Goal: Task Accomplishment & Management: Manage account settings

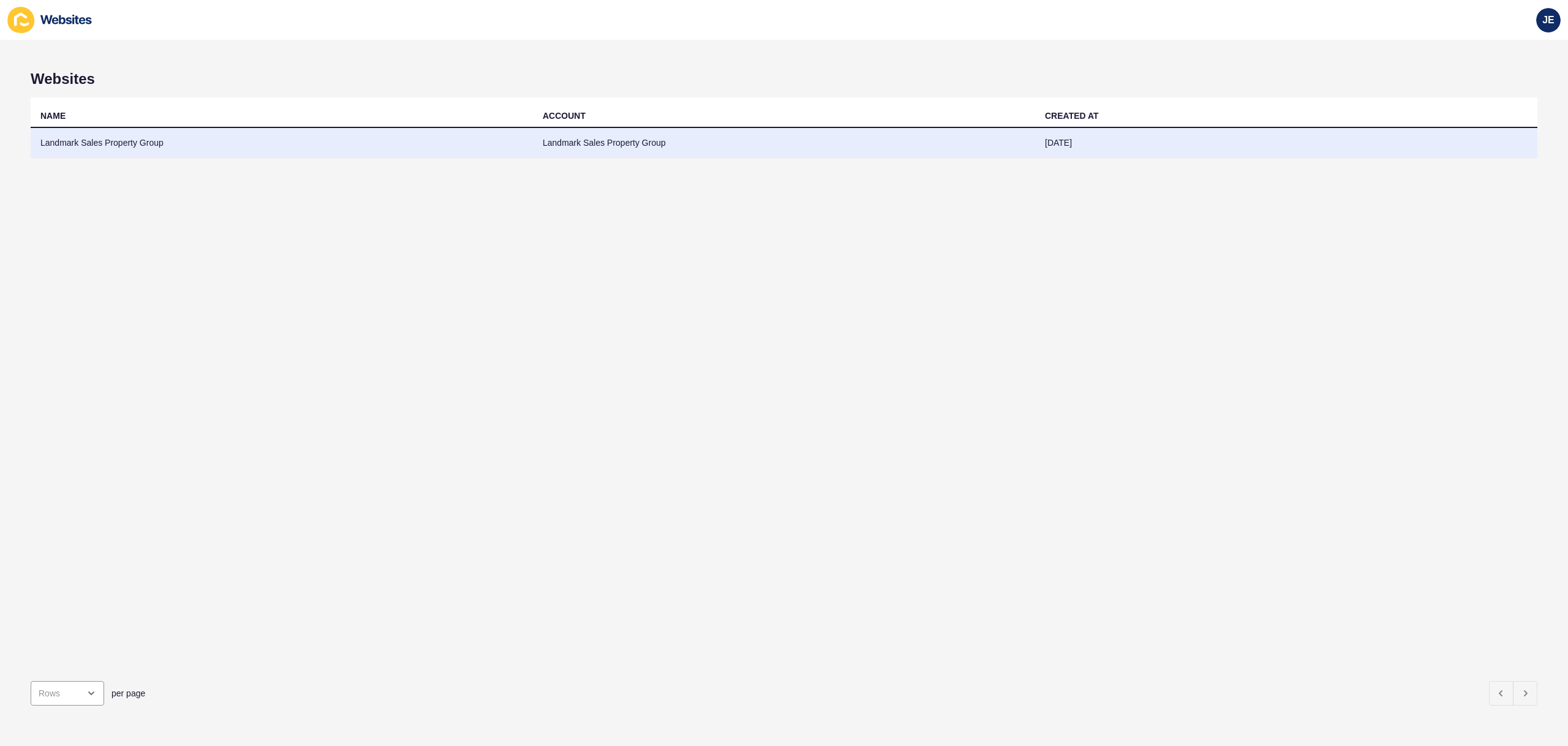
click at [650, 153] on td "Landmark Sales Property Group" at bounding box center [784, 143] width 502 height 30
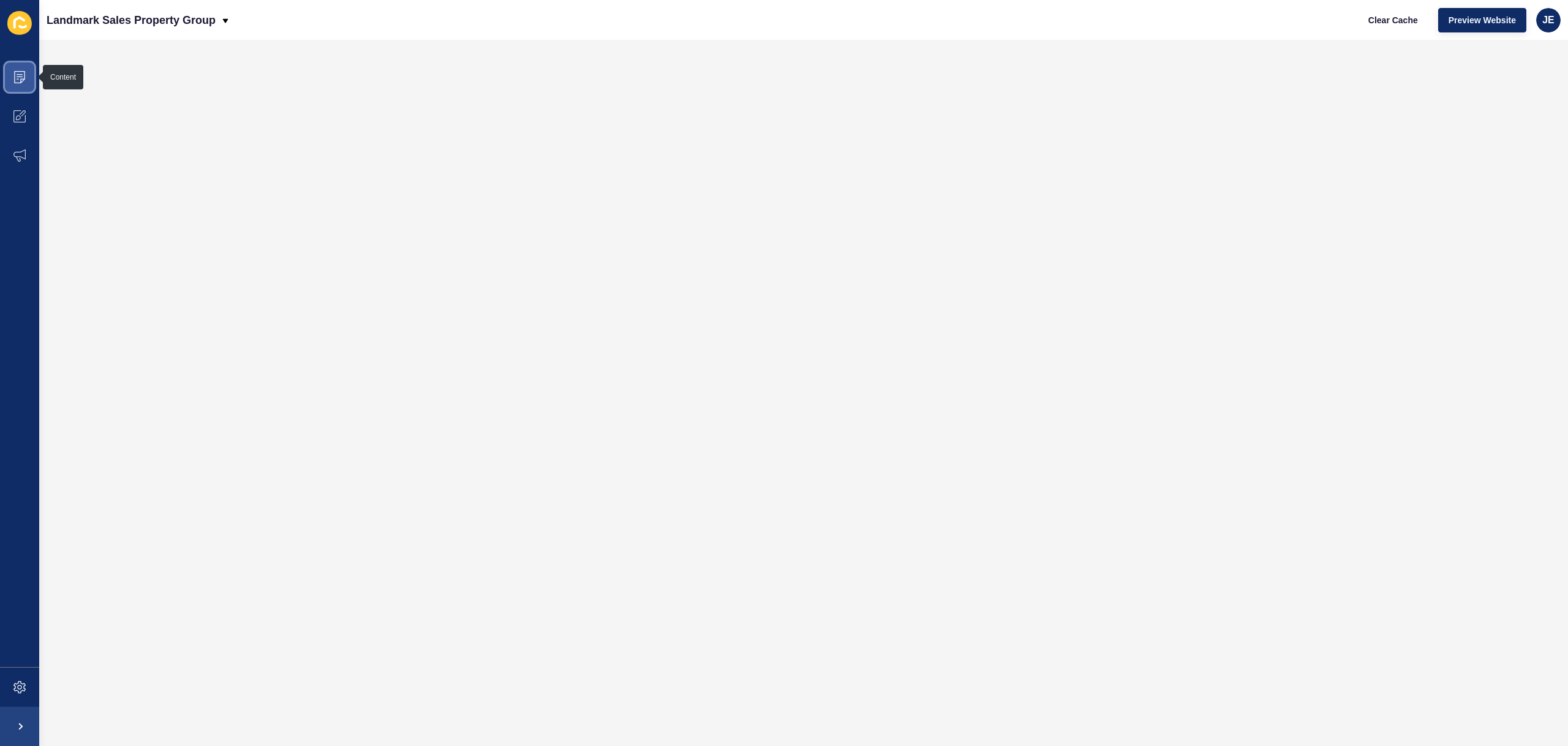
click at [15, 90] on span at bounding box center [20, 78] width 39 height 39
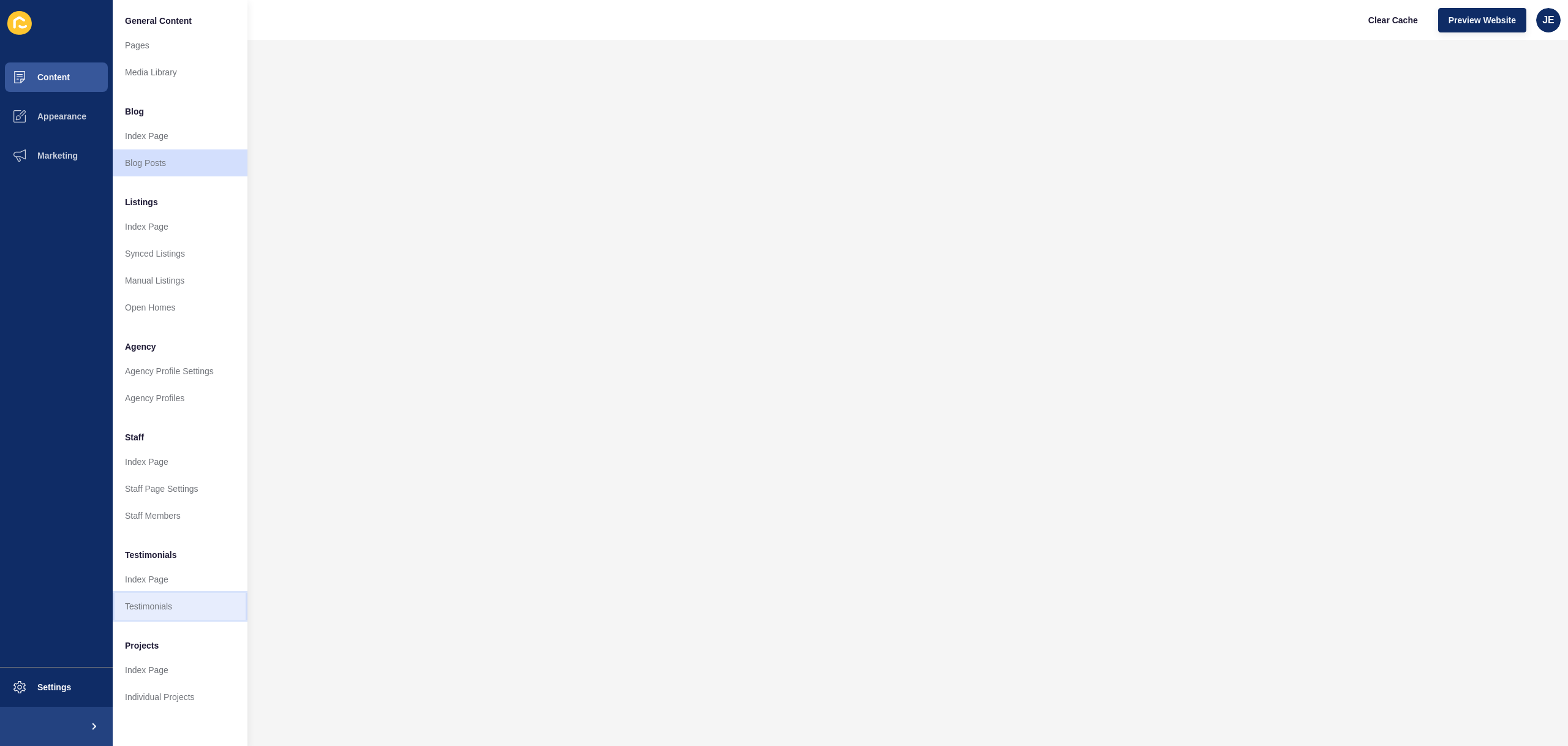
click at [169, 606] on link "Testimonials" at bounding box center [180, 606] width 135 height 27
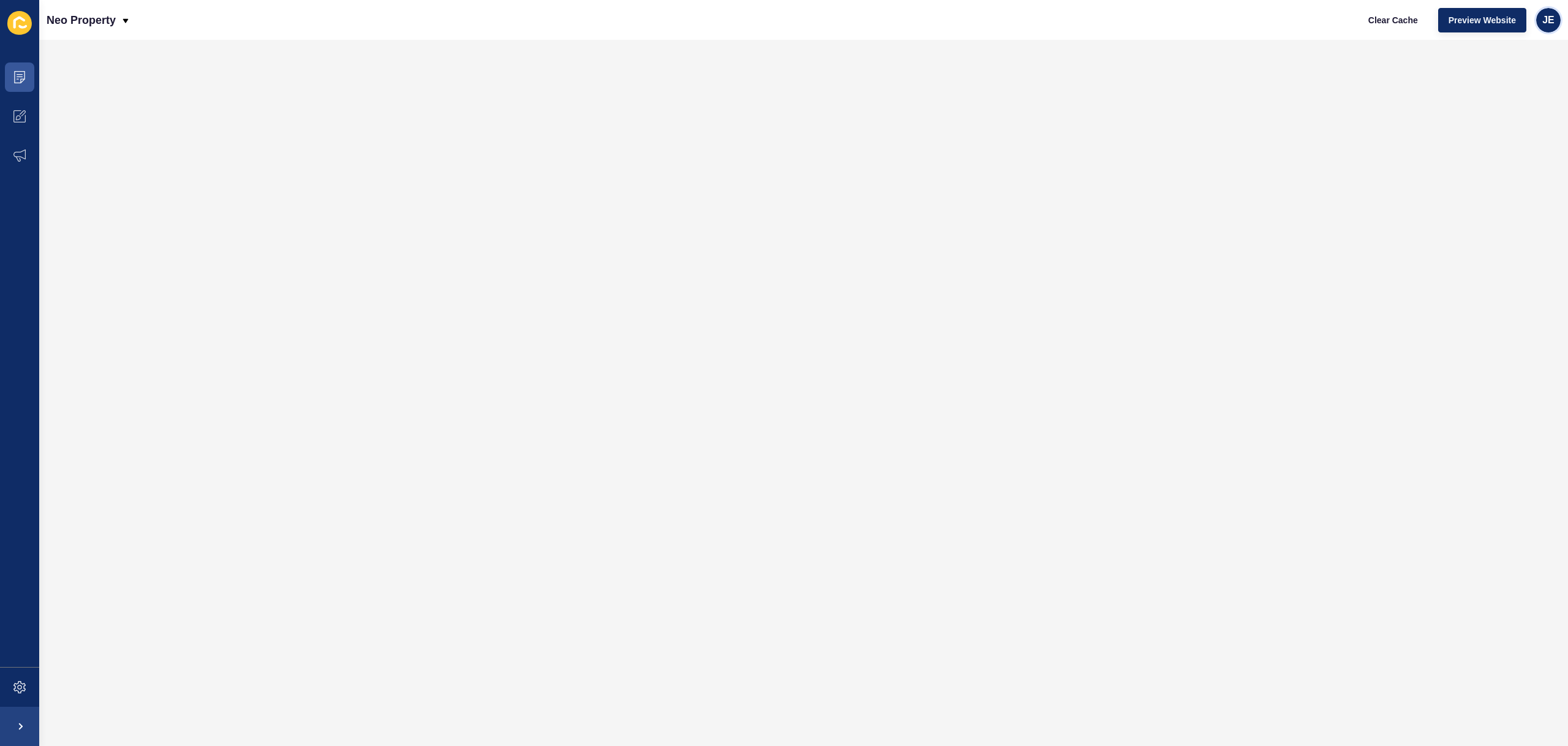
click at [1546, 25] on span "JE" at bounding box center [1548, 20] width 12 height 12
click at [1525, 95] on link "Logout" at bounding box center [1520, 102] width 90 height 27
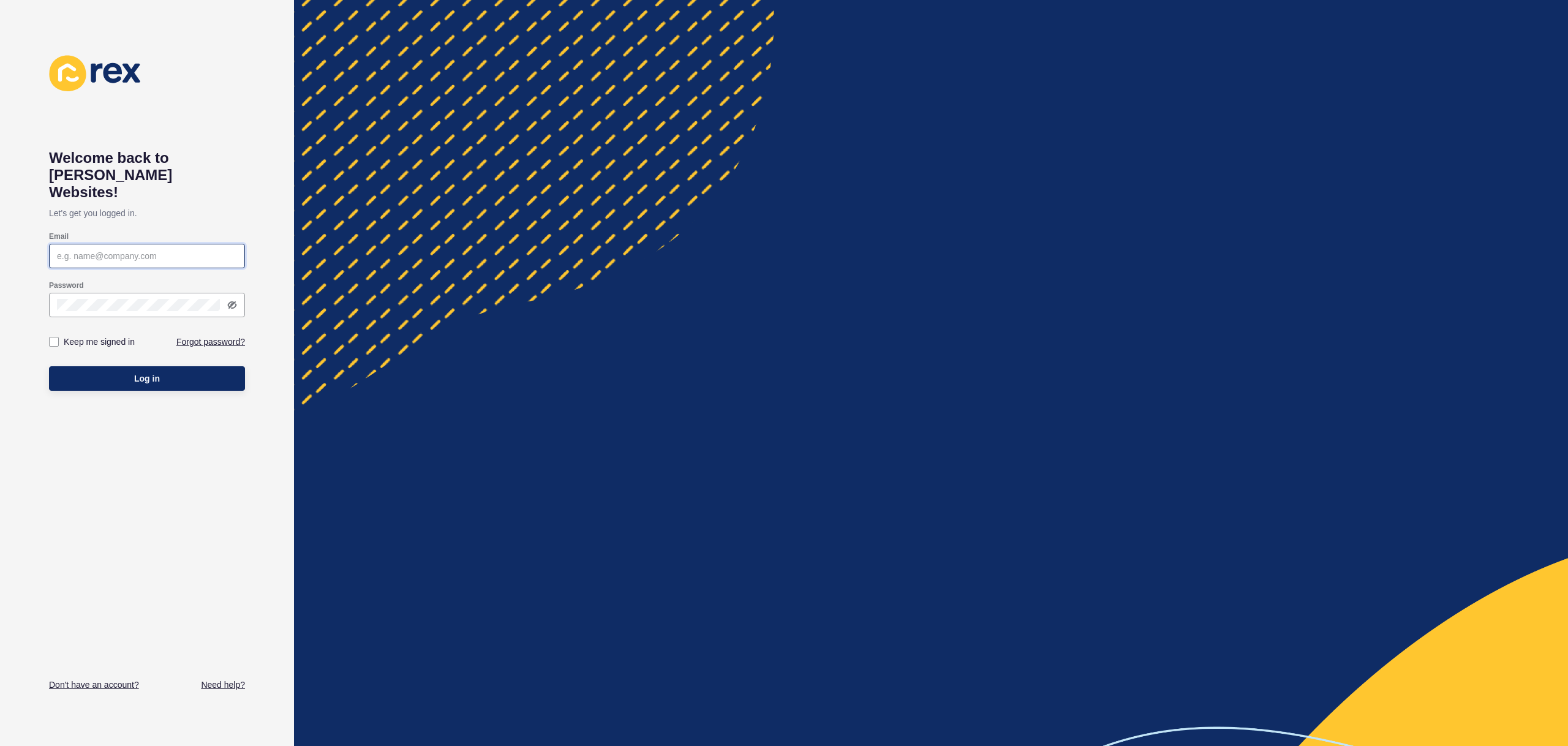
type input "justine.espinosa@rexsoftware.com.au"
click at [172, 370] on button "Log in" at bounding box center [147, 378] width 196 height 25
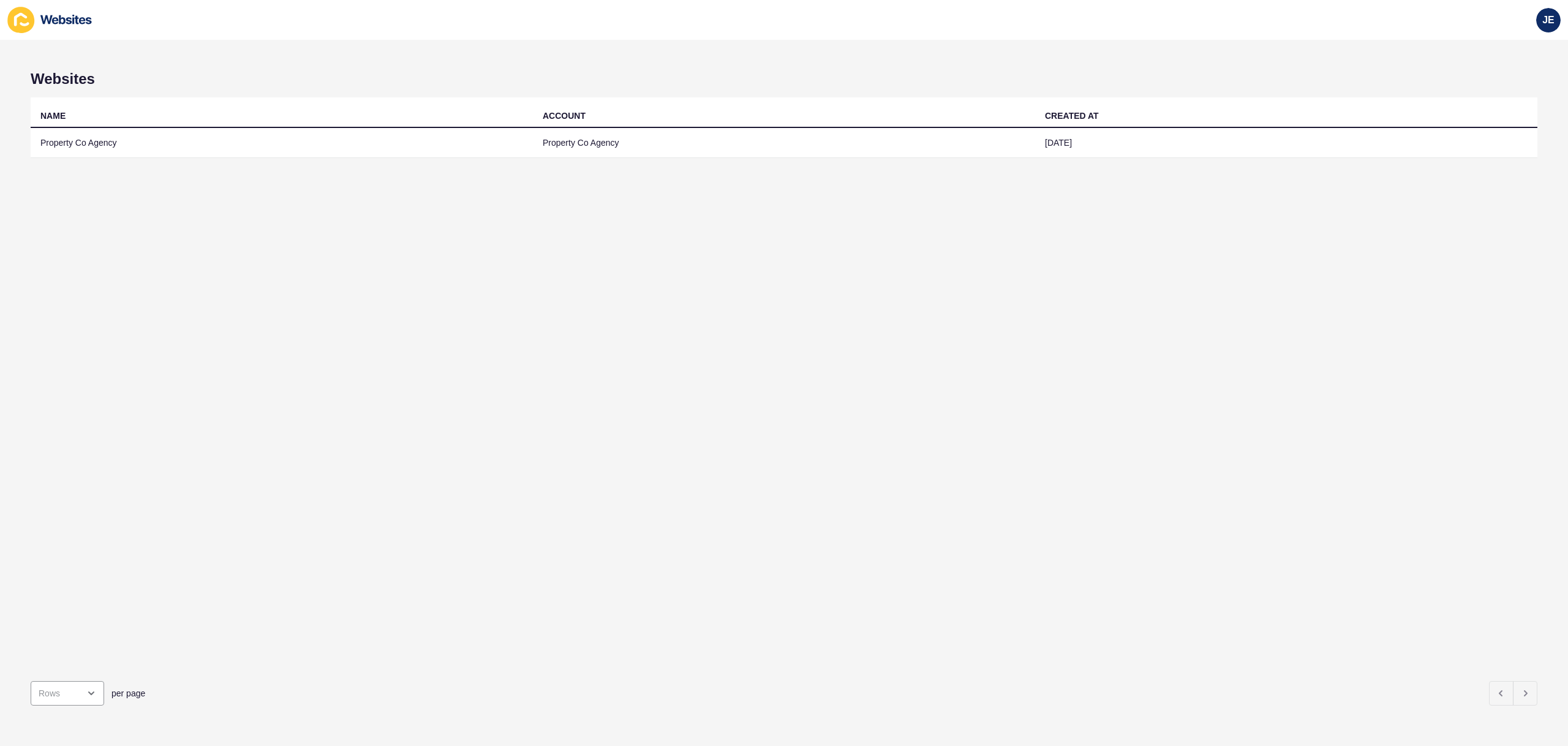
click at [602, 180] on div "NAME ACCOUNT CREATED AT Property Co Agency Property Co Agency 13 Sep 2025" at bounding box center [784, 384] width 1507 height 574
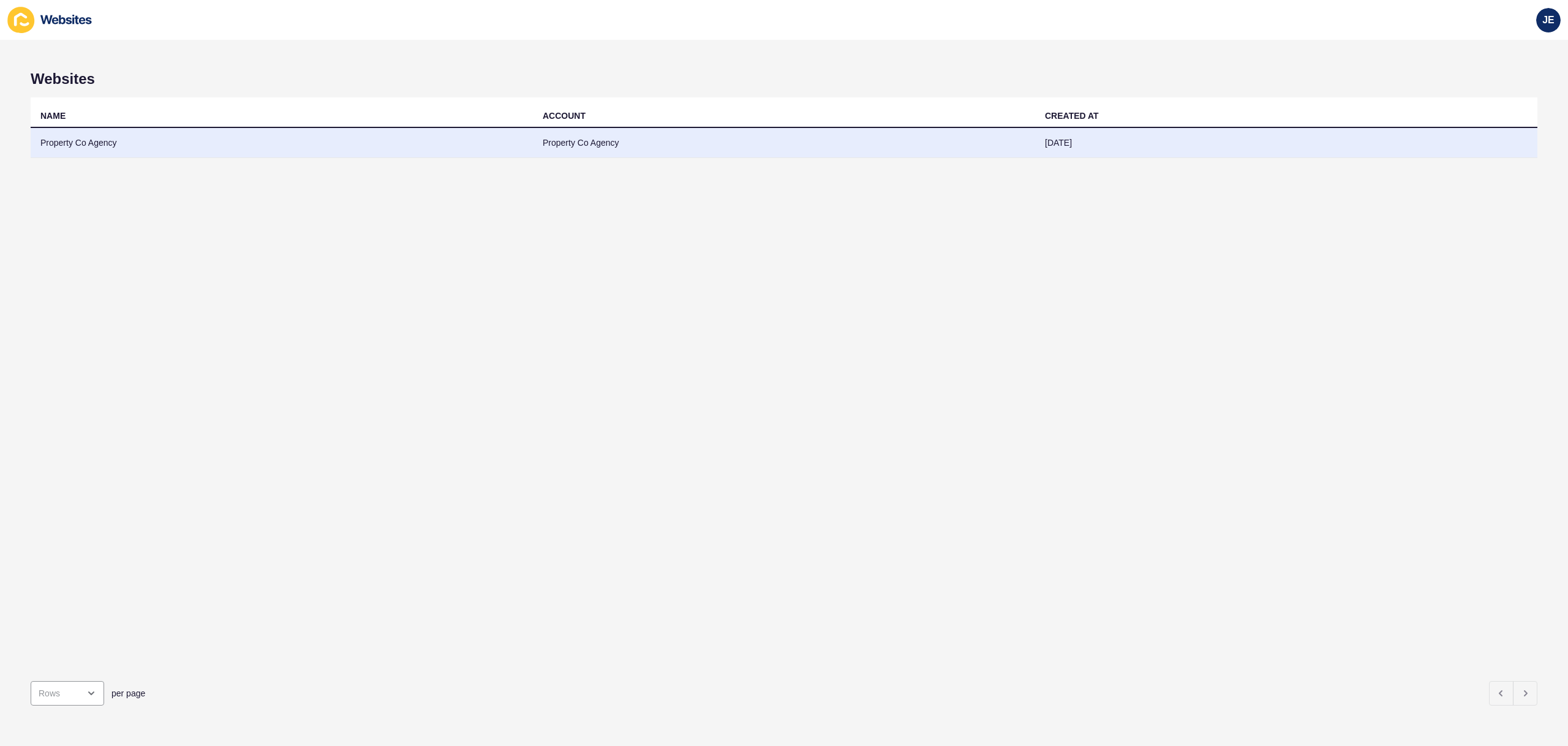
click at [606, 142] on td "Property Co Agency" at bounding box center [784, 143] width 502 height 30
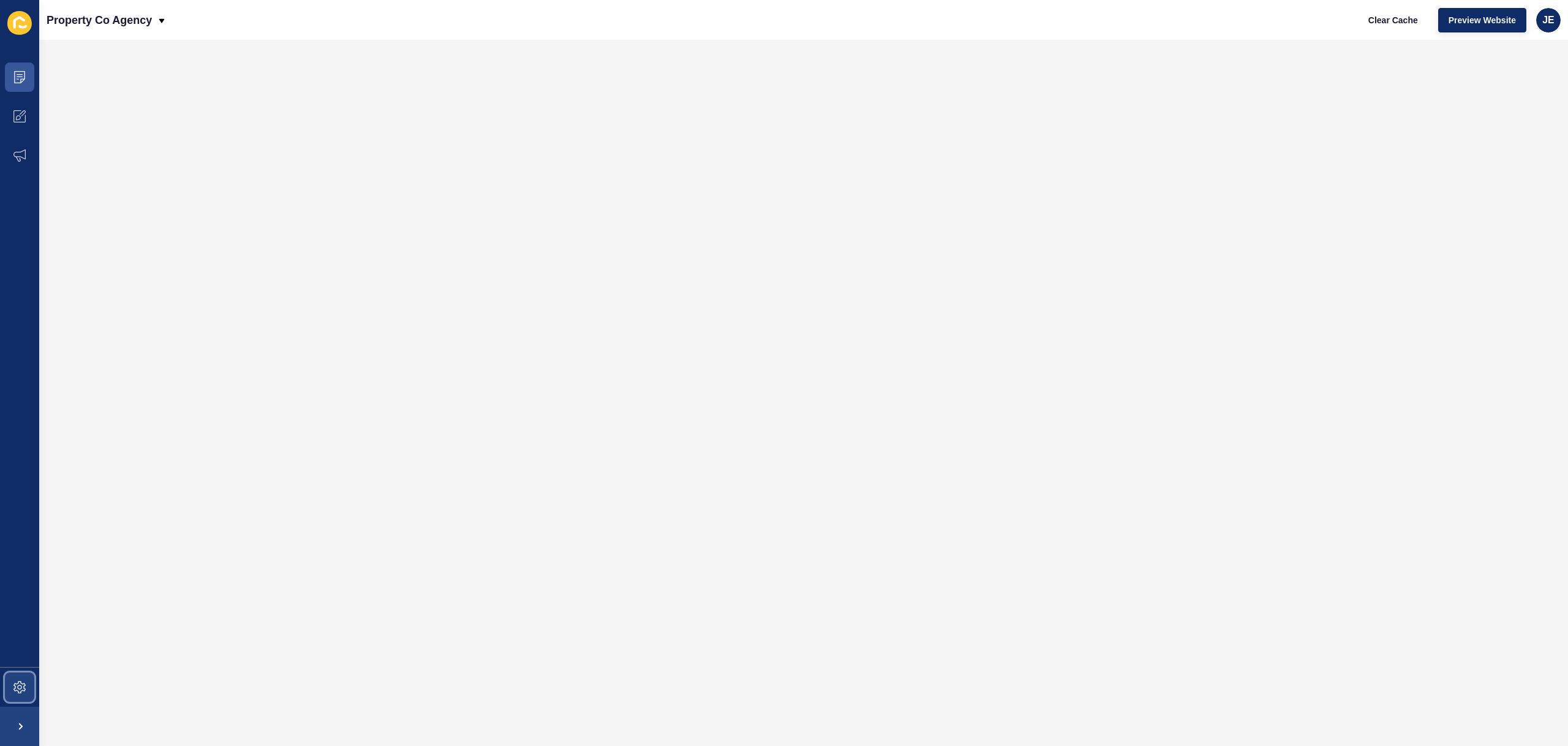
click at [14, 690] on icon at bounding box center [20, 687] width 12 height 12
click at [13, 677] on span at bounding box center [20, 687] width 39 height 39
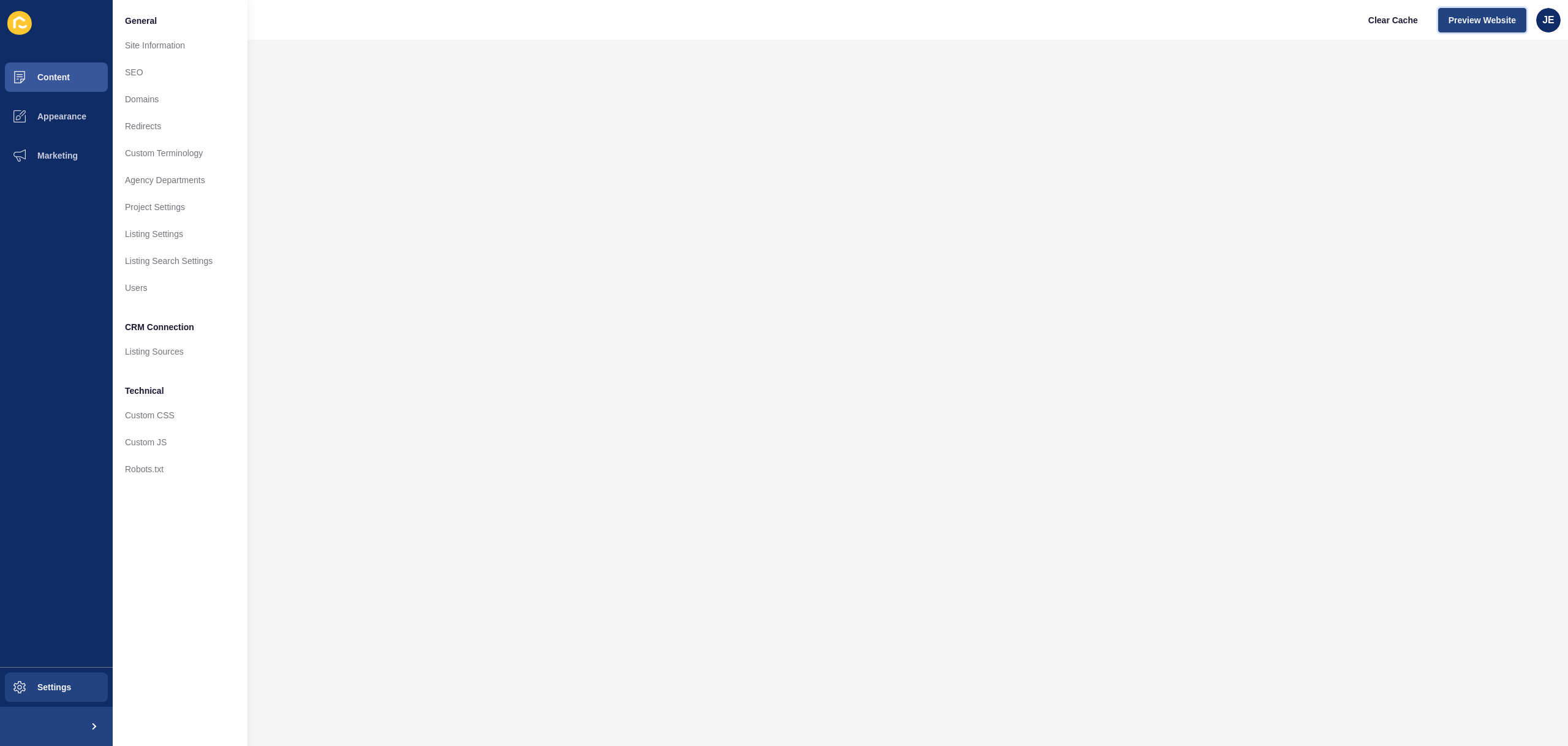
click at [1492, 23] on span "Preview Website" at bounding box center [1482, 20] width 67 height 12
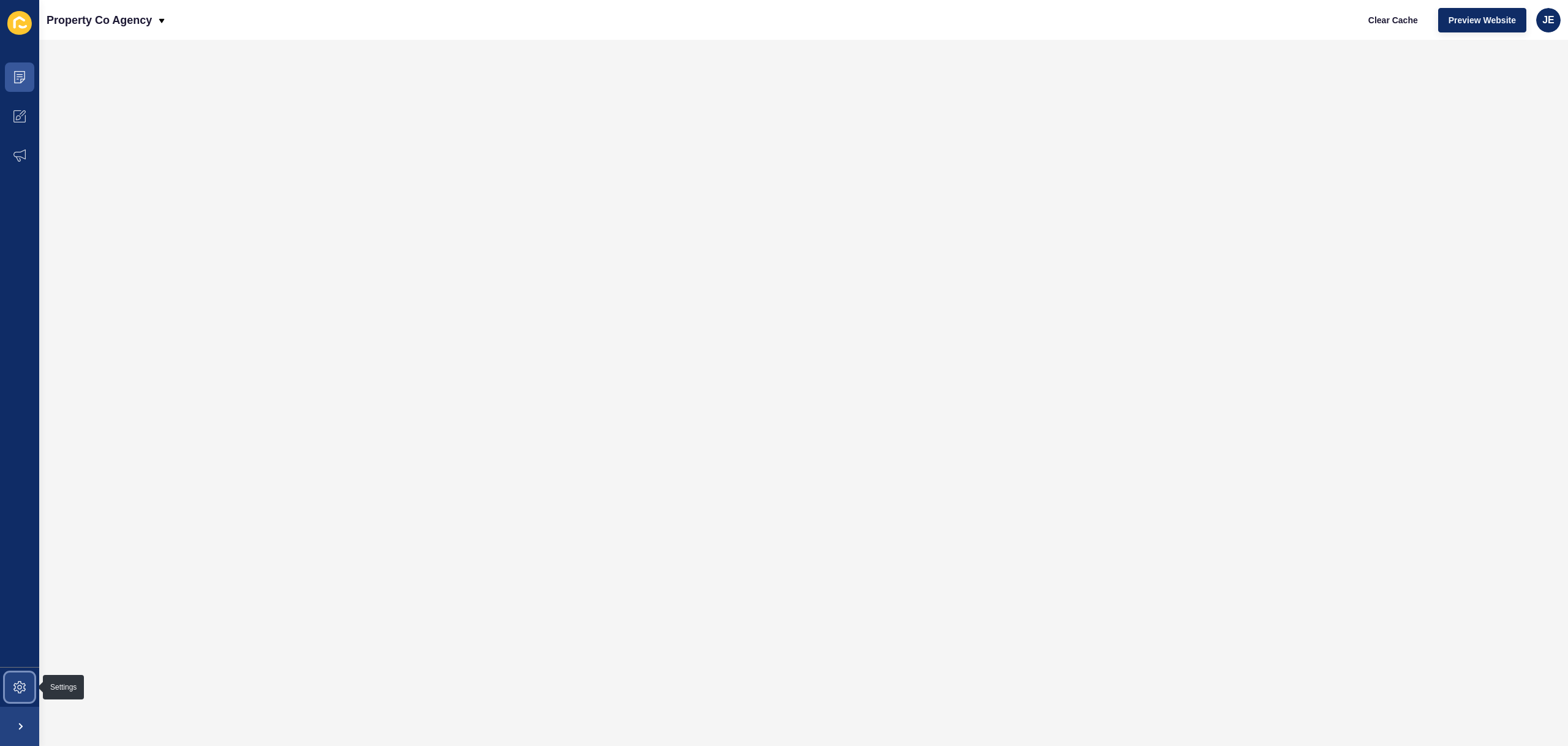
click at [10, 696] on span at bounding box center [20, 687] width 39 height 39
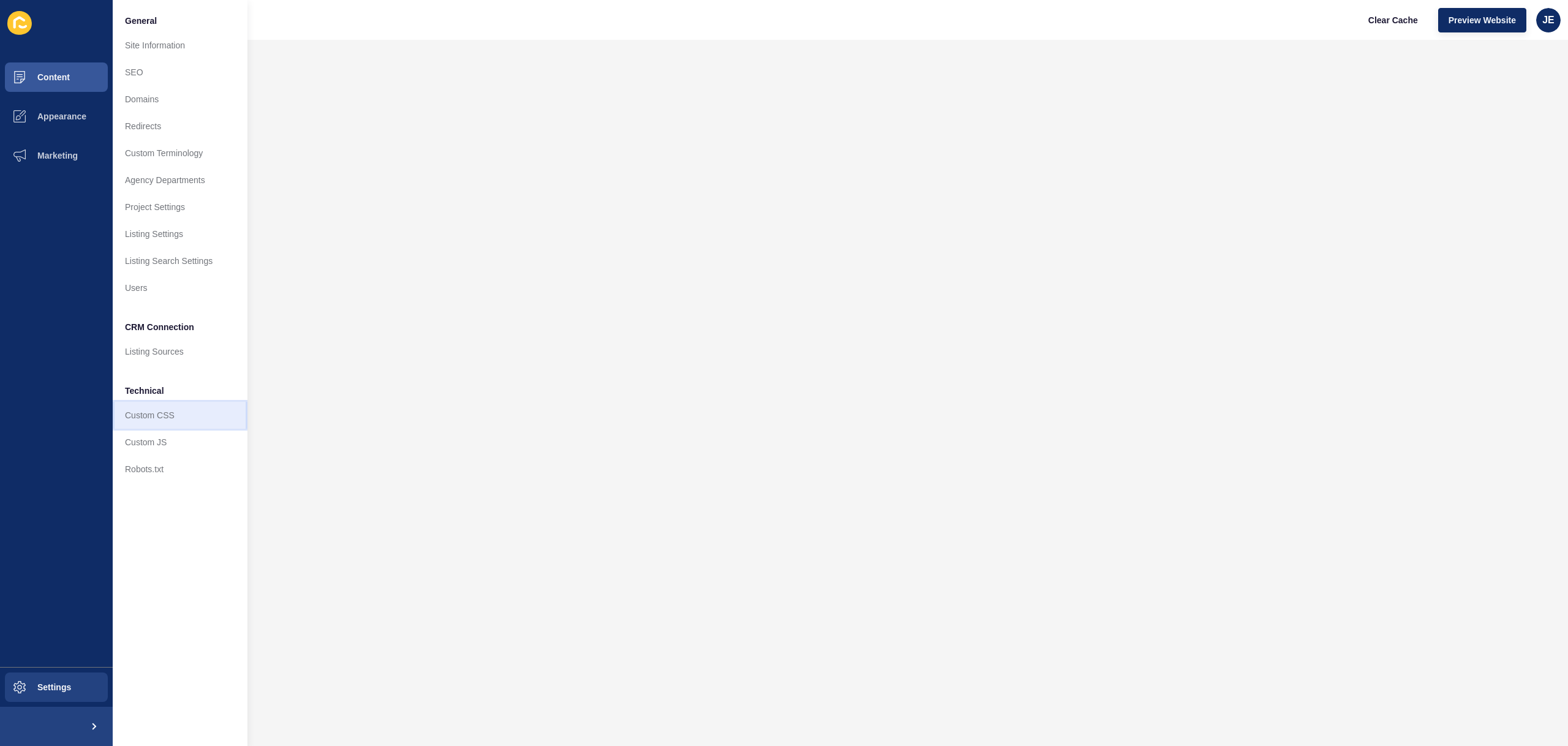
click at [184, 425] on link "Custom CSS" at bounding box center [180, 415] width 135 height 27
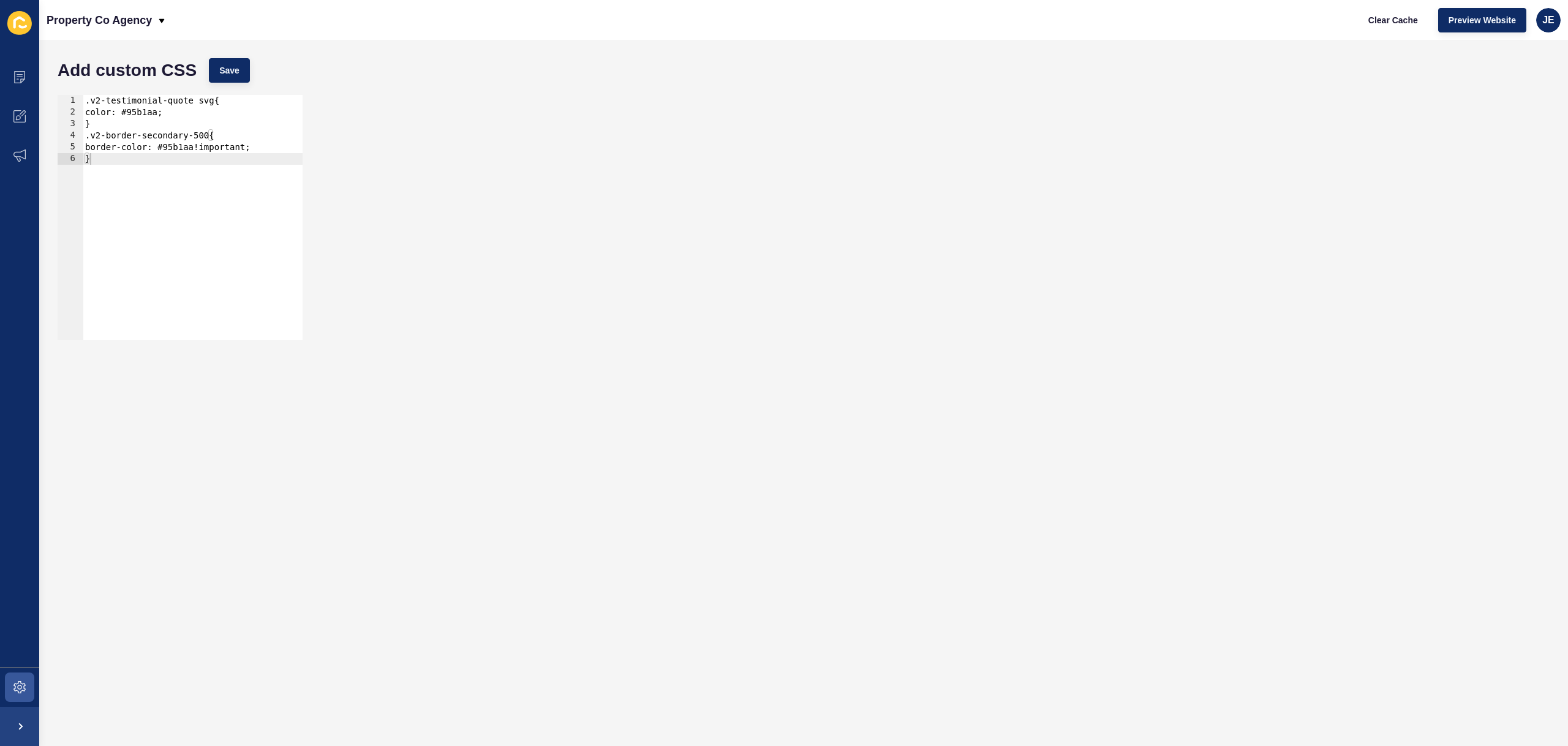
type textarea "}"
click at [212, 206] on div ".v2-testimonial-quote svg{ color: #95b1aa; } .v2-border-secondary-500{ border-c…" at bounding box center [192, 229] width 220 height 268
paste textarea "v2-listings-block__card-status"
click at [270, 186] on div ".v2-testimonial-quote svg{ color: #95b1aa; } .v2-border-secondary-500{ border-c…" at bounding box center [192, 229] width 220 height 268
type textarea ".v2-listings-block__card-status{"
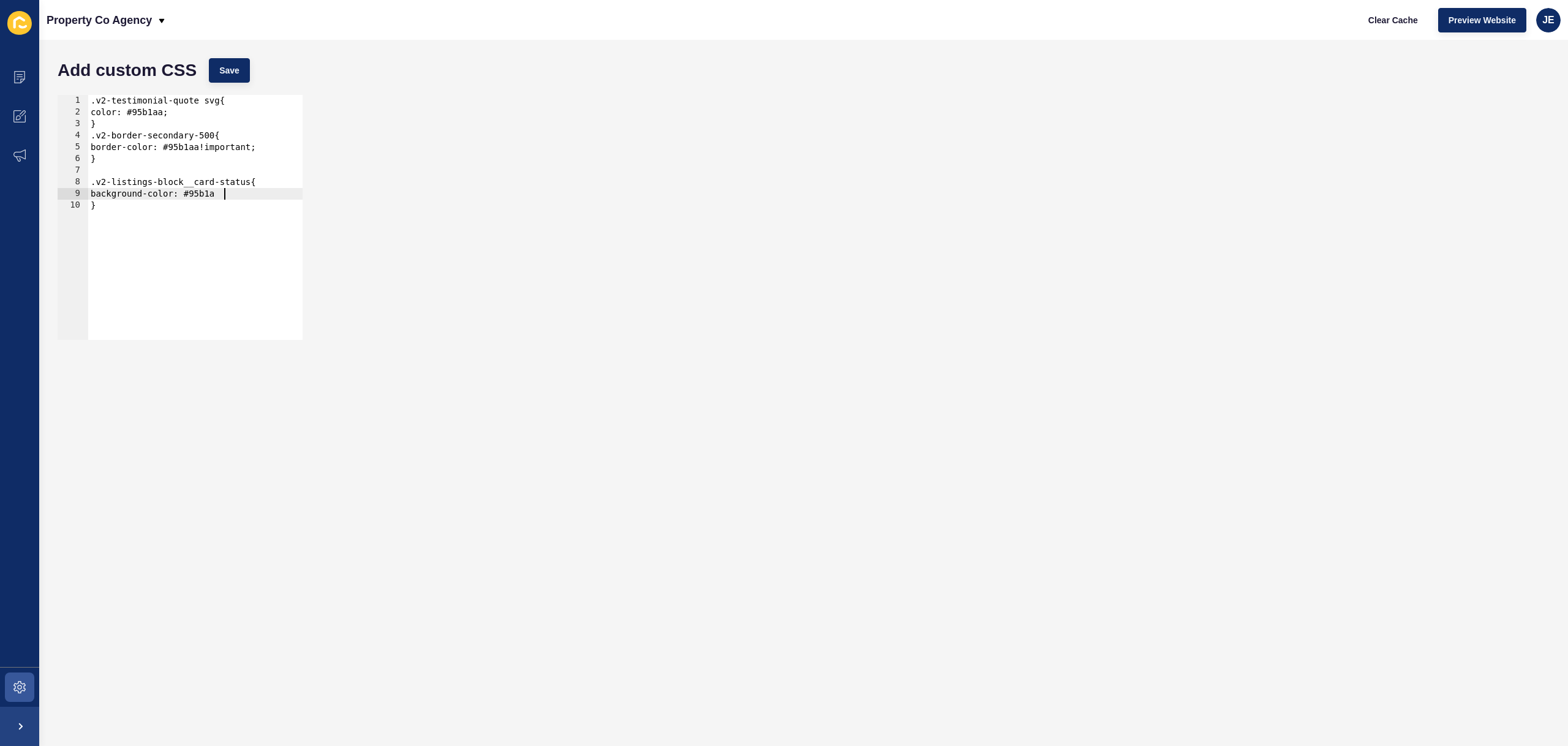
scroll to position [0, 9]
click at [231, 197] on div ".v2-testimonial-quote svg{ color: #95b1aa; } .v2-border-secondary-500{ border-c…" at bounding box center [195, 229] width 214 height 268
click at [230, 70] on span "Save" at bounding box center [229, 70] width 20 height 12
click at [1376, 16] on span "Clear Cache" at bounding box center [1392, 20] width 50 height 12
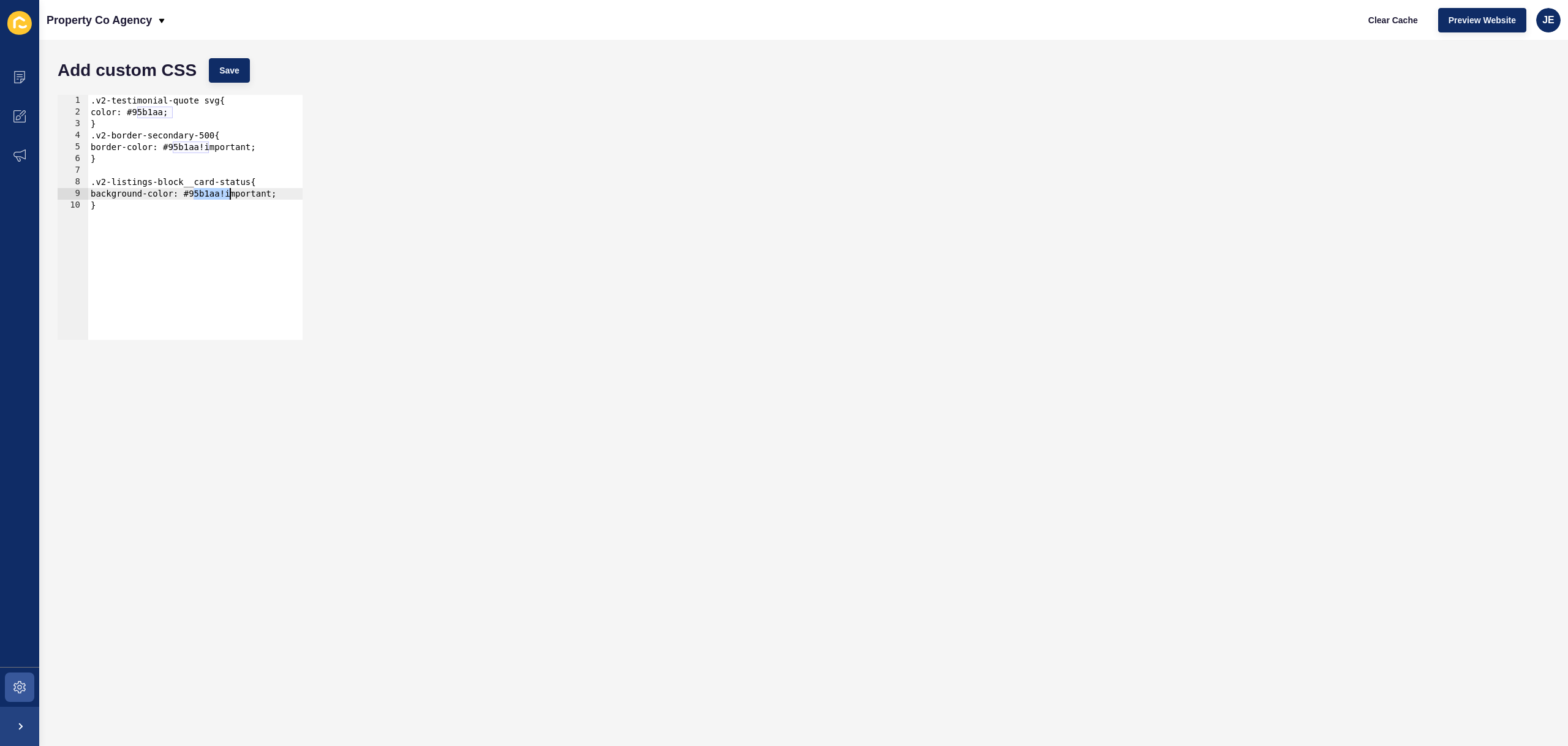
drag, startPoint x: 193, startPoint y: 196, endPoint x: 229, endPoint y: 198, distance: 36.1
click at [229, 198] on div ".v2-testimonial-quote svg{ color: #95b1aa; } .v2-border-secondary-500{ border-c…" at bounding box center [195, 229] width 214 height 268
click at [23, 677] on span at bounding box center [20, 687] width 39 height 39
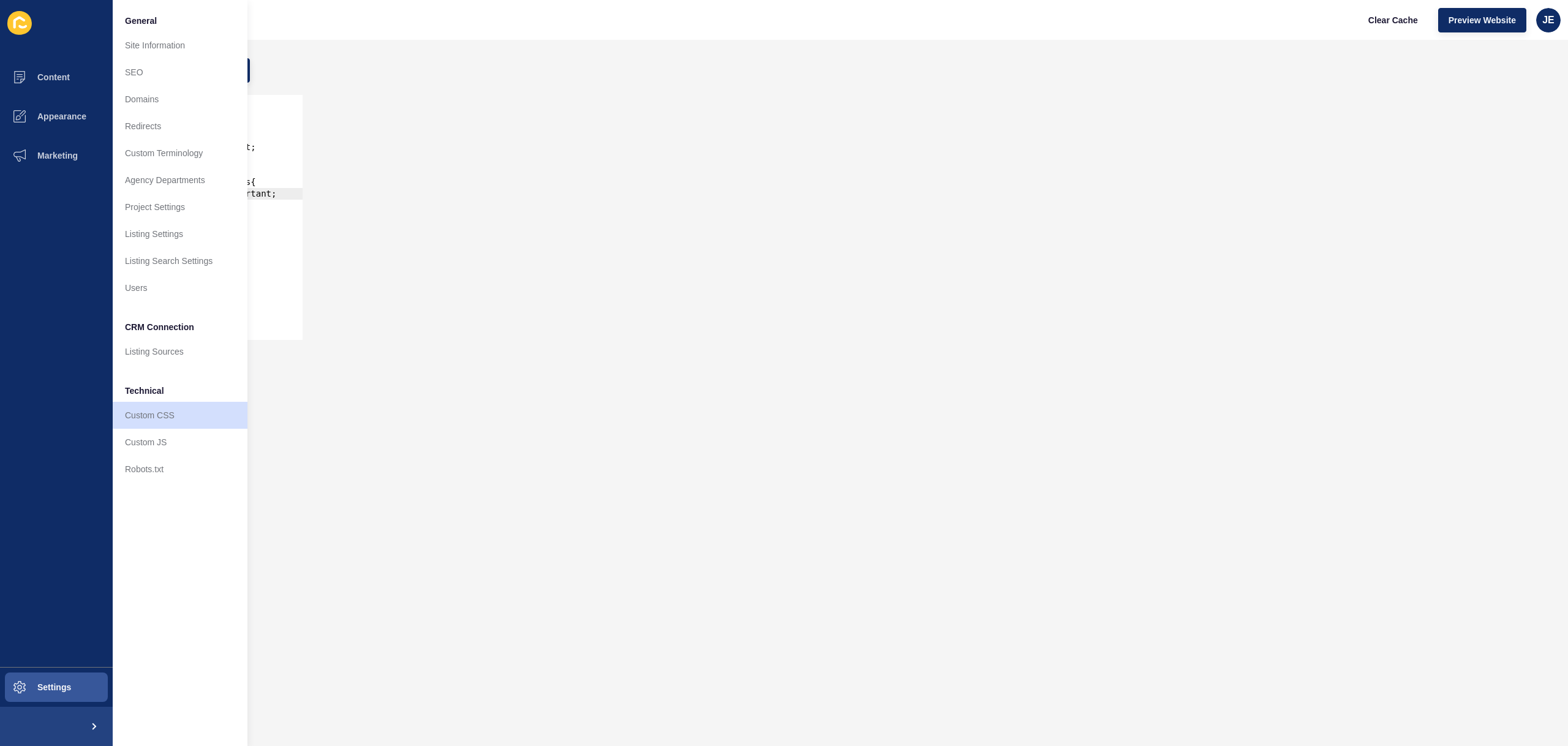
click at [742, 223] on div "background-color: #95b1aa!important; 1 2 3 4 5 6 7 8 9 10 .v2-testimonial-quote…" at bounding box center [804, 217] width 1504 height 257
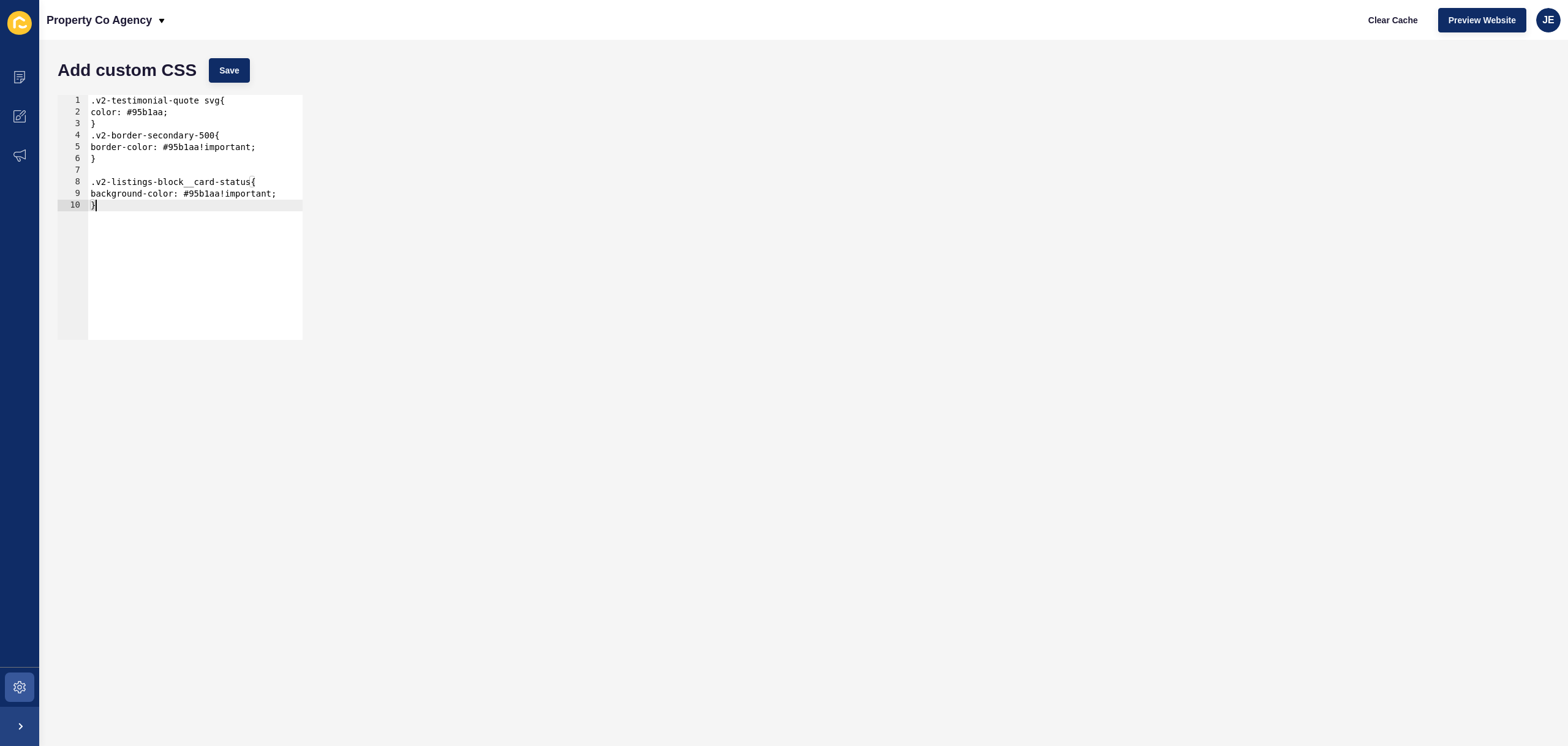
click at [181, 212] on div ".v2-testimonial-quote svg{ color: #95b1aa; } .v2-border-secondary-500{ border-c…" at bounding box center [195, 229] width 214 height 268
click at [252, 182] on div ".v2-testimonial-quote svg{ color: #95b1aa; } .v2-border-secondary-500{ border-c…" at bounding box center [195, 229] width 214 height 268
paste textarea "listing-card-image"
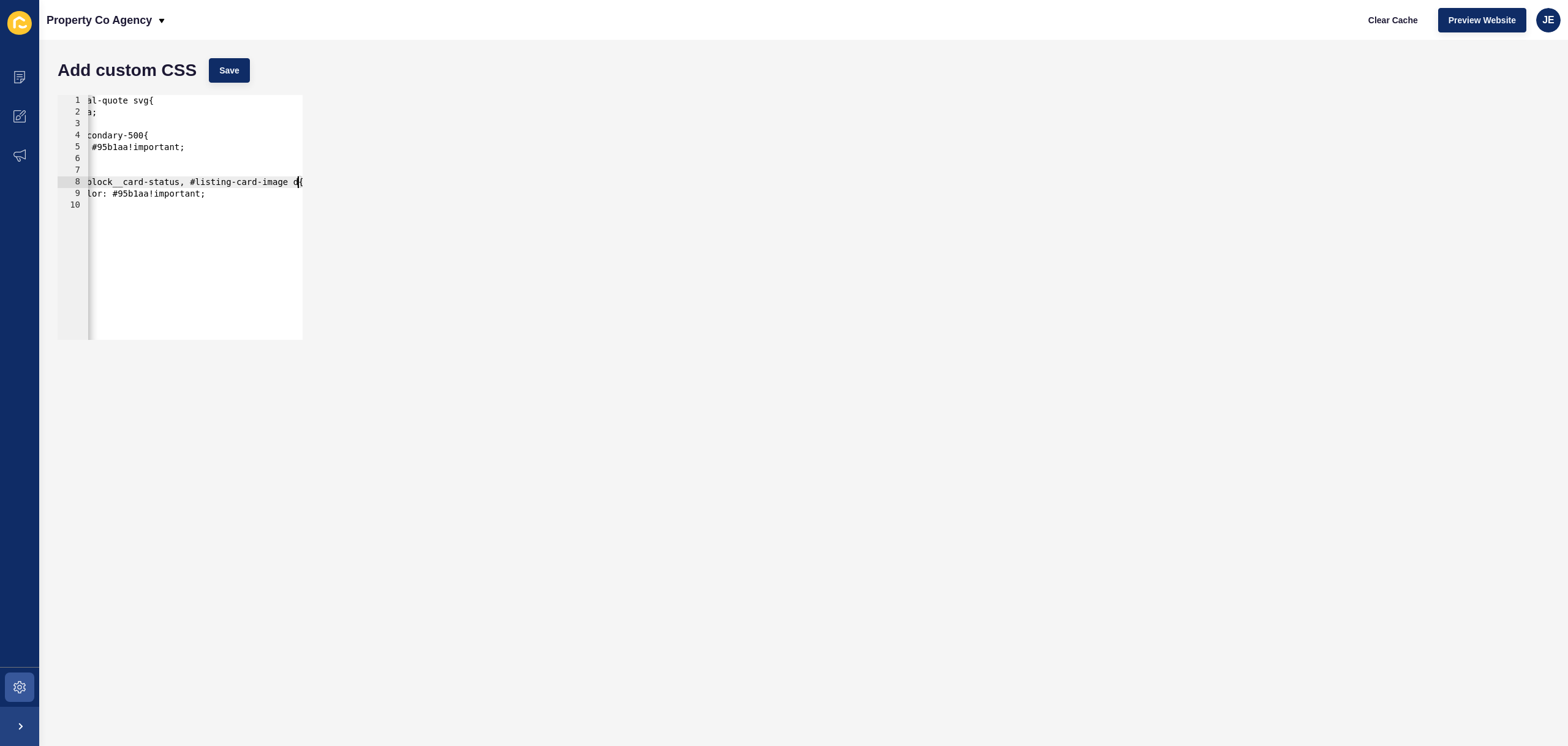
scroll to position [0, 20]
click at [230, 76] on span "Save" at bounding box center [229, 70] width 20 height 12
click at [1420, 19] on button "Clear Cache" at bounding box center [1392, 20] width 70 height 25
drag, startPoint x: 178, startPoint y: 184, endPoint x: 296, endPoint y: 184, distance: 118.0
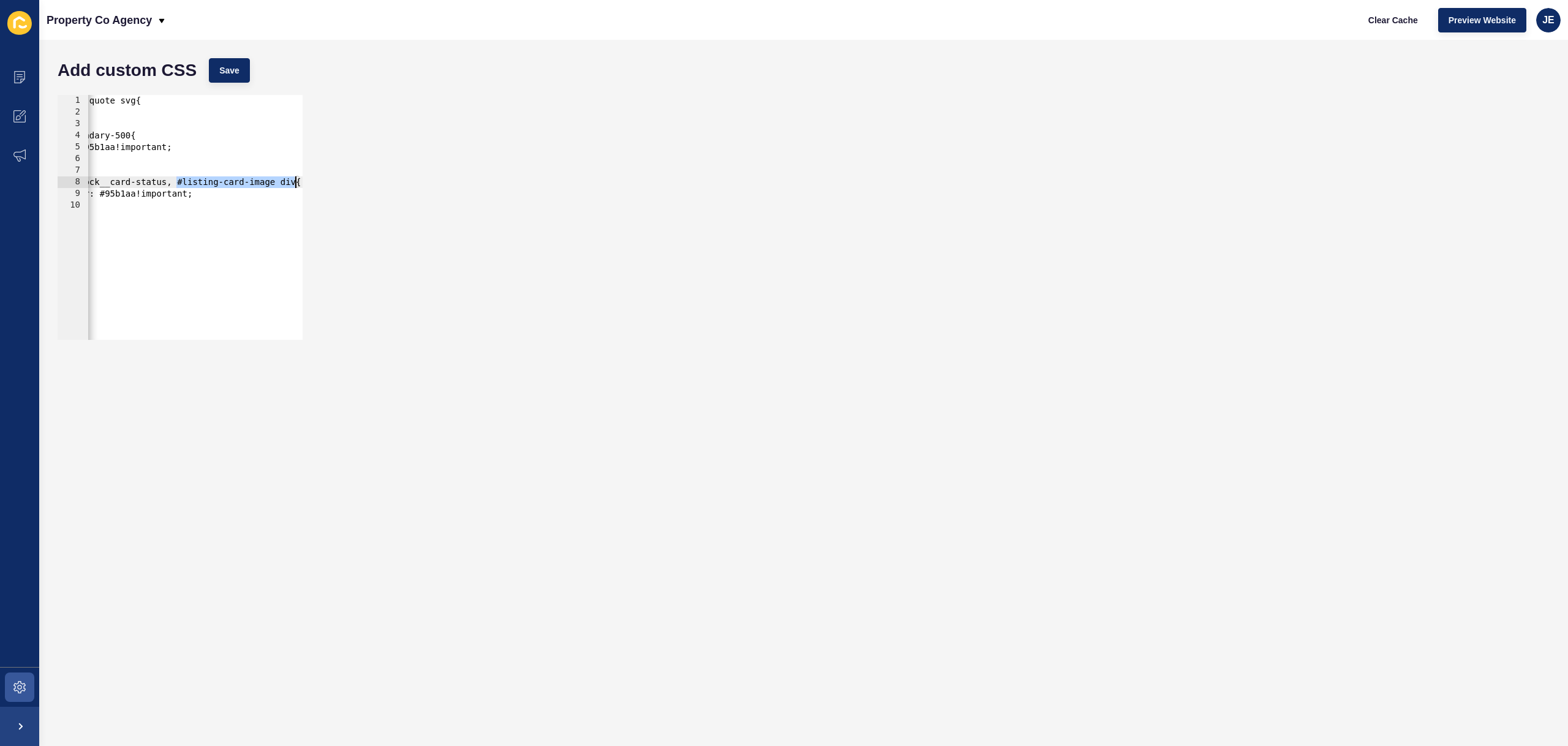
click at [296, 184] on div ".v2-testimonial-quote svg{ color: #95b1aa; } .v2-border-secondary-500{ border-c…" at bounding box center [153, 224] width 298 height 259
click at [208, 221] on div ".v2-testimonial-quote svg{ color: #95b1aa; } .v2-border-secondary-500{ border-c…" at bounding box center [238, 224] width 298 height 259
type textarea "}"
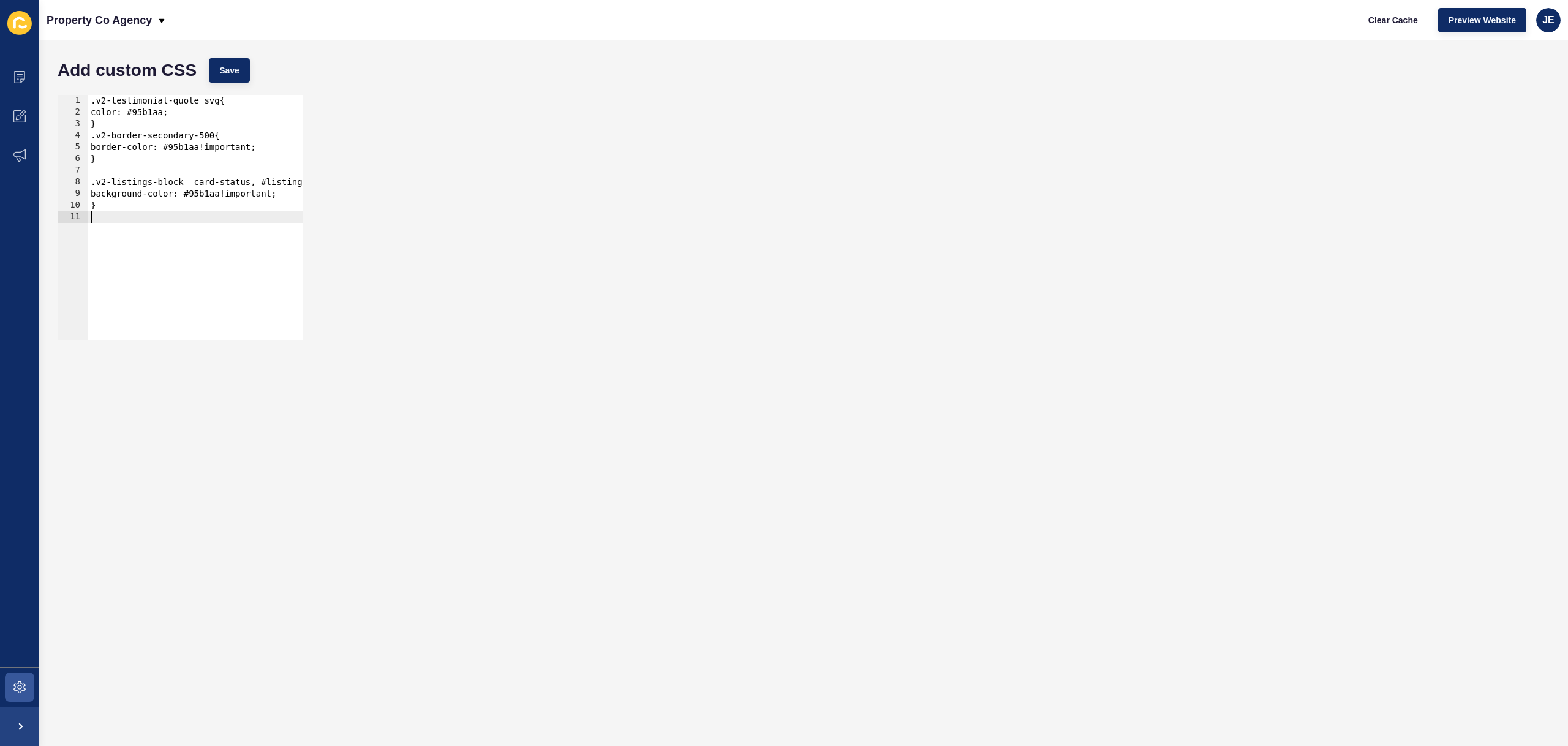
paste textarea "#listing-card-image div"
type textarea "}"
click at [234, 66] on span "Save" at bounding box center [229, 70] width 20 height 12
click at [1377, 23] on span "Clear Cache" at bounding box center [1392, 20] width 50 height 12
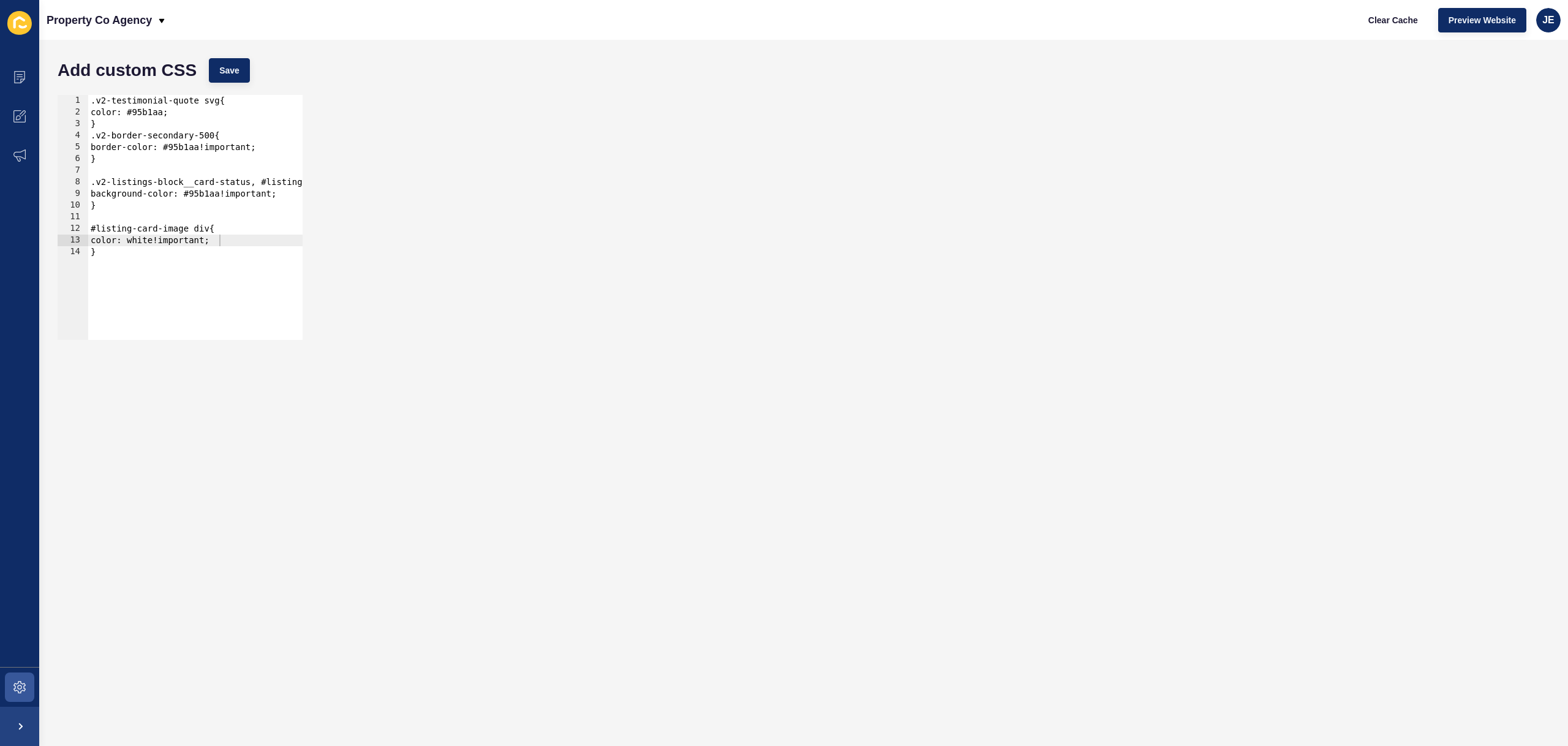
type textarea "}"
click at [188, 267] on div ".v2-testimonial-quote svg{ color: #95b1aa; } .v2-border-secondary-500{ border-c…" at bounding box center [238, 224] width 298 height 259
paste textarea "v2-btn-outline"
click at [234, 198] on div ".v2-testimonial-quote svg{ color: #95b1aa; } .v2-border-secondary-500{ border-c…" at bounding box center [238, 224] width 298 height 259
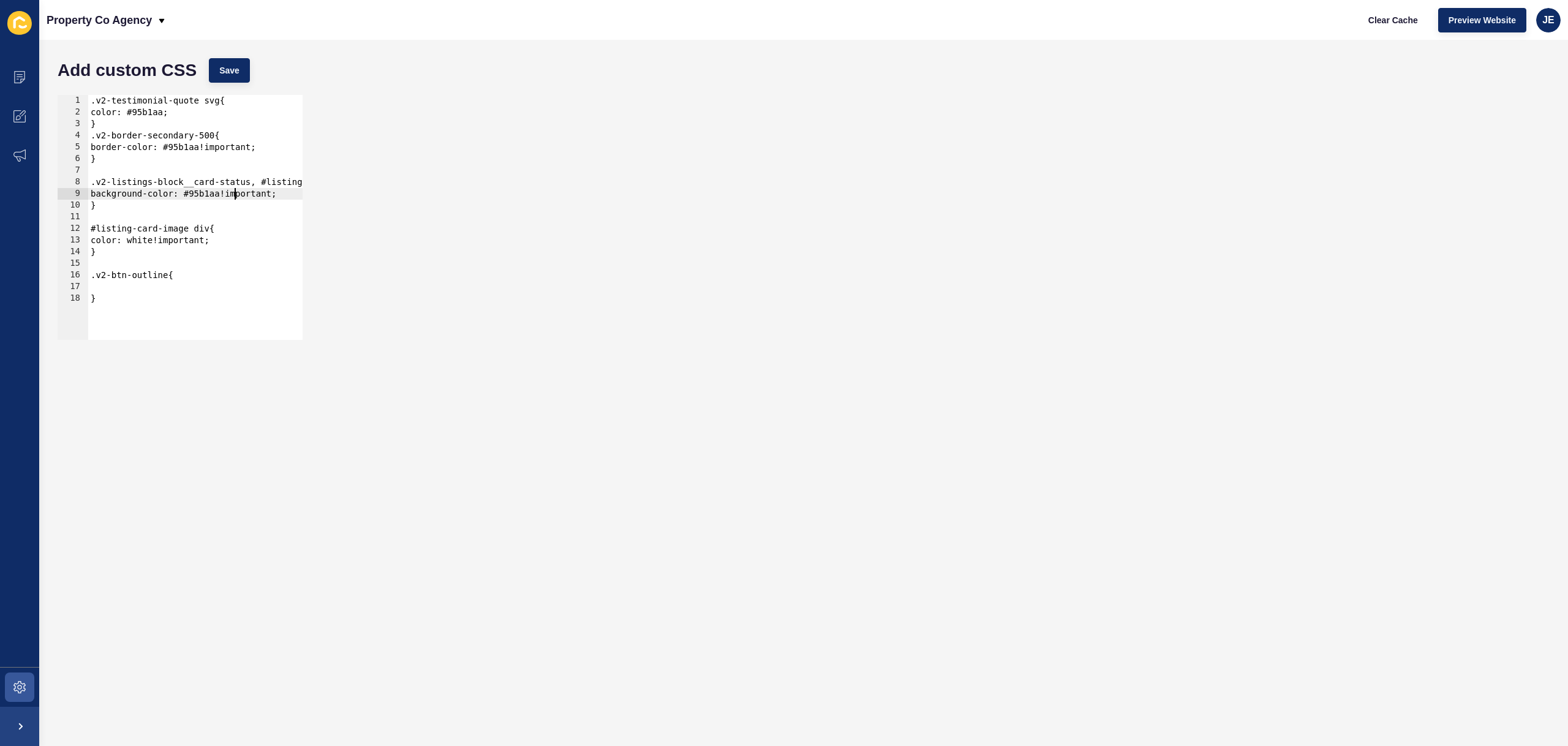
click at [234, 198] on div ".v2-testimonial-quote svg{ color: #95b1aa; } .v2-border-secondary-500{ border-c…" at bounding box center [238, 224] width 298 height 259
type textarea "background-color: #95b1aa!important; }"
click at [109, 289] on div ".v2-testimonial-quote svg{ color: #95b1aa; } .v2-border-secondary-500{ border-c…" at bounding box center [238, 224] width 298 height 259
paste textarea "}"
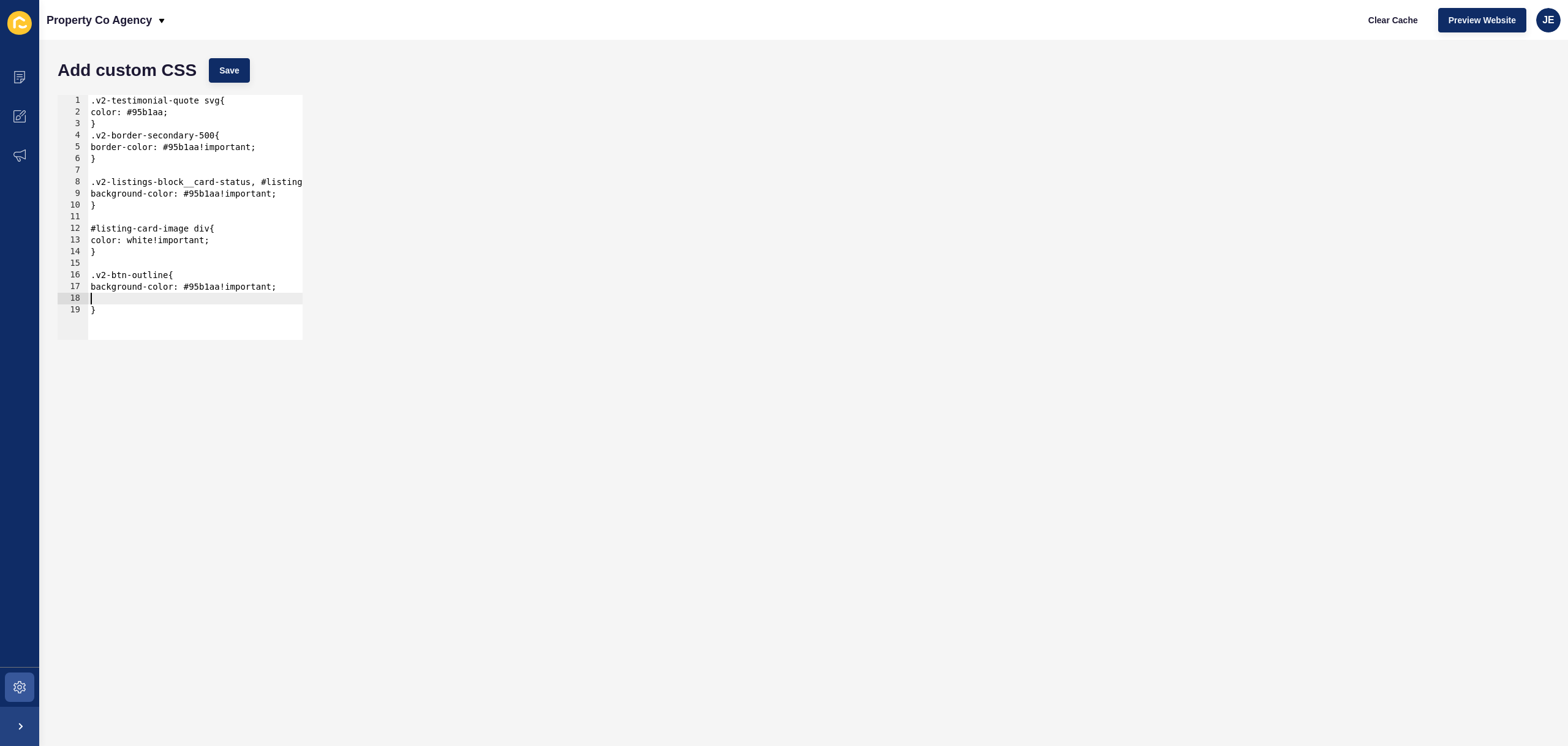
click at [135, 247] on div ".v2-testimonial-quote svg{ color: #95b1aa; } .v2-border-secondary-500{ border-c…" at bounding box center [238, 224] width 298 height 259
click at [137, 242] on div ".v2-testimonial-quote svg{ color: #95b1aa; } .v2-border-secondary-500{ border-c…" at bounding box center [238, 224] width 298 height 259
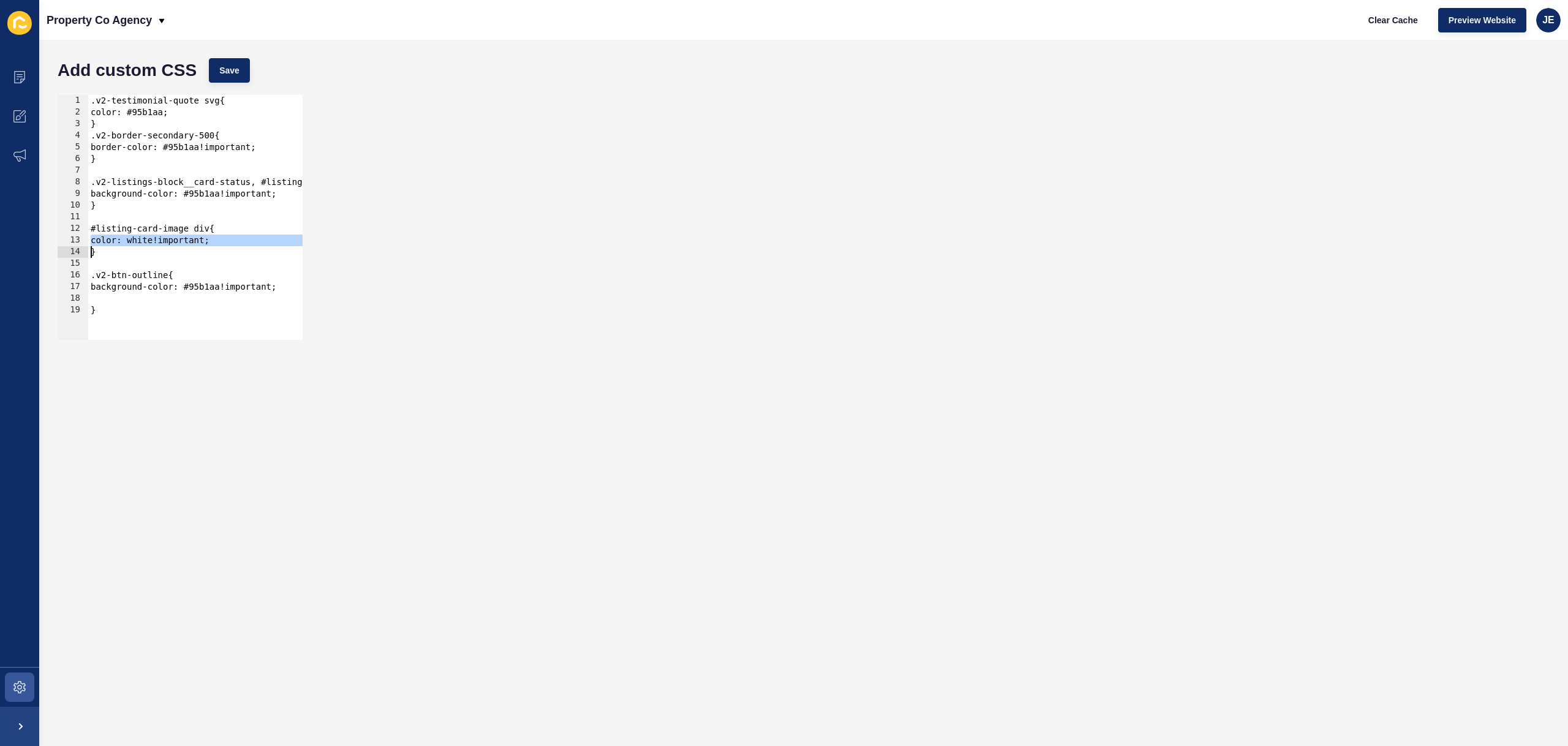
type textarea "color: white!important; }"
click at [117, 294] on div ".v2-testimonial-quote svg{ color: #95b1aa; } .v2-border-secondary-500{ border-c…" at bounding box center [238, 224] width 298 height 259
paste textarea "color: white!important;"
click at [242, 68] on button "Save" at bounding box center [229, 70] width 41 height 25
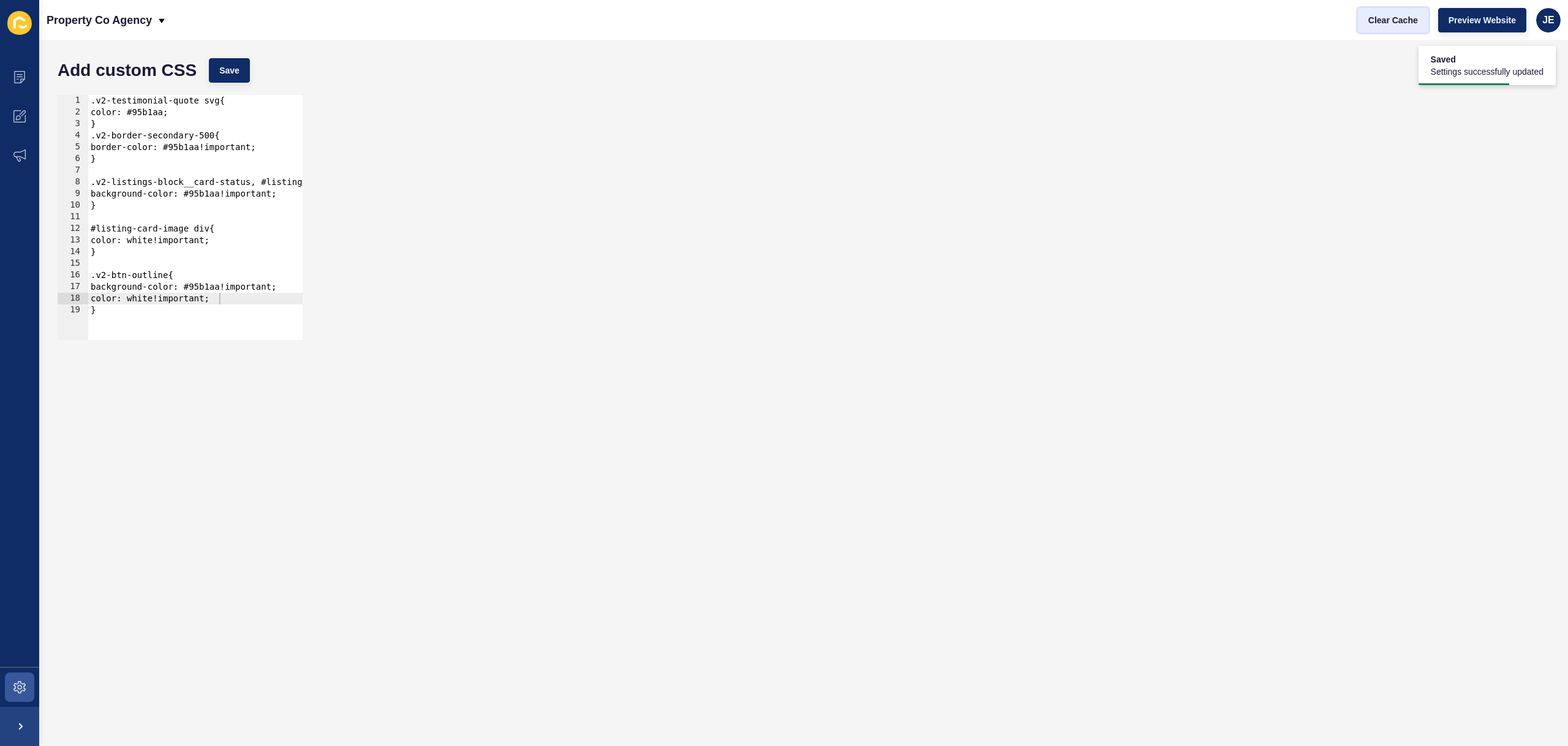
click at [1377, 16] on span "Clear Cache" at bounding box center [1392, 20] width 50 height 12
click at [185, 312] on div ".v2-testimonial-quote svg{ color: #95b1aa; } .v2-border-secondary-500{ border-c…" at bounding box center [238, 224] width 298 height 259
click at [165, 278] on div ".v2-testimonial-quote svg{ color: #95b1aa; } .v2-border-secondary-500{ border-c…" at bounding box center [238, 224] width 298 height 259
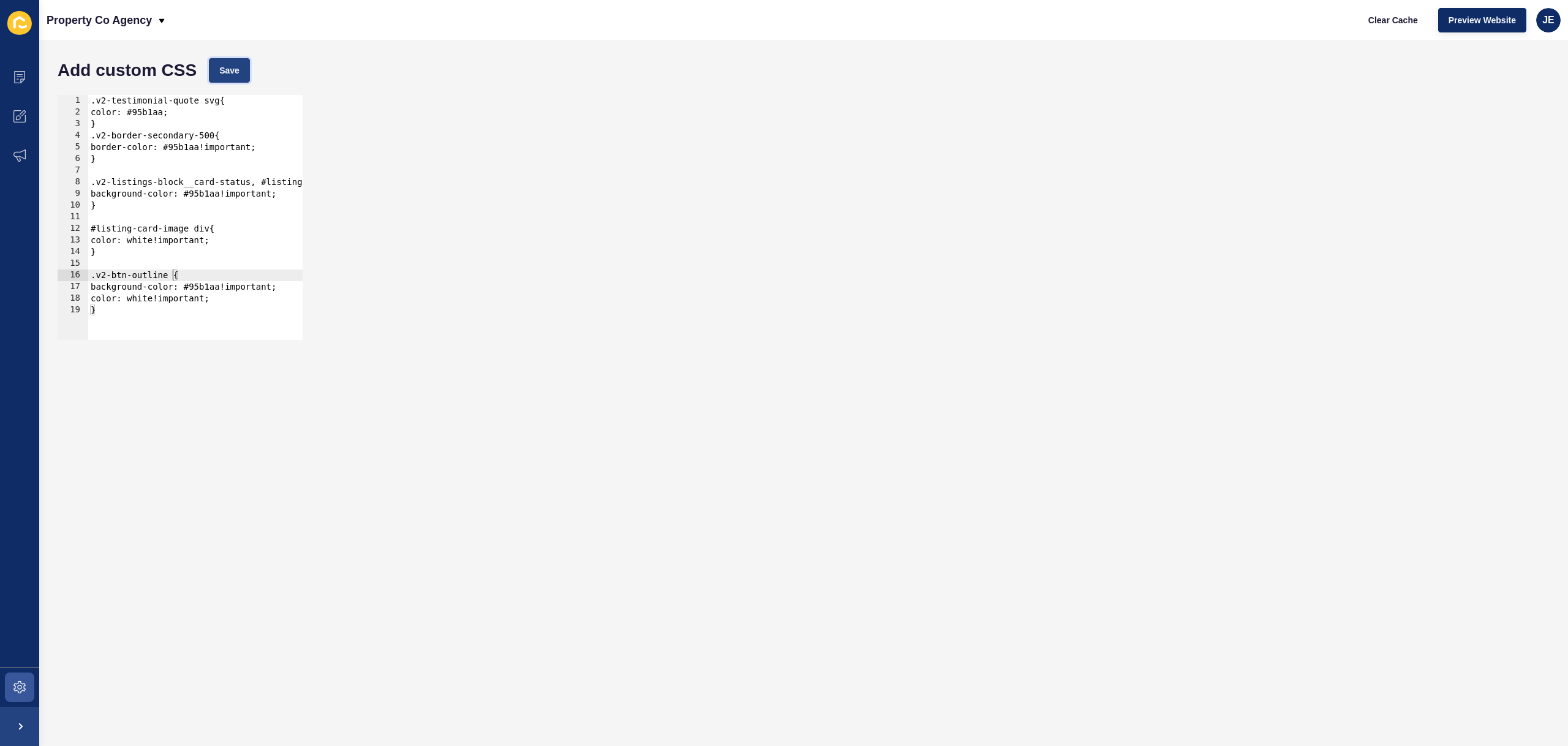
click at [229, 59] on button "Save" at bounding box center [229, 70] width 41 height 25
click at [1402, 15] on span "Clear Cache" at bounding box center [1392, 20] width 50 height 12
click at [91, 279] on div ".v2-testimonial-quote svg{ color: #95b1aa; } .v2-border-secondary-500{ border-c…" at bounding box center [238, 224] width 298 height 259
drag, startPoint x: 226, startPoint y: 48, endPoint x: 229, endPoint y: 80, distance: 32.1
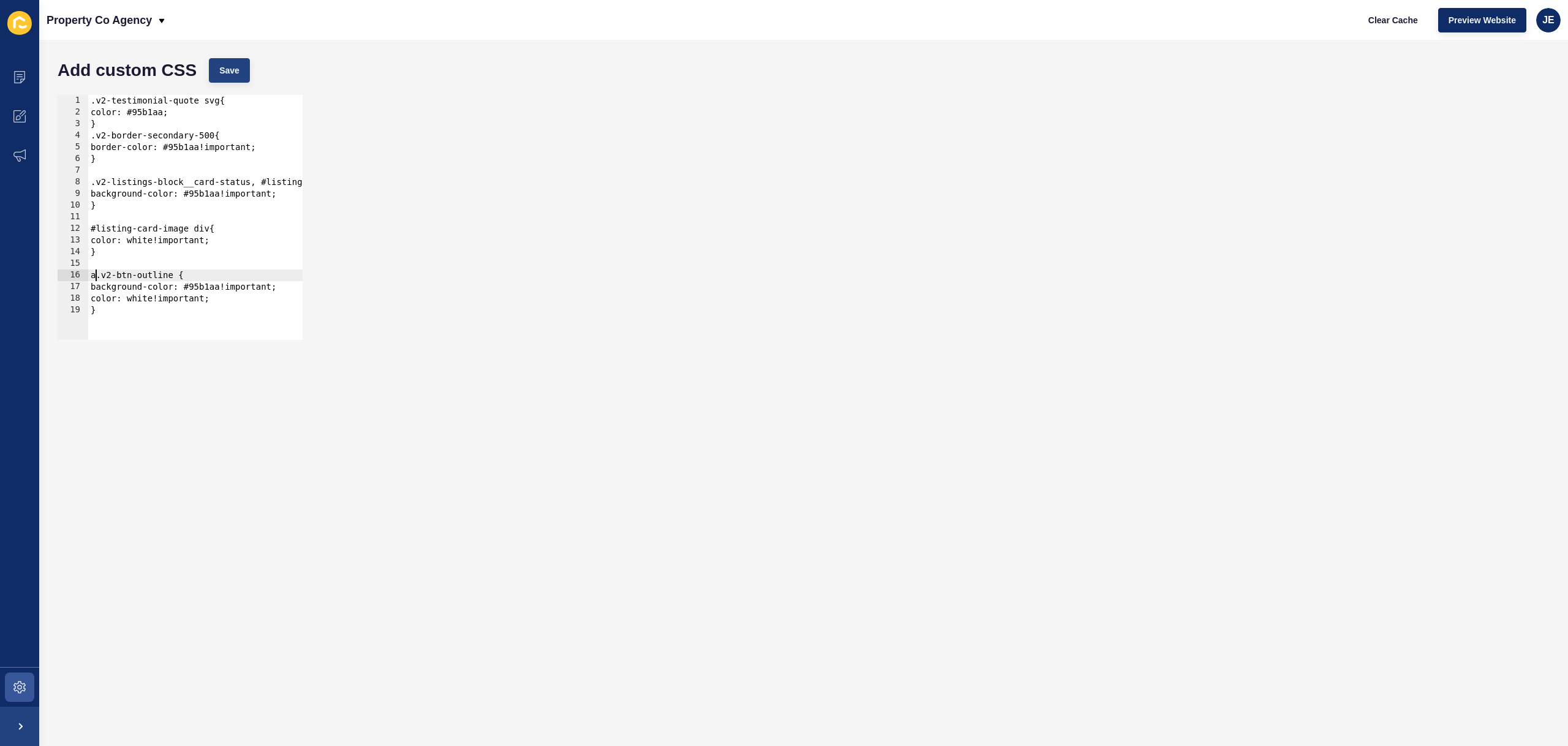
click at [228, 73] on div "Add custom CSS Save a.v2-btn-outline { 1 2 3 4 5 6 7 8 9 10 11 12 13 14 15 16 1…" at bounding box center [804, 393] width 1529 height 707
click at [229, 80] on button "Save" at bounding box center [229, 70] width 41 height 25
click at [1408, 22] on span "Clear Cache" at bounding box center [1392, 20] width 50 height 12
click at [92, 278] on div ".v2-testimonial-quote svg{ color: #95b1aa; } .v2-border-secondary-500{ border-c…" at bounding box center [238, 224] width 298 height 259
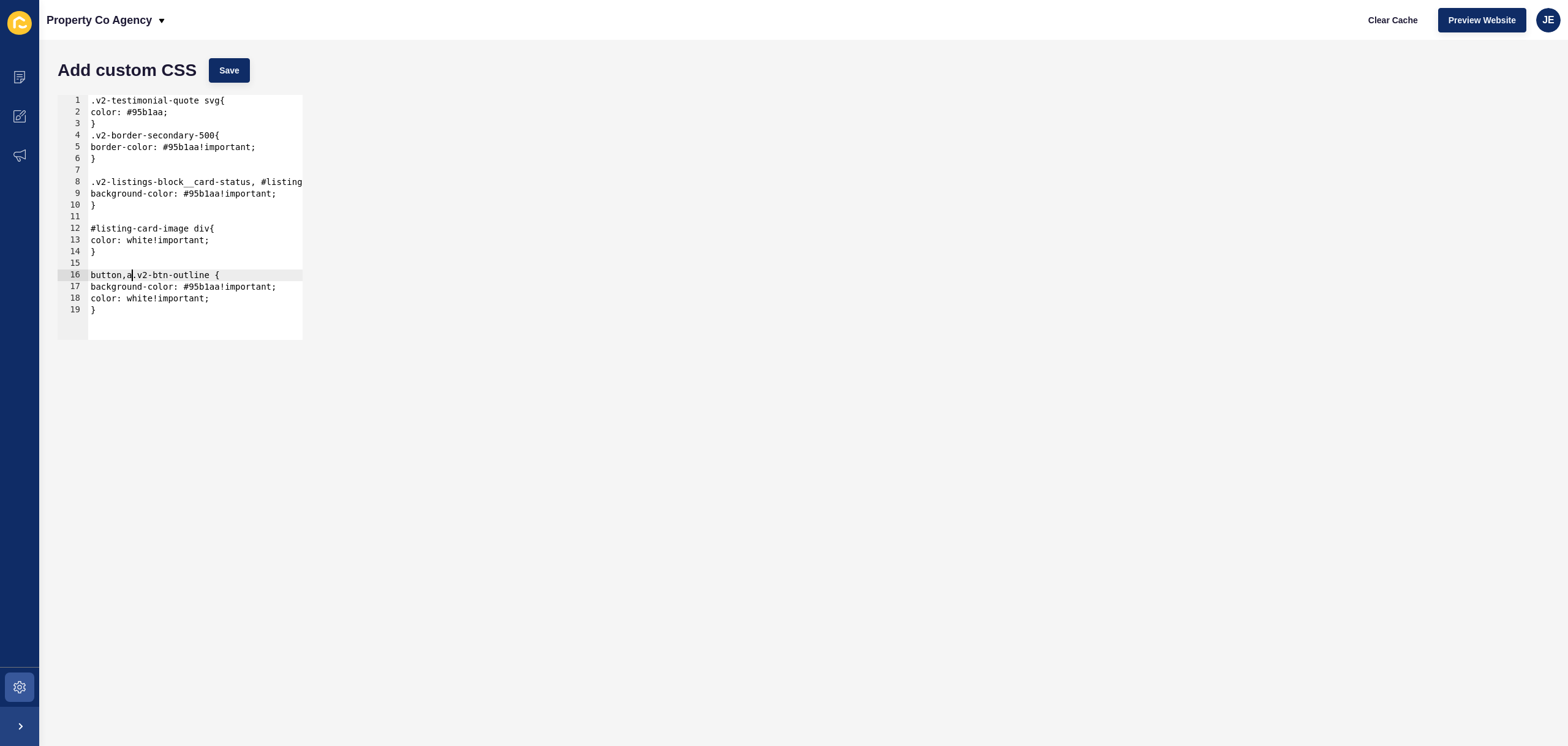
click at [128, 278] on div ".v2-testimonial-quote svg{ color: #95b1aa; } .v2-border-secondary-500{ border-c…" at bounding box center [238, 224] width 298 height 259
click at [238, 71] on span "Save" at bounding box center [229, 70] width 20 height 12
click at [1381, 22] on span "Clear Cache" at bounding box center [1392, 20] width 50 height 12
click at [89, 275] on div ".v2-testimonial-quote svg{ color: #95b1aa; } .v2-border-secondary-500{ border-c…" at bounding box center [238, 224] width 298 height 259
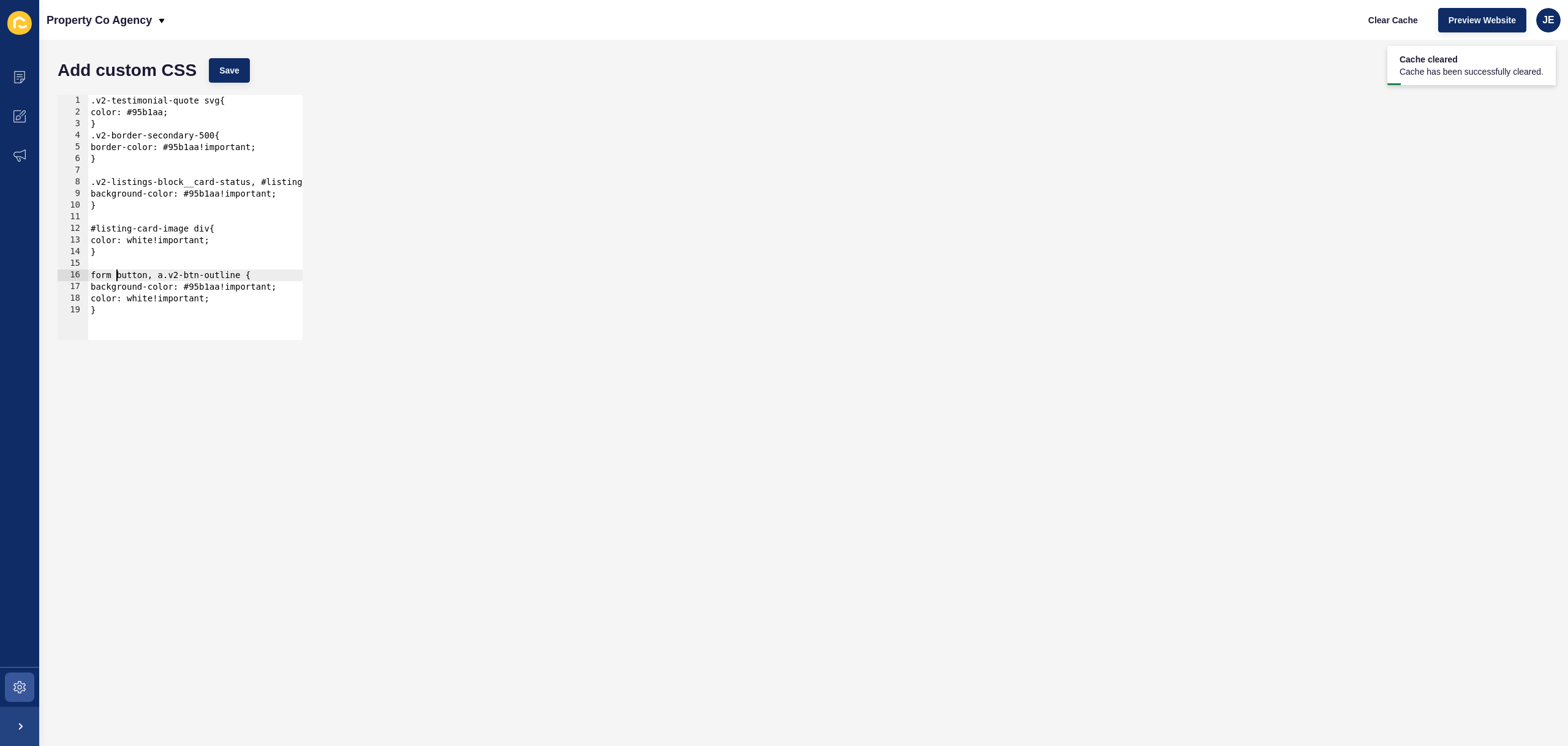
click at [237, 82] on div "Add custom CSS Save" at bounding box center [804, 70] width 1504 height 37
click at [238, 80] on button "Save" at bounding box center [229, 70] width 41 height 25
click at [1371, 24] on span "Clear Cache" at bounding box center [1392, 20] width 50 height 12
click at [91, 277] on div ".v2-testimonial-quote svg{ color: #95b1aa; } .v2-border-secondary-500{ border-c…" at bounding box center [238, 224] width 298 height 259
paste textarea "more-filters-action-button"
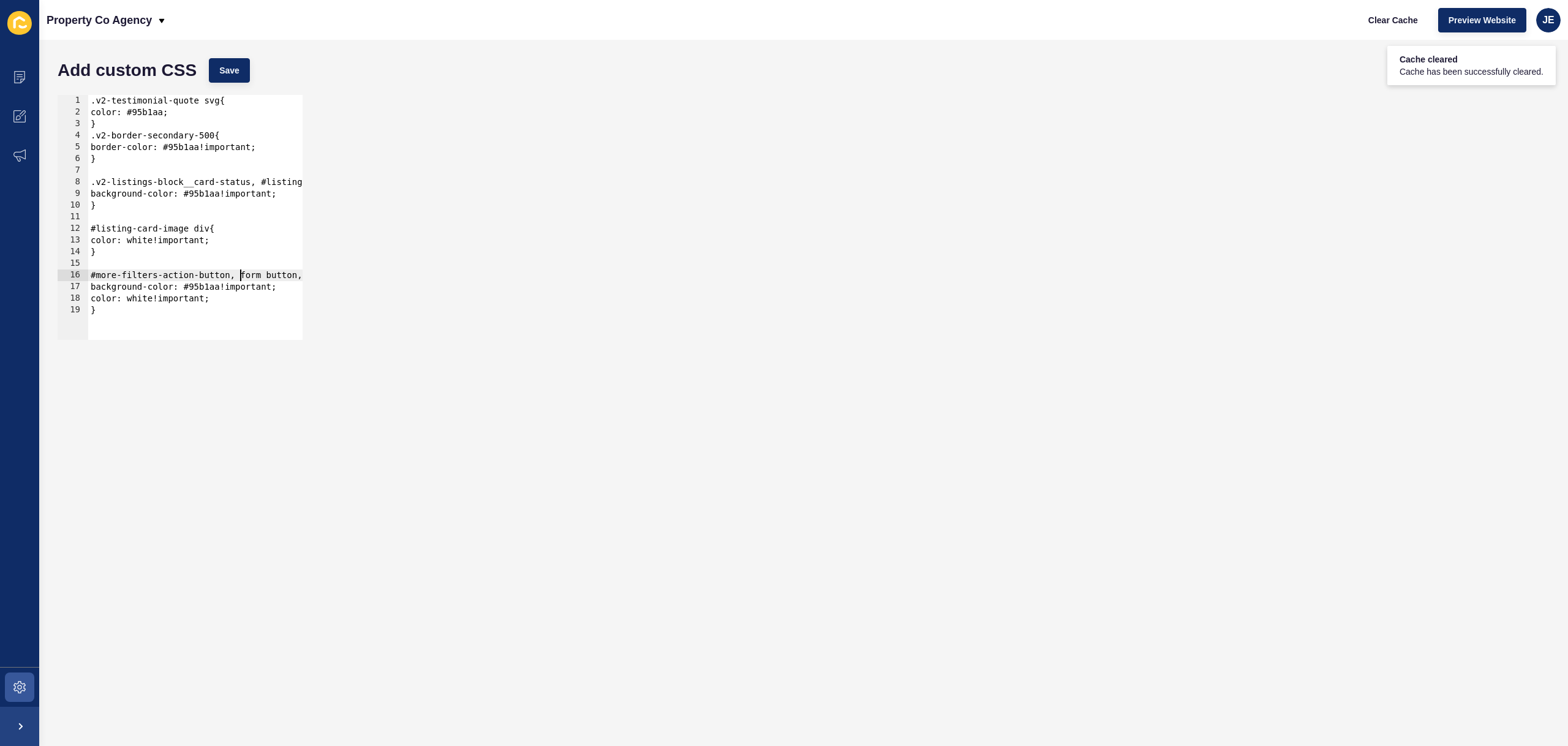
scroll to position [0, 10]
click at [235, 276] on div ".v2-testimonial-quote svg{ color: #95b1aa; } .v2-border-secondary-500{ border-c…" at bounding box center [243, 224] width 309 height 259
click at [225, 75] on span "Save" at bounding box center [229, 70] width 20 height 12
click at [1378, 25] on span "Clear Cache" at bounding box center [1392, 20] width 50 height 12
click at [88, 275] on div ".v2-testimonial-quote svg{ color: #95b1aa; } .v2-border-secondary-500{ border-c…" at bounding box center [245, 224] width 314 height 259
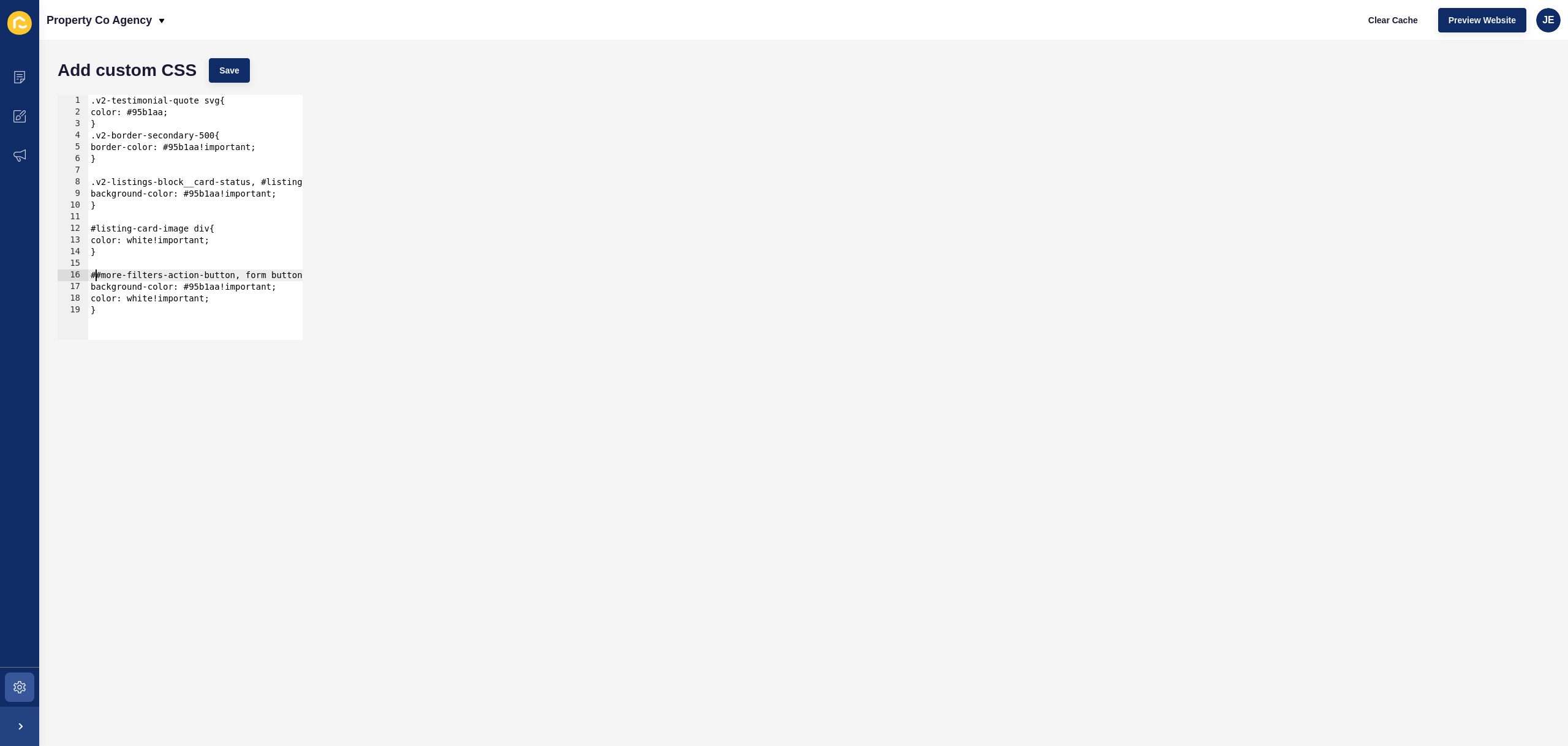
paste textarea "v2-content-container"
click at [238, 67] on span "Save" at bounding box center [229, 70] width 20 height 12
click at [1379, 13] on button "Clear Cache" at bounding box center [1392, 20] width 70 height 25
drag, startPoint x: 212, startPoint y: 278, endPoint x: 90, endPoint y: 275, distance: 122.0
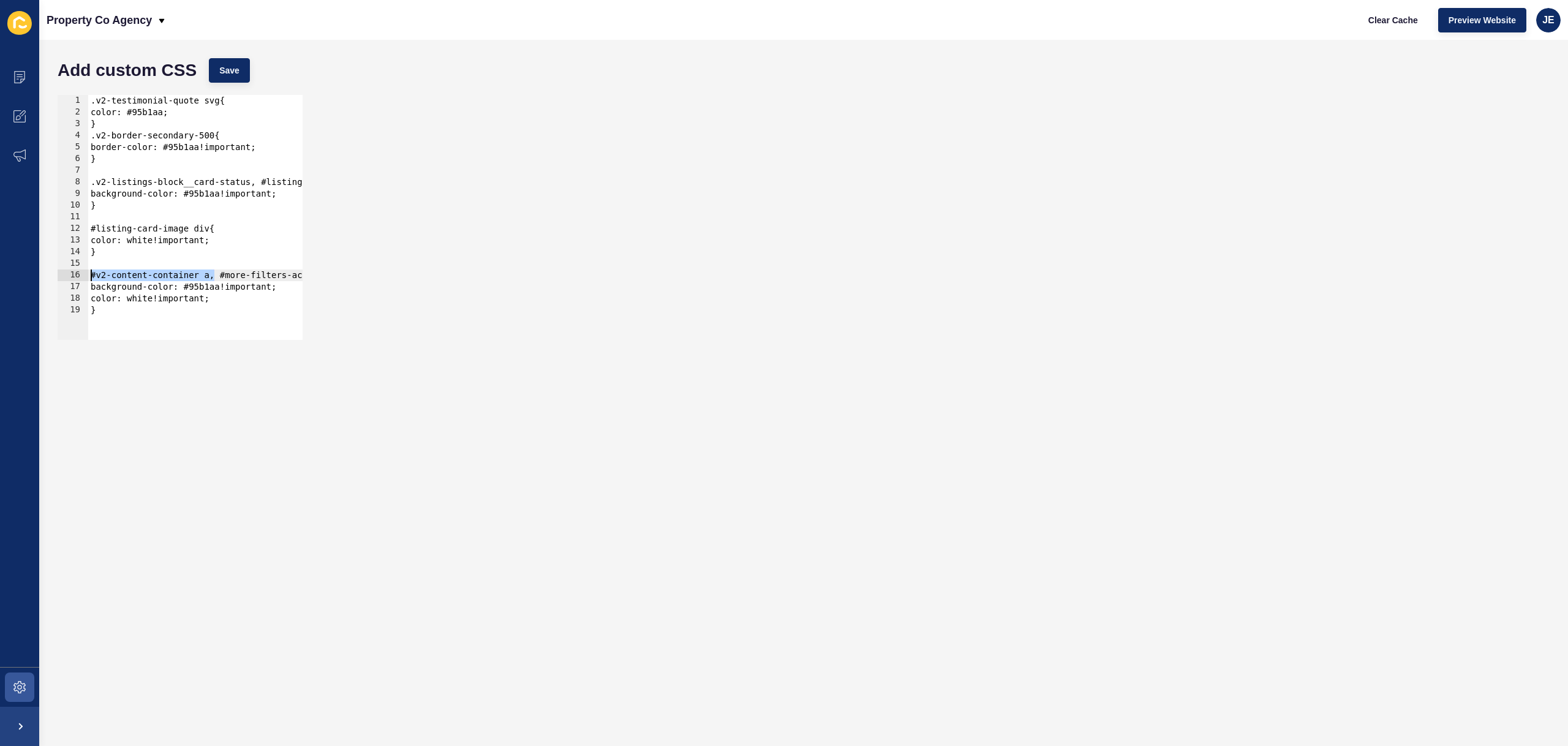
click at [90, 275] on div ".v2-testimonial-quote svg{ color: #95b1aa; } .v2-border-secondary-500{ border-c…" at bounding box center [310, 224] width 442 height 259
click at [98, 273] on div ".v2-testimonial-quote svg{ color: #95b1aa; } .v2-border-secondary-500{ border-c…" at bounding box center [248, 224] width 319 height 259
type textarea "#more-filters-action-button, form button, a.v2-btn-outline {"
click at [238, 64] on span "Save" at bounding box center [229, 70] width 20 height 12
click at [1385, 18] on span "Clear Cache" at bounding box center [1392, 20] width 50 height 12
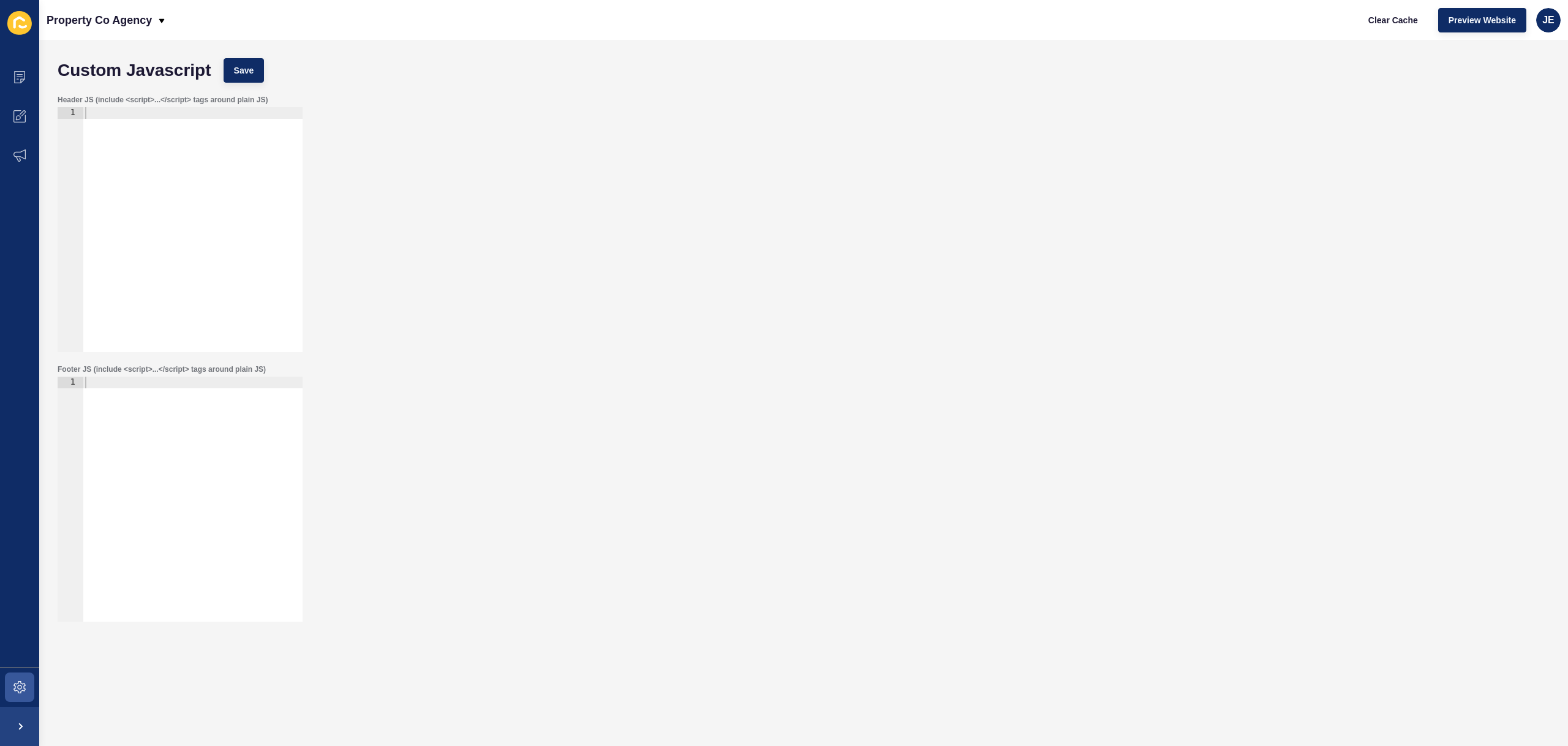
click at [171, 178] on div at bounding box center [192, 241] width 220 height 268
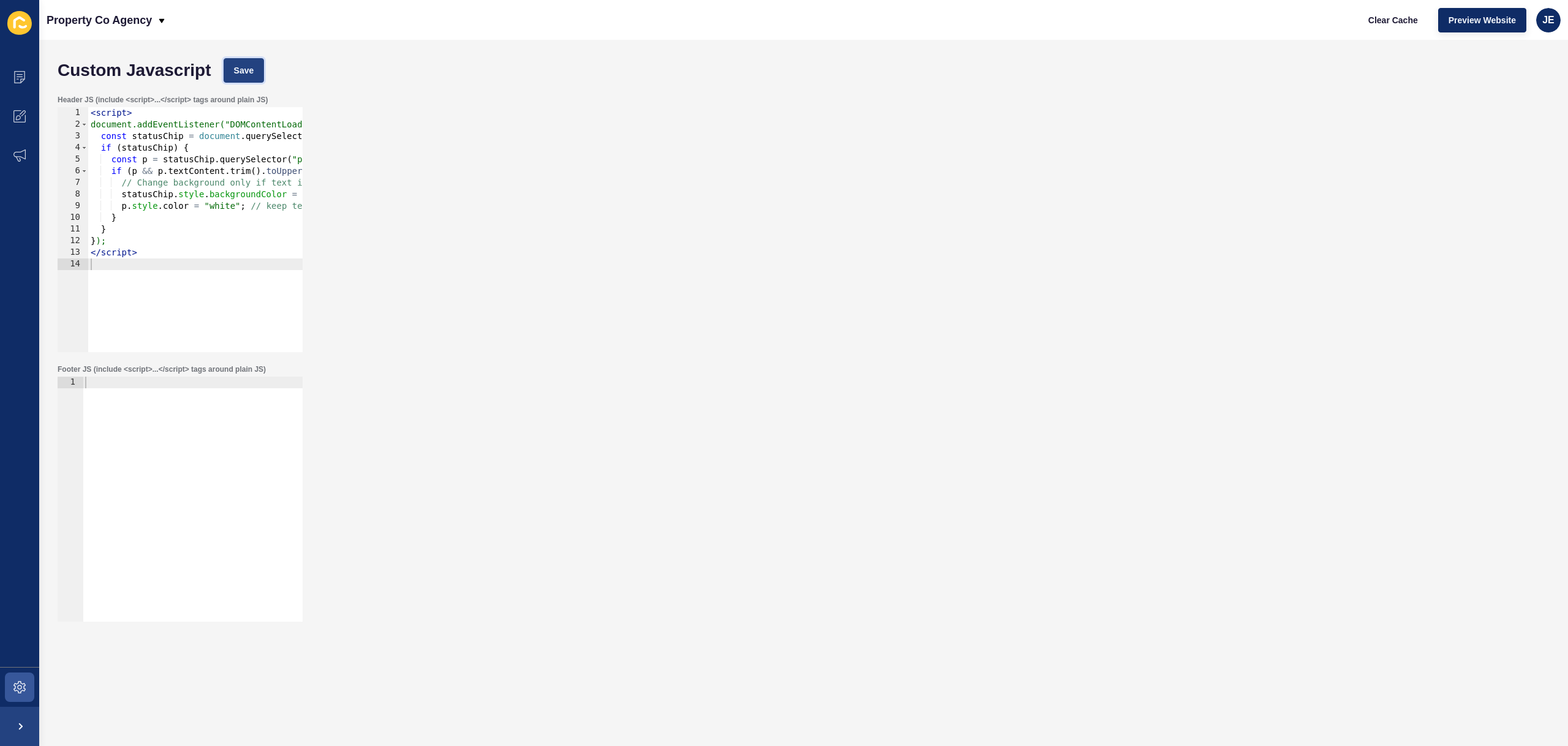
click at [253, 72] on span "Save" at bounding box center [244, 70] width 20 height 12
click at [1379, 23] on span "Clear Cache" at bounding box center [1392, 20] width 50 height 12
click at [242, 161] on div "< script > document.addEventListener("DOMContentLoaded", function () { const st…" at bounding box center [312, 236] width 448 height 259
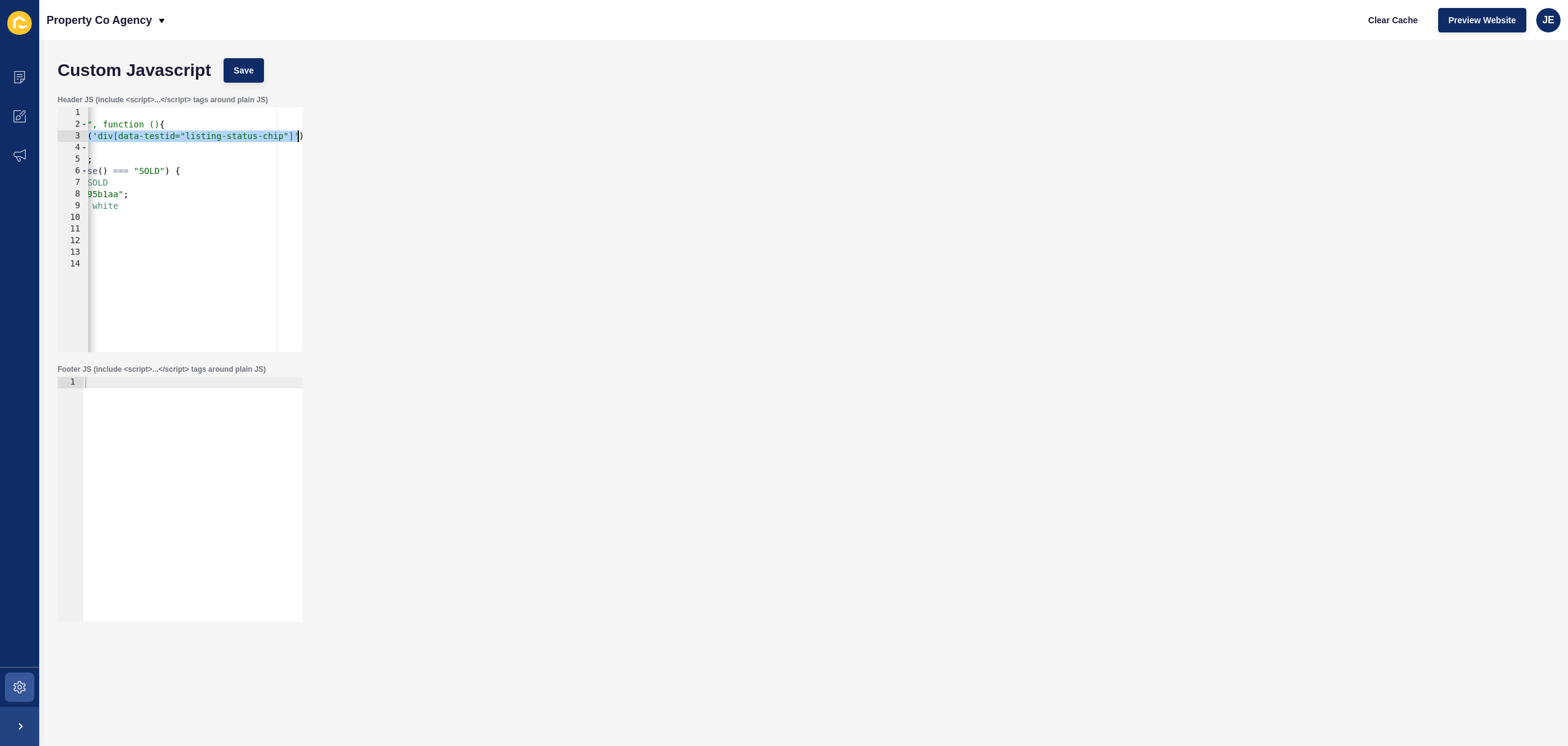
scroll to position [0, 233]
drag, startPoint x: 248, startPoint y: 137, endPoint x: 297, endPoint y: 136, distance: 49.0
click at [328, 133] on div "Header JS (include <script>...</script> tags around plain JS) const p = statusC…" at bounding box center [804, 223] width 1504 height 270
type textarea "const statusChip = document.querySelector('div[data-testid="listing-status-chip…"
click at [150, 137] on div "< script > document.addEventListener("DOMContentLoaded", function () { const st…" at bounding box center [79, 236] width 448 height 259
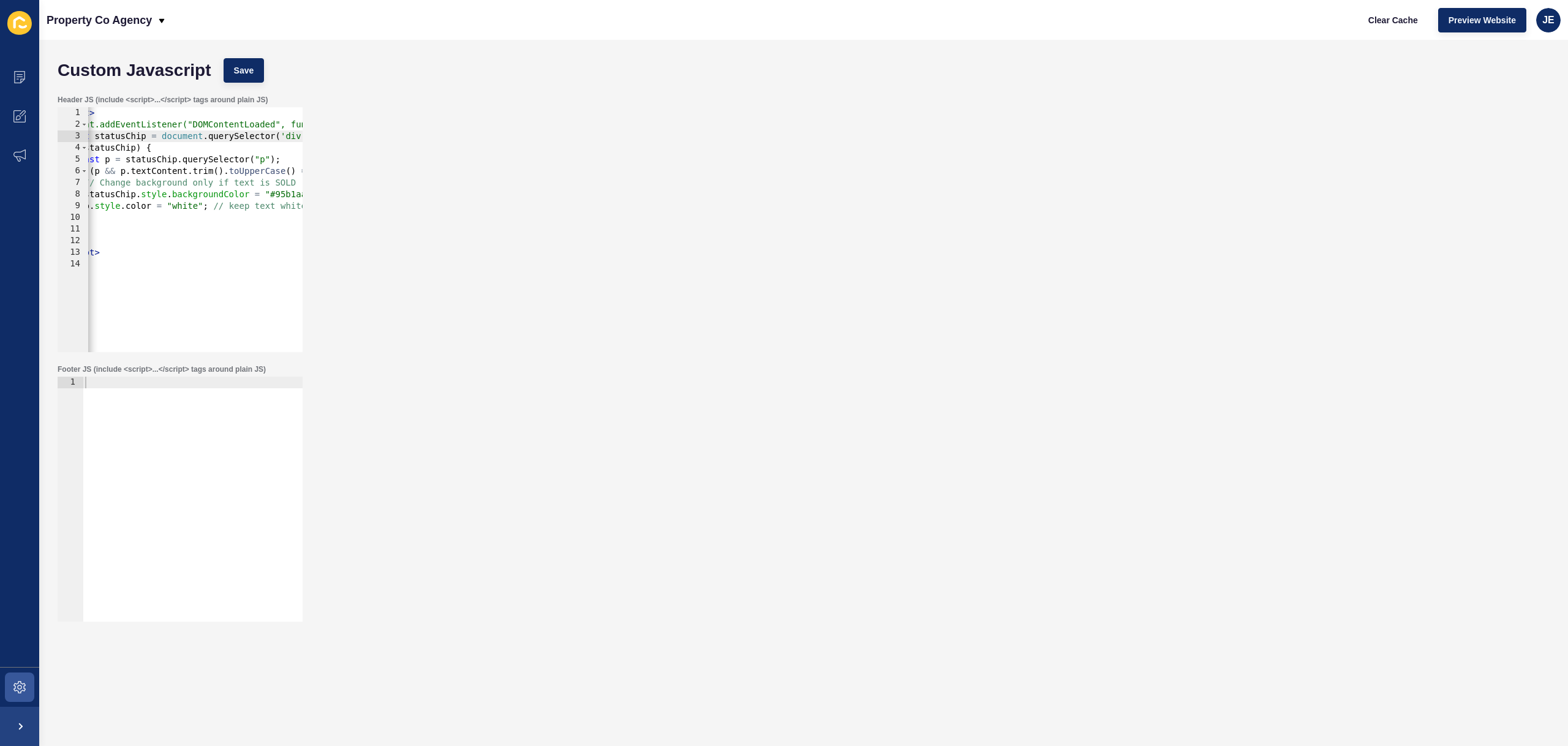
scroll to position [0, 0]
click at [223, 267] on div "< script > document.addEventListener("DOMContentLoaded", function () { const st…" at bounding box center [312, 236] width 448 height 259
type textarea "</script>"
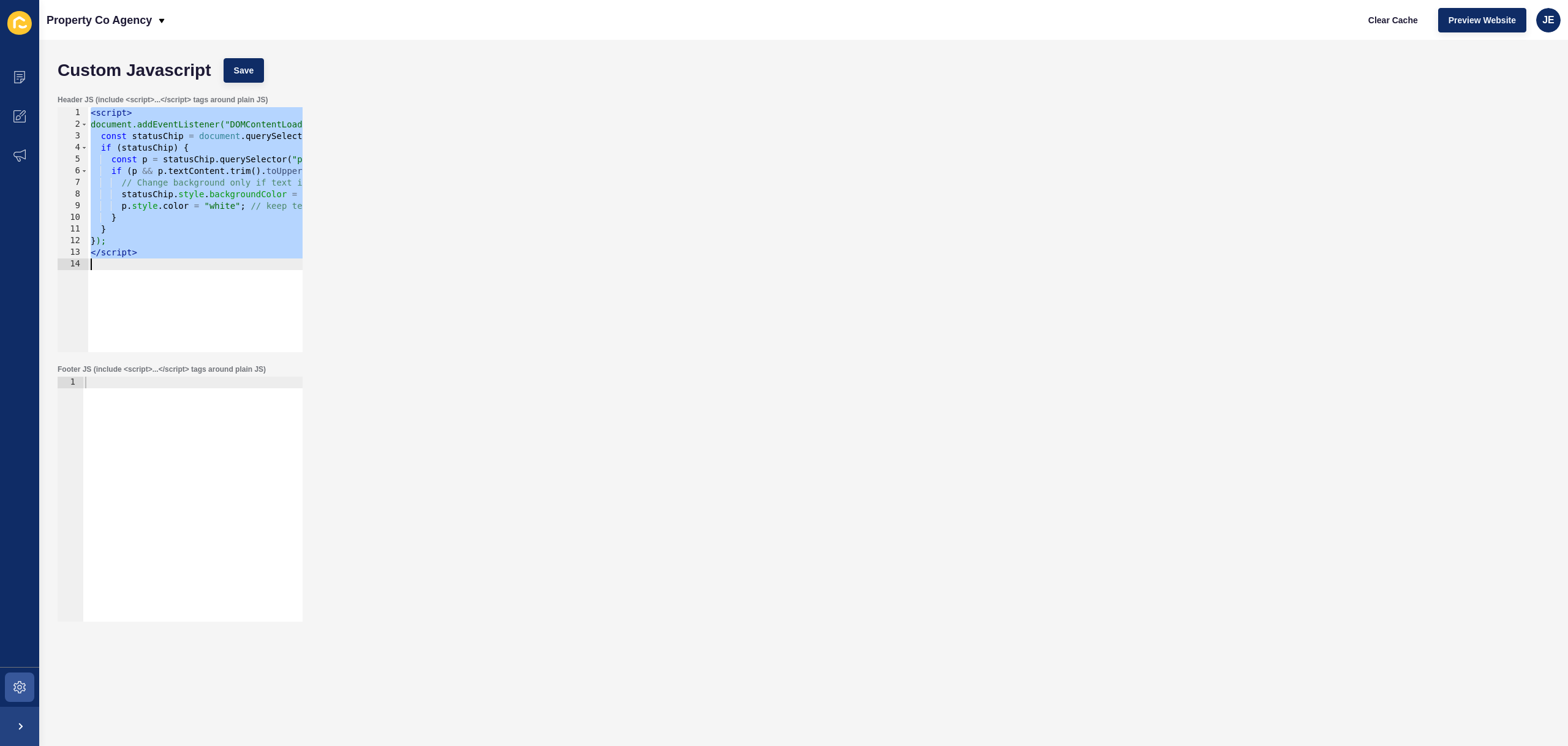
paste textarea
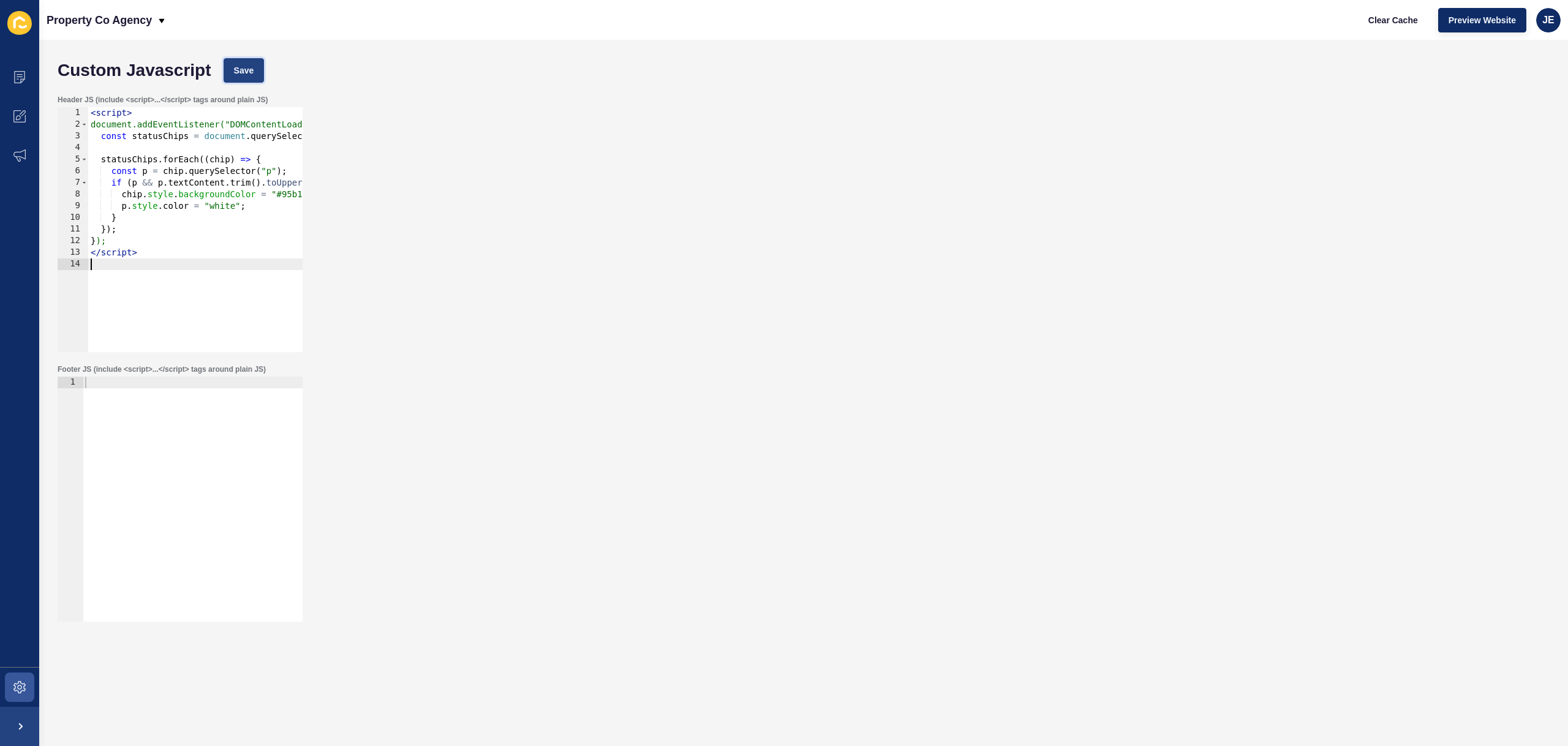
click at [239, 70] on span "Save" at bounding box center [244, 70] width 20 height 12
click at [1409, 26] on button "Clear Cache" at bounding box center [1392, 20] width 70 height 25
click at [197, 218] on div "< script > document.addEventListener("DOMContentLoaded", function () { const st…" at bounding box center [322, 236] width 468 height 259
type textarea "</script>"
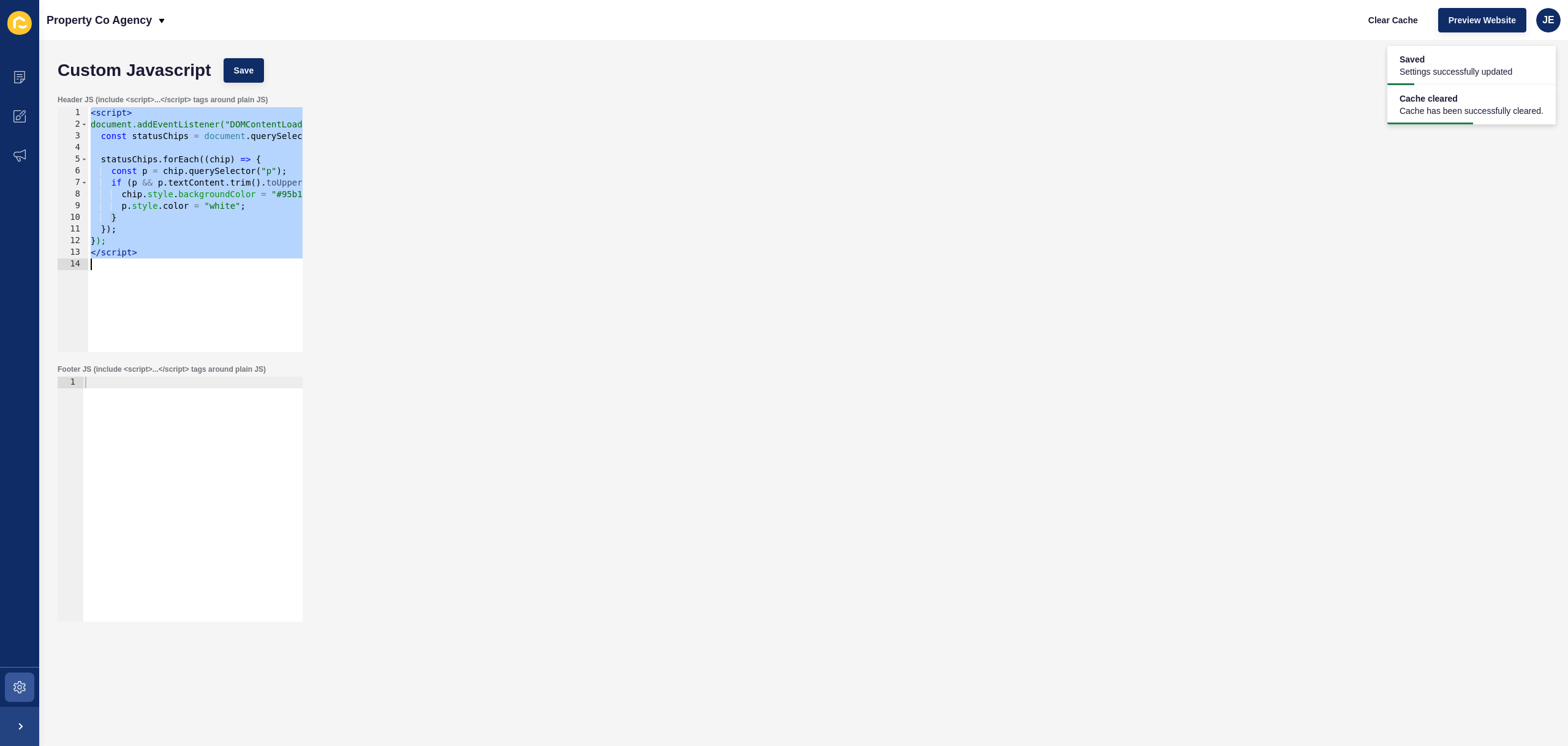
paste textarea
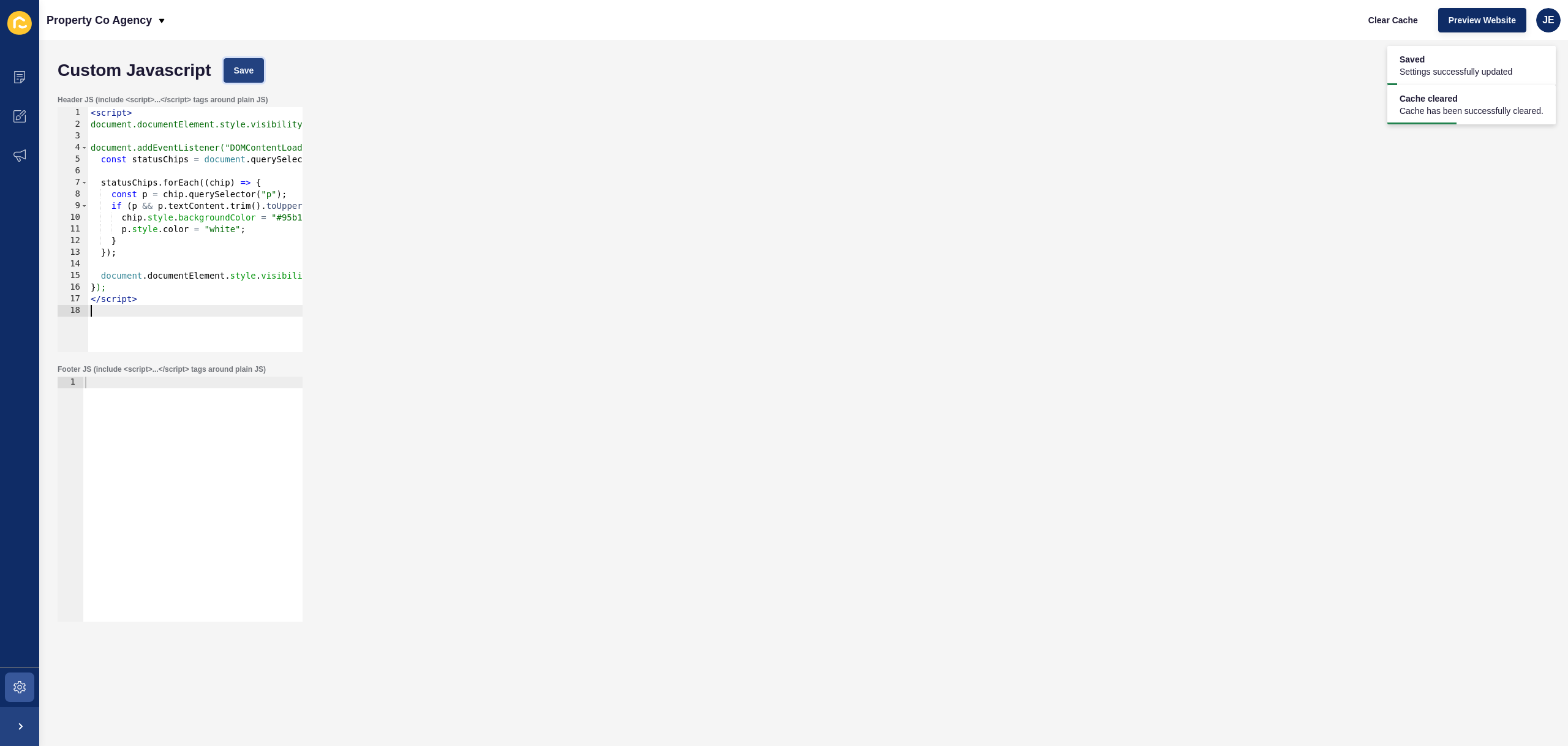
click at [250, 59] on button "Save" at bounding box center [244, 70] width 41 height 25
click at [1392, 15] on span "Clear Cache" at bounding box center [1392, 20] width 50 height 12
click at [169, 307] on div "< script > document.documentElement.style.visibility = "hidden"; // hide everyt…" at bounding box center [322, 236] width 468 height 259
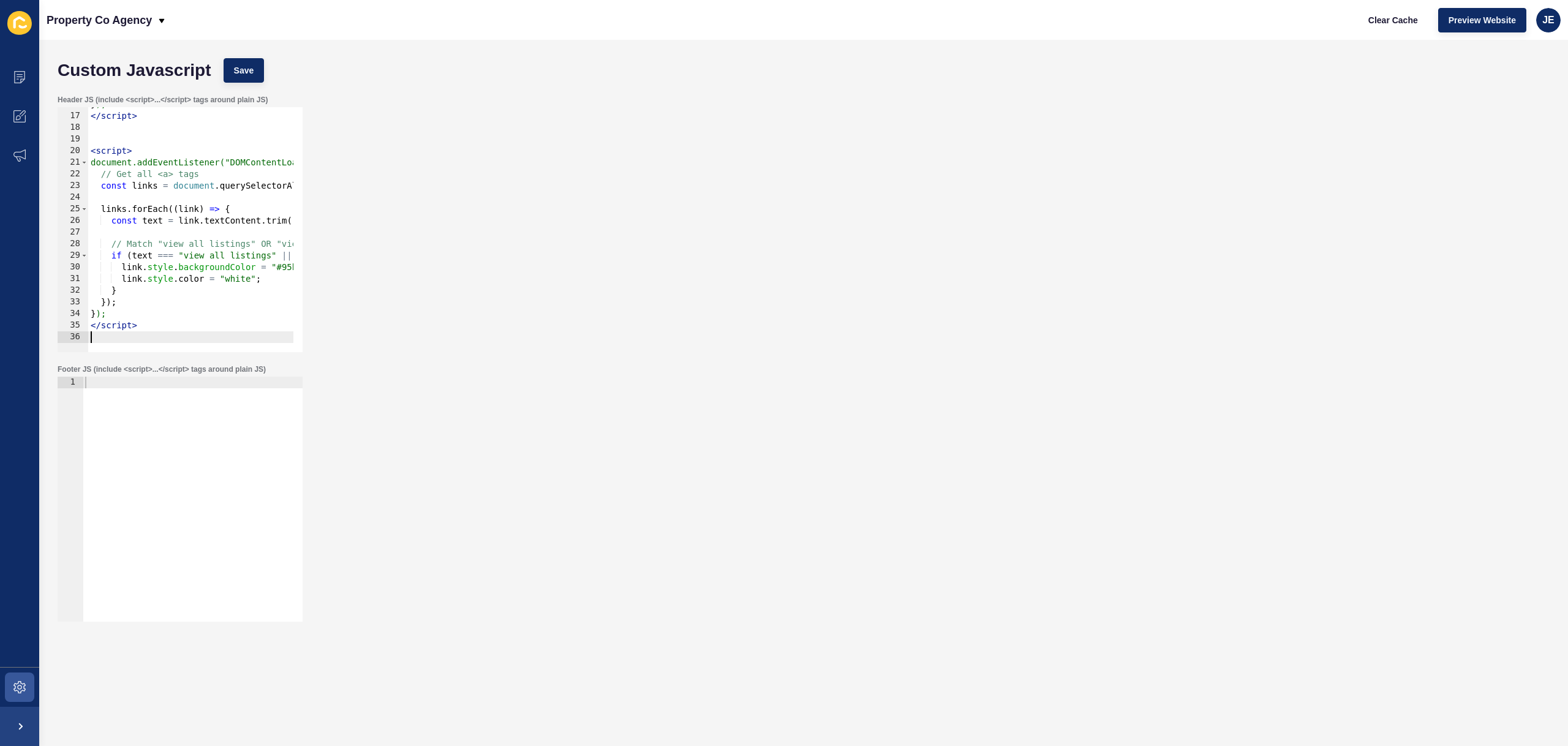
click at [258, 86] on div "Custom Javascript Save" at bounding box center [804, 70] width 1504 height 37
click at [242, 70] on span "Save" at bounding box center [244, 70] width 20 height 12
click at [1373, 28] on button "Clear Cache" at bounding box center [1392, 20] width 70 height 25
click at [146, 335] on div "} ); </ script > < script > document.addEventListener("DOMContentLoaded", funct…" at bounding box center [322, 228] width 468 height 259
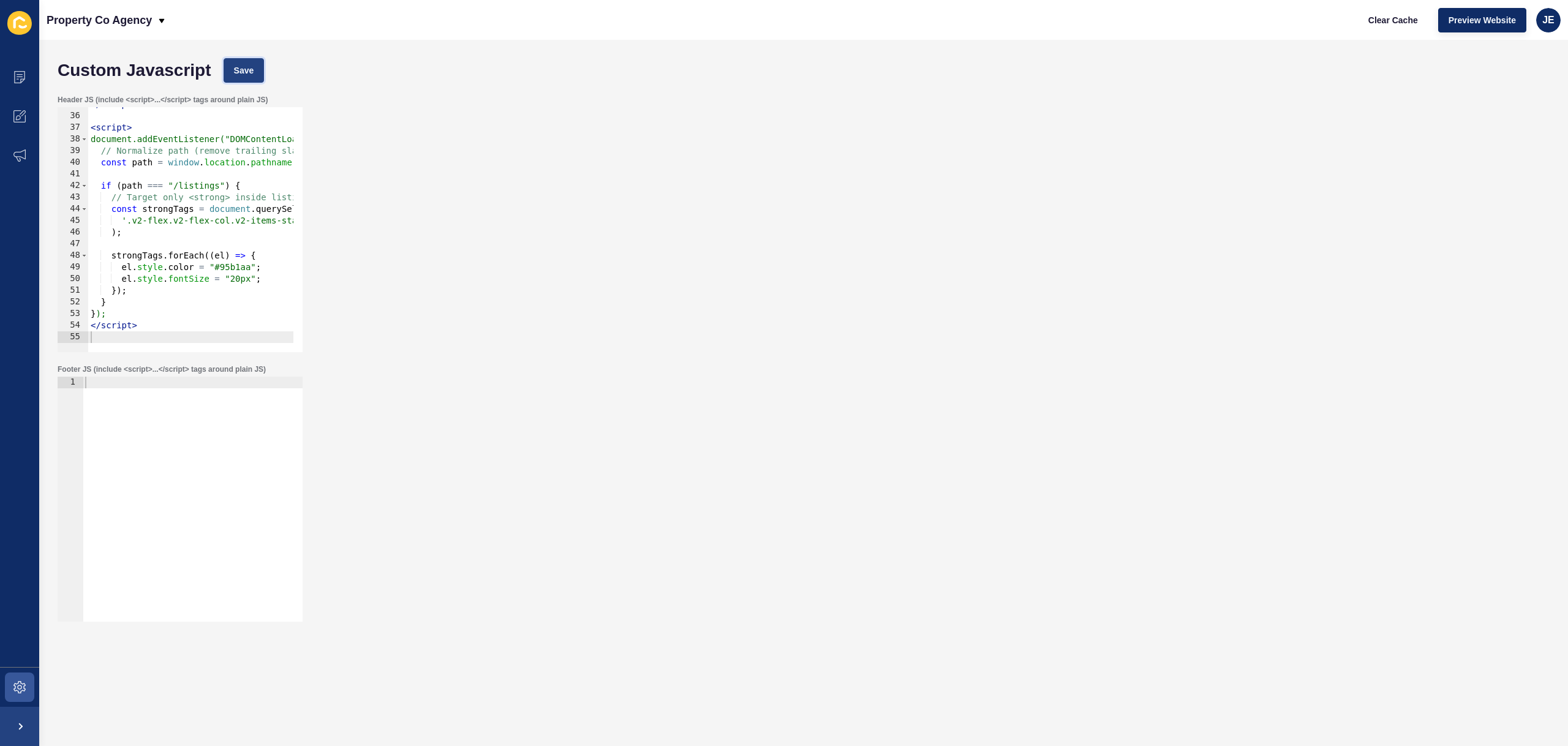
click at [240, 82] on button "Save" at bounding box center [244, 70] width 41 height 25
click at [1386, 27] on button "Clear Cache" at bounding box center [1392, 20] width 70 height 25
click at [227, 78] on button "Save" at bounding box center [244, 70] width 41 height 25
click at [1418, 15] on button "Clear Cache" at bounding box center [1392, 20] width 70 height 25
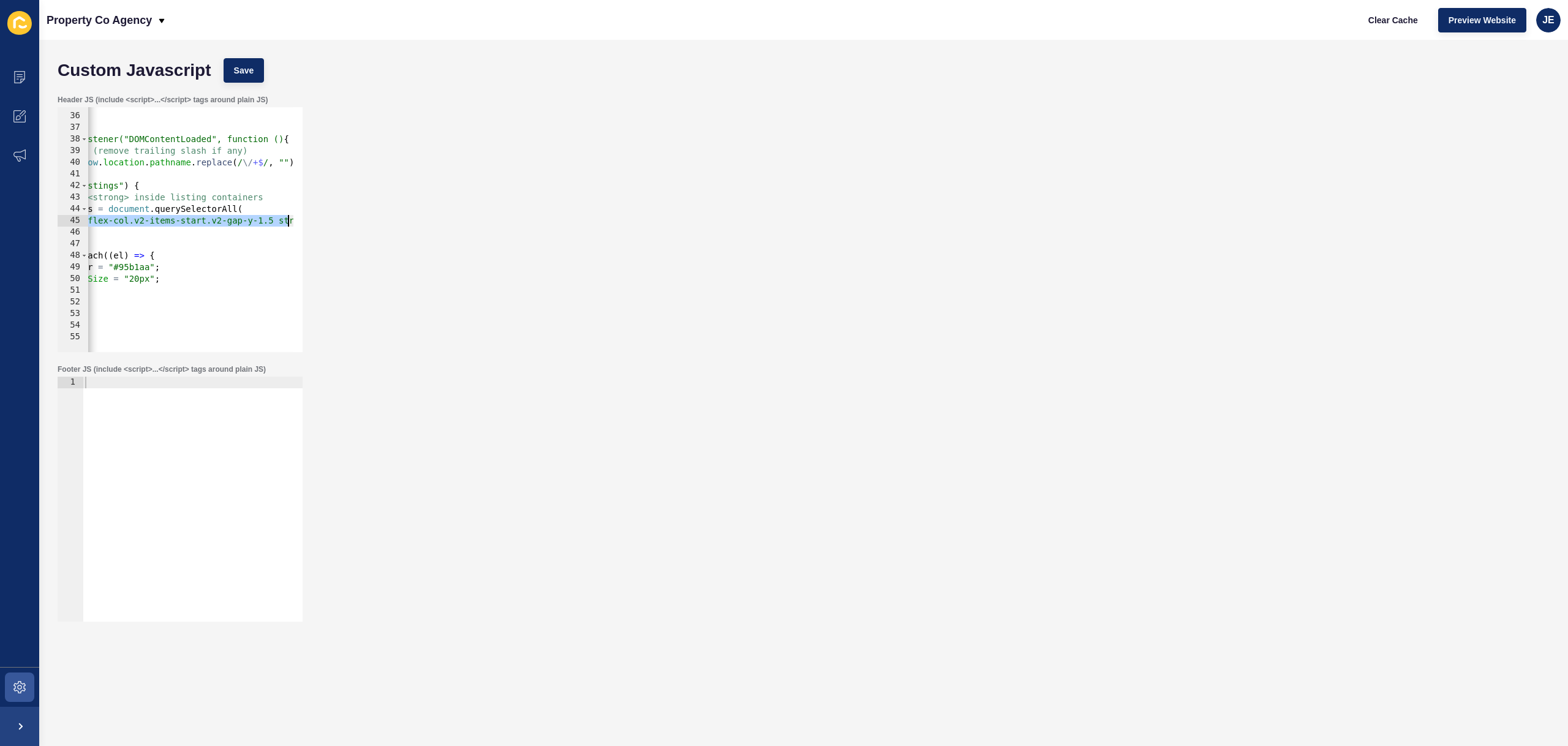
scroll to position [0, 127]
drag, startPoint x: 127, startPoint y: 223, endPoint x: 284, endPoint y: 224, distance: 157.0
click at [284, 224] on div "</ script > < script > document.addEventListener("DOMContentLoaded", function (…" at bounding box center [195, 228] width 468 height 259
paste textarea "v2-text-body-bold v2-text-primary-500"
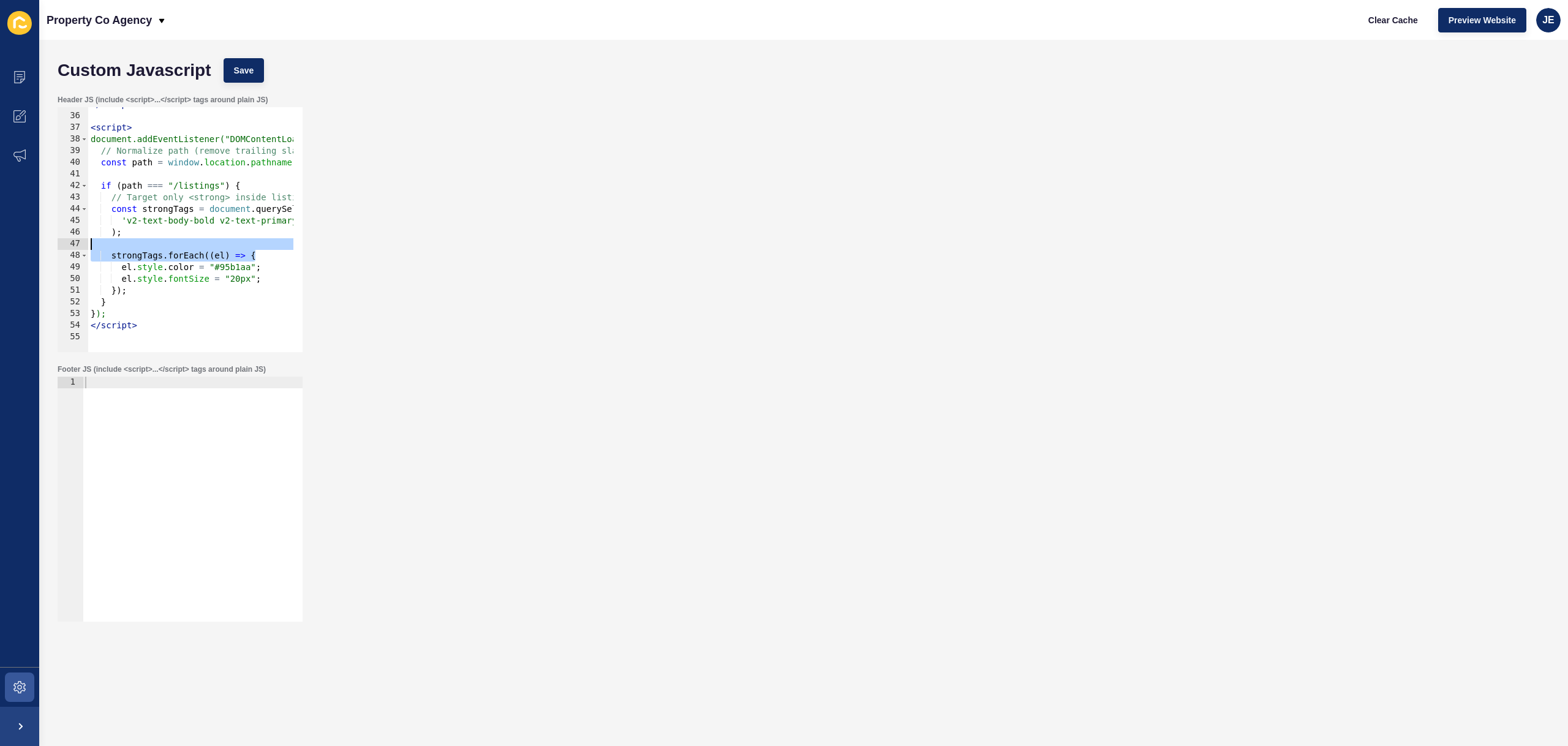
drag, startPoint x: 198, startPoint y: 250, endPoint x: 113, endPoint y: 218, distance: 90.8
click at [46, 244] on div "Custom Javascript Save Header JS (include <script>...</script> tags around plai…" at bounding box center [804, 393] width 1529 height 707
click at [251, 78] on button "Save" at bounding box center [244, 70] width 41 height 25
click at [1377, 3] on div "Clear Cache Preview Website JE" at bounding box center [1459, 20] width 212 height 34
click at [1378, 11] on button "Clear Cache" at bounding box center [1392, 20] width 70 height 25
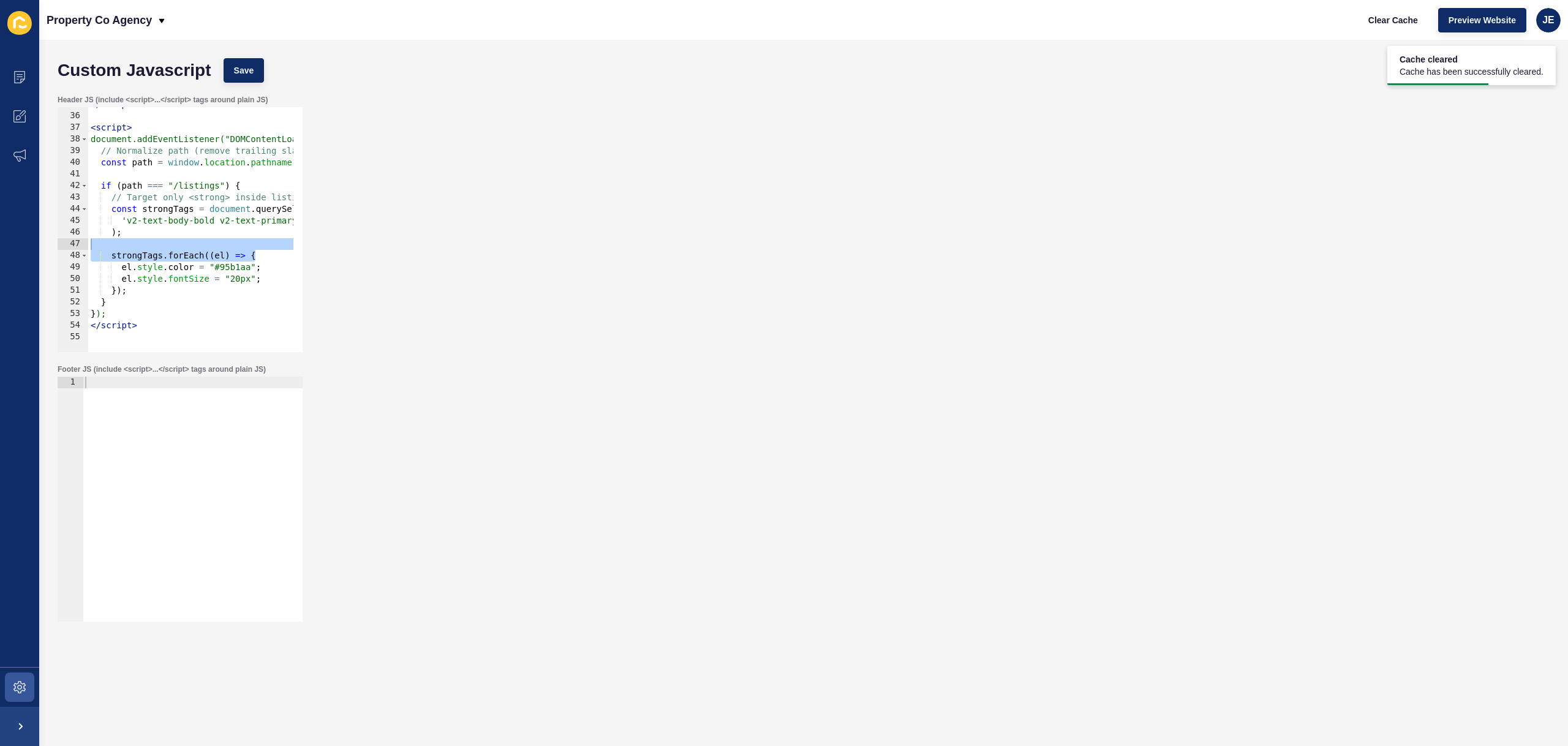
click at [192, 255] on div "</ script > < script > document.addEventListener("DOMContentLoaded", function (…" at bounding box center [322, 228] width 468 height 259
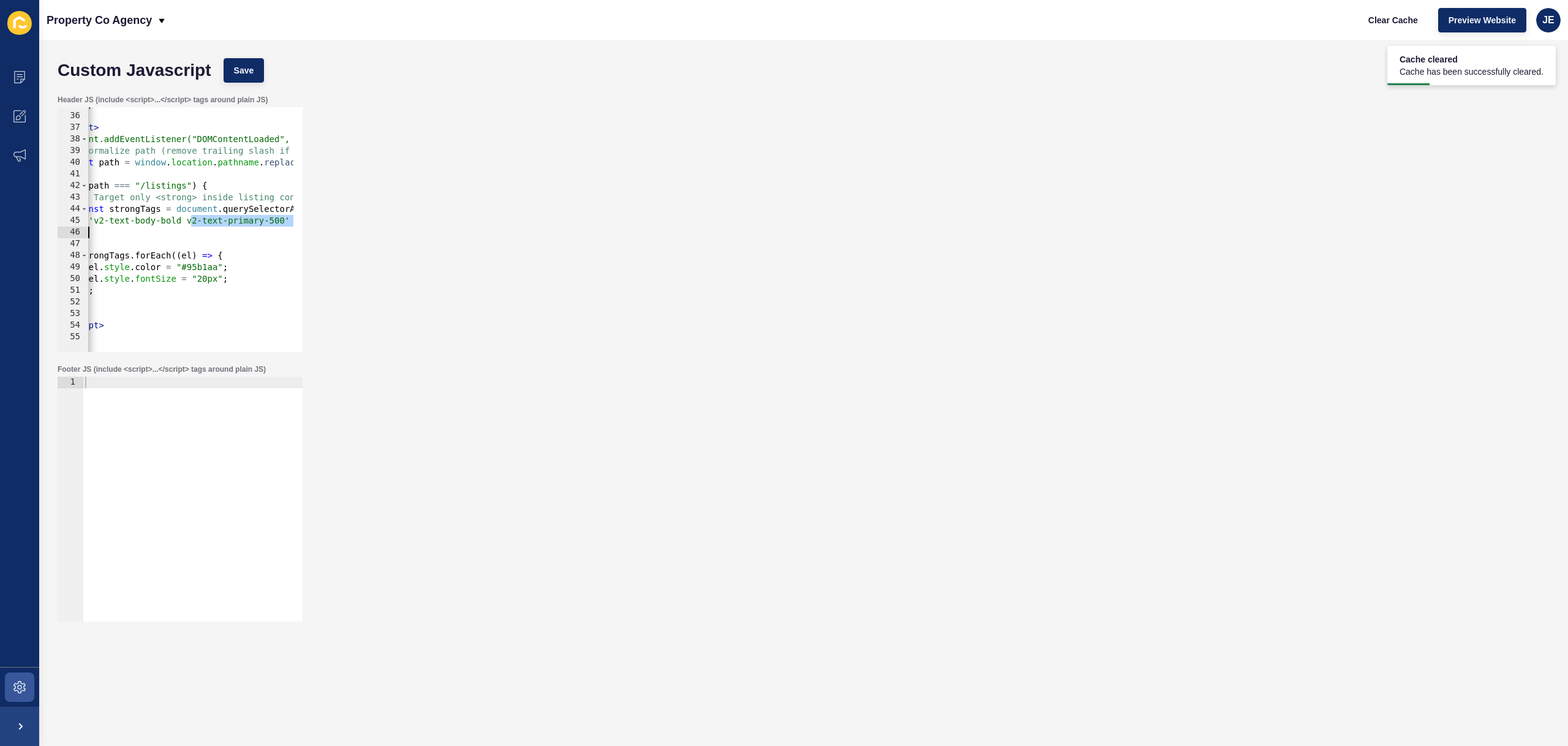
scroll to position [0, 33]
drag, startPoint x: 224, startPoint y: 216, endPoint x: 376, endPoint y: 224, distance: 152.2
click at [377, 223] on div "Header JS (include <script>...</script> tags around plain JS) strongTags.forEac…" at bounding box center [804, 223] width 1504 height 270
type textarea "'v2-text-body-bold v2-text-primary-500'"
click at [184, 247] on div "</ script > < script > document.addEventListener("DOMContentLoaded", function (…" at bounding box center [288, 228] width 468 height 259
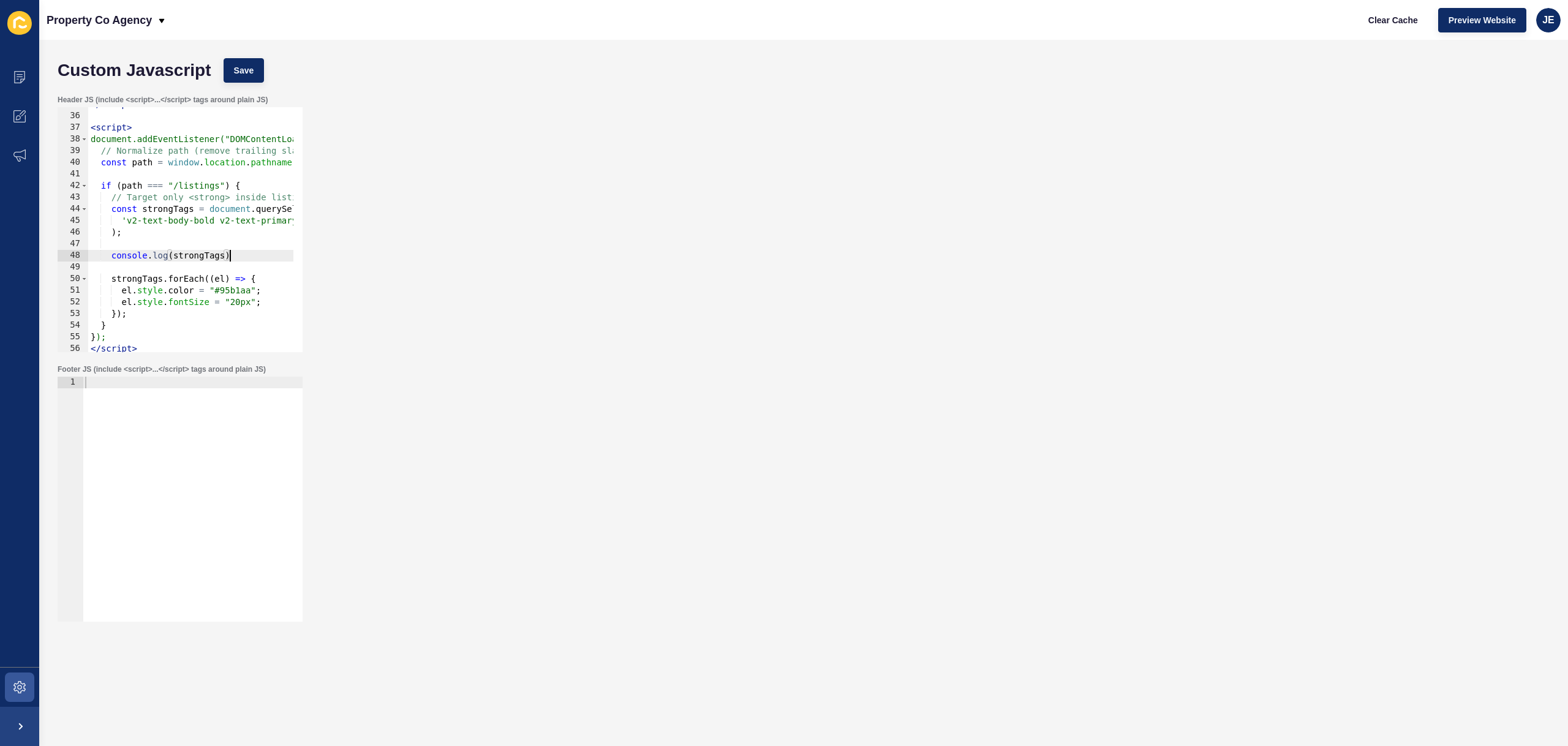
scroll to position [0, 9]
click at [254, 61] on button "Save" at bounding box center [244, 70] width 41 height 25
click at [1388, 25] on span "Clear Cache" at bounding box center [1392, 20] width 50 height 12
click at [125, 223] on div "</ script > < script > document.addEventListener("DOMContentLoaded", function (…" at bounding box center [322, 228] width 468 height 259
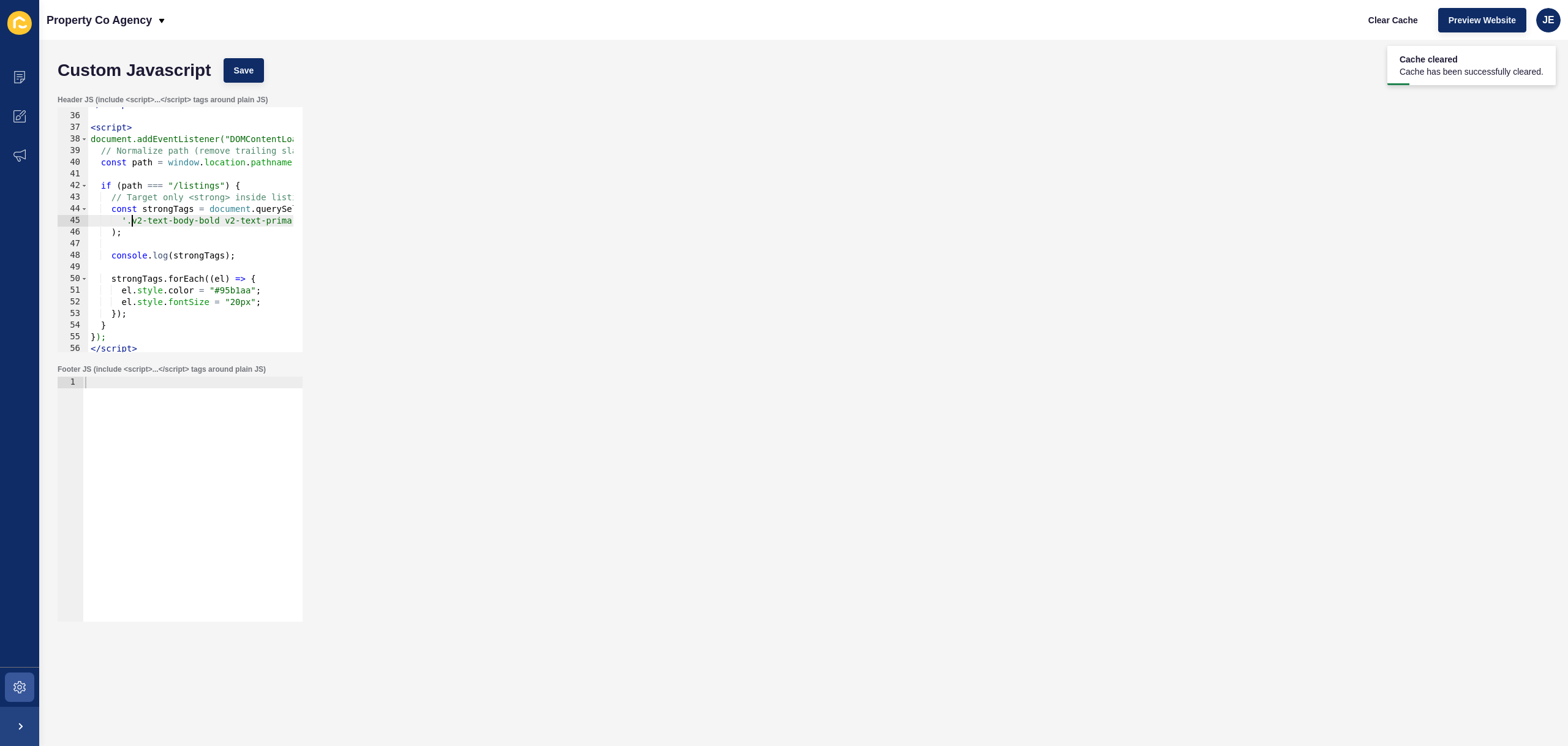
click at [225, 225] on div "</ script > < script > document.addEventListener("DOMContentLoaded", function (…" at bounding box center [322, 228] width 468 height 259
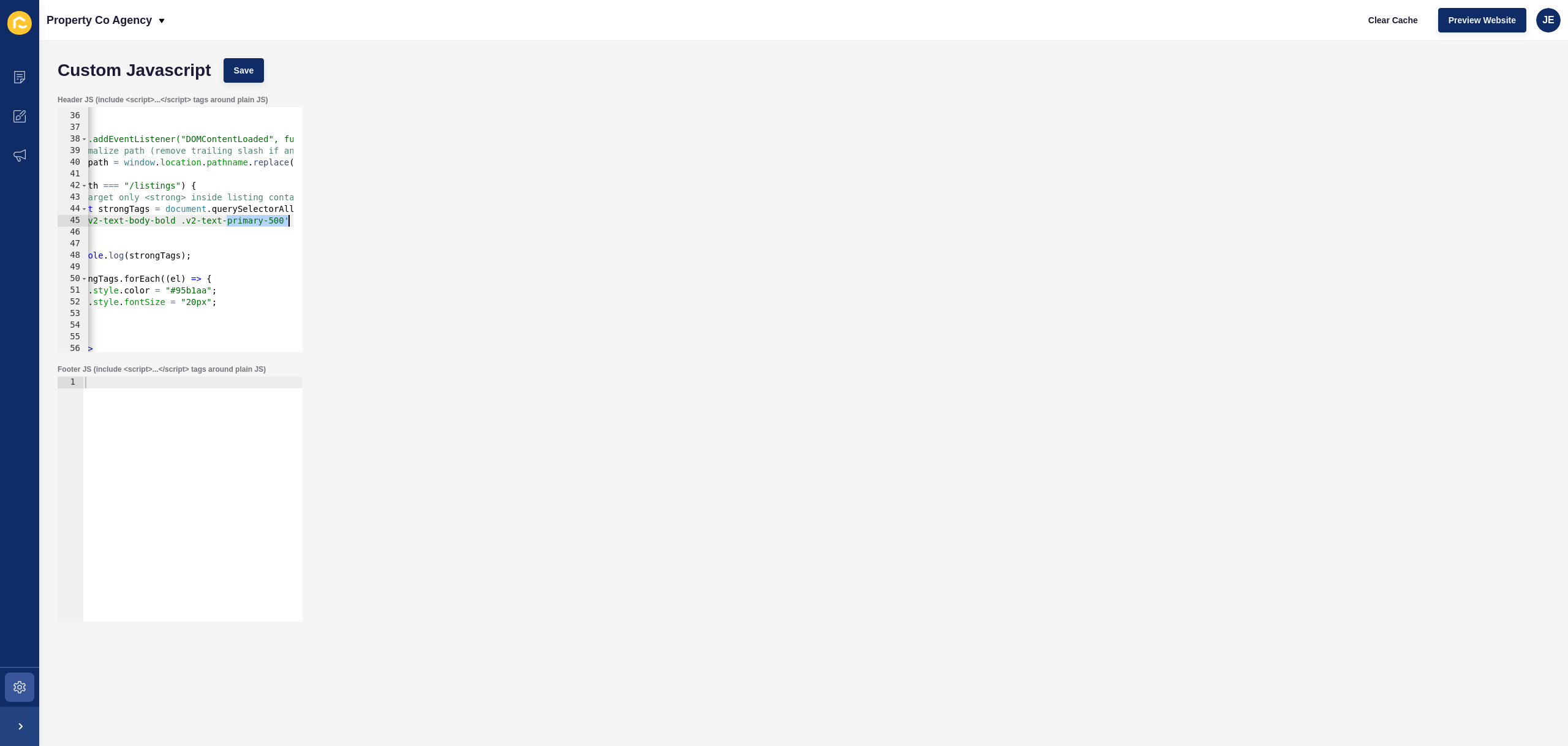
scroll to position [0, 44]
click at [309, 218] on div "Header JS (include <script>...</script> tags around plain JS) '.v2-text-body-bo…" at bounding box center [804, 223] width 1504 height 270
click at [272, 223] on div "</ script > < script > document.addEventListener("DOMContentLoaded", function (…" at bounding box center [278, 228] width 468 height 259
click at [229, 61] on button "Save" at bounding box center [244, 70] width 41 height 25
click at [1377, 26] on span "Clear Cache" at bounding box center [1392, 20] width 50 height 12
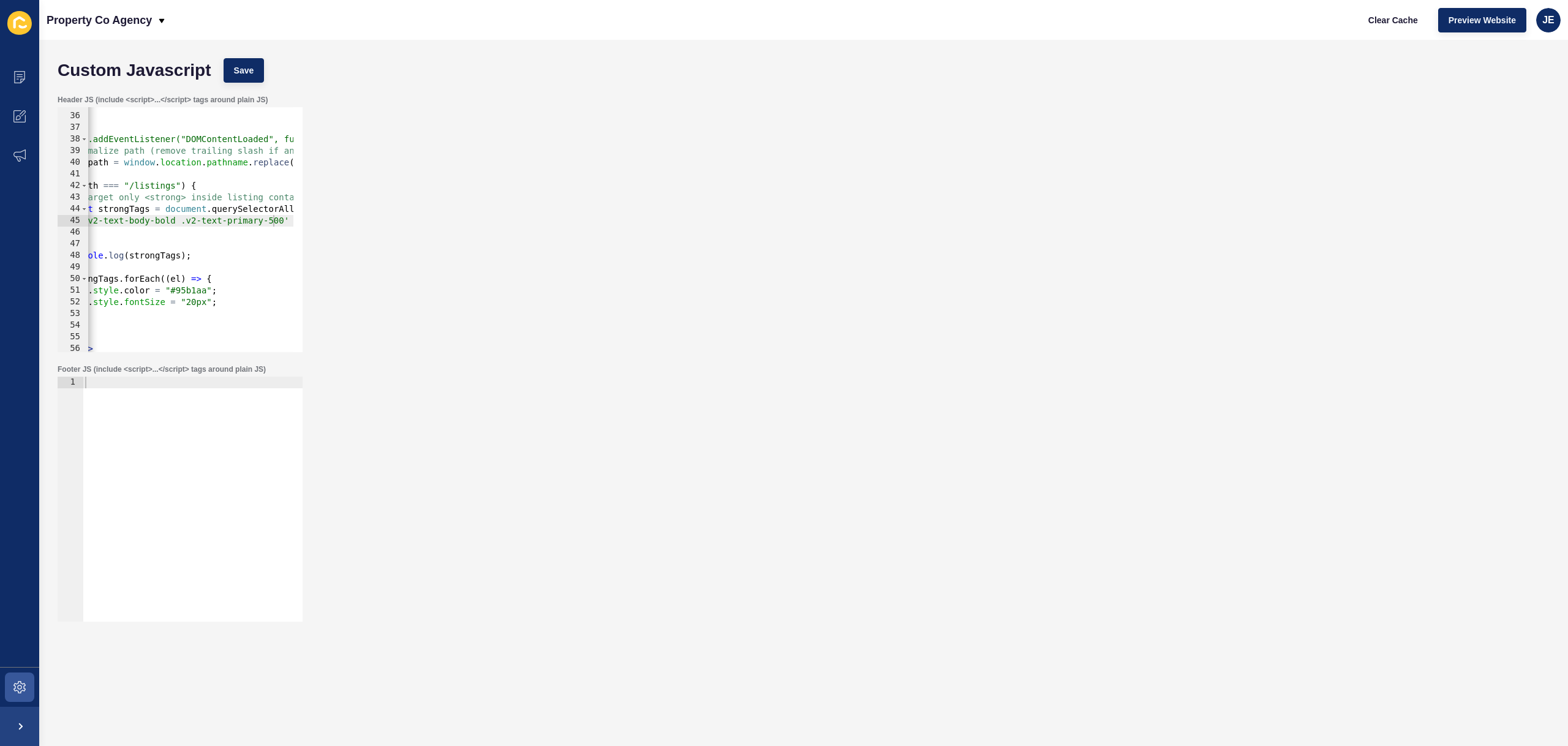
scroll to position [0, 0]
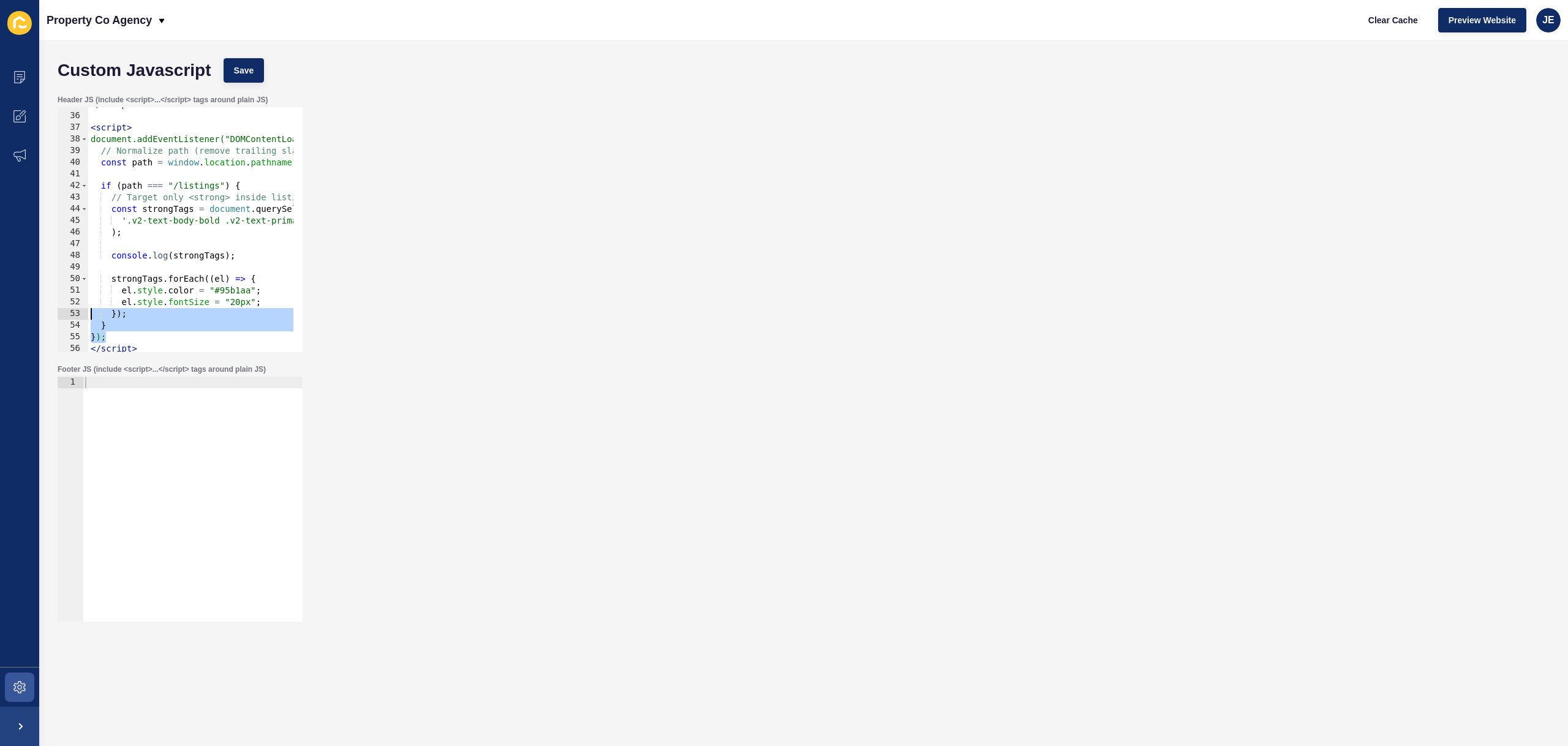
drag, startPoint x: 163, startPoint y: 334, endPoint x: 208, endPoint y: 322, distance: 46.6
click at [31, 312] on div "Content Appearance Marketing Settings Property Co Agency Clear Cache Preview We…" at bounding box center [784, 373] width 1568 height 746
click at [257, 322] on div "</ script > < script > document.addEventListener("DOMContentLoaded", function (…" at bounding box center [322, 228] width 468 height 259
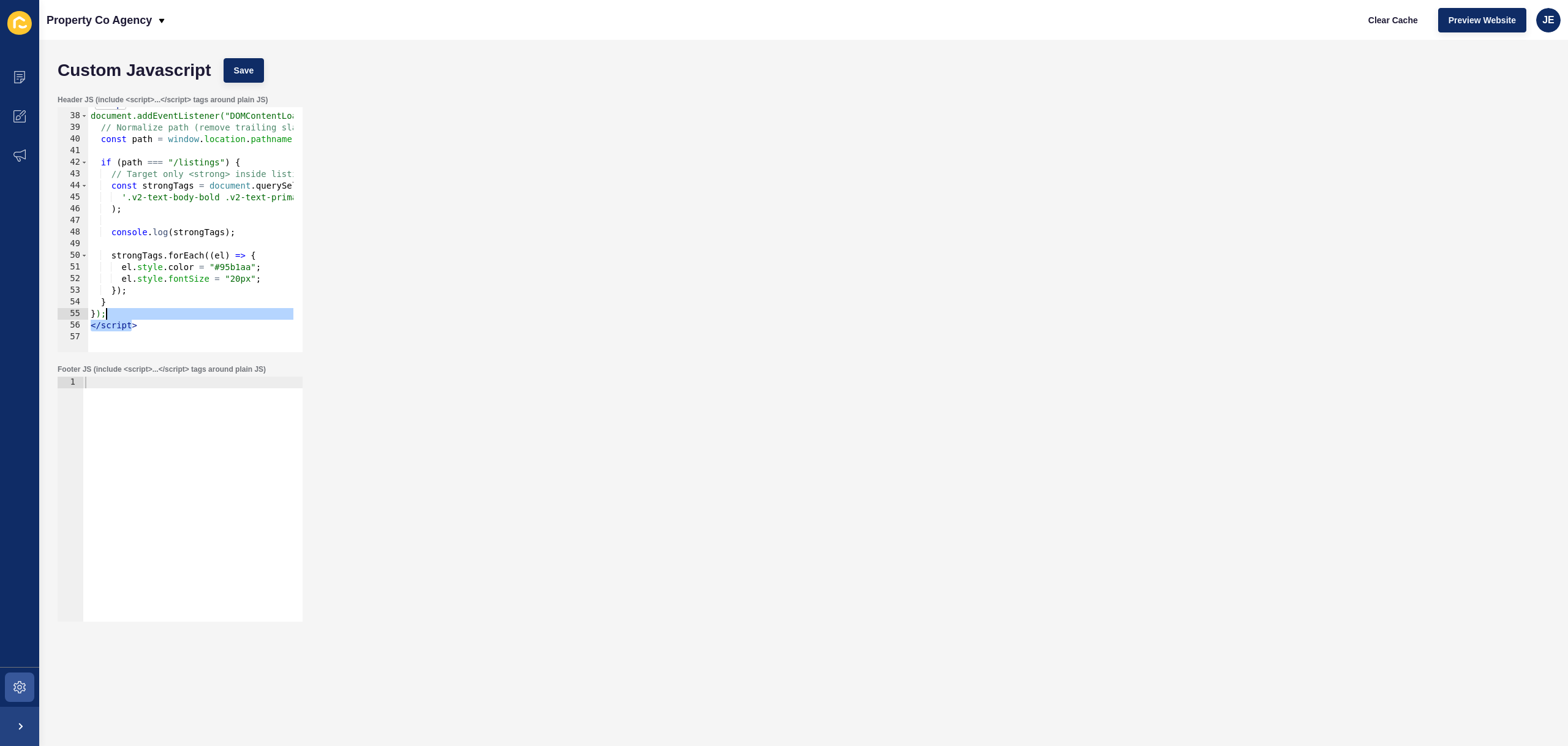
drag, startPoint x: 132, startPoint y: 327, endPoint x: 135, endPoint y: 319, distance: 8.5
click at [133, 319] on div "< script > document.addEventListener("DOMContentLoaded", function () { // Norma…" at bounding box center [322, 228] width 468 height 259
click at [140, 321] on div "< script > document.addEventListener("DOMContentLoaded", function () { // Norma…" at bounding box center [322, 228] width 468 height 259
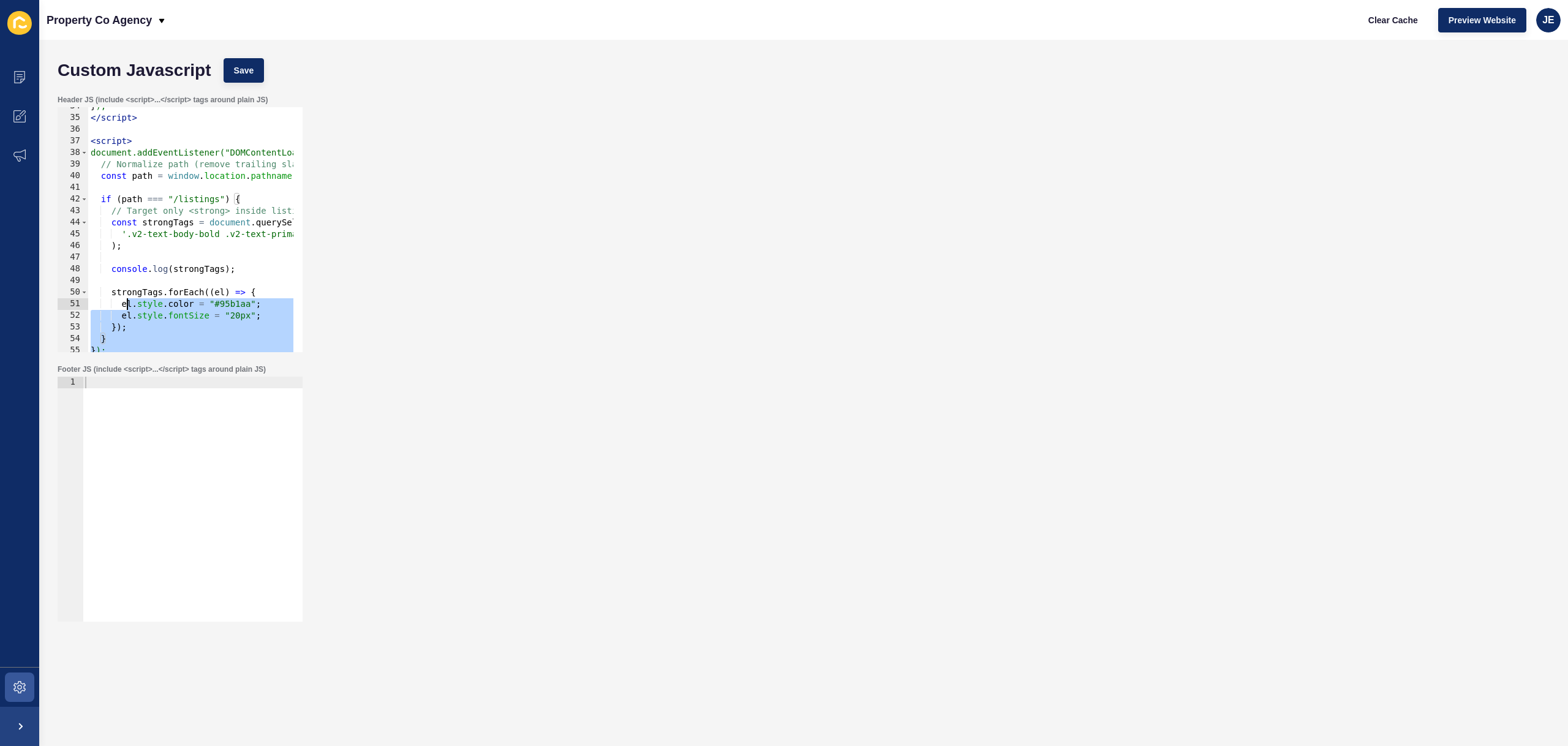
scroll to position [354, 0]
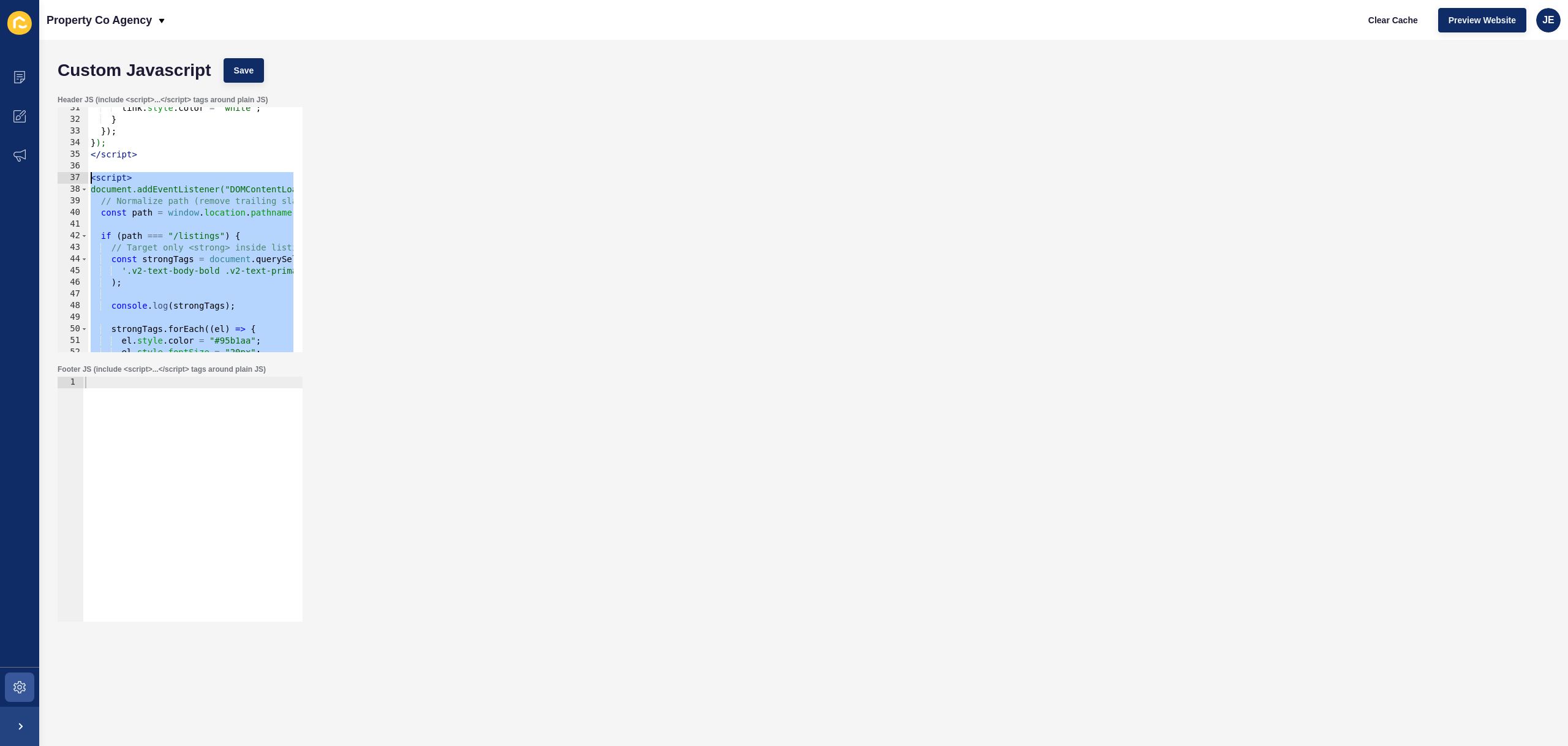
drag, startPoint x: 144, startPoint y: 325, endPoint x: 50, endPoint y: 174, distance: 177.9
click at [50, 174] on div "Custom Javascript Save Header JS (include <script>...</script> tags around plai…" at bounding box center [804, 393] width 1529 height 707
type textarea "<script> document.addEventListener("DOMContentLoaded", function () {"
paste textarea
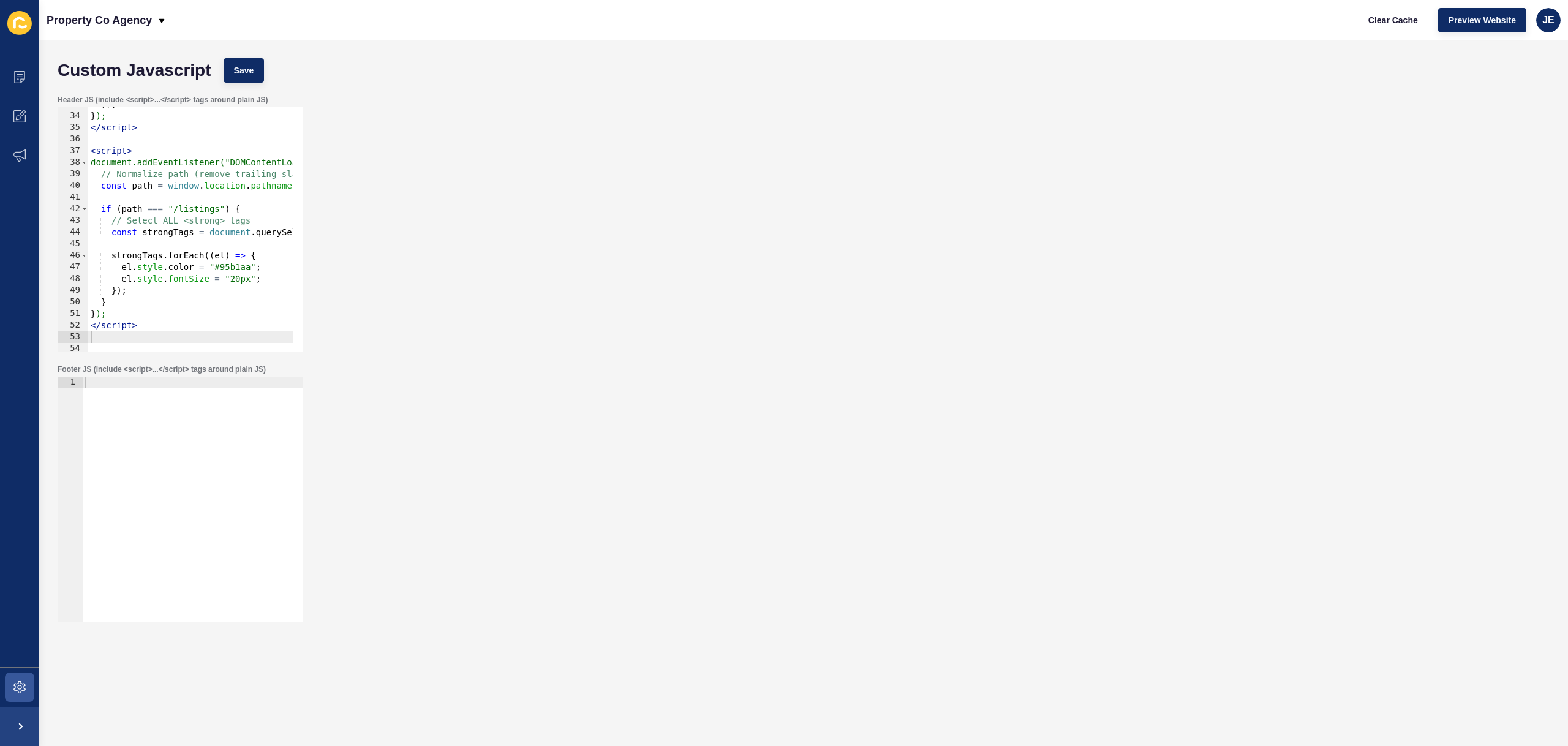
click at [223, 82] on div "Custom Javascript Save" at bounding box center [804, 70] width 1504 height 37
click at [242, 64] on span "Save" at bounding box center [244, 70] width 20 height 12
click at [1393, 22] on span "Clear Cache" at bounding box center [1392, 20] width 50 height 12
click at [238, 279] on div "}) ; } ); </ script > < script > document.addEventListener("DOMContentLoaded", …" at bounding box center [322, 228] width 468 height 259
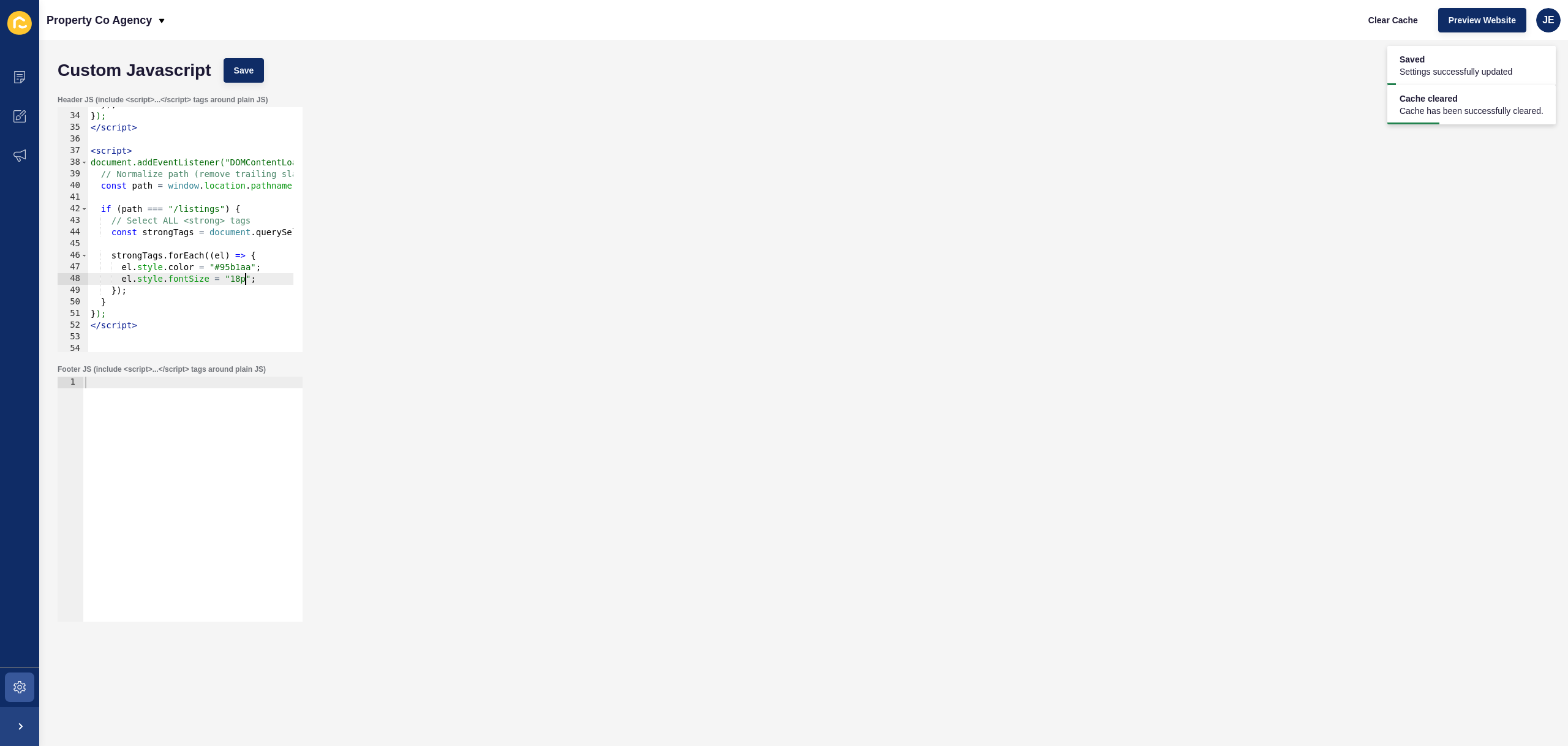
scroll to position [0, 11]
type textarea "el.style.fontSize = "18px";"
click at [284, 62] on div "Custom Javascript Save" at bounding box center [804, 70] width 1504 height 37
click at [259, 67] on button "Save" at bounding box center [244, 70] width 41 height 25
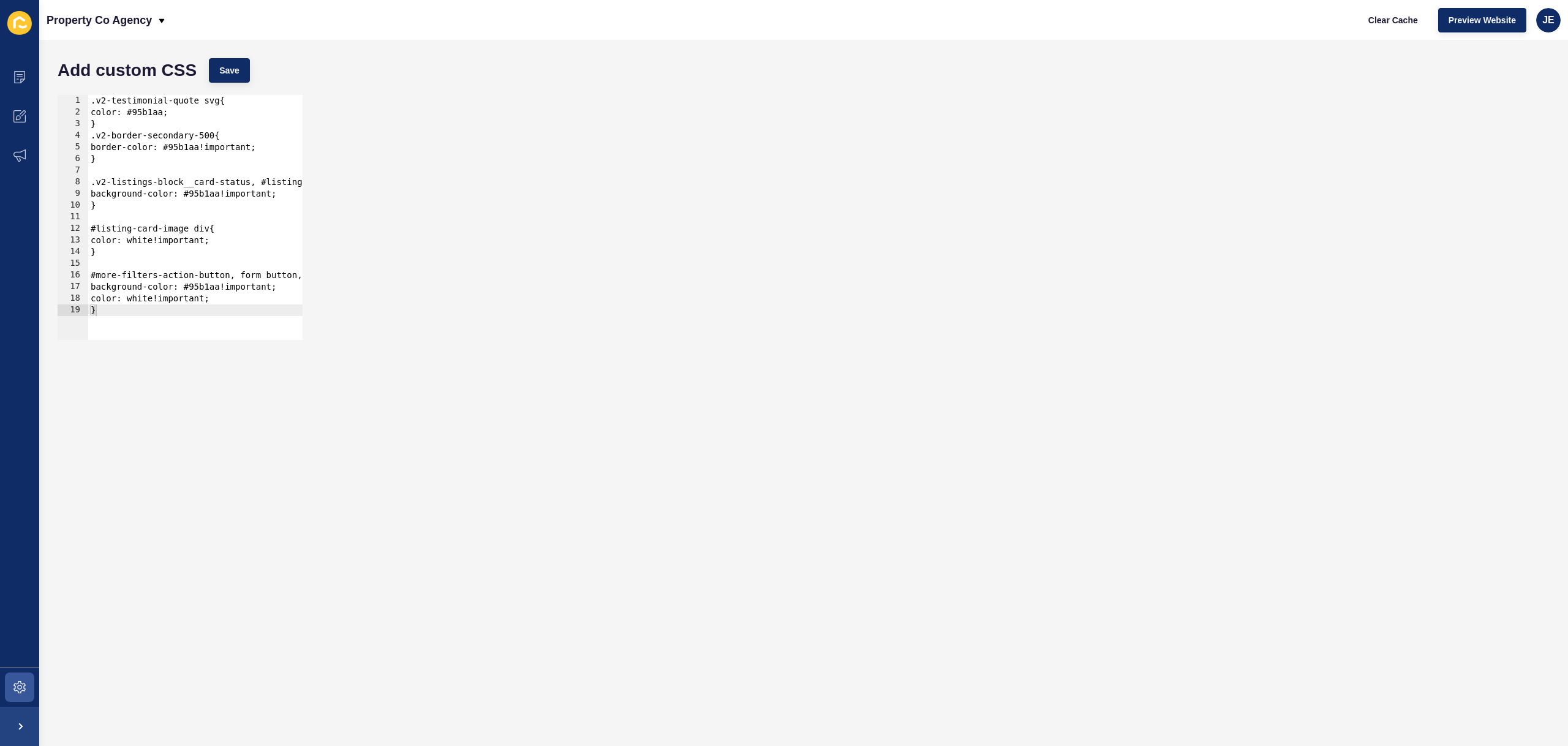
type textarea "}"
click at [125, 314] on div ".v2-testimonial-quote svg{ color: #95b1aa; } .v2-border-secondary-500{ border-c…" at bounding box center [245, 224] width 314 height 259
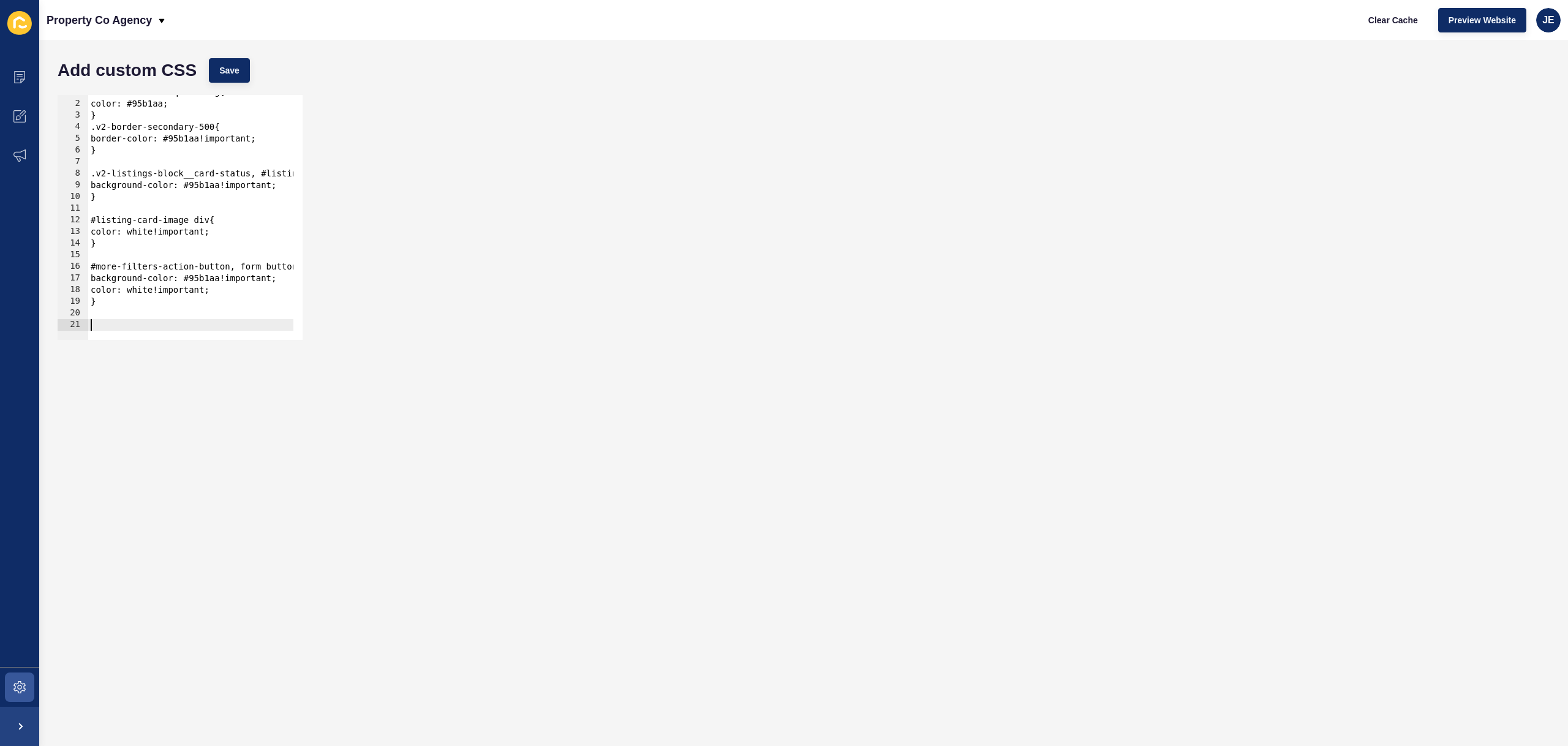
paste textarea "}"
type textarea "}"
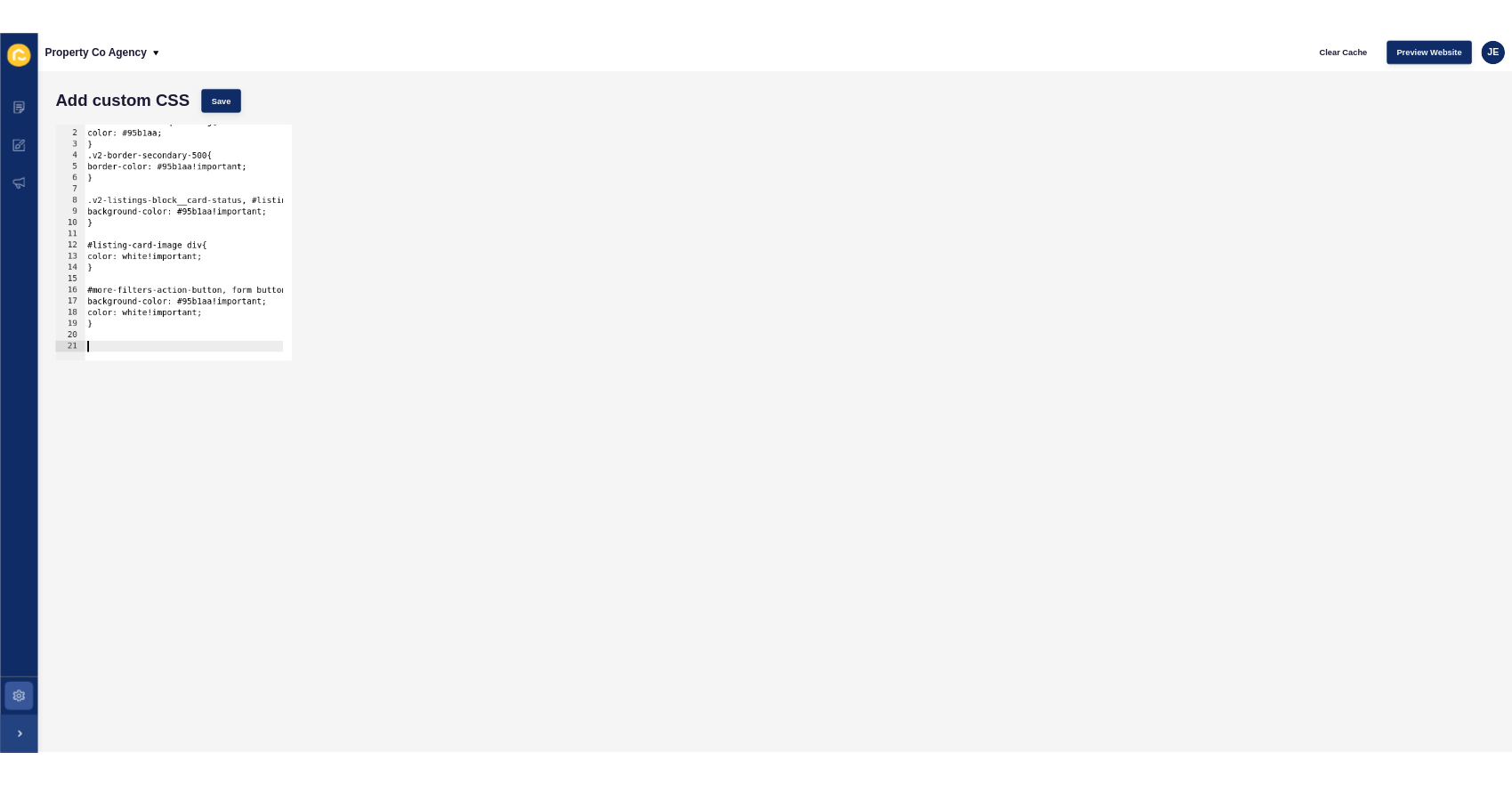
scroll to position [63, 0]
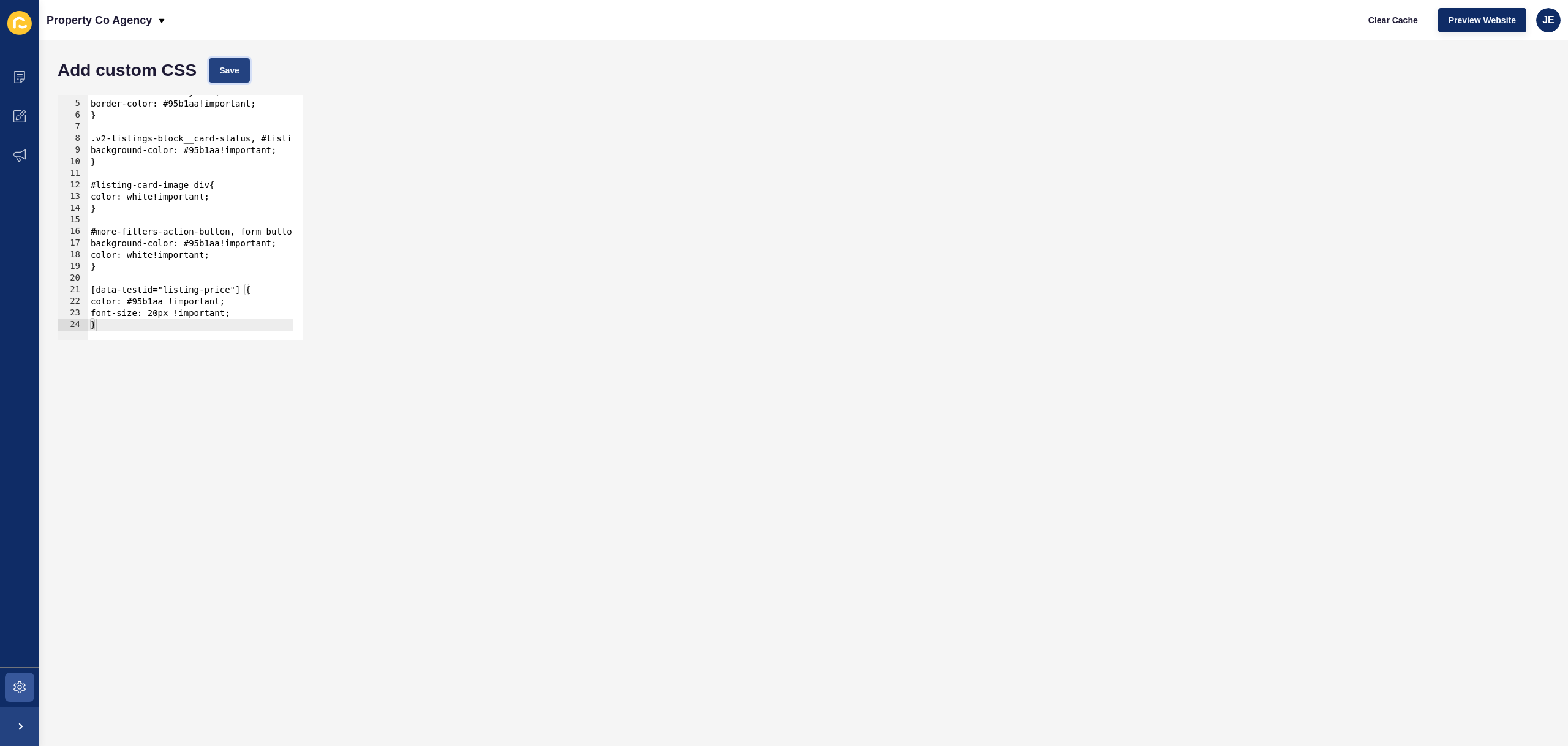
click at [212, 79] on button "Save" at bounding box center [229, 70] width 41 height 25
click at [1370, 23] on span "Clear Cache" at bounding box center [1392, 20] width 50 height 12
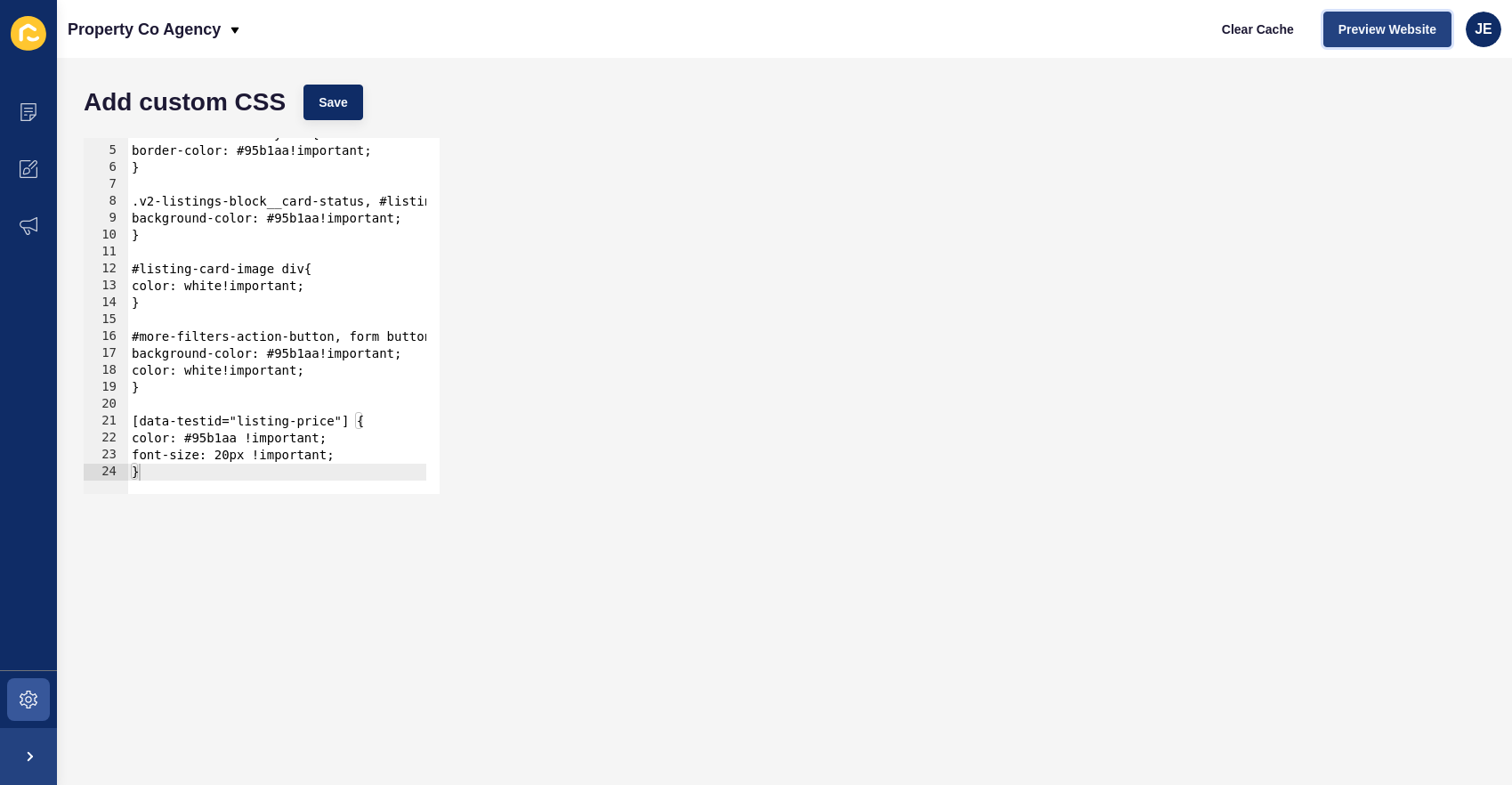
click at [1363, 41] on button "Preview Website" at bounding box center [1387, 30] width 129 height 36
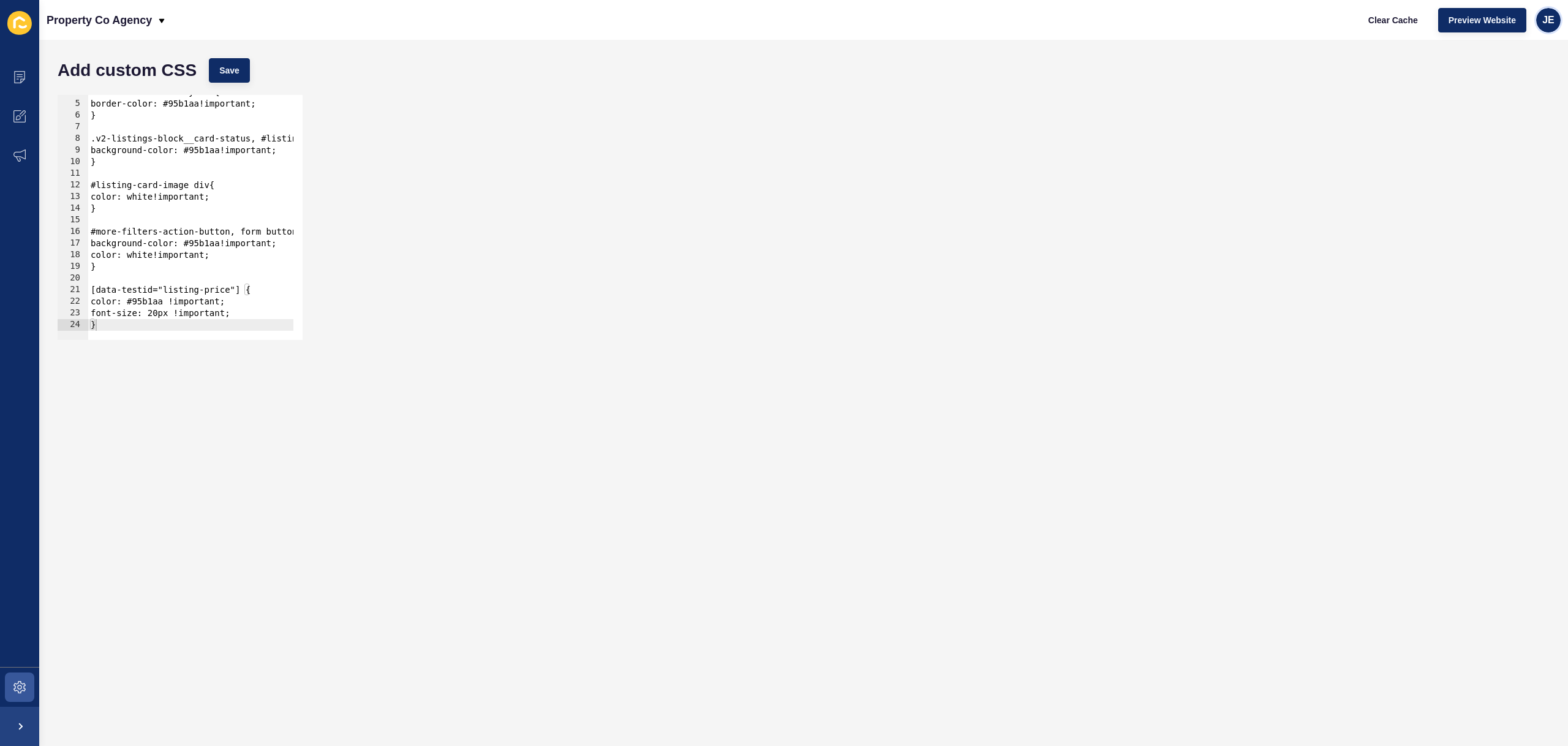
click at [1543, 20] on span "JE" at bounding box center [1548, 20] width 12 height 12
click at [1505, 105] on link "Logout" at bounding box center [1520, 102] width 90 height 27
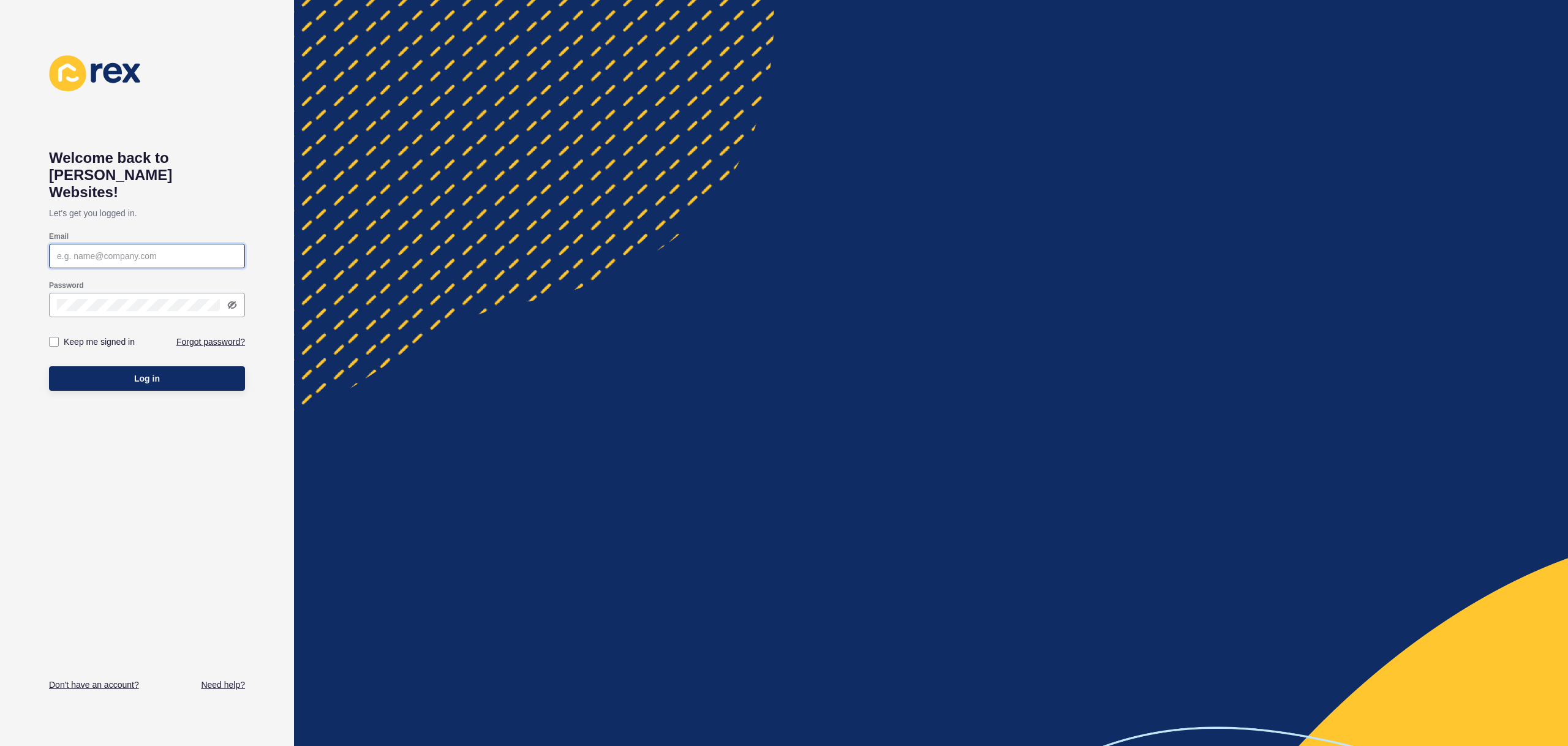
type input "[EMAIL_ADDRESS][PERSON_NAME][DOMAIN_NAME]"
click at [114, 383] on div "Welcome back to [PERSON_NAME] Websites! Let's get you logged in. Email [EMAIL_A…" at bounding box center [147, 373] width 196 height 636
click at [122, 372] on button "Log in" at bounding box center [147, 378] width 196 height 25
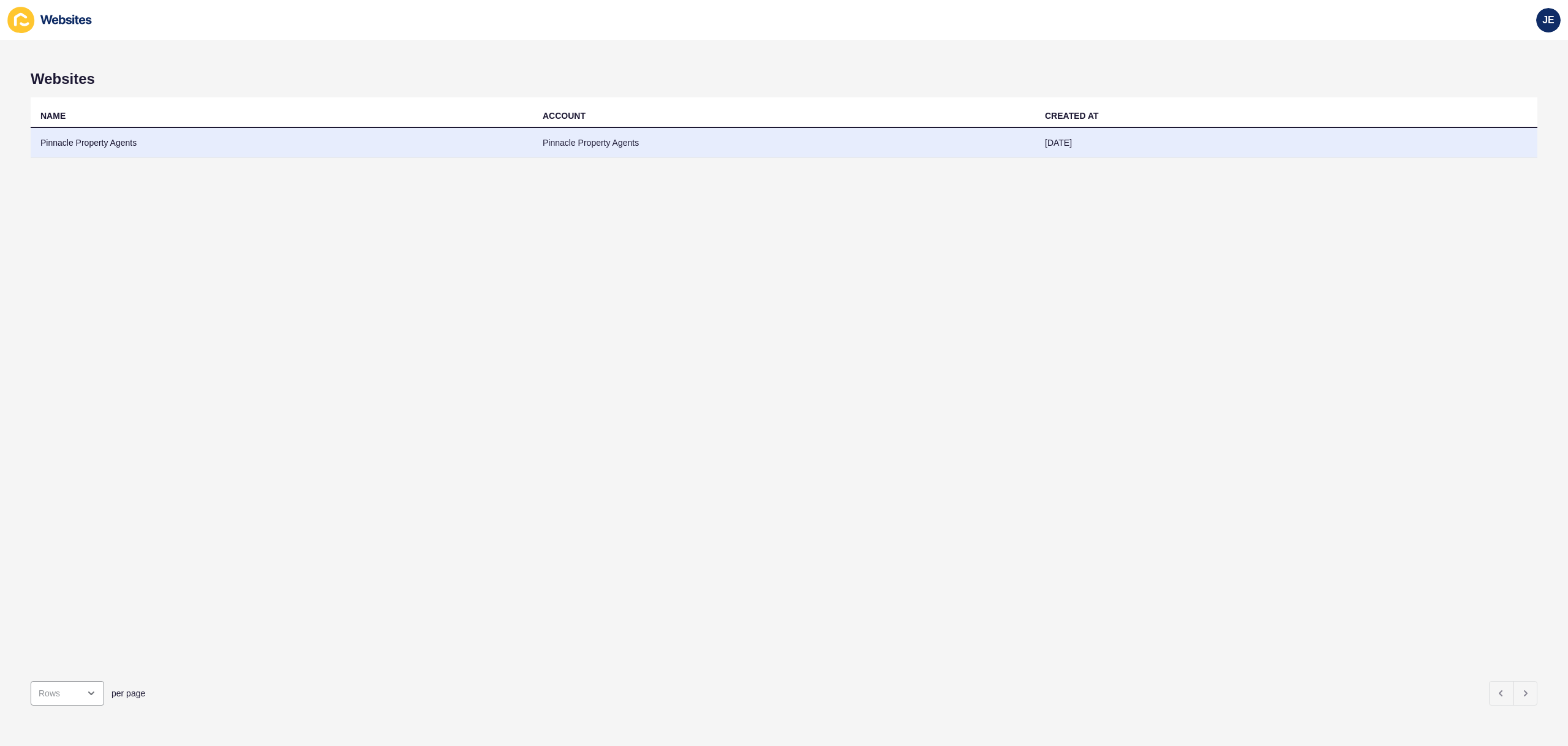
click at [585, 135] on td "Pinnacle Property Agents" at bounding box center [784, 143] width 502 height 30
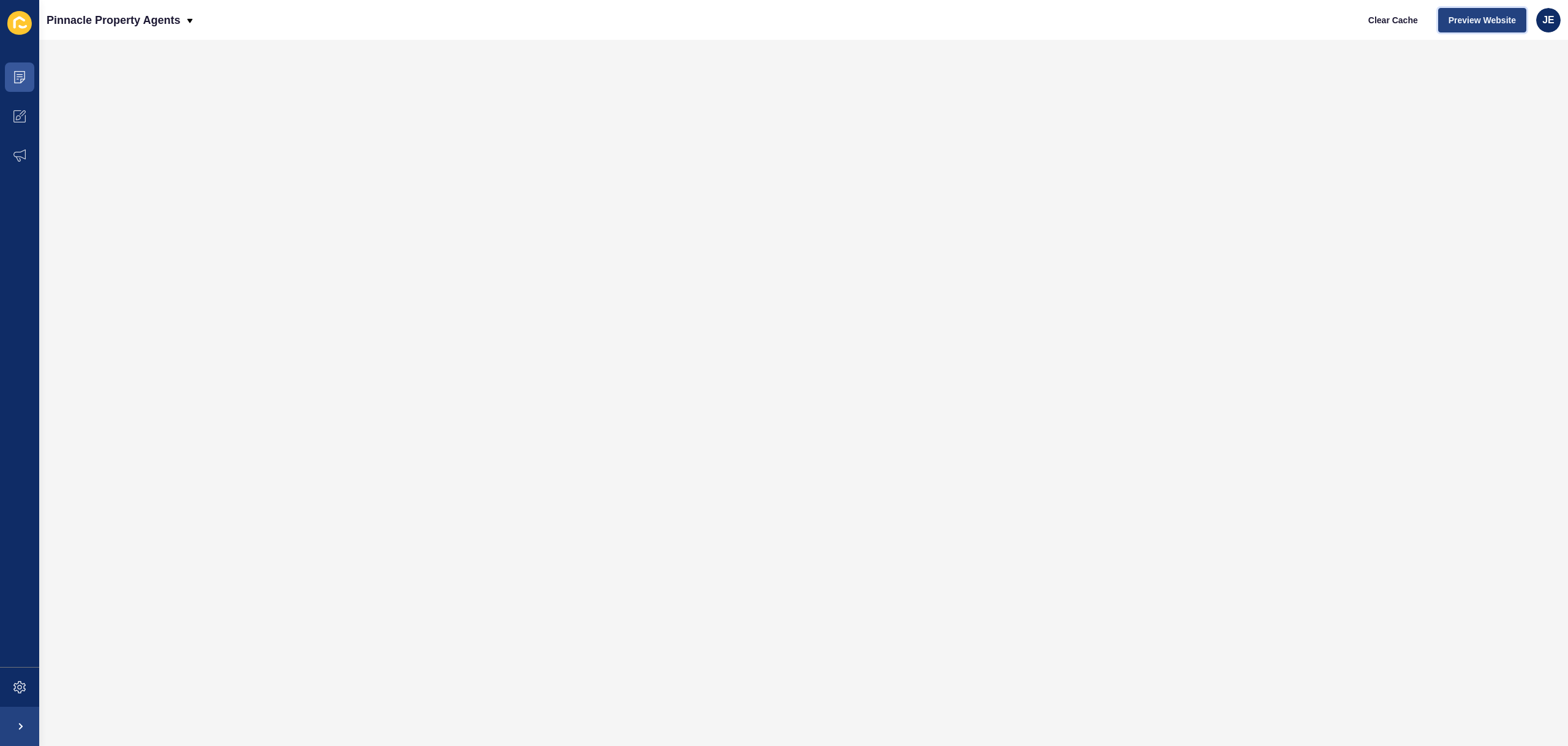
click at [1454, 22] on span "Preview Website" at bounding box center [1482, 20] width 67 height 12
click at [10, 697] on span at bounding box center [20, 687] width 39 height 39
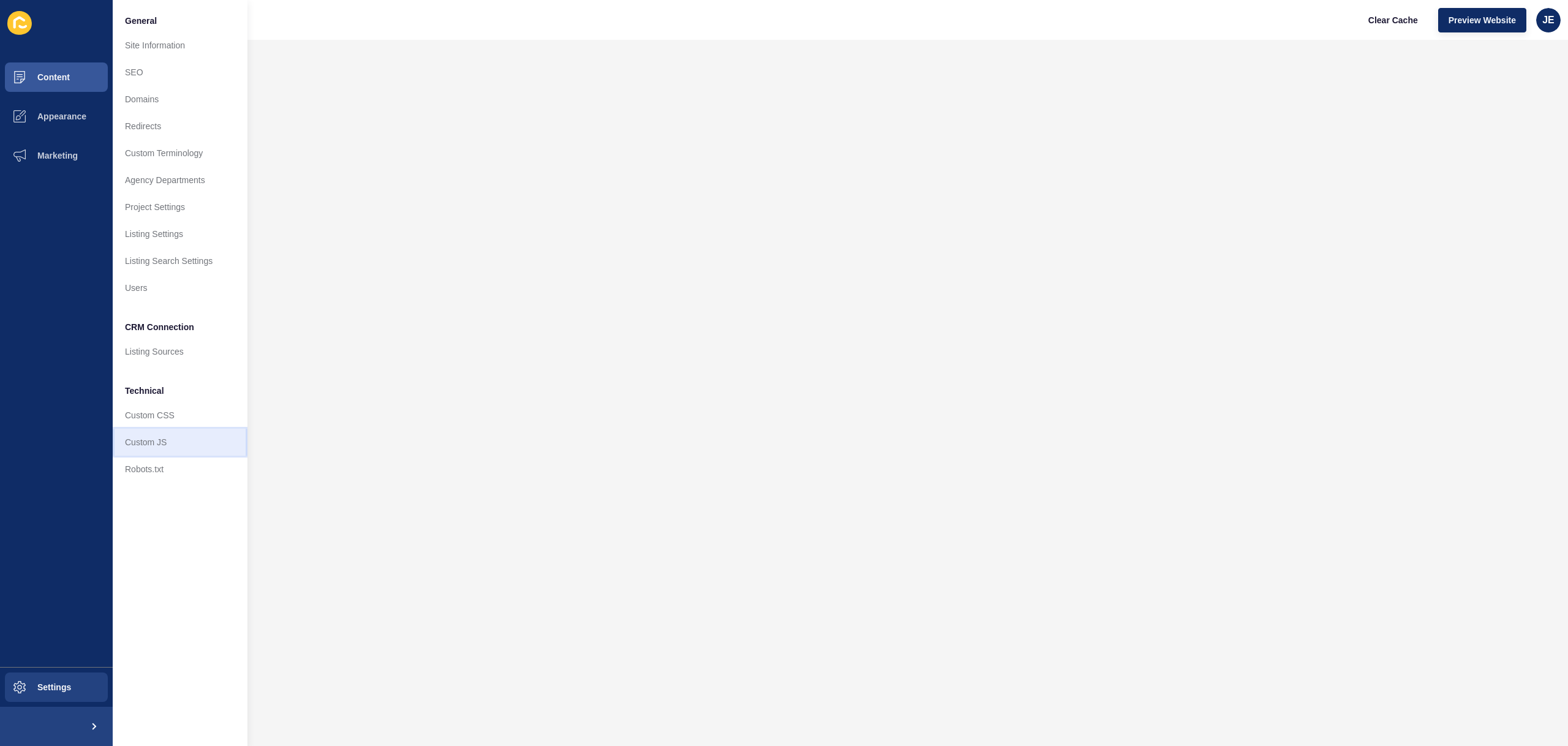
click at [168, 437] on link "Custom JS" at bounding box center [180, 442] width 135 height 27
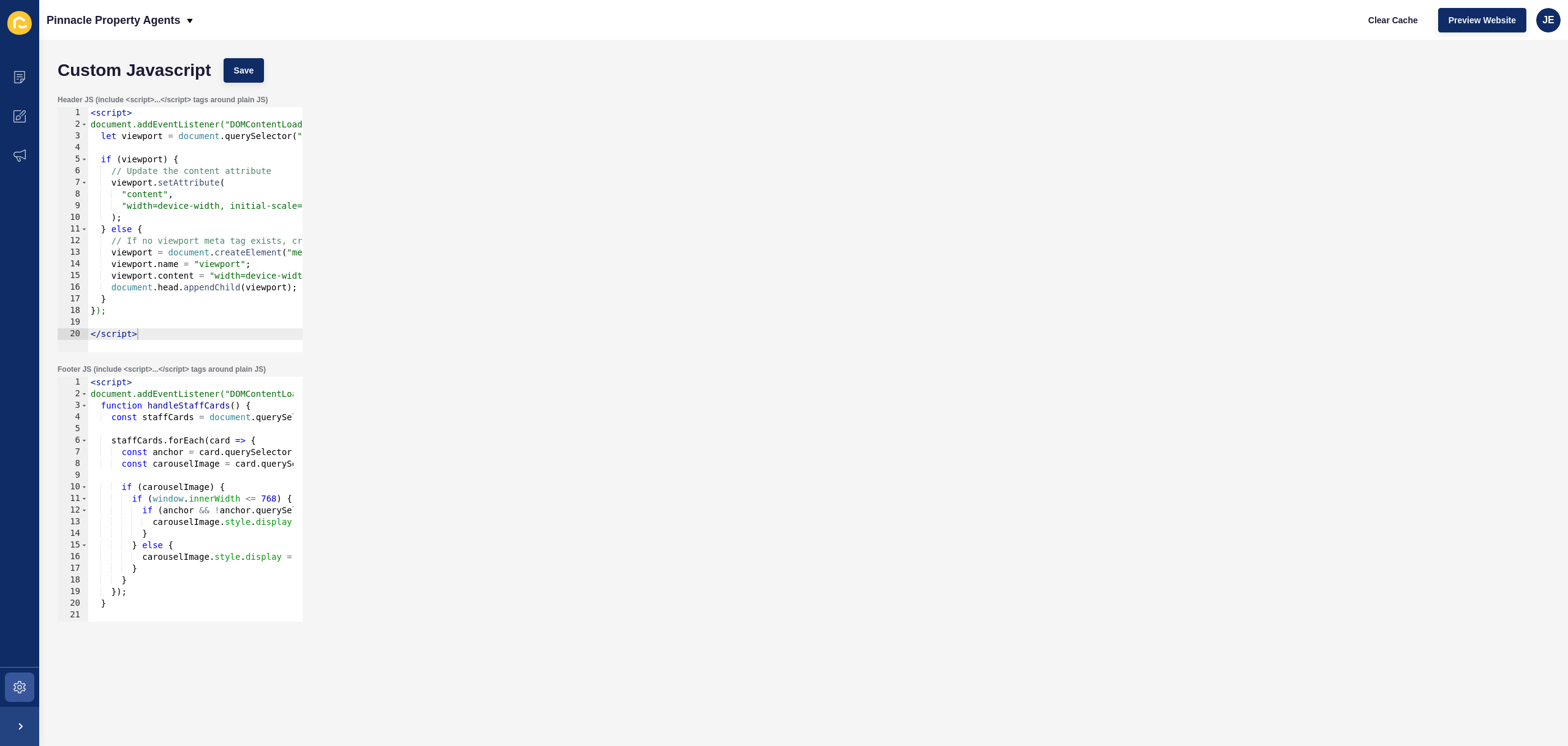
scroll to position [67, 0]
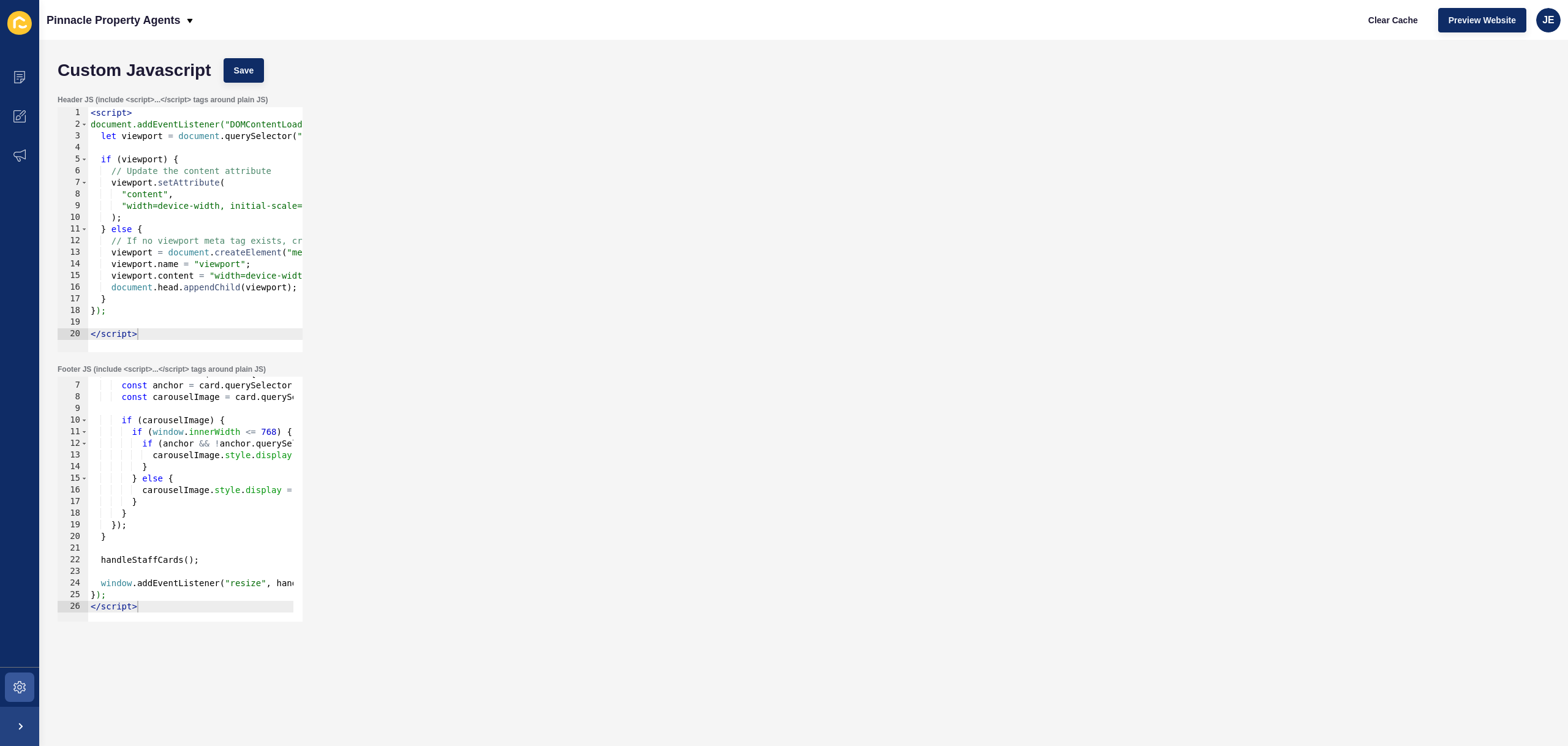
type textarea "</script>"
click at [150, 606] on div "staffCards . forEach ( card => { const anchor = card . querySelector ( "a" ) ; …" at bounding box center [289, 498] width 401 height 259
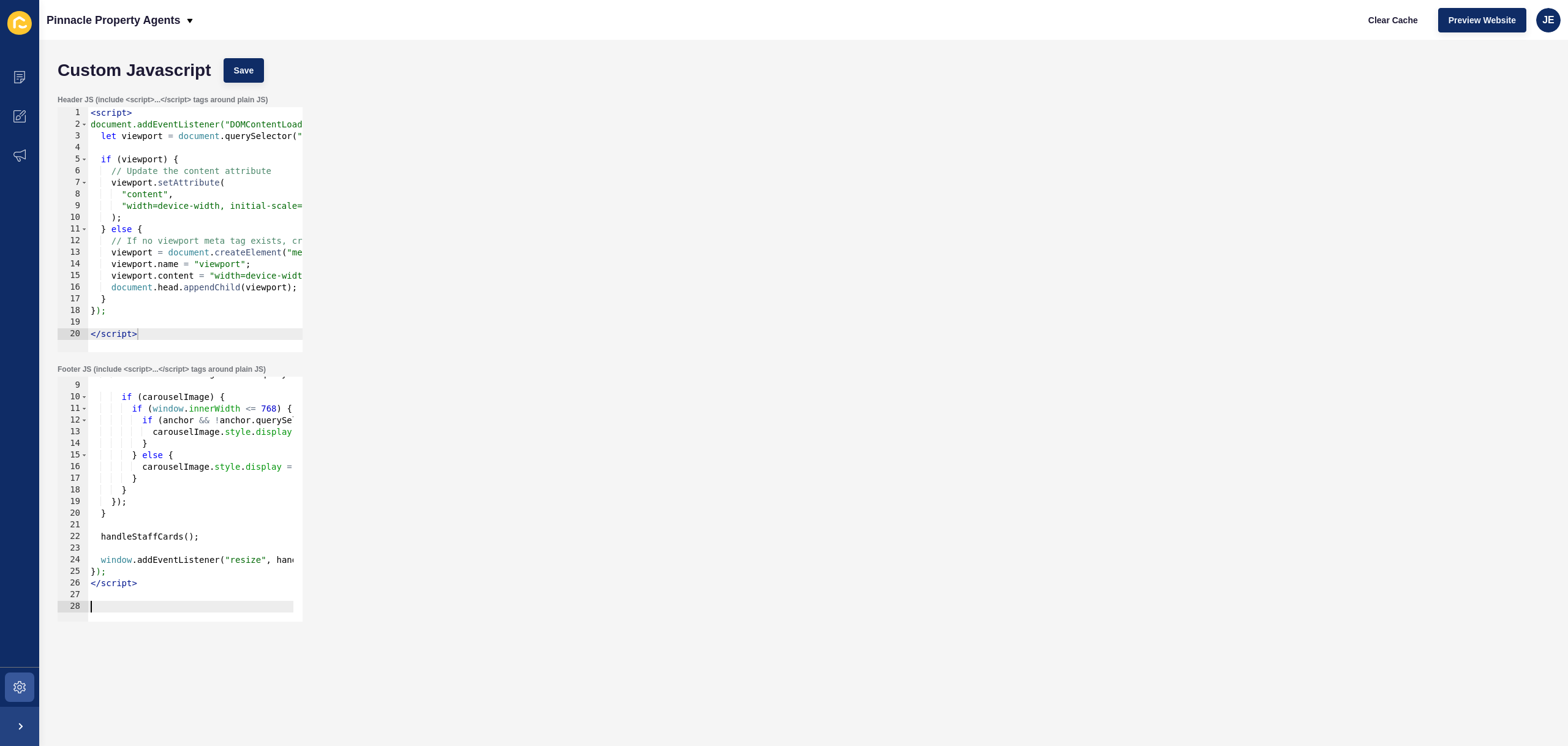
paste textarea
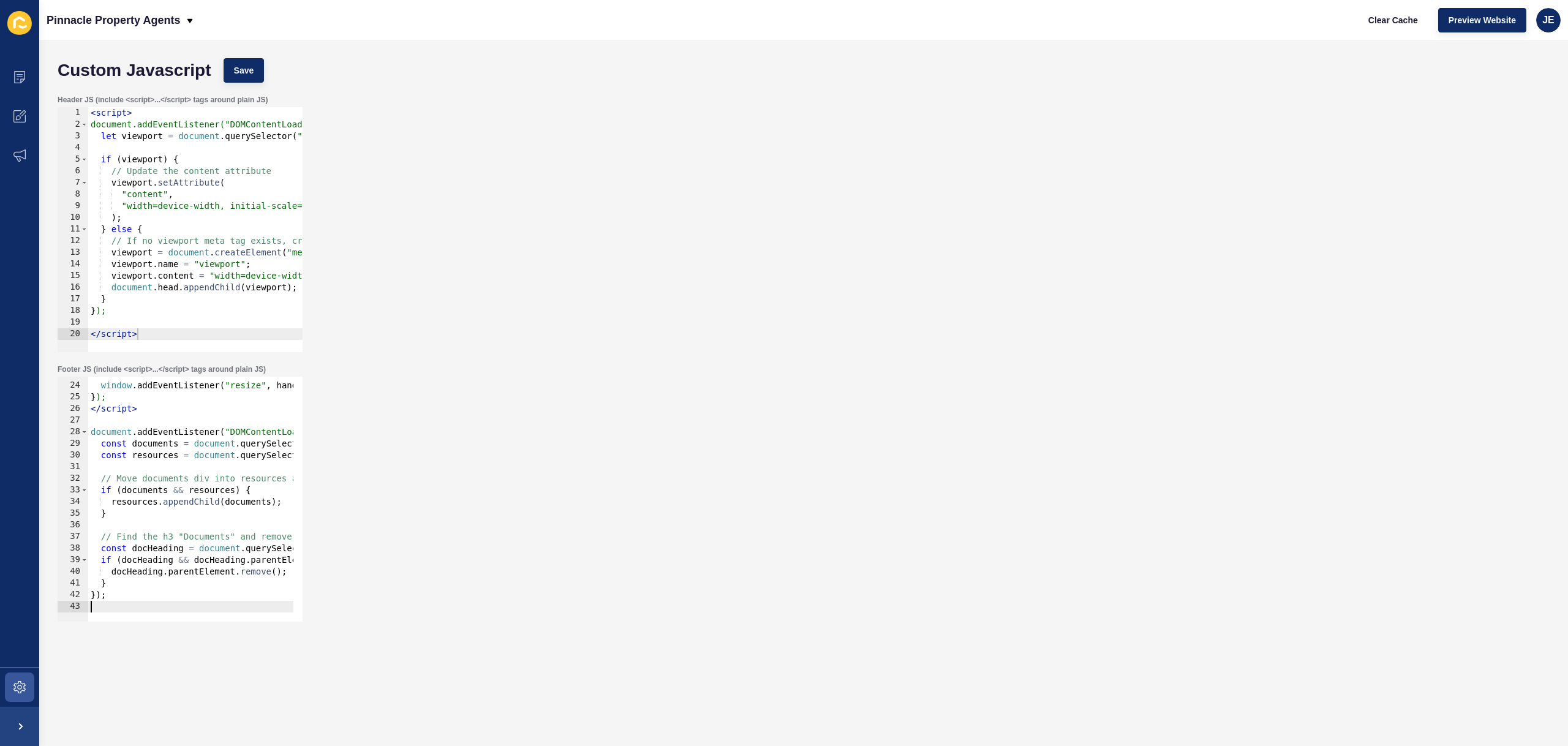
scroll to position [265, 0]
click at [249, 61] on button "Save" at bounding box center [244, 70] width 41 height 25
click at [1403, 29] on button "Clear Cache" at bounding box center [1392, 20] width 70 height 25
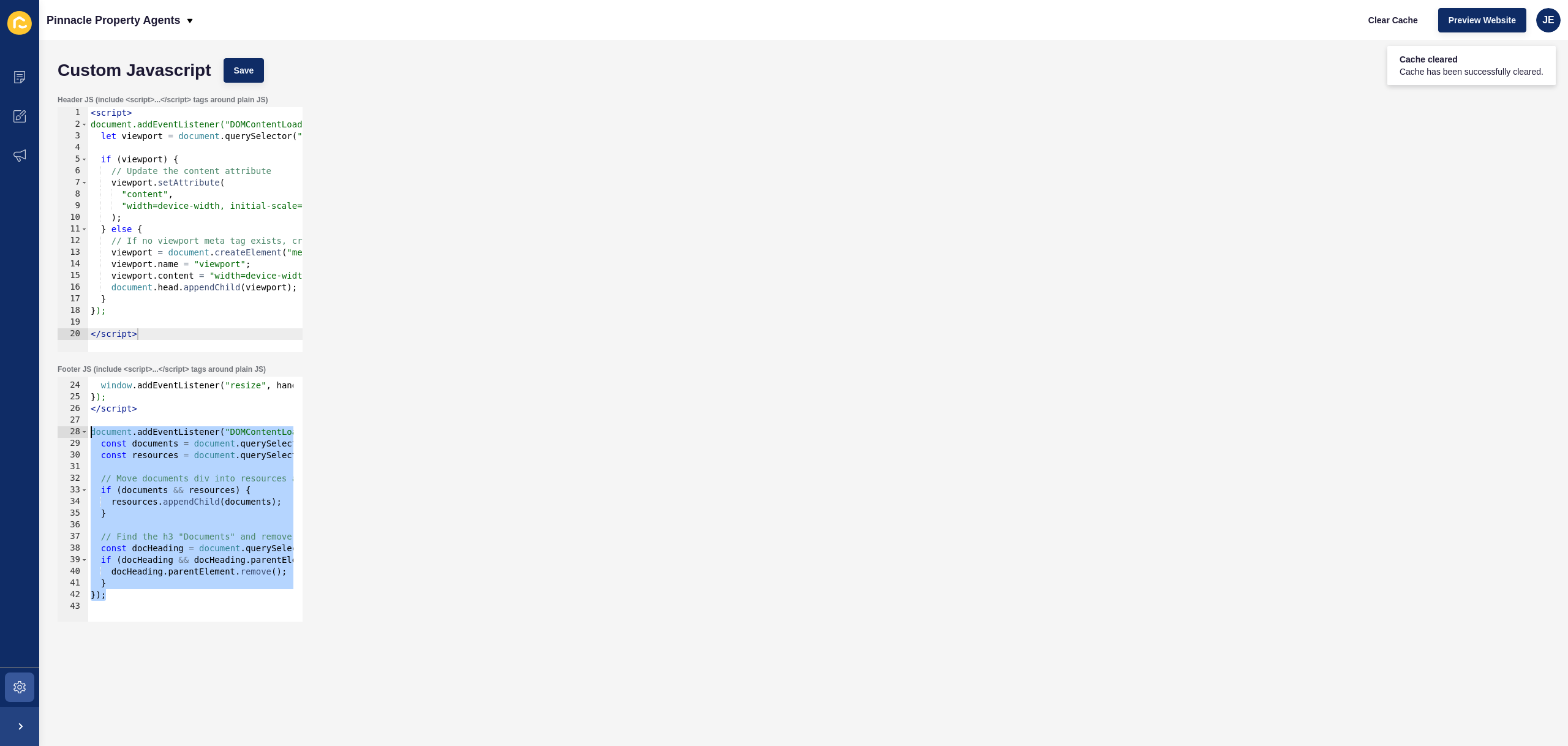
drag, startPoint x: 126, startPoint y: 600, endPoint x: 53, endPoint y: 430, distance: 185.0
click at [53, 430] on div "Footer JS (include <script>...</script> tags around plain JS) }); 23 24 25 26 2…" at bounding box center [804, 493] width 1504 height 270
type textarea "document.addEventListener("DOMContentLoaded", function () { const documents = d…"
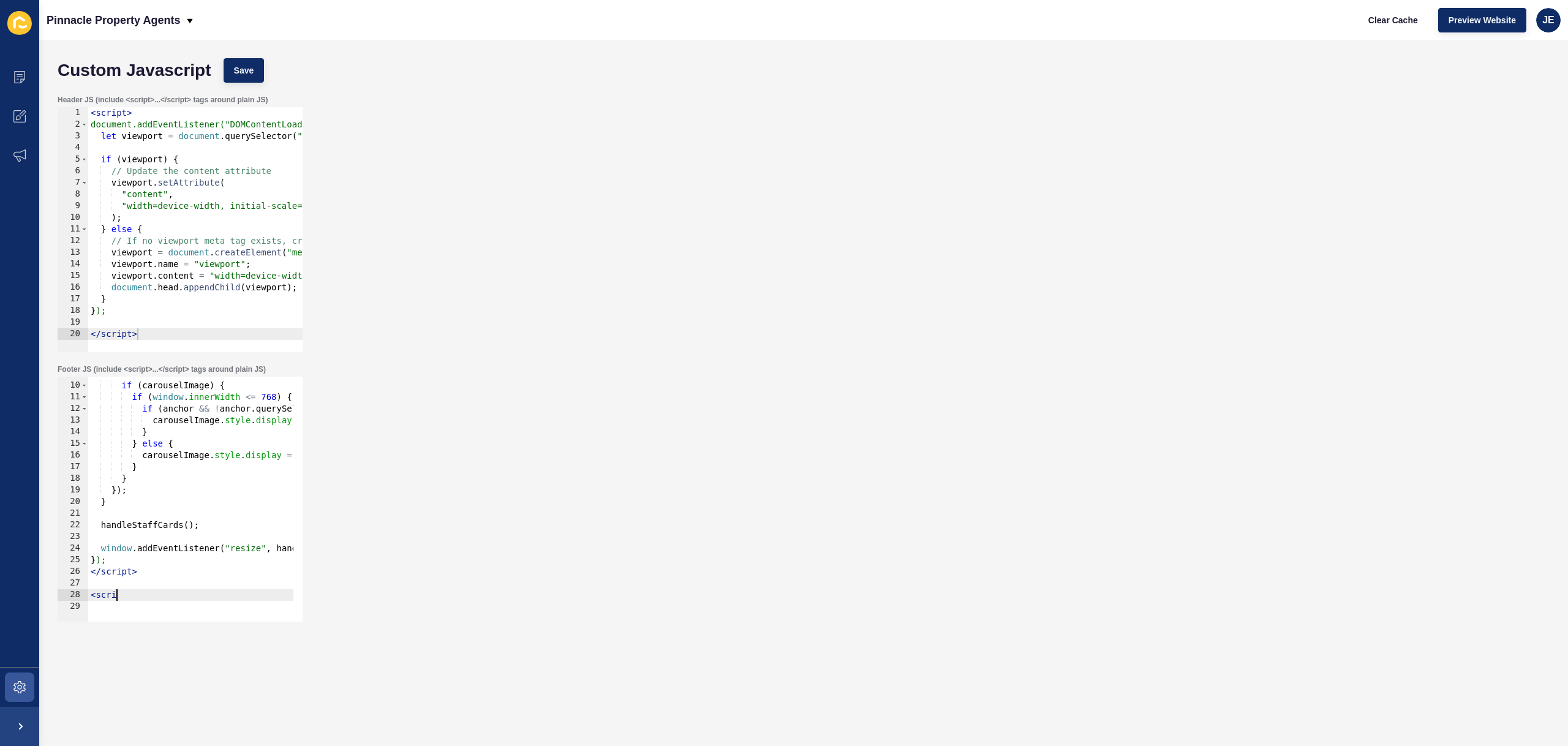
scroll to position [0, 2]
type textarea "<script>"
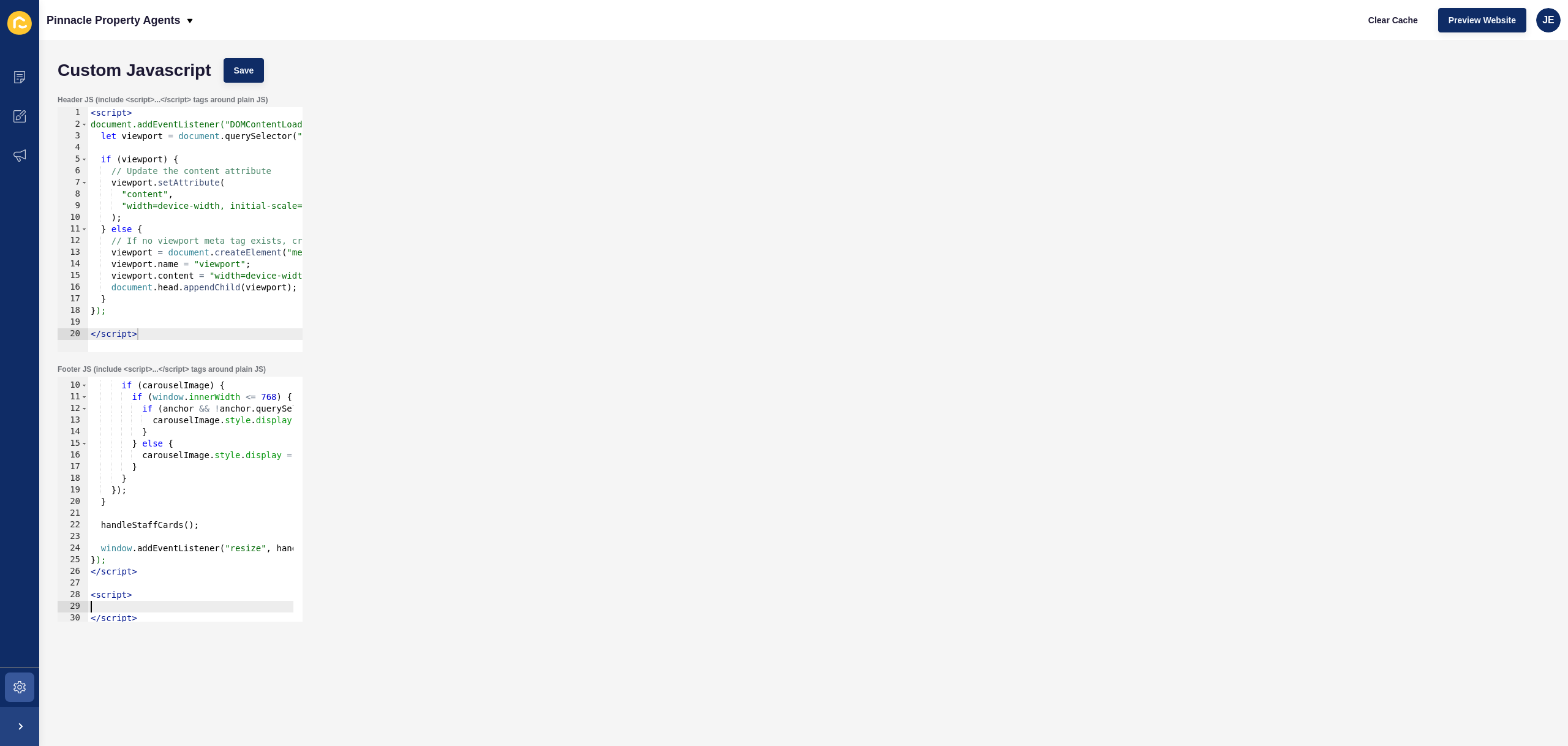
paste textarea "});"
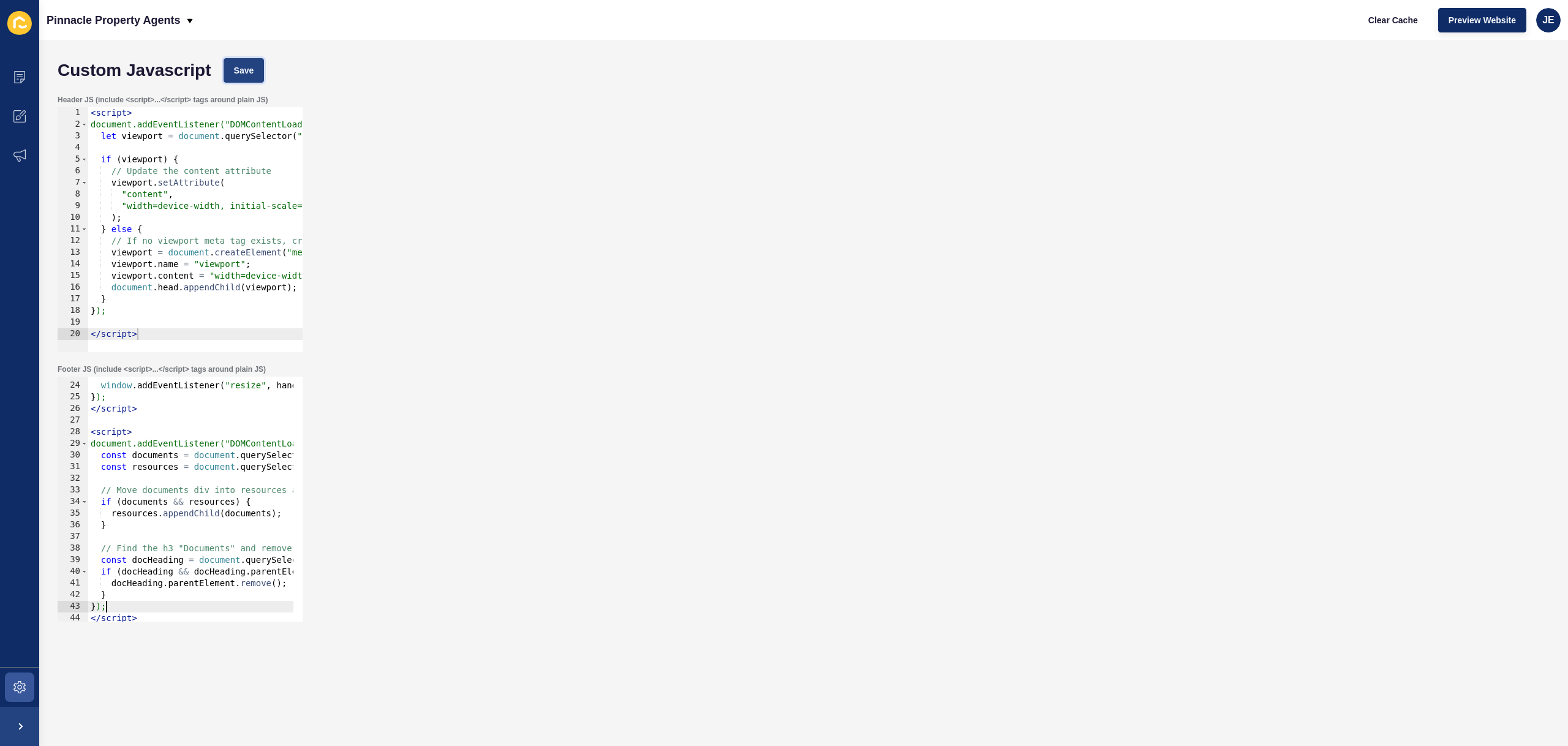
click at [251, 71] on span "Save" at bounding box center [244, 70] width 20 height 12
drag, startPoint x: 1403, startPoint y: 21, endPoint x: 1355, endPoint y: 20, distance: 48.0
click at [1403, 21] on span "Clear Cache" at bounding box center [1392, 20] width 50 height 12
click at [119, 605] on div "window . addEventListener ( "resize" , handleStaffCards ) ; } ); </ script > < …" at bounding box center [310, 498] width 442 height 259
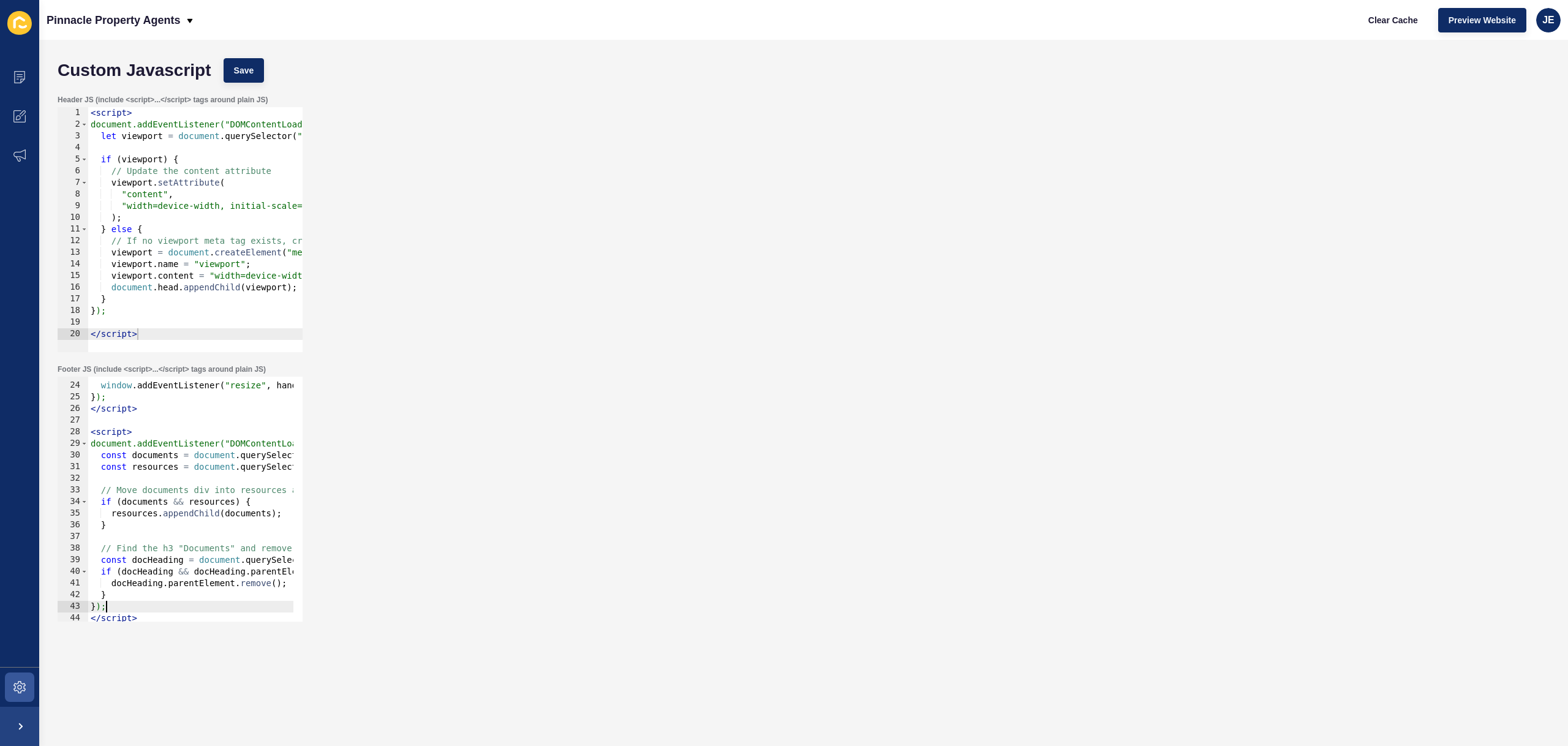
scroll to position [288, 0]
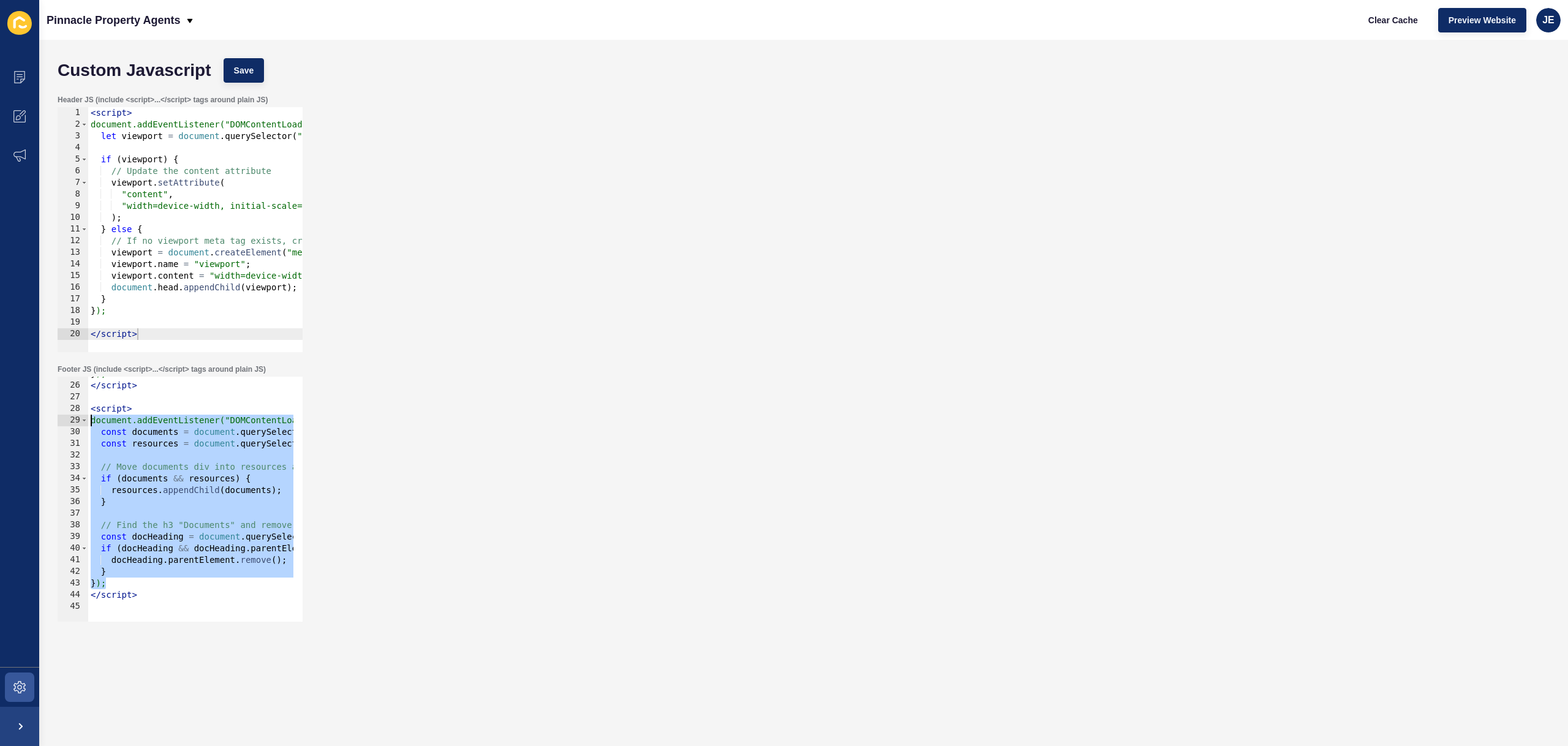
drag, startPoint x: 120, startPoint y: 584, endPoint x: 59, endPoint y: 419, distance: 175.9
click at [59, 419] on div "}); 25 26 27 28 29 30 31 32 33 34 35 36 37 38 39 40 41 42 43 44 45 } ); </ scri…" at bounding box center [180, 499] width 245 height 245
type textarea "document.addEventListener("DOMContentLoaded", function () { const documents = d…"
paste textarea
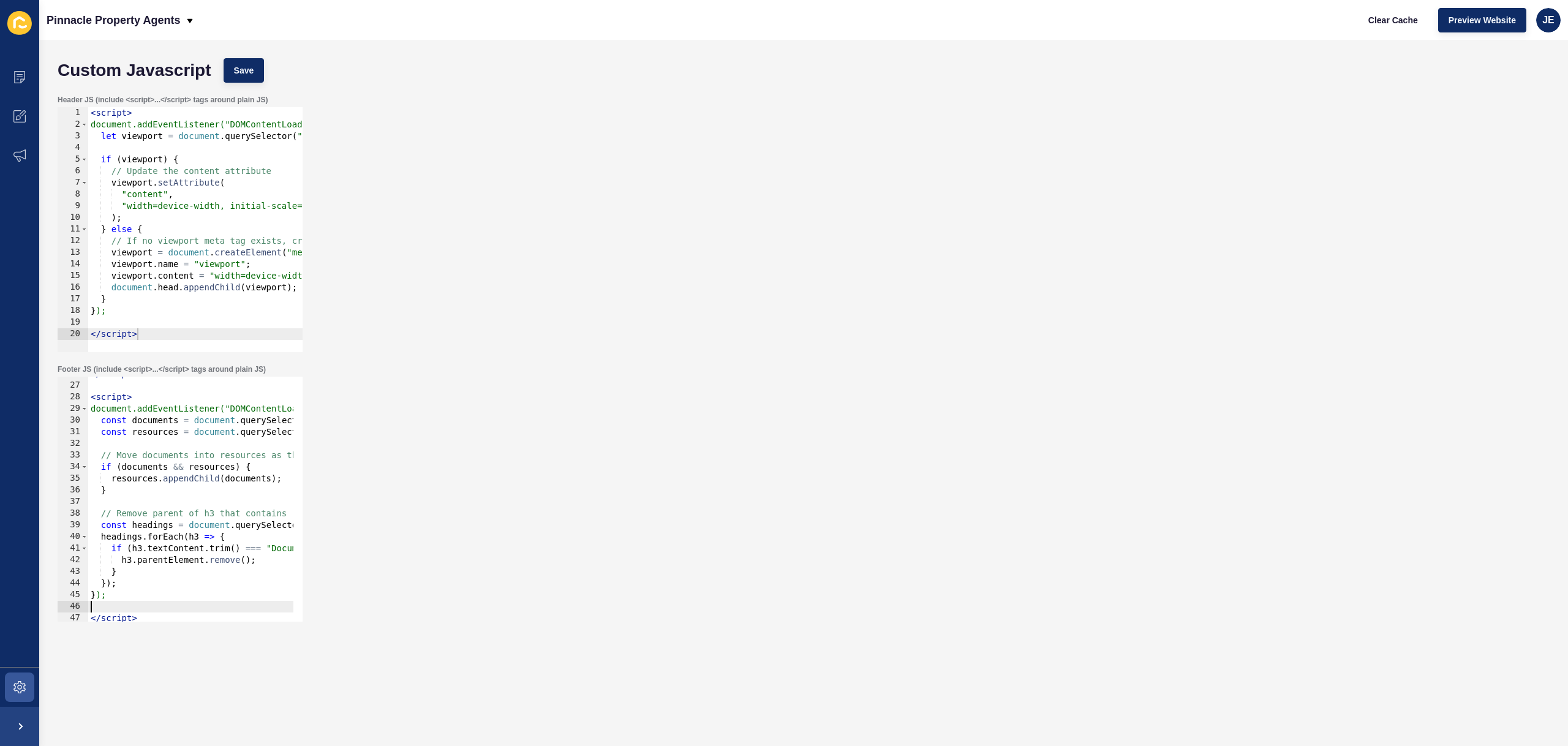
scroll to position [299, 0]
click at [252, 59] on button "Save" at bounding box center [244, 70] width 41 height 25
click at [1405, 21] on span "Clear Cache" at bounding box center [1392, 20] width 50 height 12
click at [29, 155] on span at bounding box center [20, 156] width 39 height 39
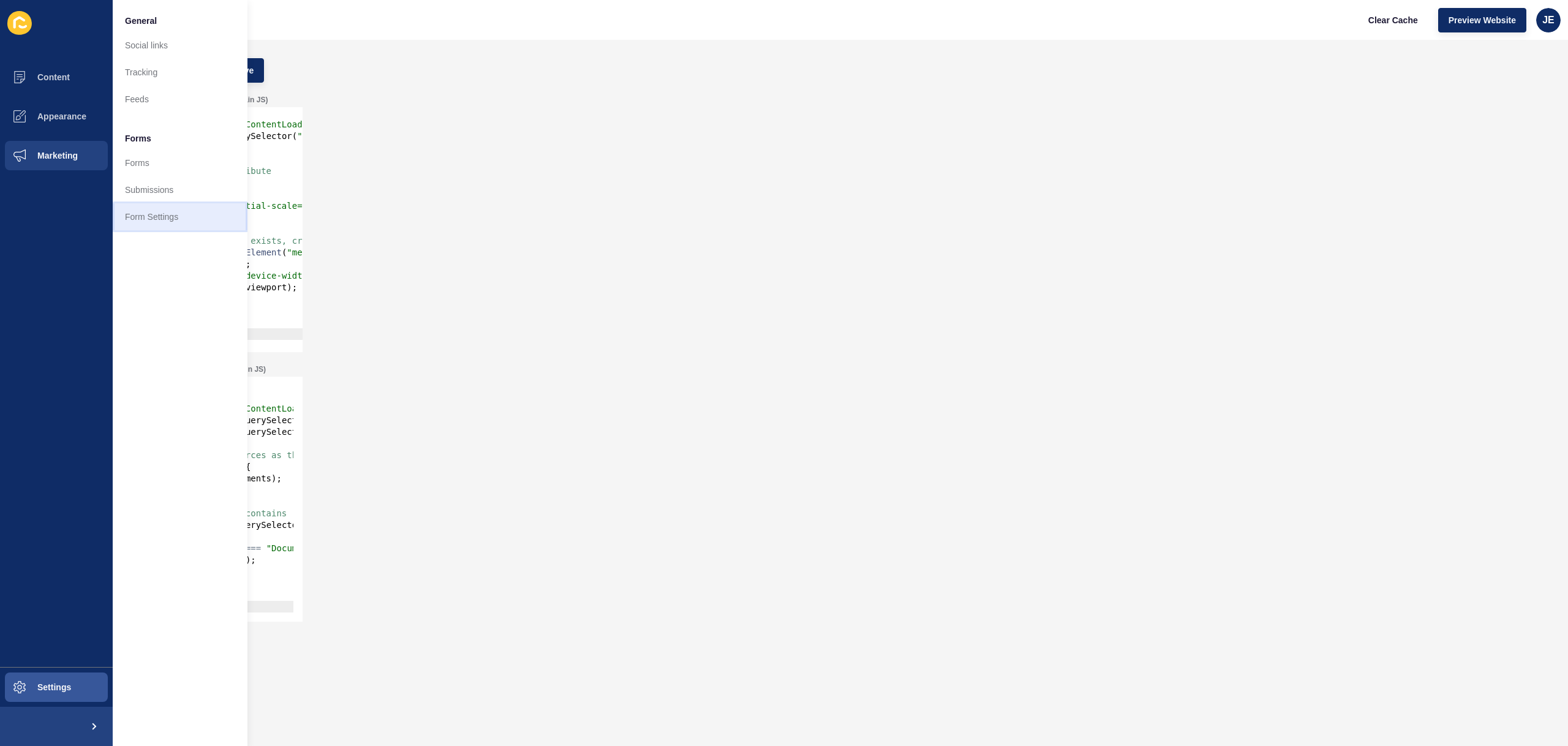
click at [156, 223] on link "Form Settings" at bounding box center [180, 217] width 135 height 27
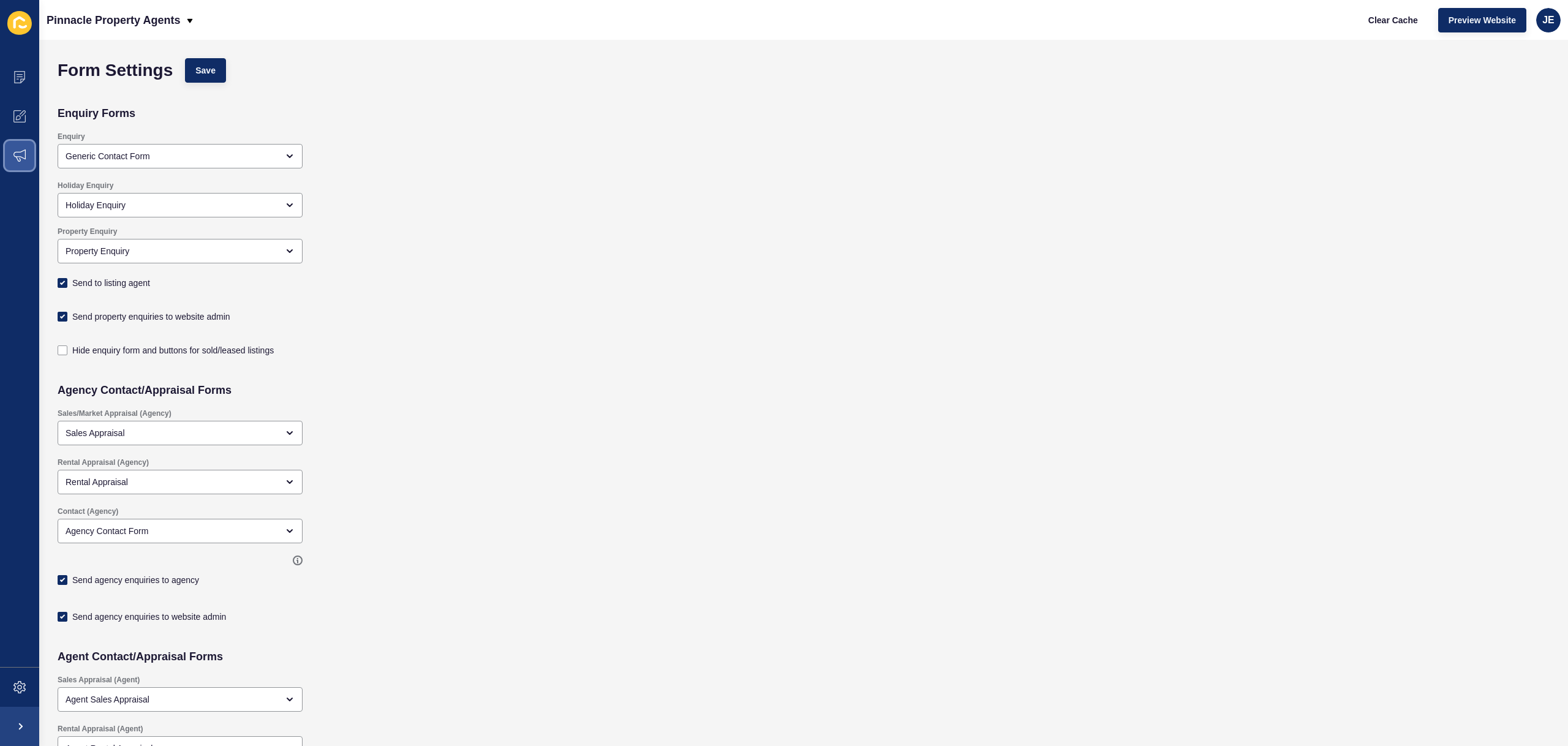
click at [21, 165] on span at bounding box center [20, 156] width 39 height 39
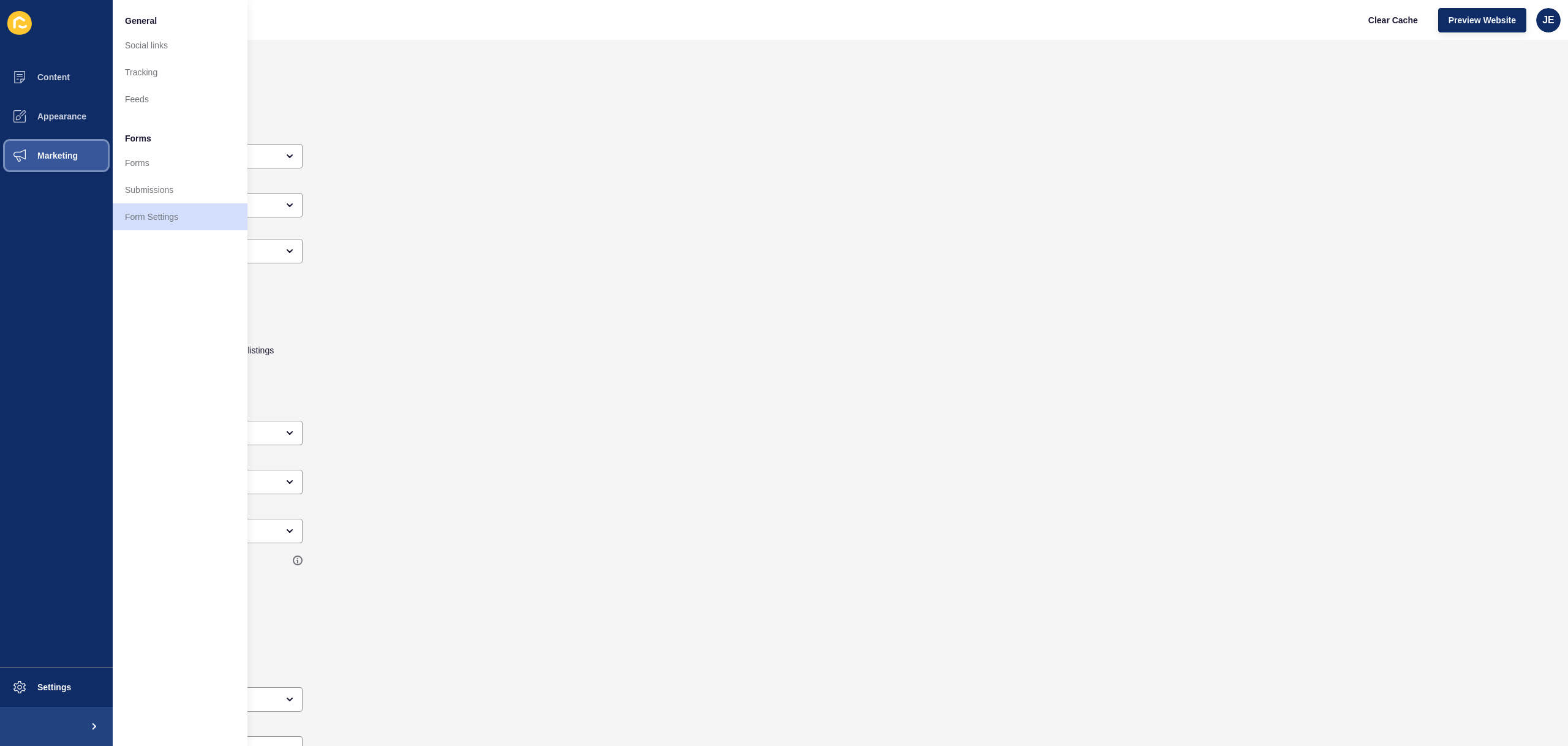
click at [21, 165] on span at bounding box center [20, 156] width 39 height 39
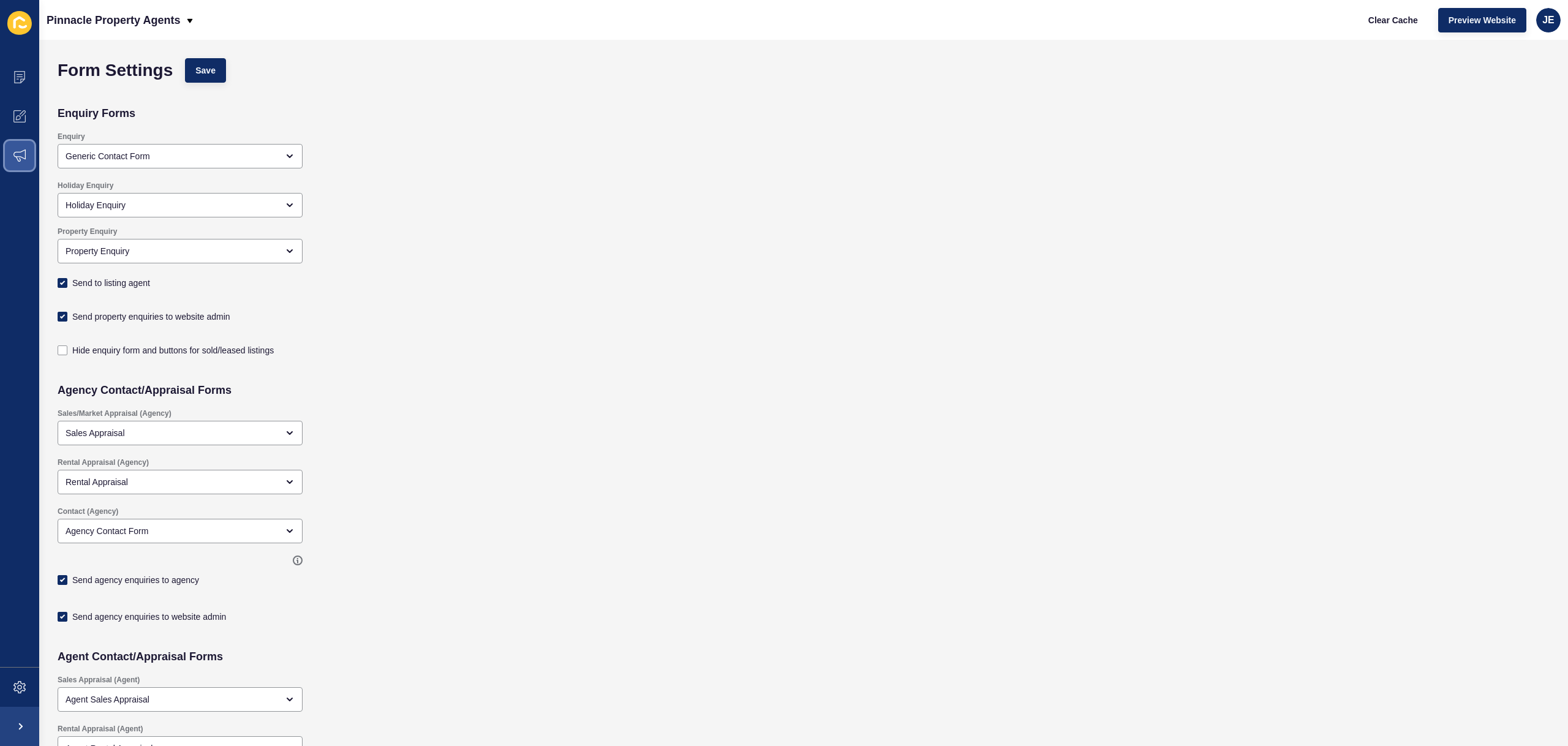
click at [14, 163] on span at bounding box center [20, 156] width 39 height 39
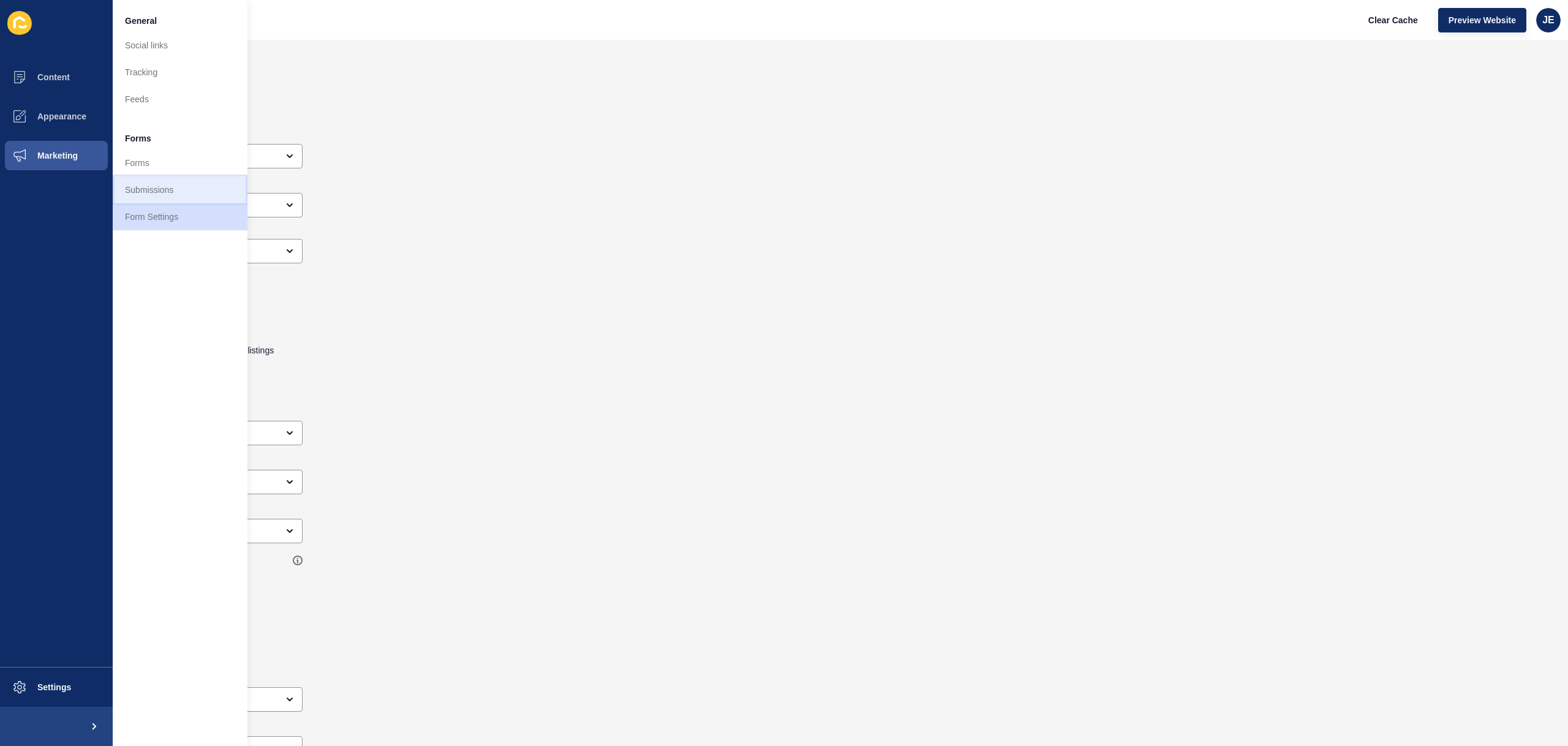
click at [174, 196] on link "Submissions" at bounding box center [180, 190] width 135 height 27
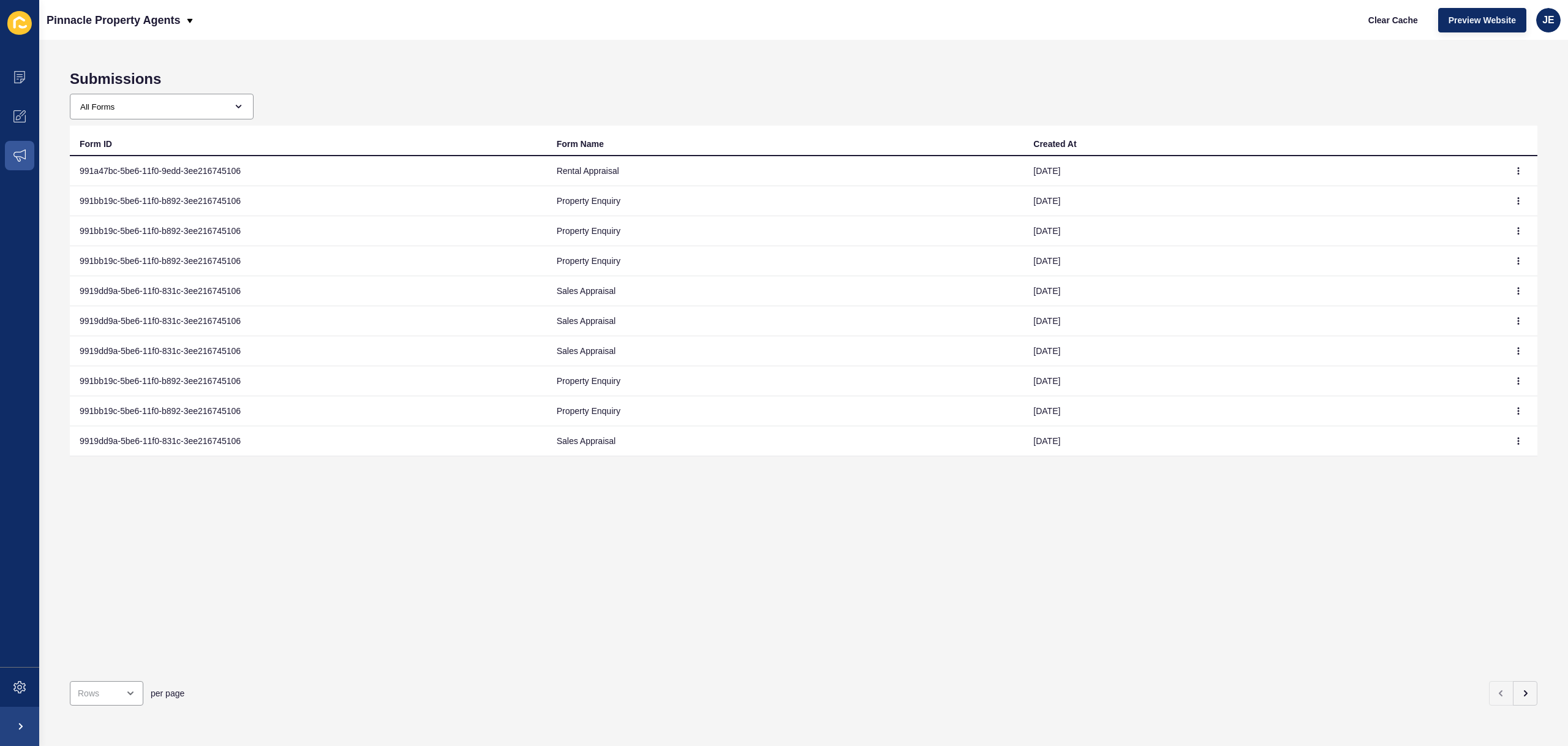
click at [181, 181] on td "991a47bc-5be6-11f0-9edd-3ee216745106" at bounding box center [308, 171] width 477 height 30
click at [1518, 168] on icon "button" at bounding box center [1518, 171] width 1 height 6
click at [1484, 185] on link "View" at bounding box center [1475, 195] width 86 height 27
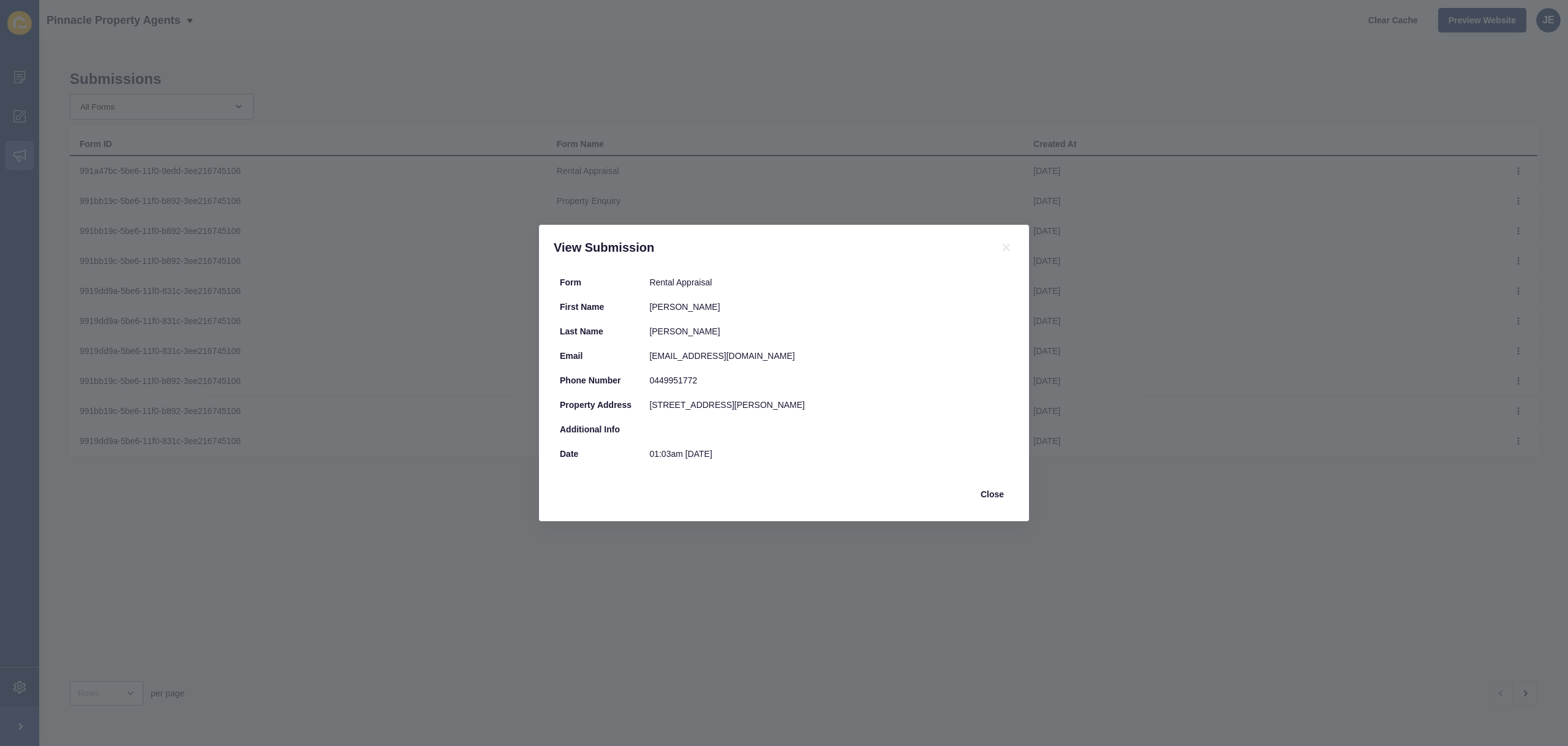
click at [245, 304] on div "View Submission Form Rental Appraisal First Name Simon Last Name Robertson Emai…" at bounding box center [784, 373] width 1568 height 746
click at [979, 496] on button "Close" at bounding box center [992, 494] width 44 height 25
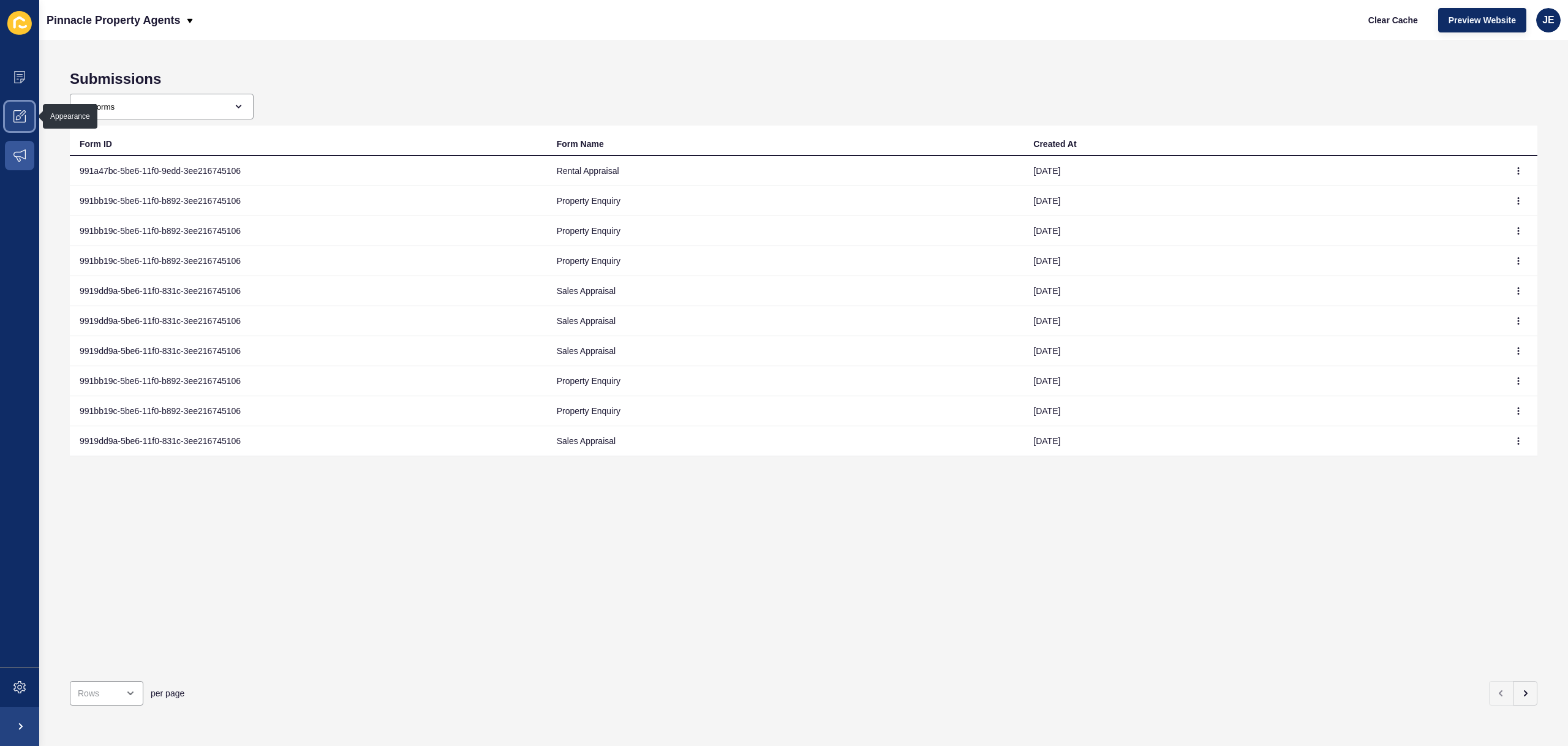
click at [27, 119] on span at bounding box center [20, 116] width 39 height 39
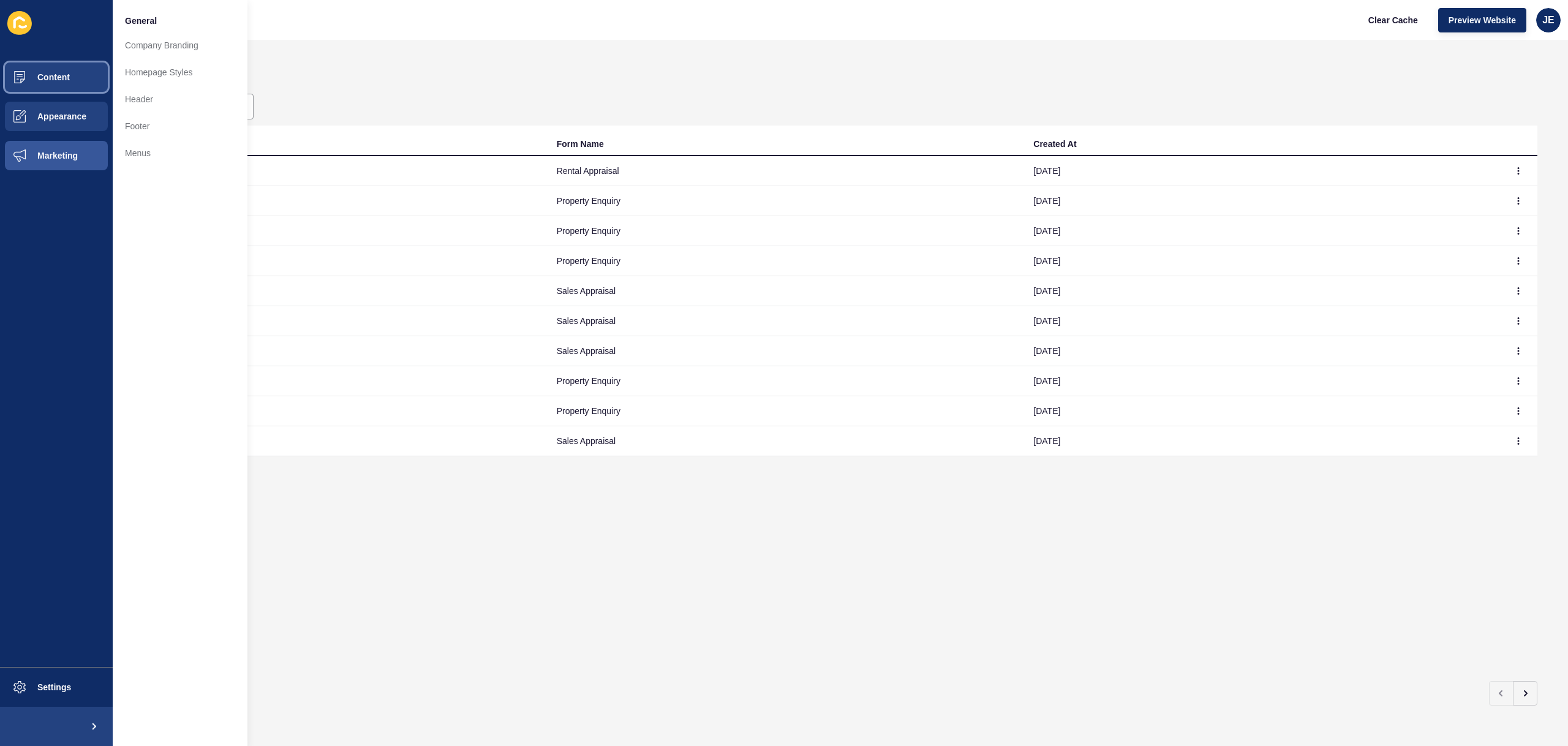
click at [61, 70] on button "Content" at bounding box center [56, 78] width 113 height 39
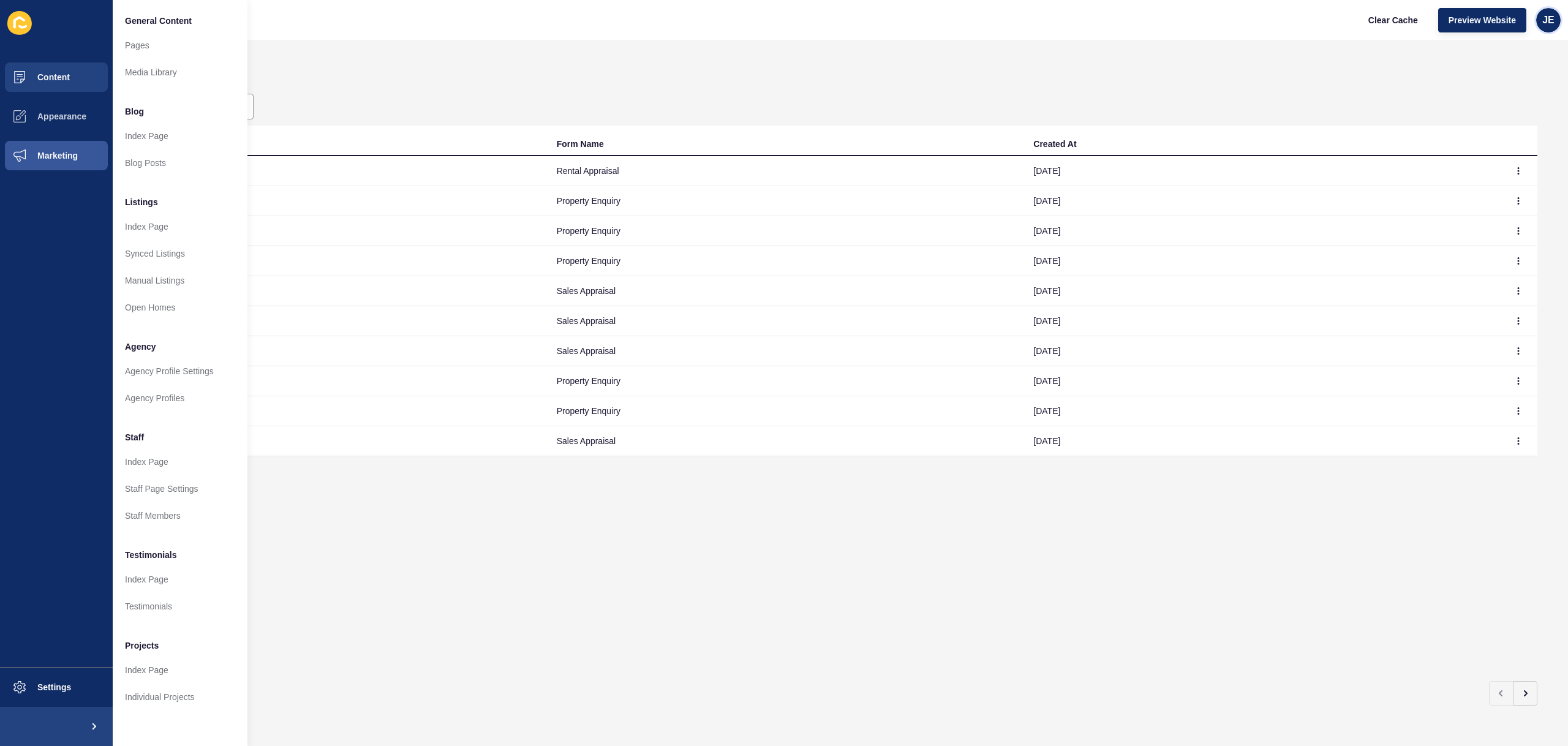
click at [1552, 22] on span "JE" at bounding box center [1548, 20] width 12 height 12
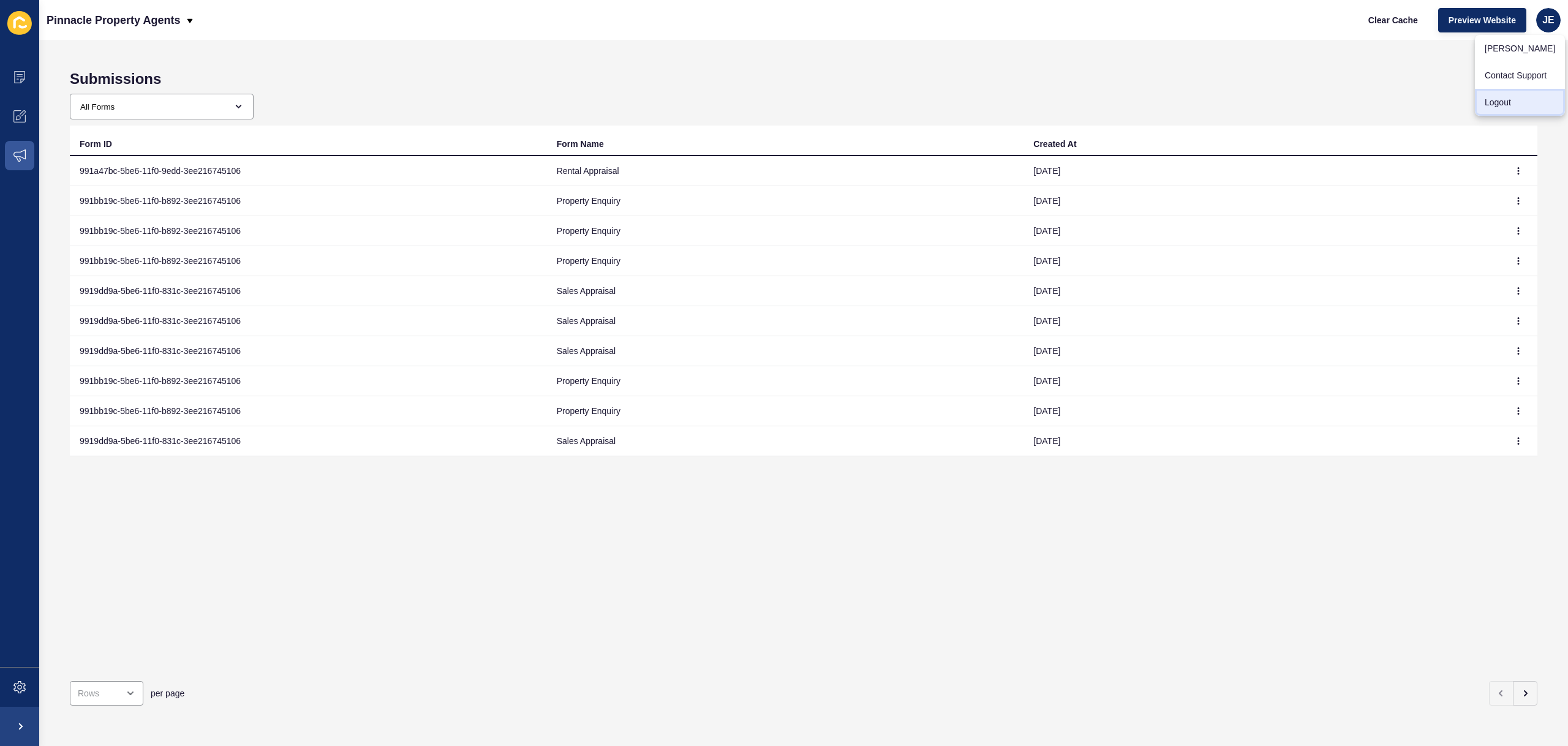
click at [1482, 106] on link "Logout" at bounding box center [1520, 102] width 90 height 27
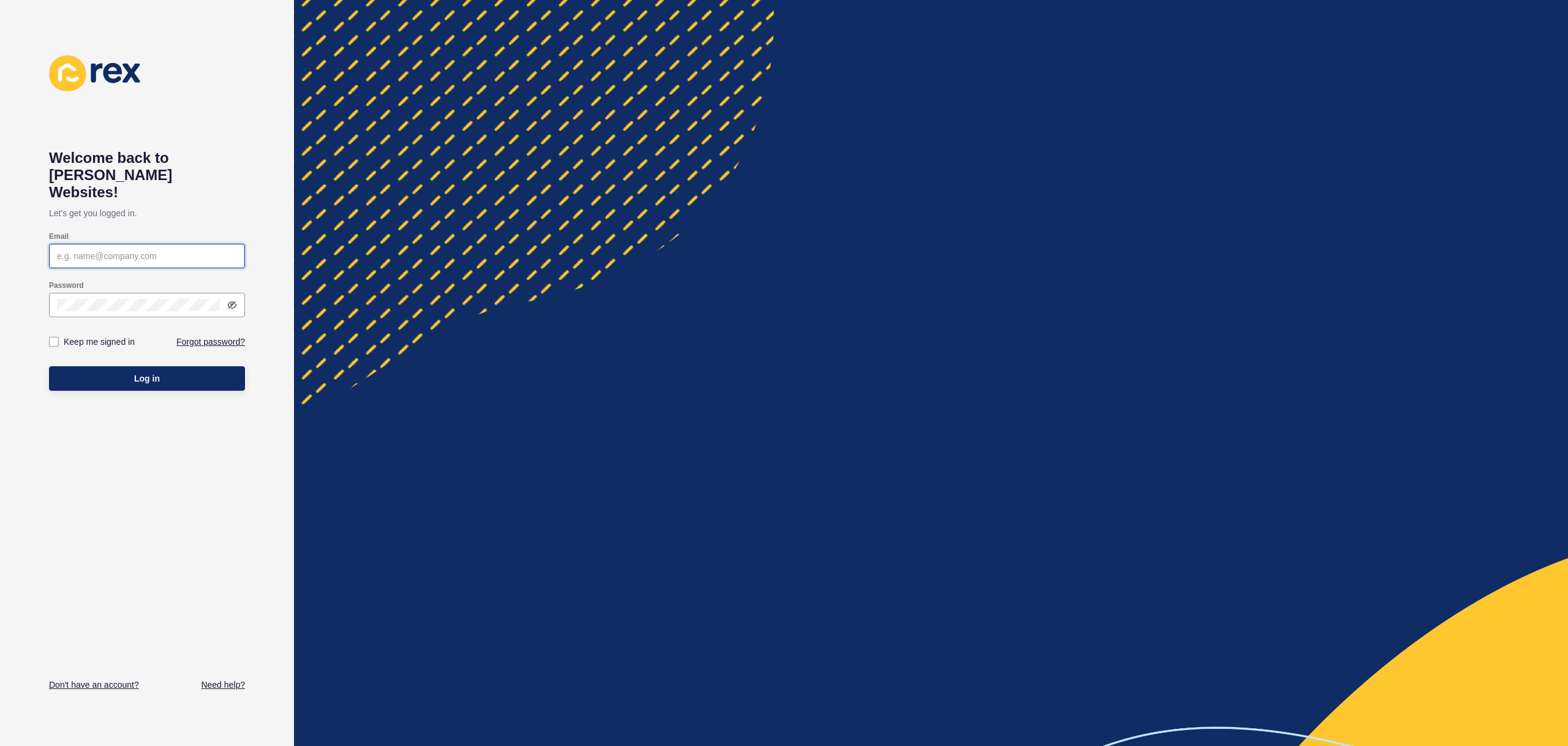
type input "[EMAIL_ADDRESS][PERSON_NAME][DOMAIN_NAME]"
click at [192, 366] on button "Log in" at bounding box center [147, 378] width 196 height 25
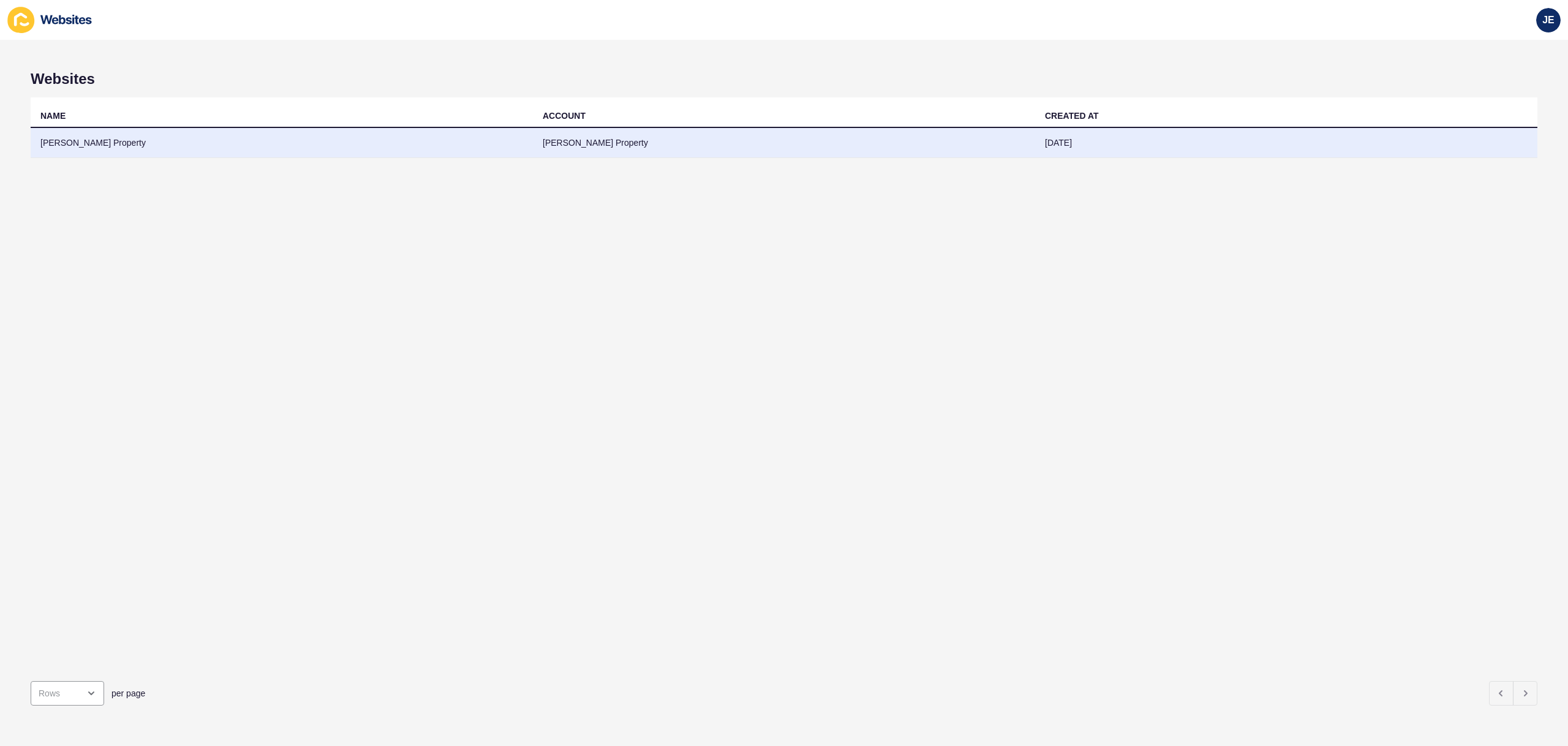
click at [500, 144] on td "[PERSON_NAME] Property" at bounding box center [282, 143] width 502 height 30
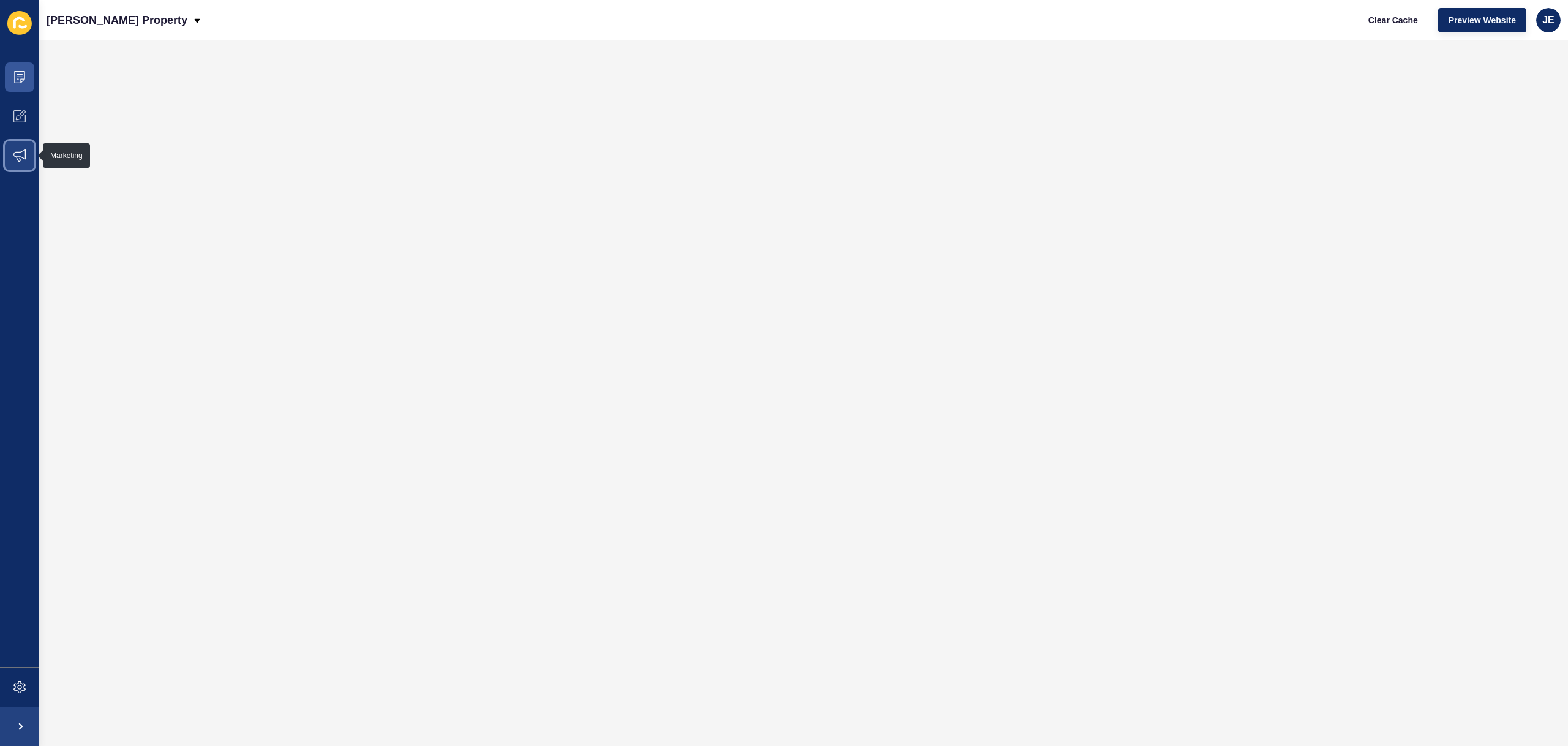
click at [24, 161] on icon at bounding box center [20, 156] width 12 height 12
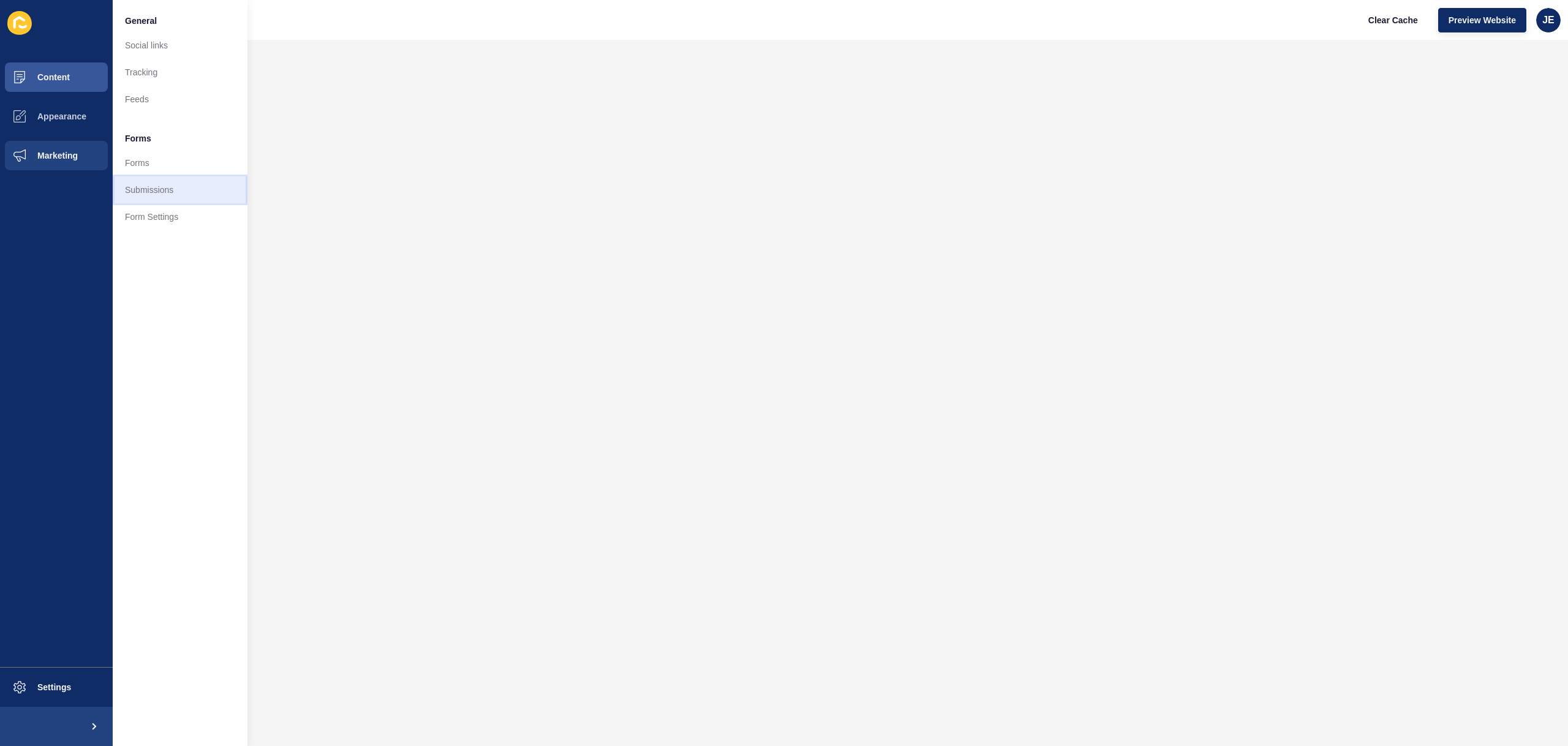
click at [142, 197] on link "Submissions" at bounding box center [180, 190] width 135 height 27
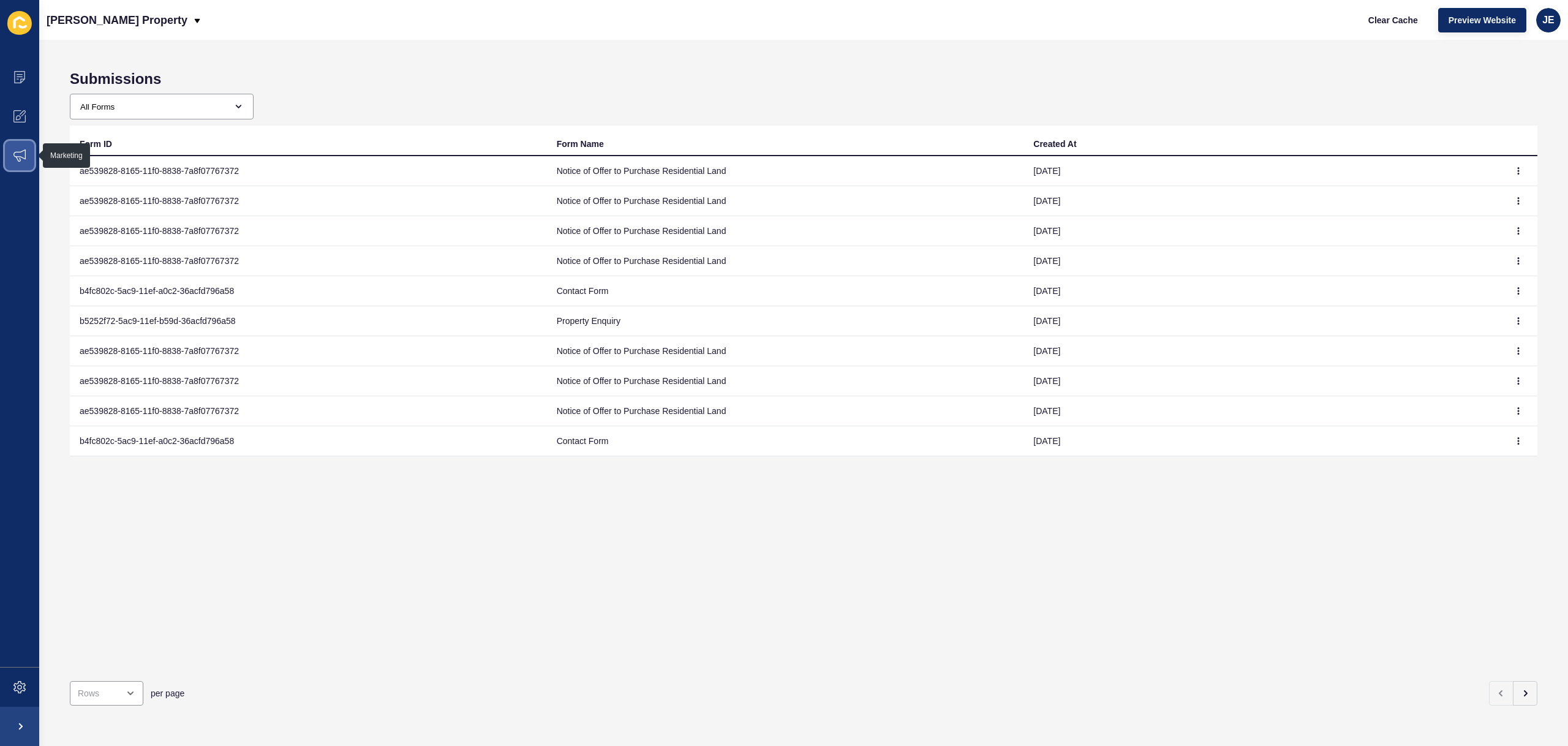
click at [18, 161] on icon at bounding box center [20, 156] width 12 height 12
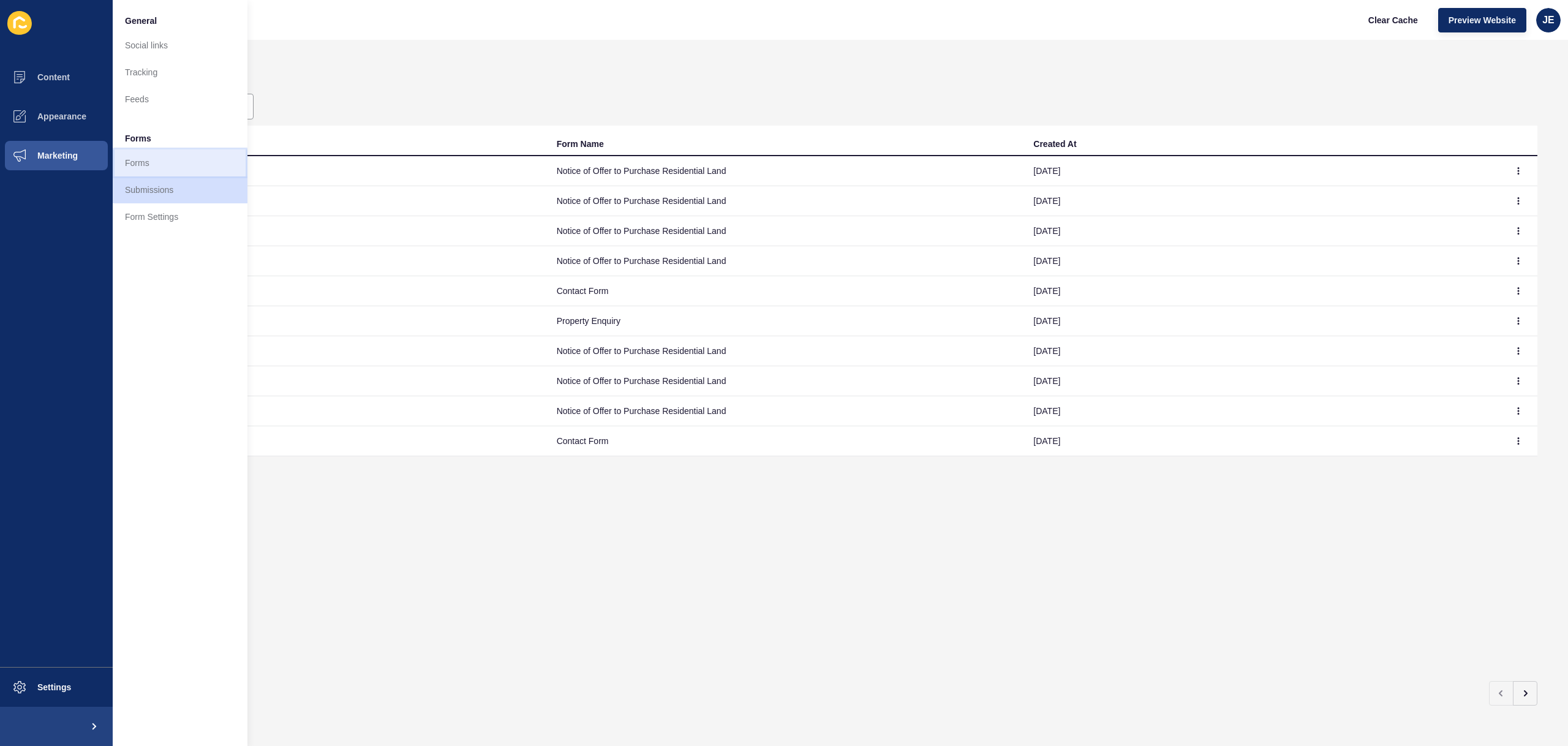
click at [148, 165] on link "Forms" at bounding box center [180, 163] width 135 height 27
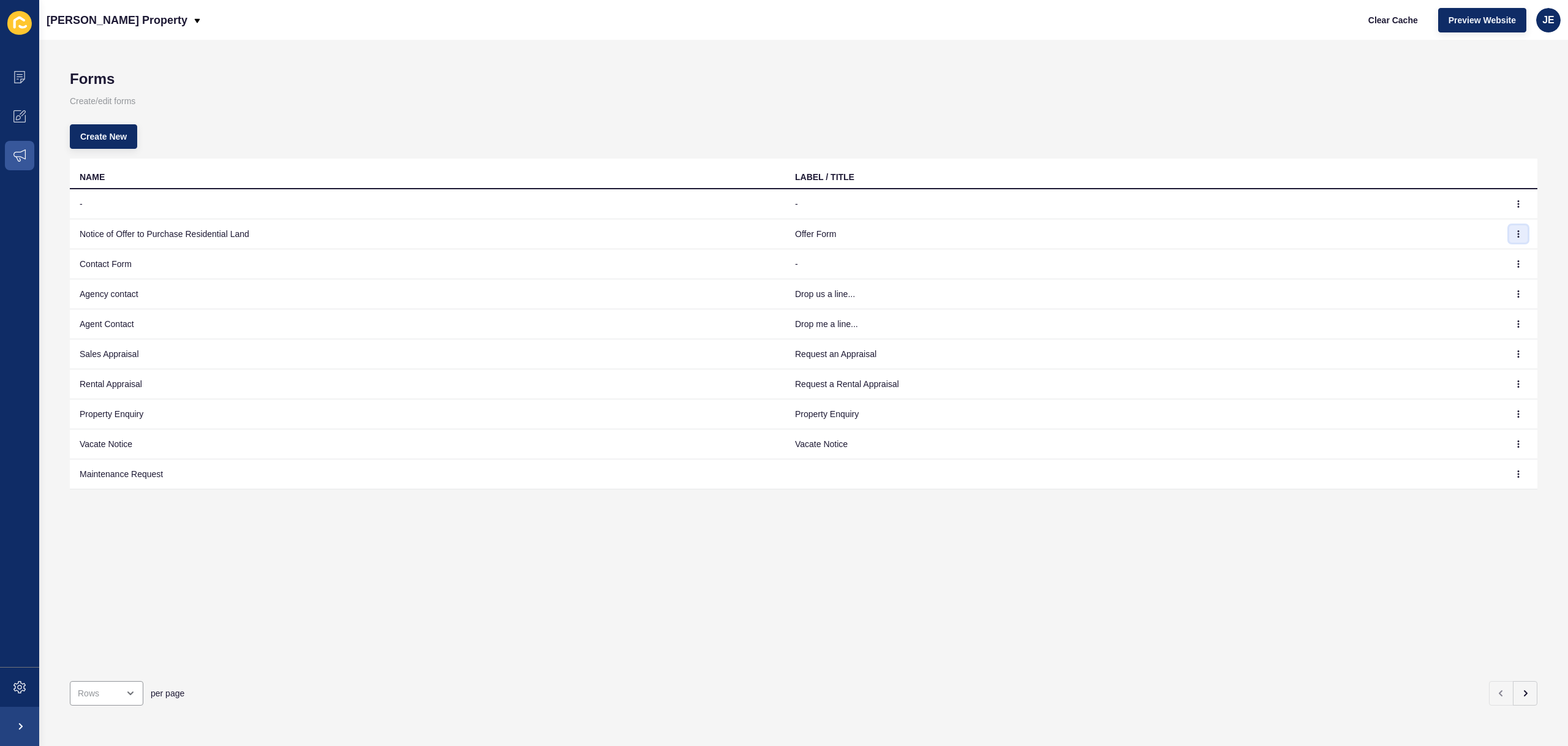
click at [1514, 236] on icon "button" at bounding box center [1518, 233] width 7 height 7
click at [1495, 249] on link "Edit" at bounding box center [1475, 259] width 86 height 27
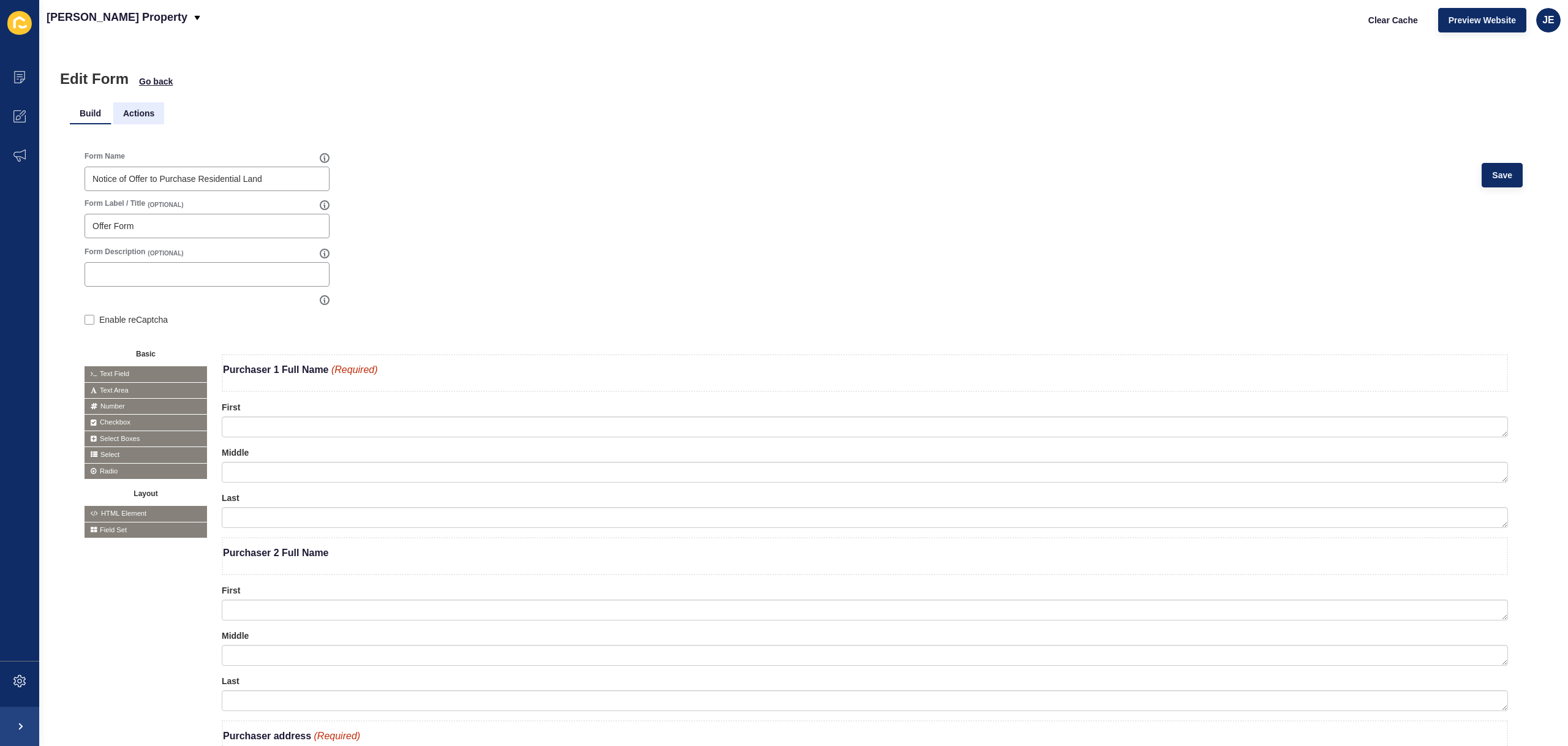
click at [140, 113] on li "Actions" at bounding box center [138, 113] width 51 height 22
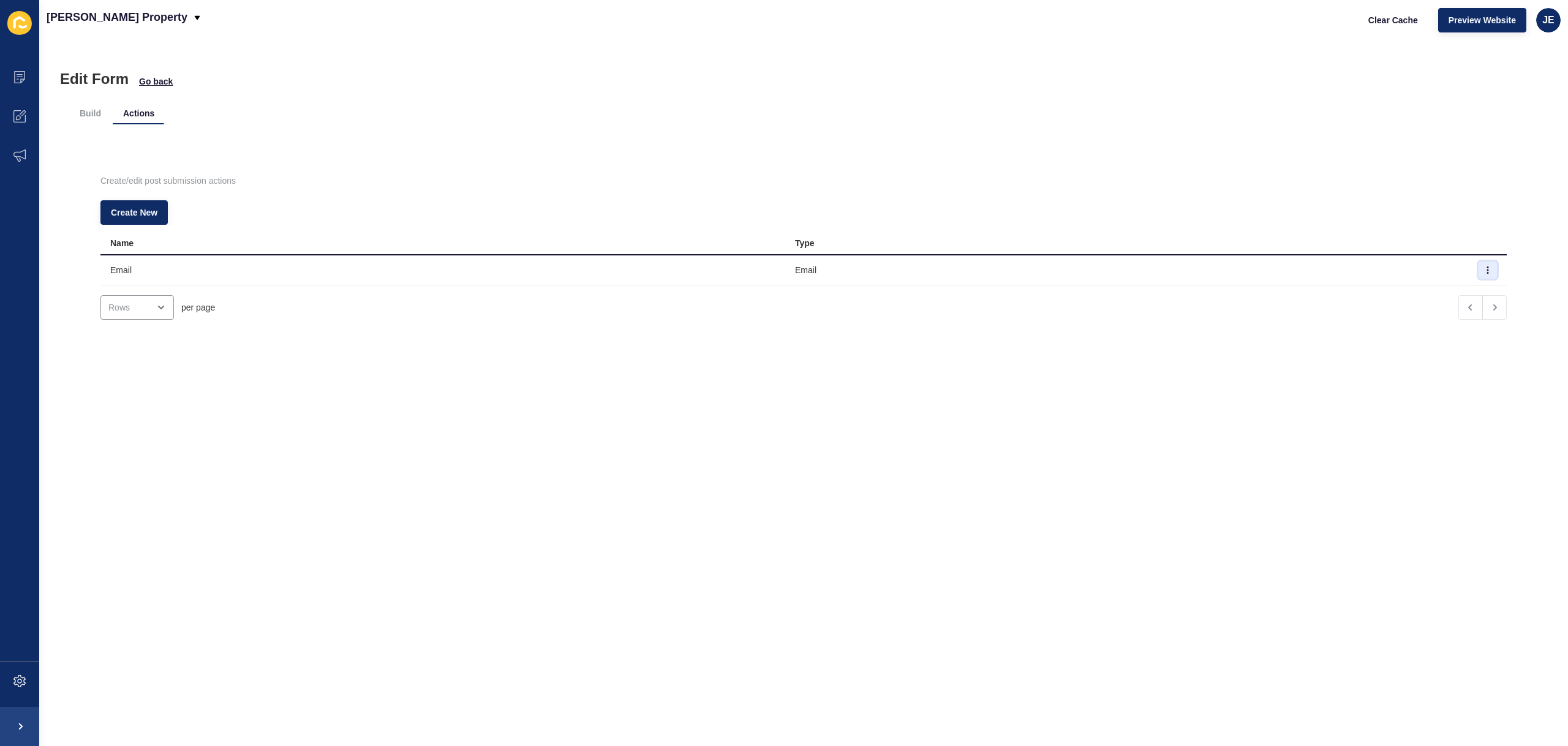
click at [1478, 275] on button "button" at bounding box center [1487, 270] width 18 height 17
click at [1422, 299] on link "Edit" at bounding box center [1435, 295] width 86 height 27
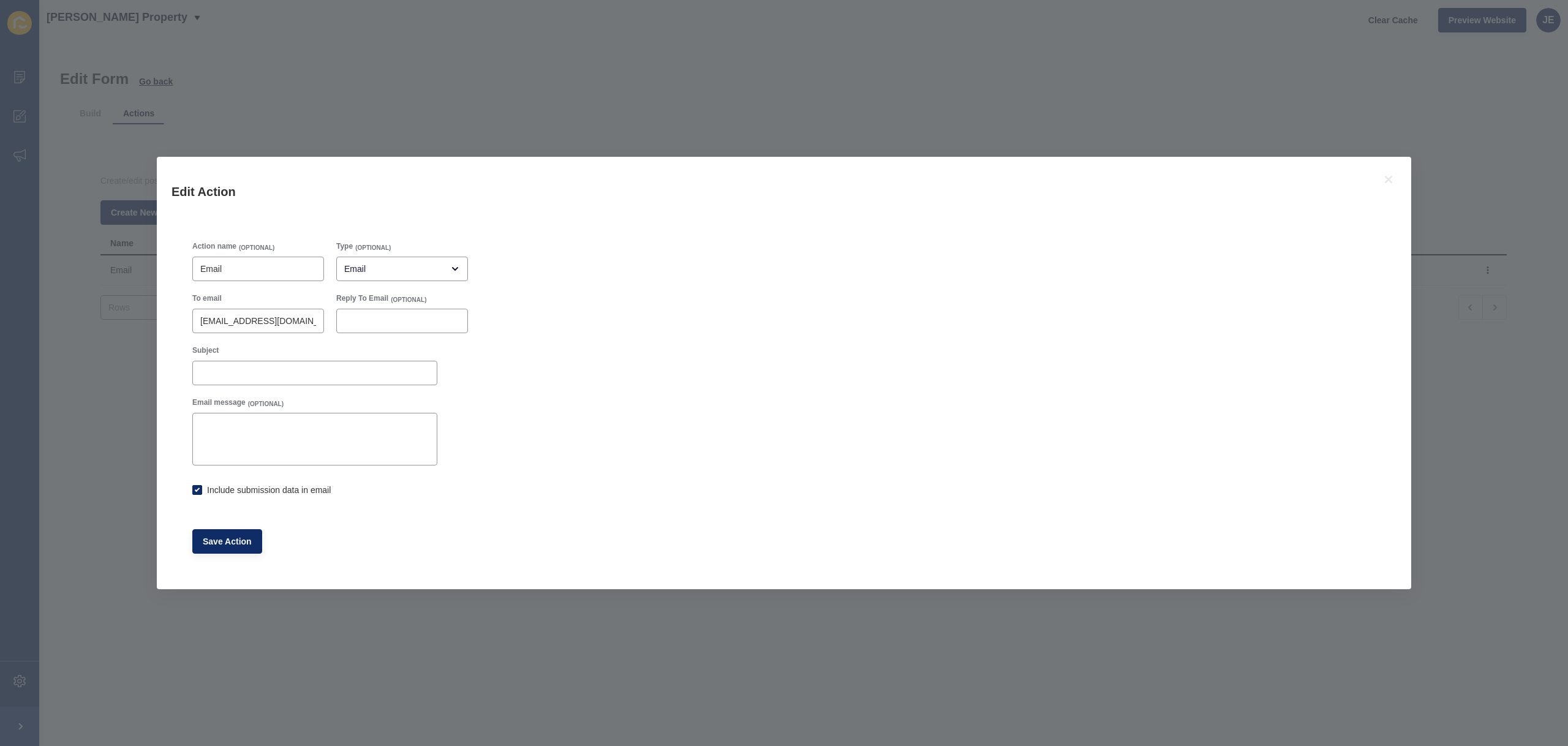
checkbox input "true"
click at [1390, 180] on icon at bounding box center [1388, 179] width 7 height 7
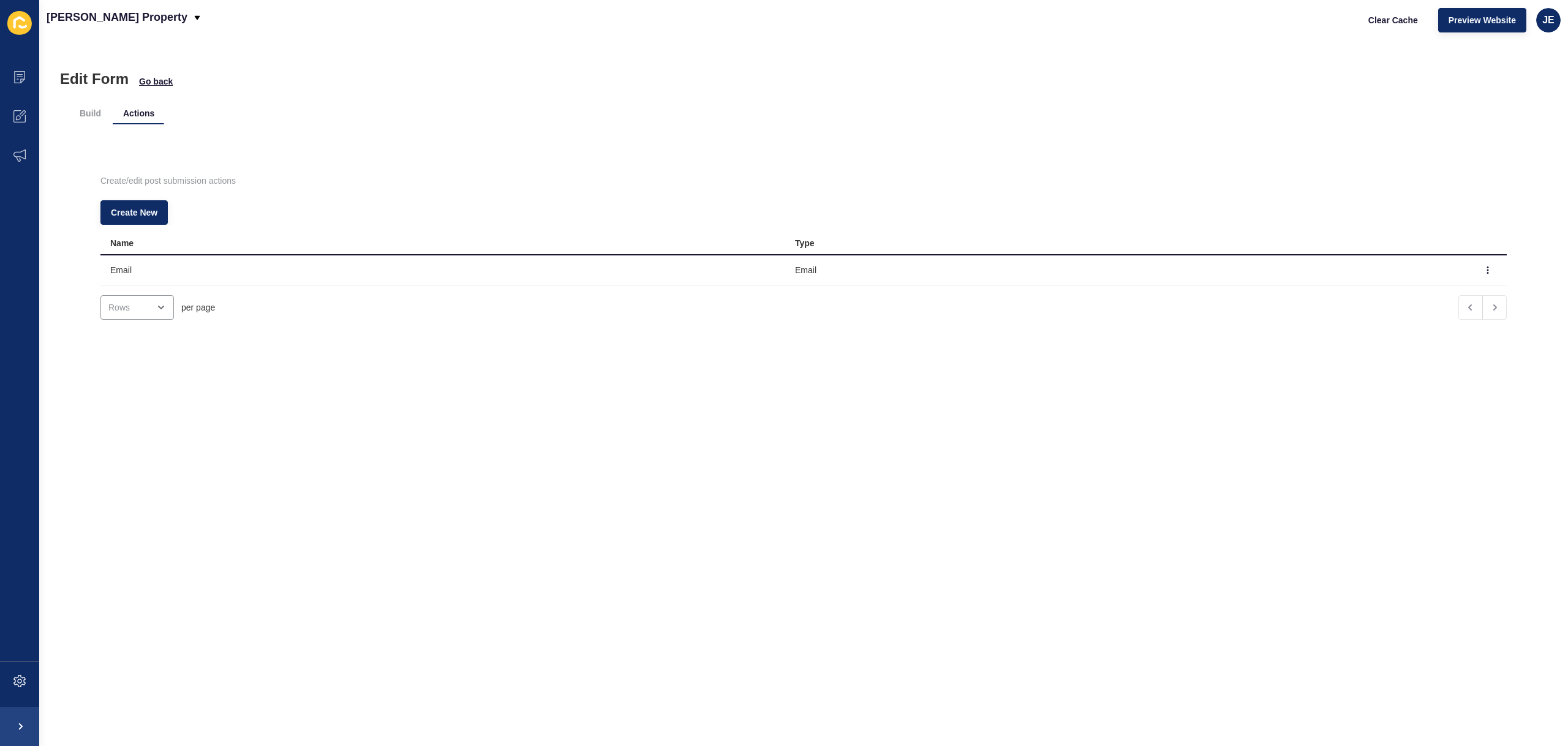
click at [434, 144] on div "Create/edit post submission actions Create New Name Type Email Email per page" at bounding box center [804, 248] width 1467 height 223
click at [93, 110] on li "Build" at bounding box center [91, 113] width 41 height 22
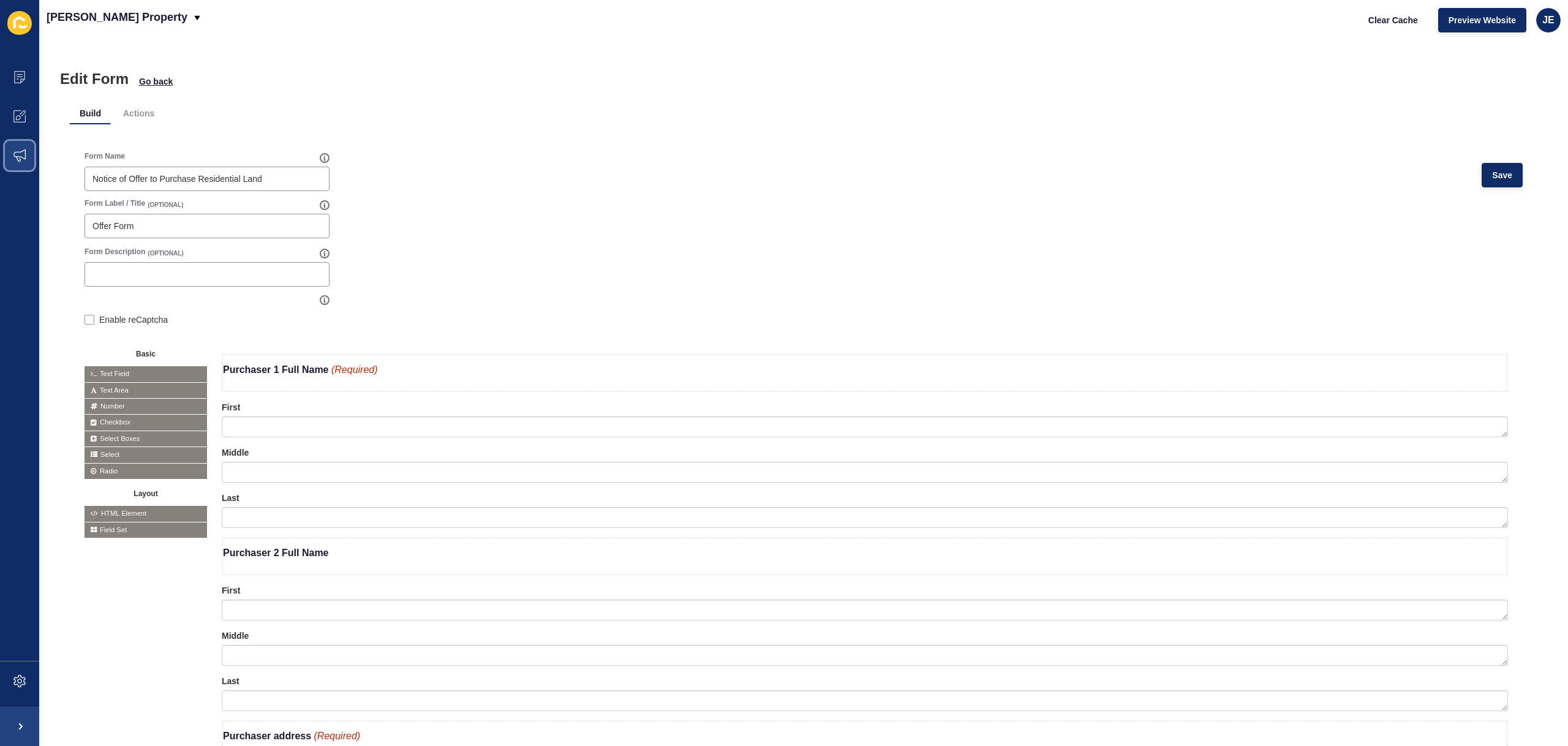
click at [22, 148] on span at bounding box center [20, 156] width 39 height 39
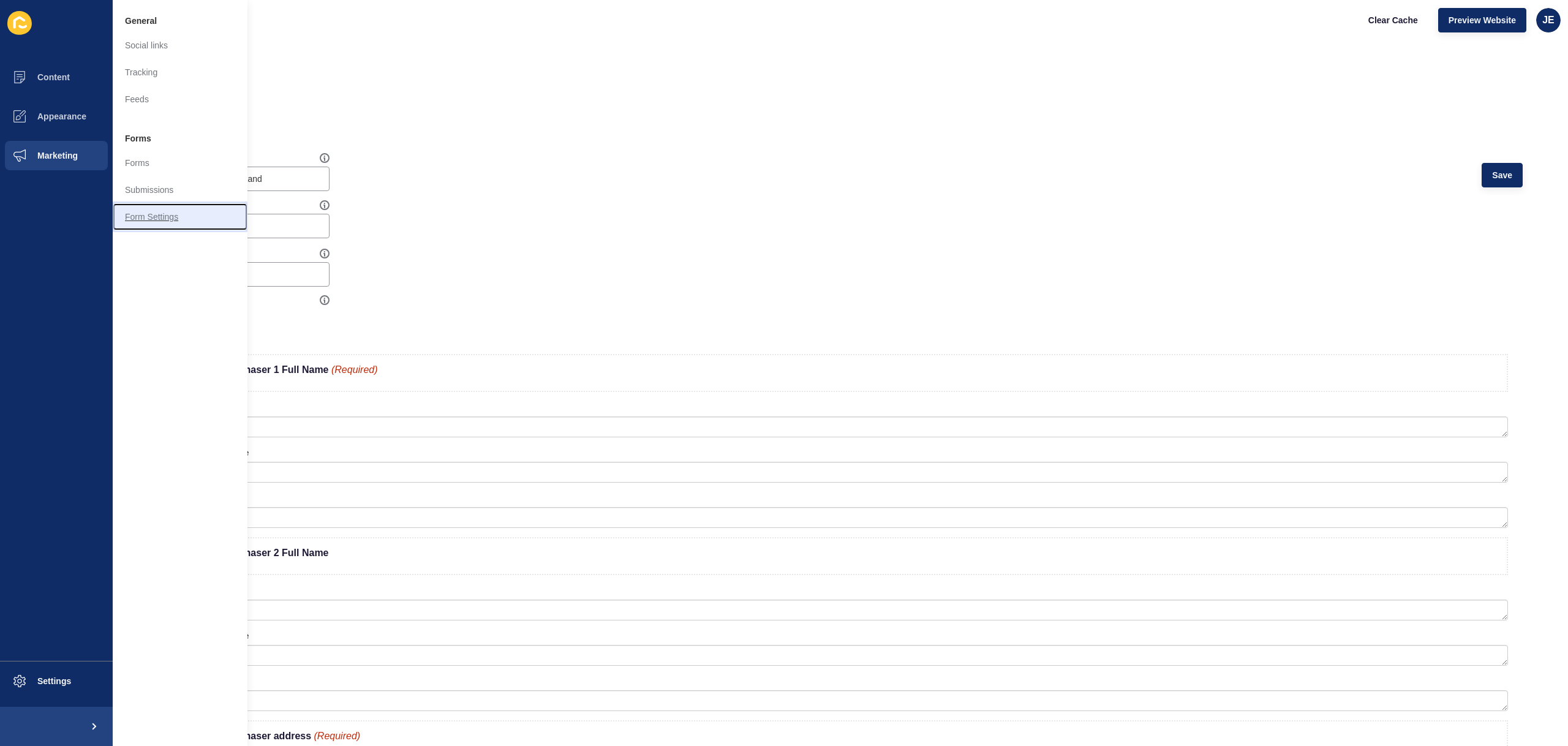
click at [168, 223] on link "Form Settings" at bounding box center [180, 217] width 135 height 27
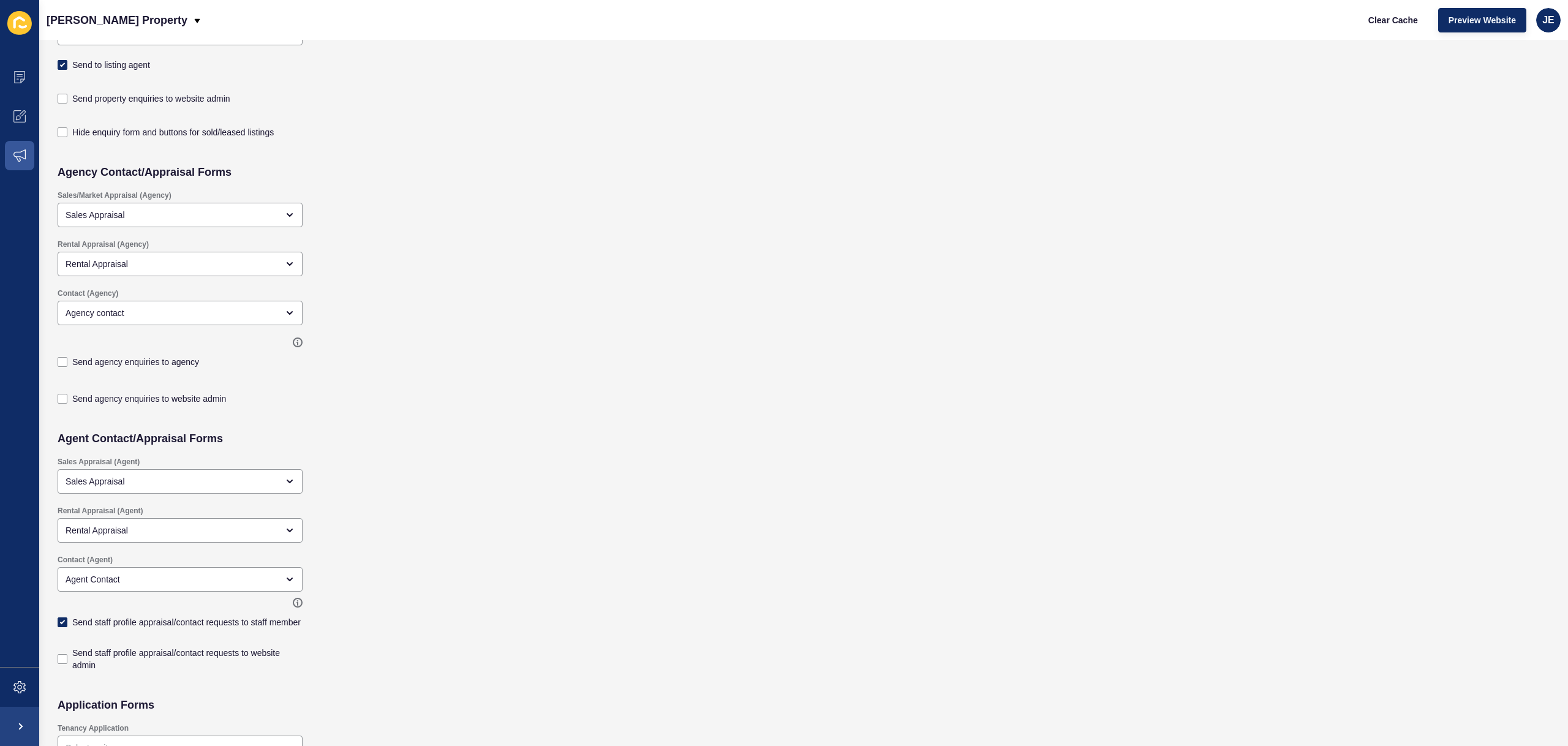
scroll to position [212, 0]
click at [26, 161] on span at bounding box center [20, 156] width 39 height 39
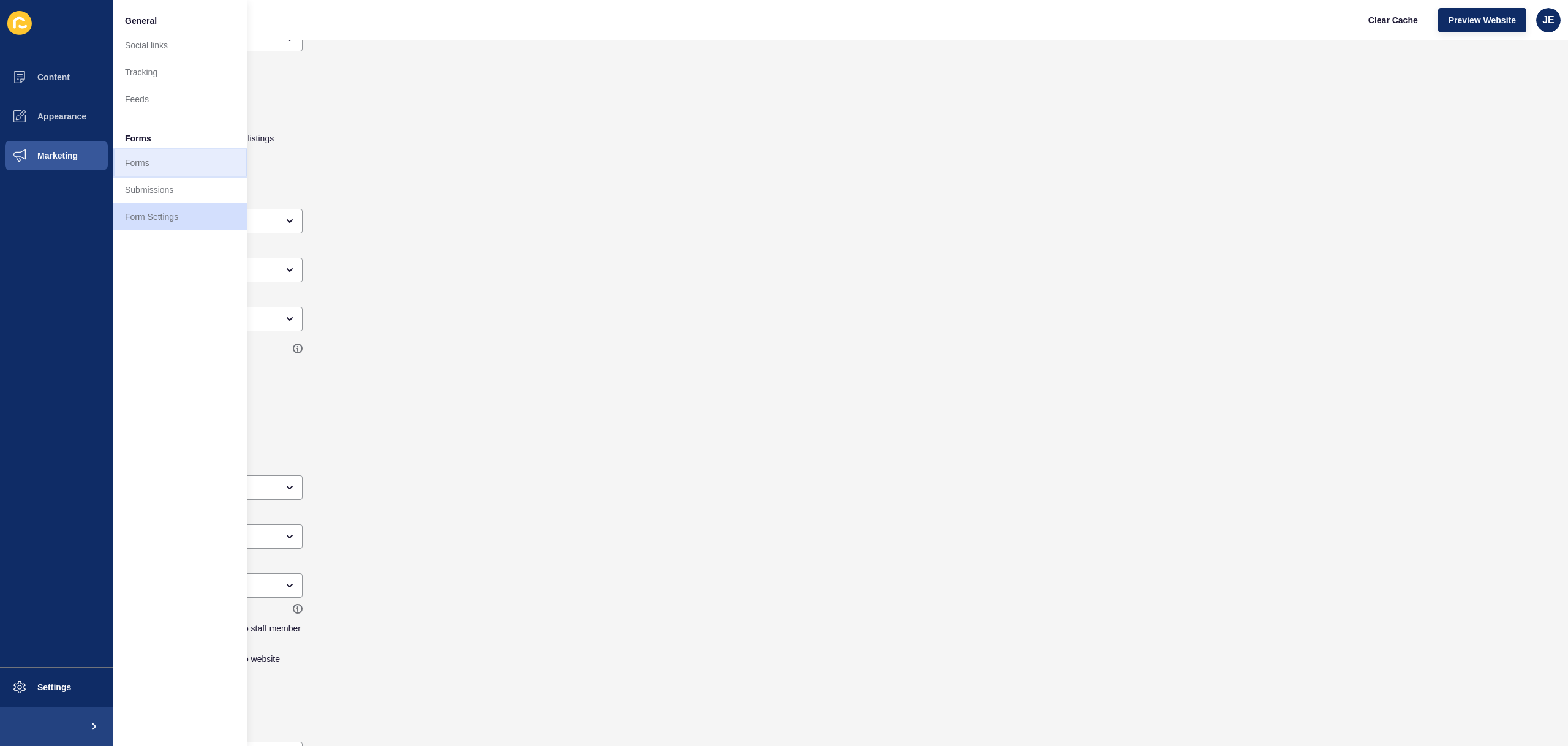
click at [148, 172] on link "Forms" at bounding box center [180, 163] width 135 height 27
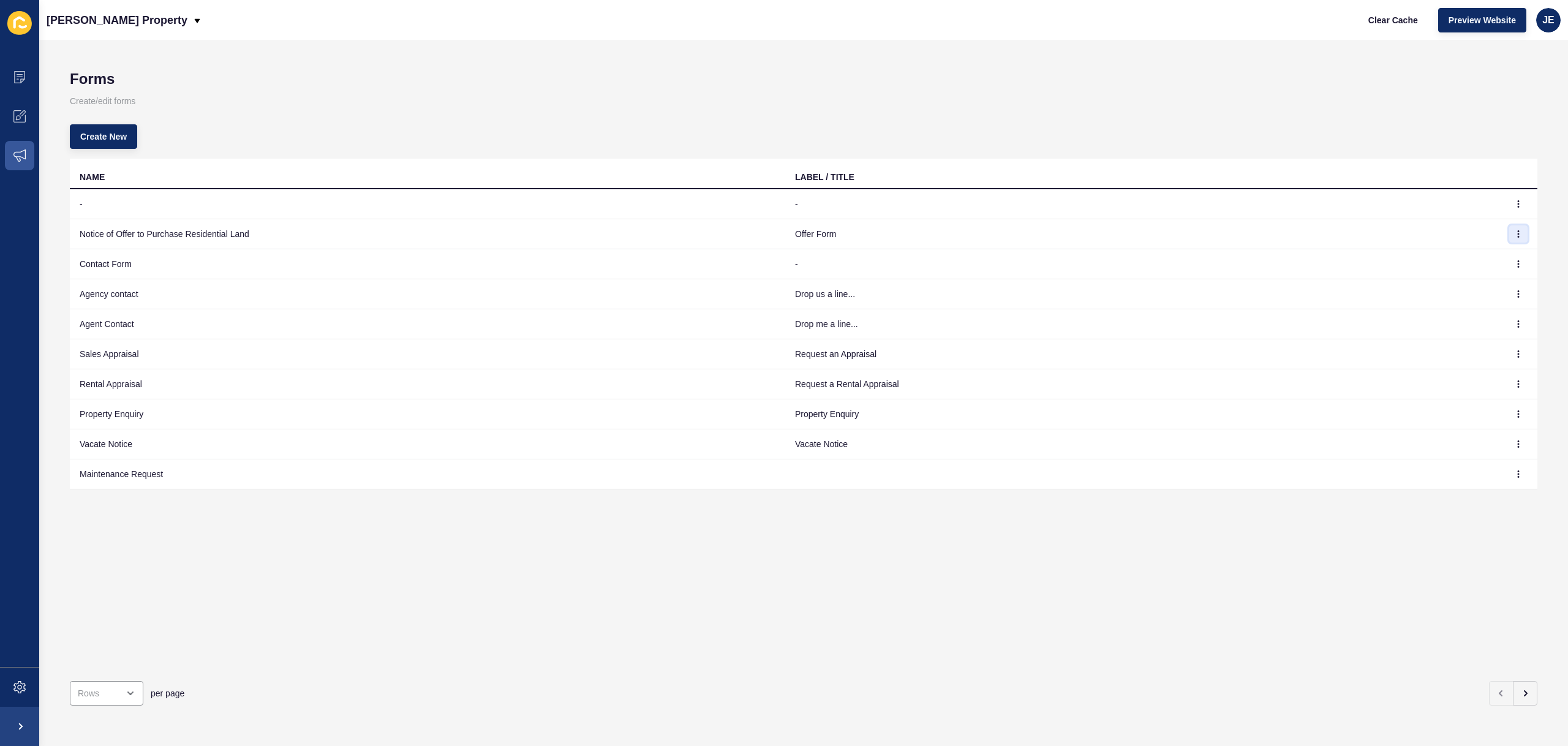
click at [1514, 232] on icon "button" at bounding box center [1518, 233] width 7 height 7
click at [1490, 257] on link "Edit" at bounding box center [1475, 259] width 86 height 27
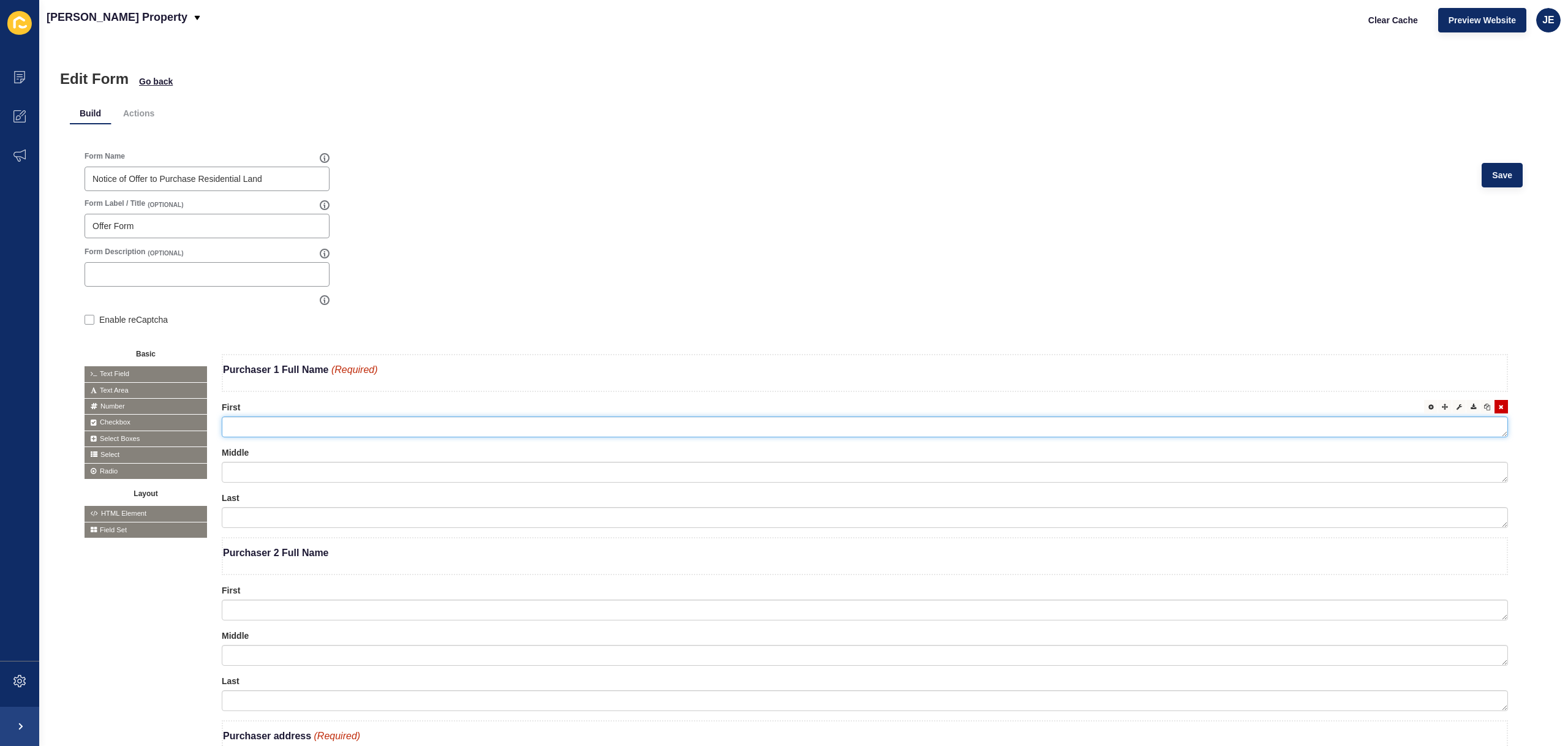
click at [304, 429] on textarea at bounding box center [865, 427] width 1286 height 21
click at [1452, 406] on div at bounding box center [1459, 407] width 14 height 14
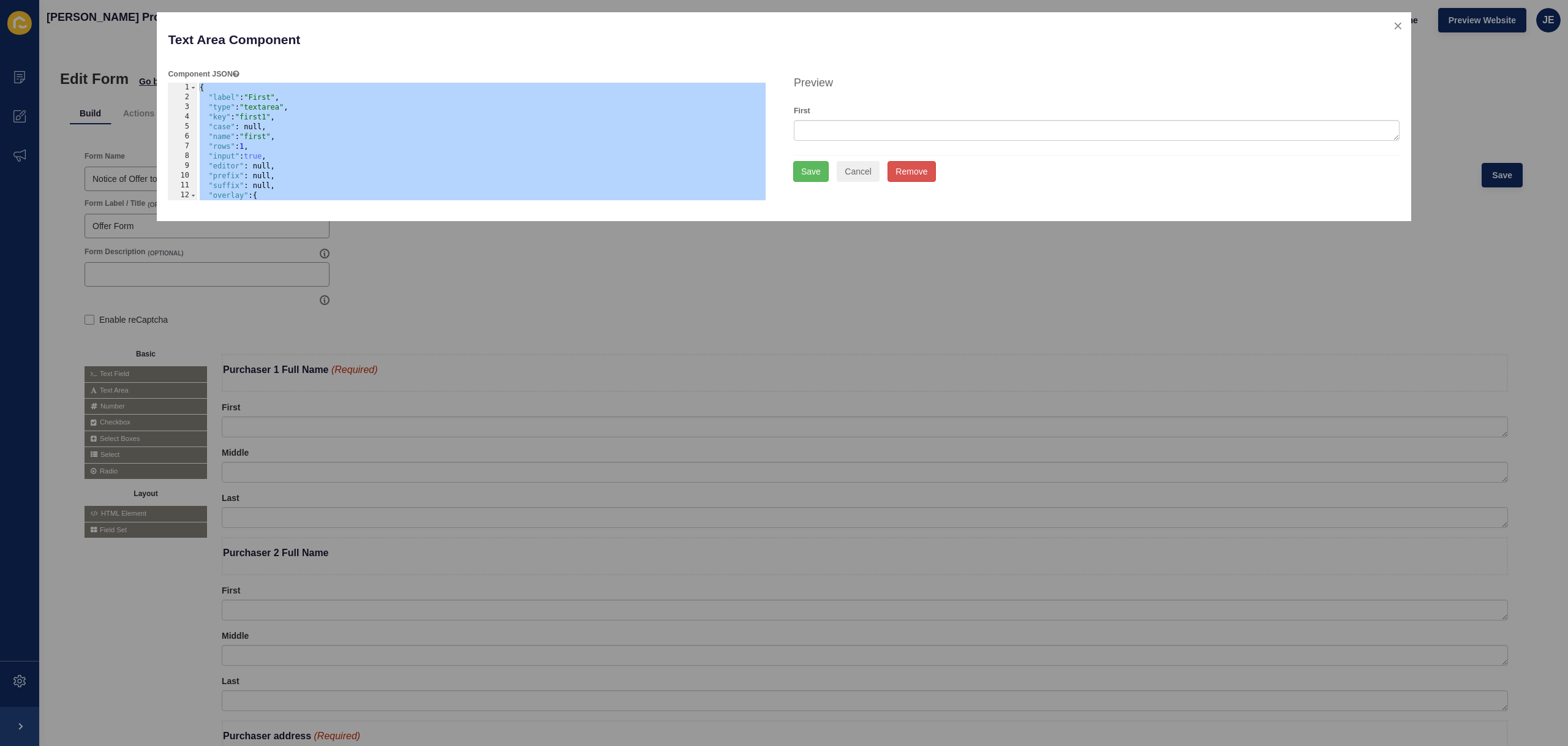
click at [506, 308] on div at bounding box center [779, 373] width 1558 height 746
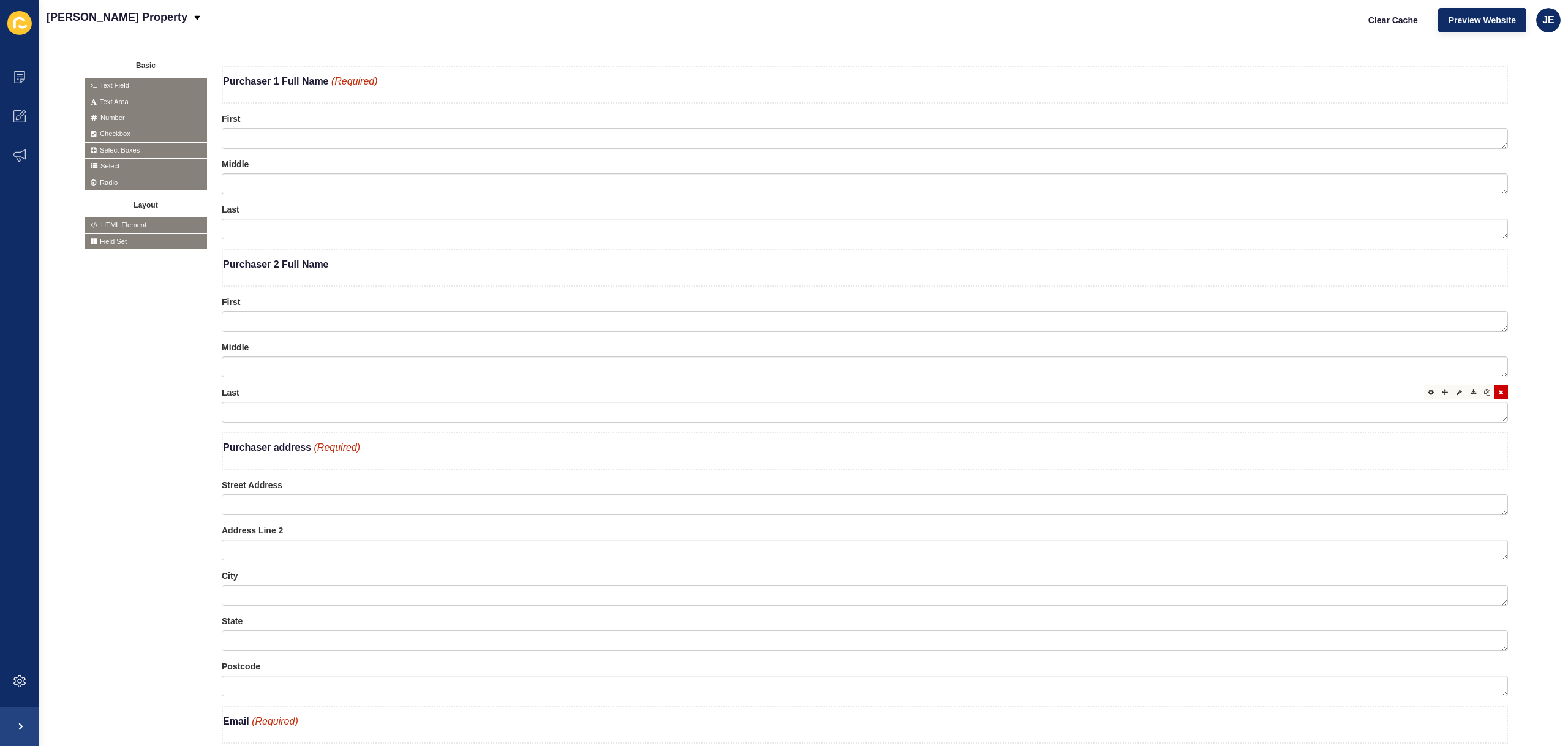
scroll to position [291, 0]
click at [1415, 319] on textarea at bounding box center [865, 319] width 1286 height 21
click at [1452, 302] on div at bounding box center [1459, 299] width 14 height 14
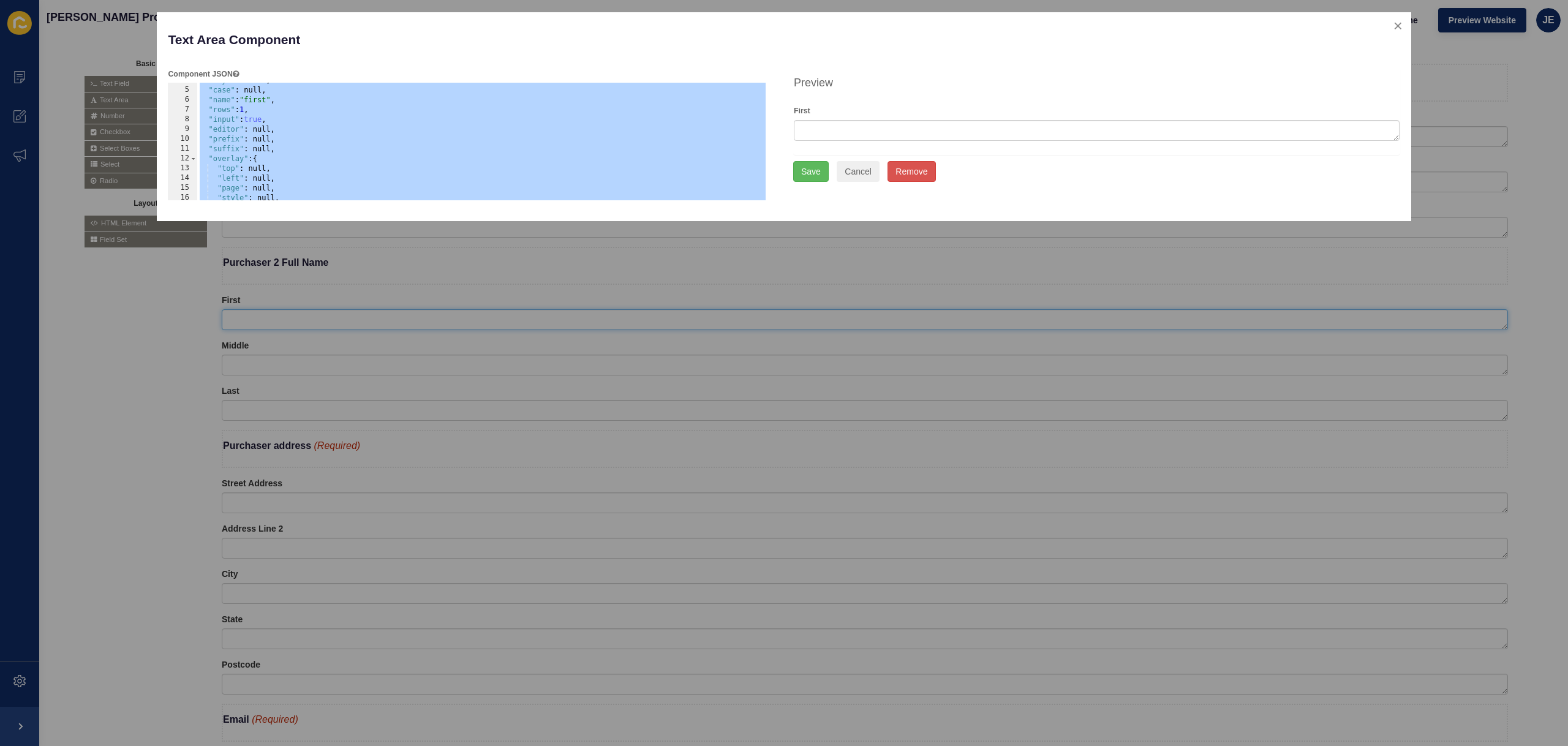
scroll to position [147, 0]
click at [137, 368] on div at bounding box center [779, 373] width 1558 height 746
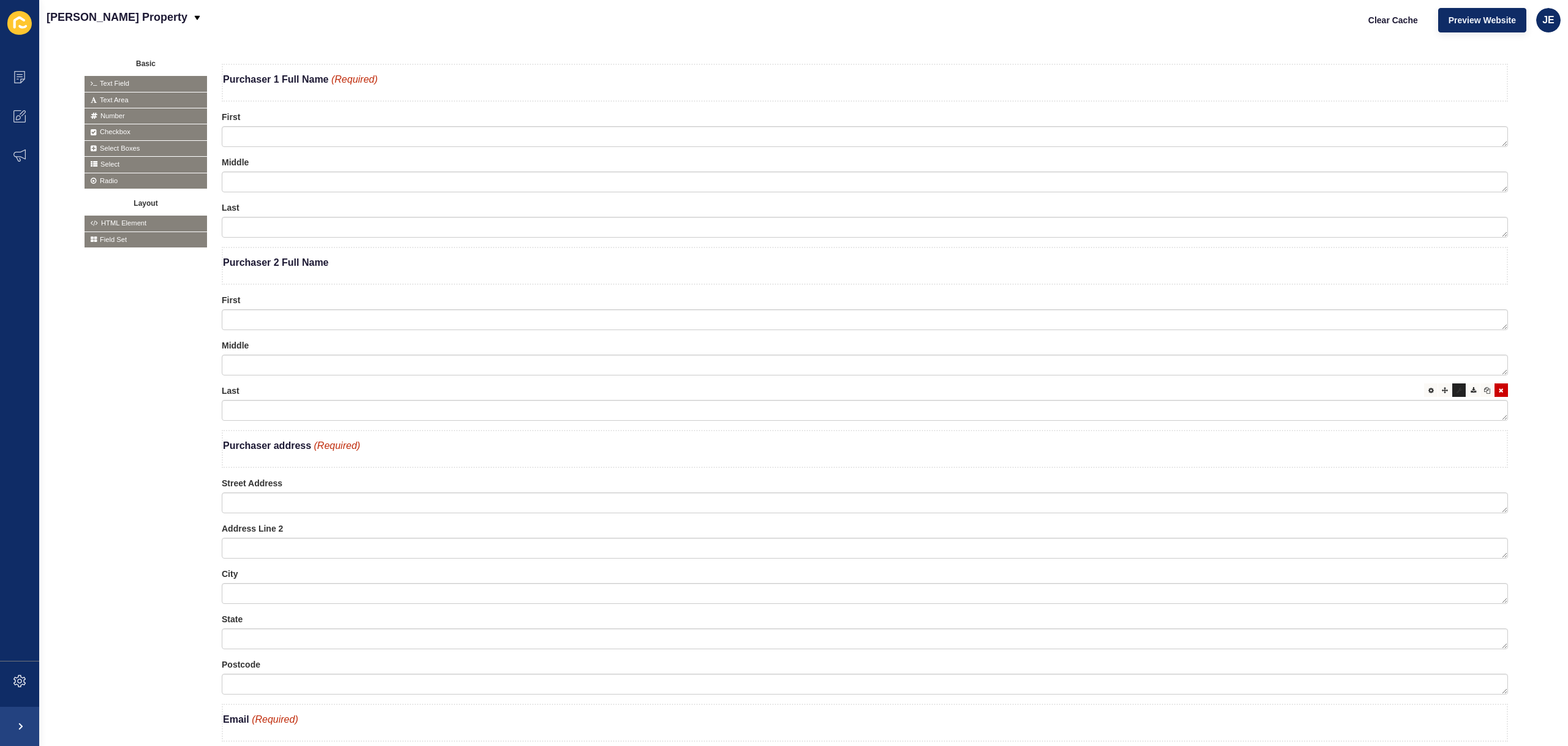
click at [1452, 393] on div at bounding box center [1459, 390] width 14 height 14
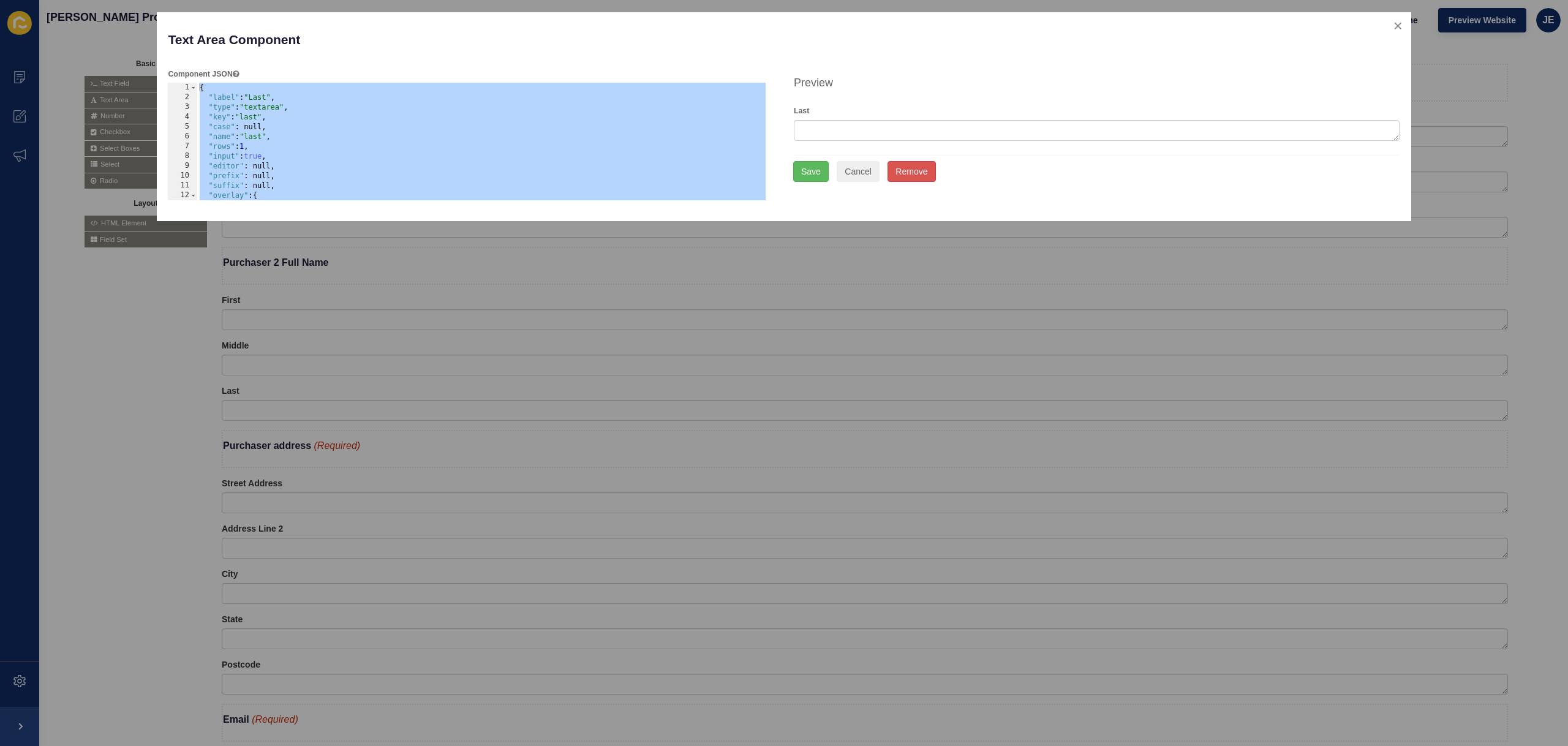
click at [95, 389] on div at bounding box center [779, 373] width 1558 height 746
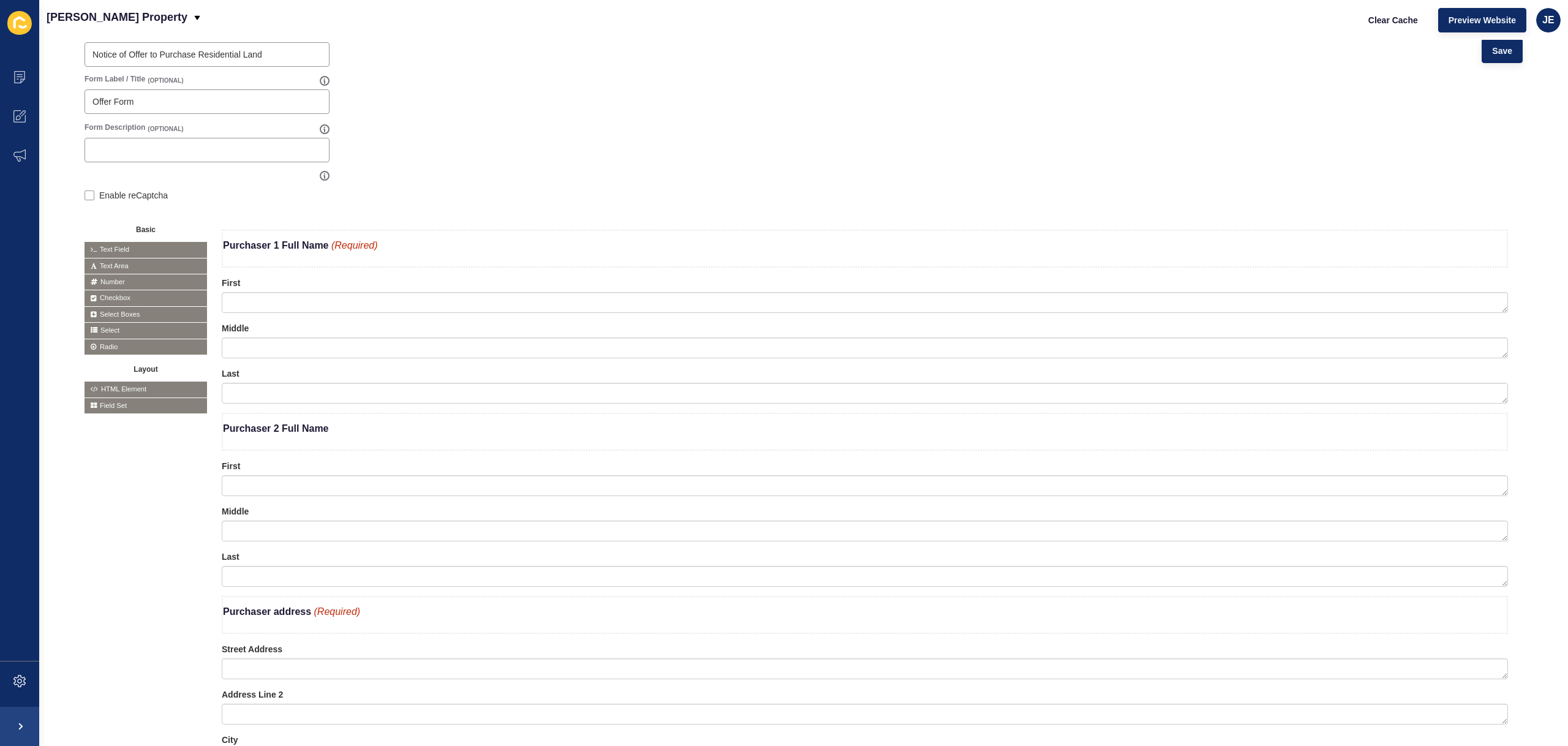
scroll to position [61, 0]
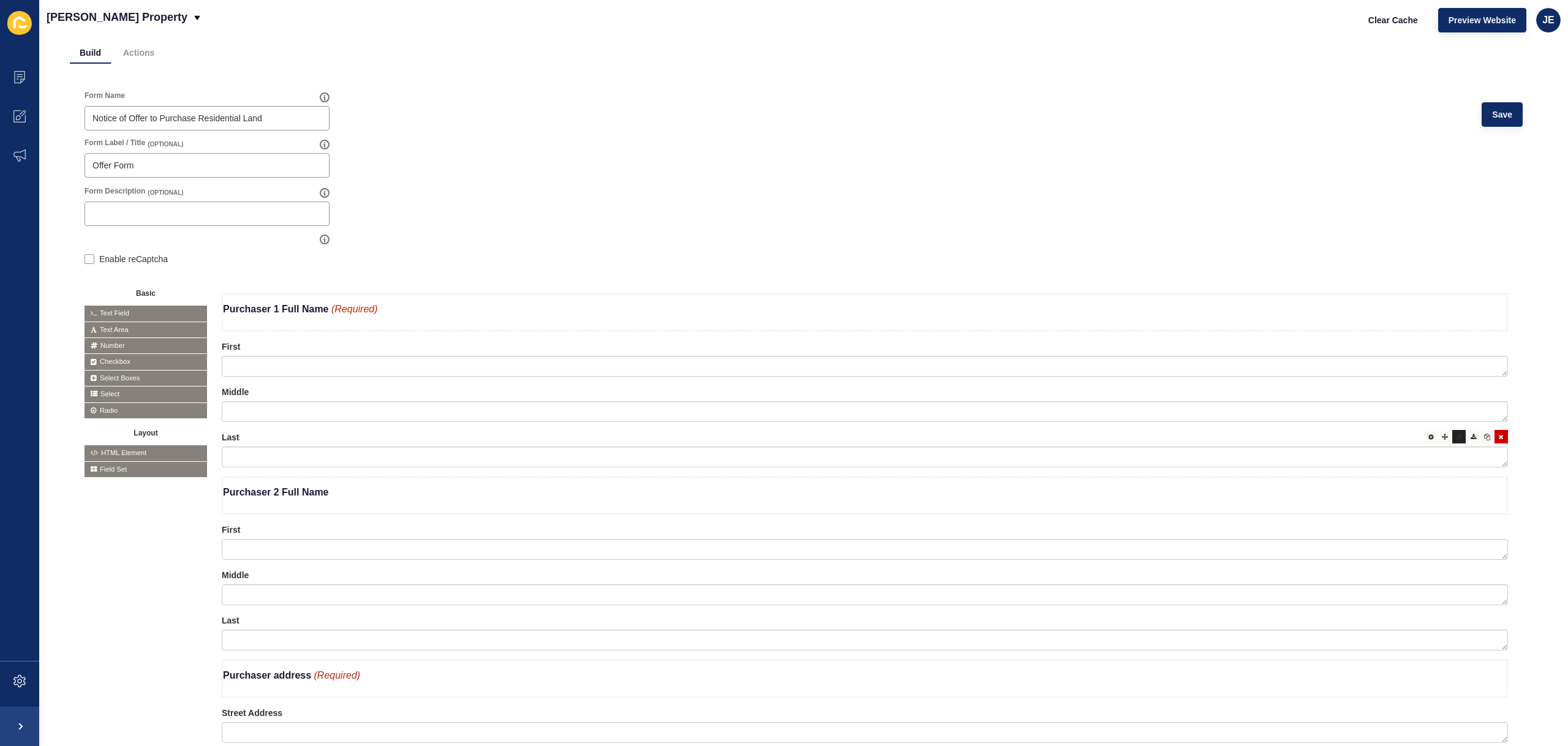
click at [1456, 438] on icon at bounding box center [1459, 436] width 5 height 6
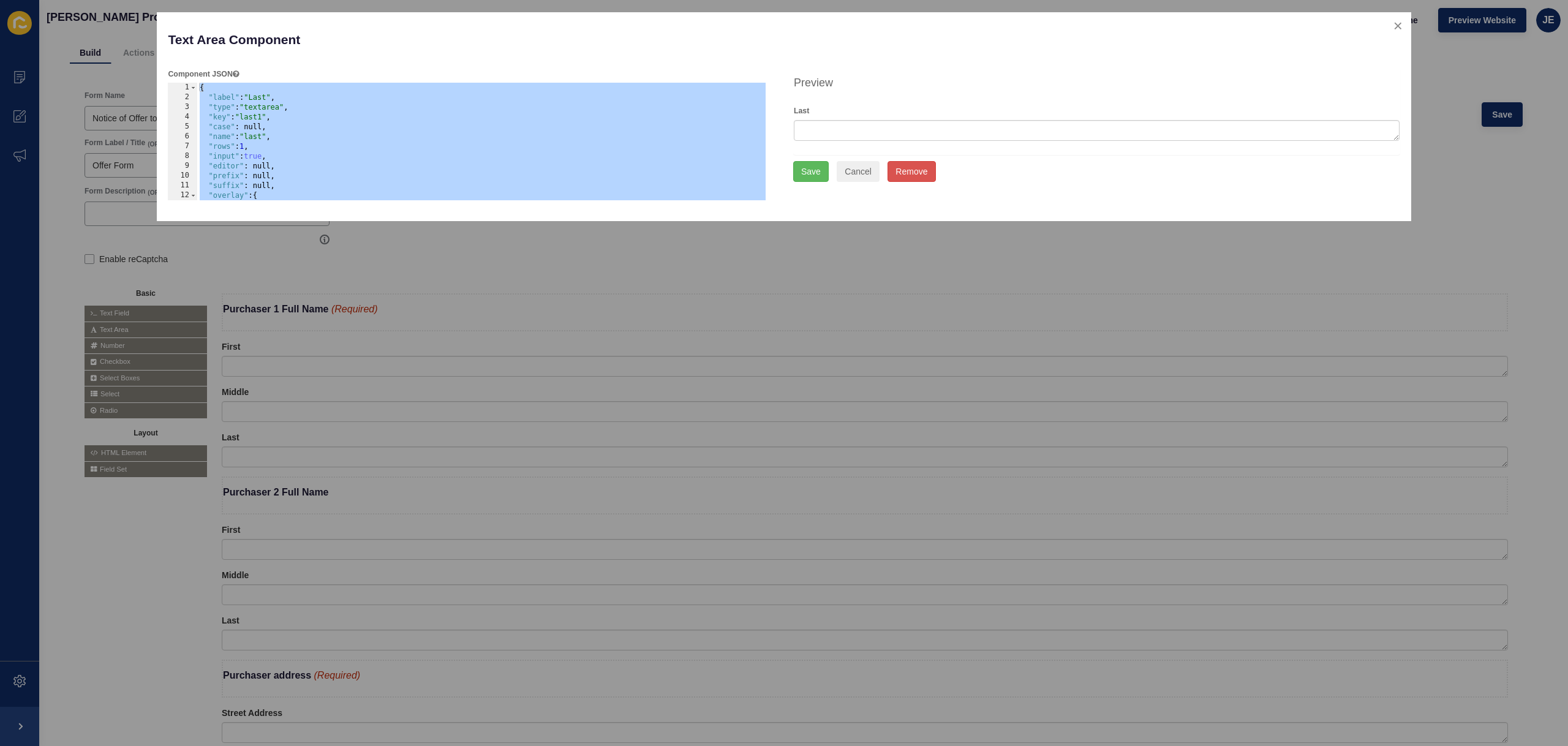
click at [93, 542] on div at bounding box center [779, 373] width 1558 height 746
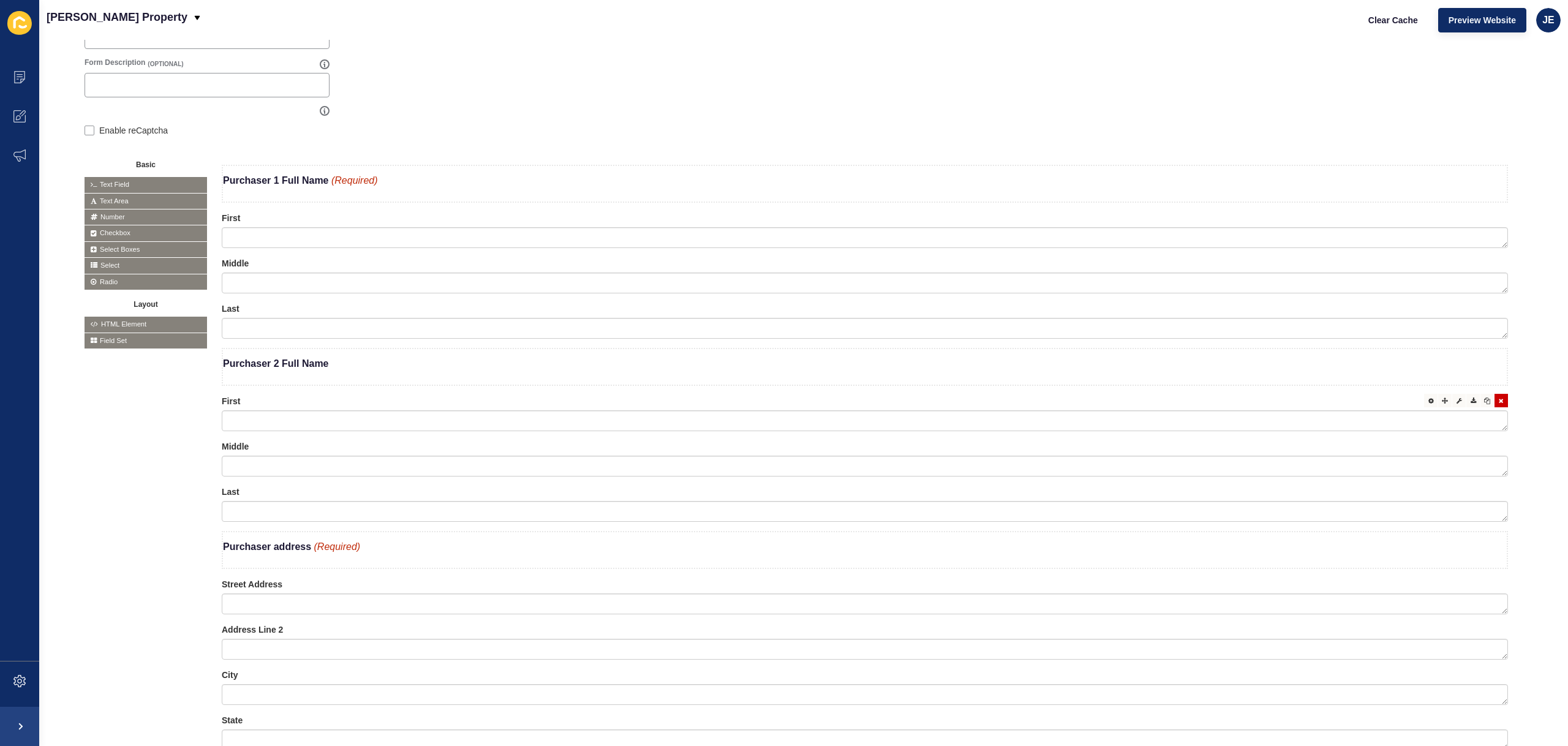
scroll to position [191, 0]
click at [981, 238] on textarea at bounding box center [865, 236] width 1286 height 21
click at [1456, 217] on icon at bounding box center [1459, 216] width 5 height 6
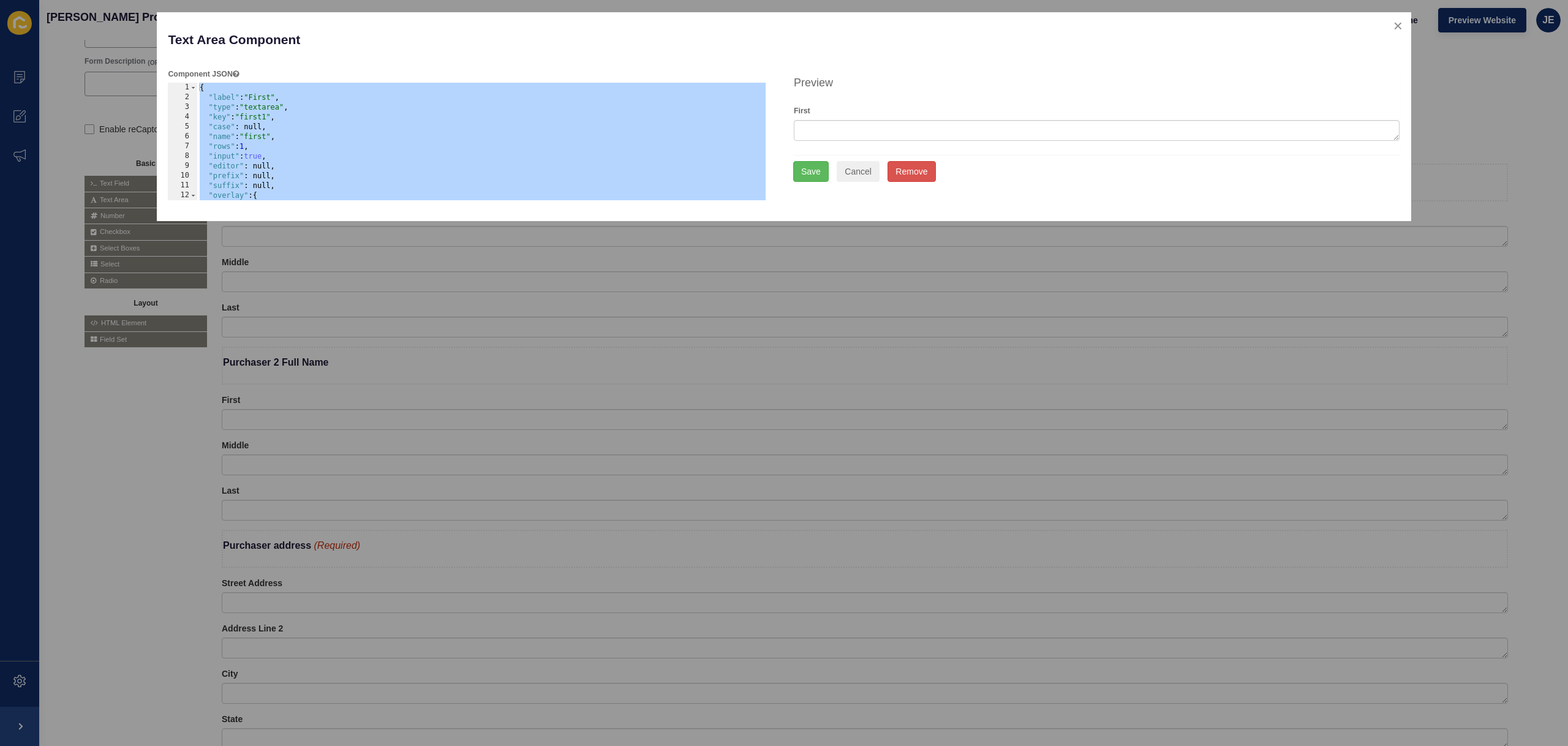
click at [377, 105] on div "{ "label" : "First" , "type" : "textarea" , "key" : "first1" , "case" : null, "…" at bounding box center [482, 151] width 569 height 137
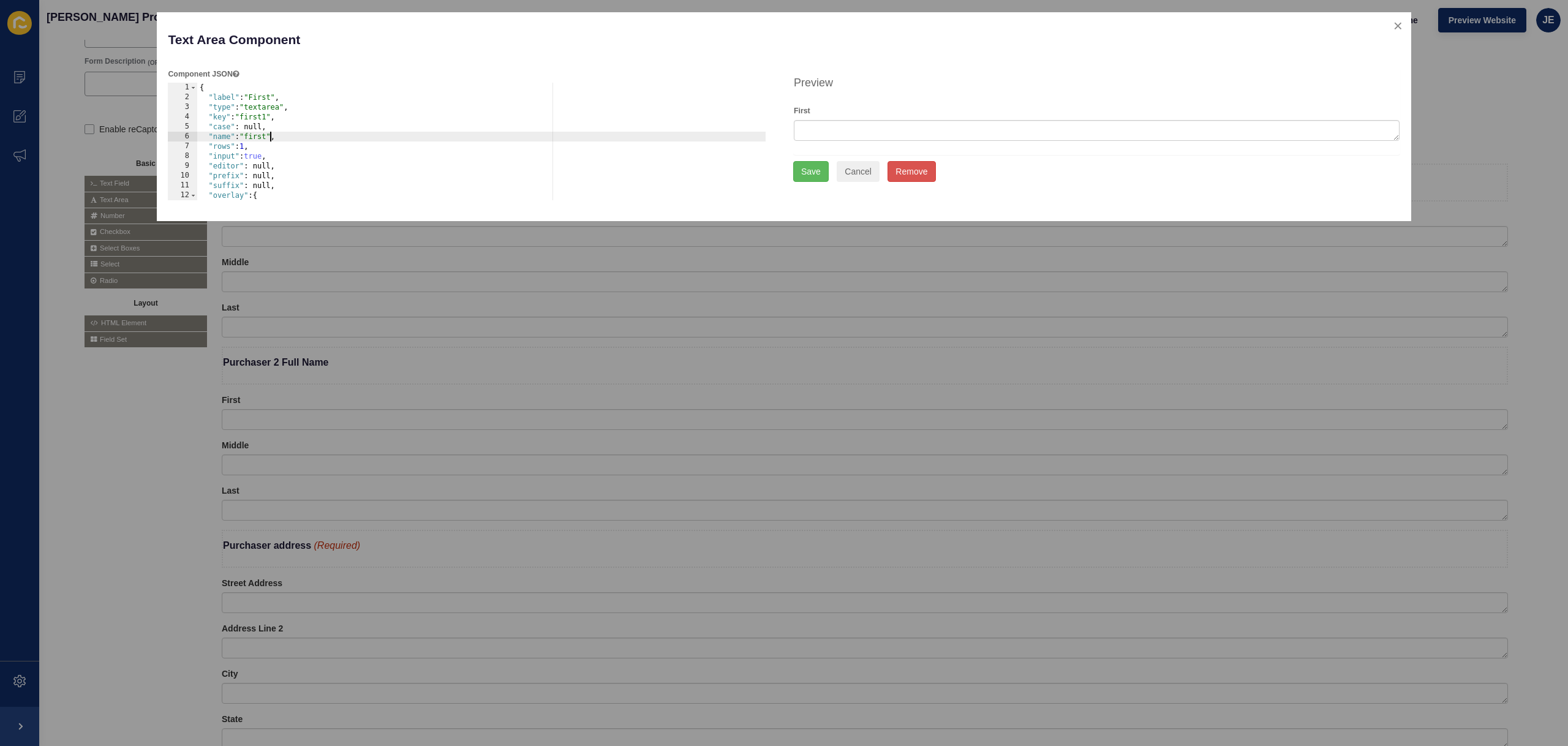
click at [270, 140] on div "{ "label" : "First" , "type" : "textarea" , "key" : "first1" , "case" : null, "…" at bounding box center [482, 151] width 569 height 137
type textarea ""name": "first","
click at [860, 169] on button "Cancel" at bounding box center [858, 172] width 43 height 21
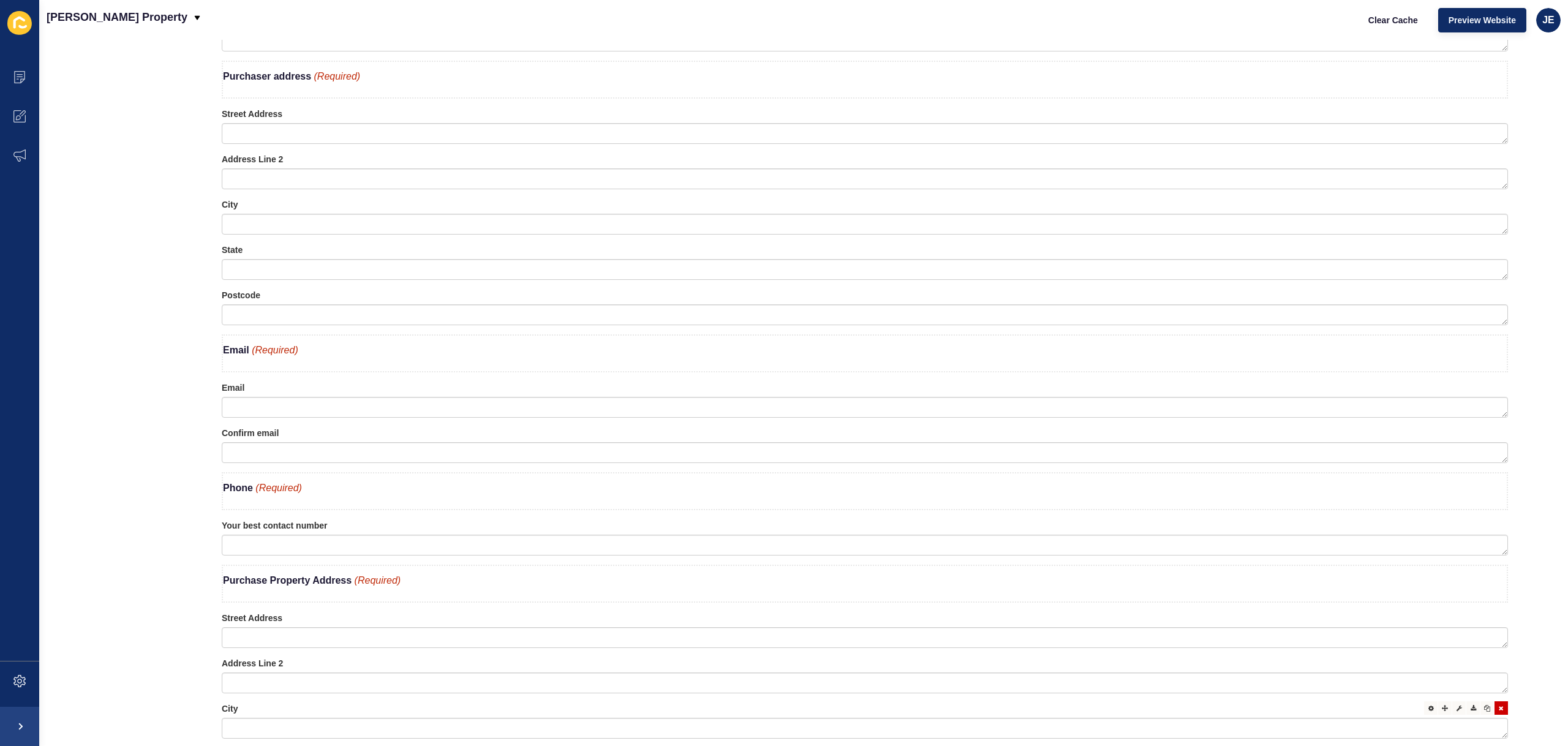
scroll to position [648, 0]
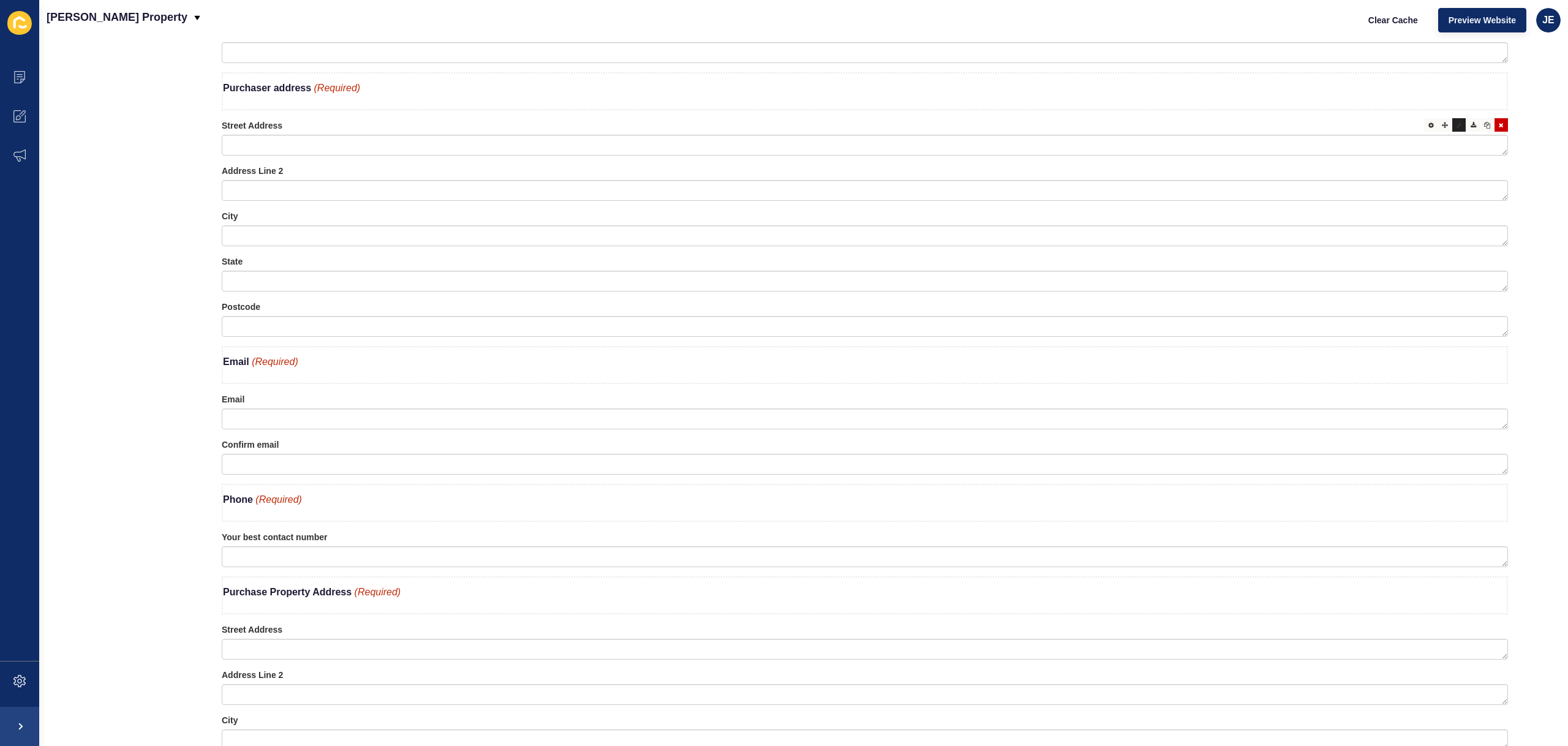
click at [1456, 126] on icon at bounding box center [1459, 125] width 5 height 6
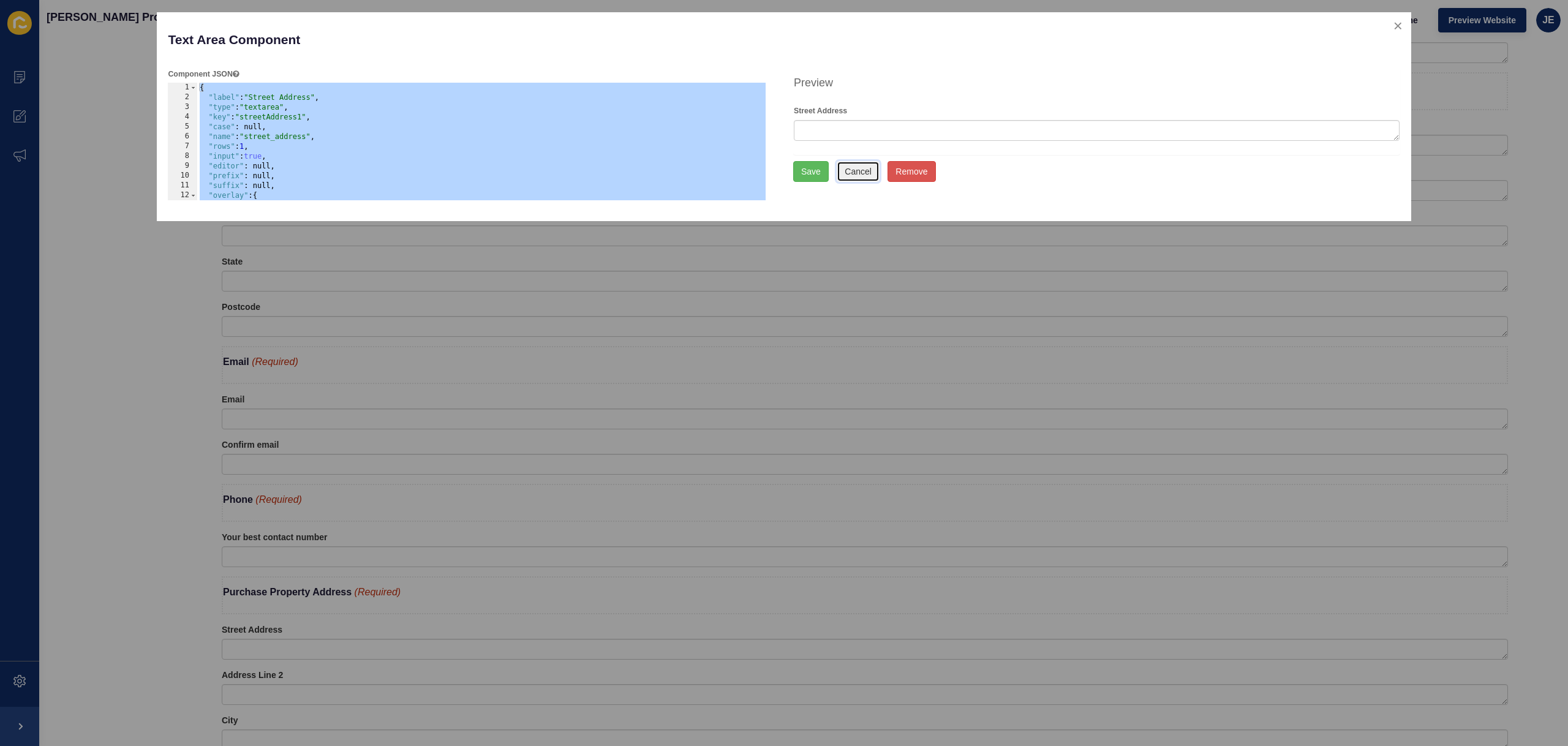
click at [846, 169] on button "Cancel" at bounding box center [858, 172] width 43 height 21
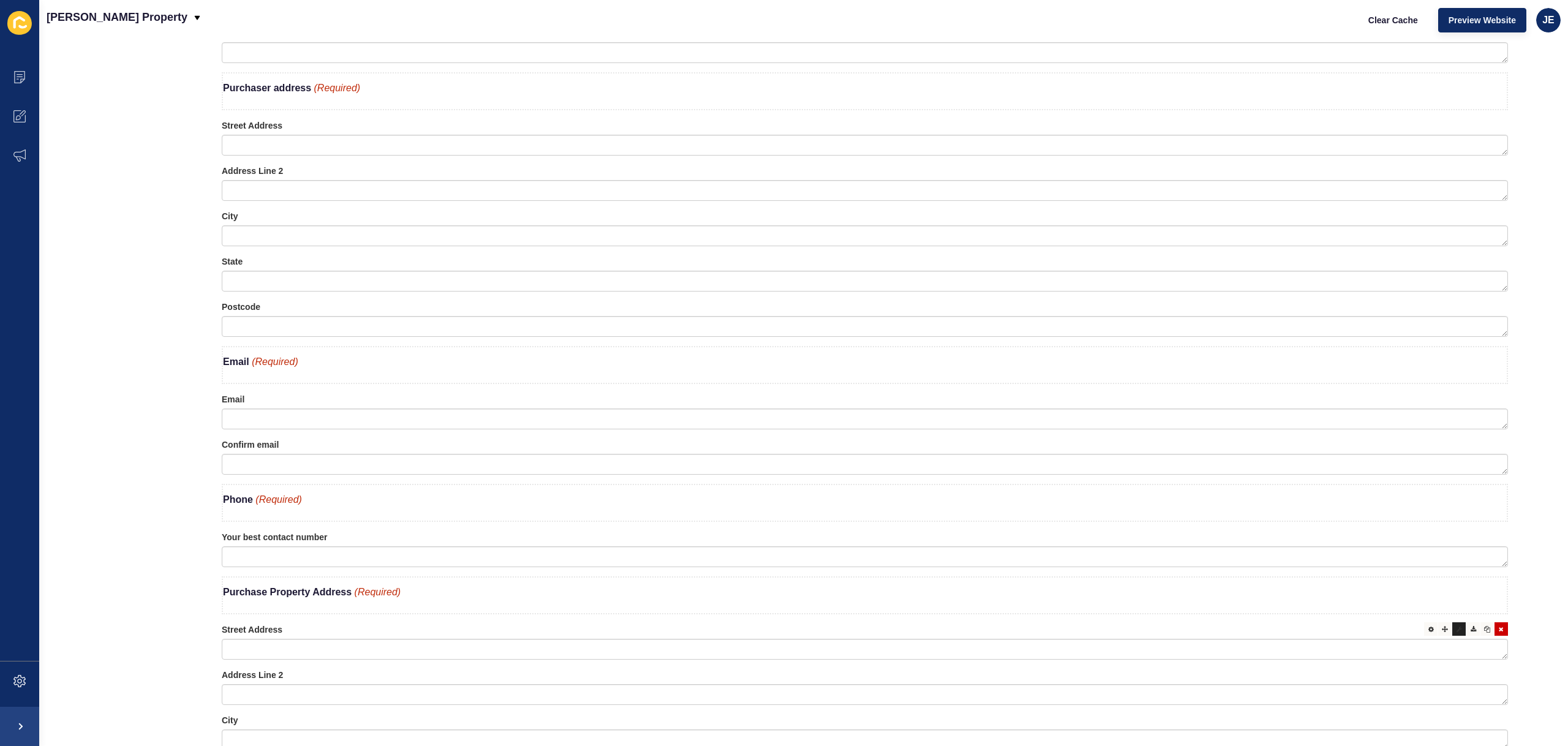
click at [1456, 628] on icon at bounding box center [1459, 629] width 5 height 6
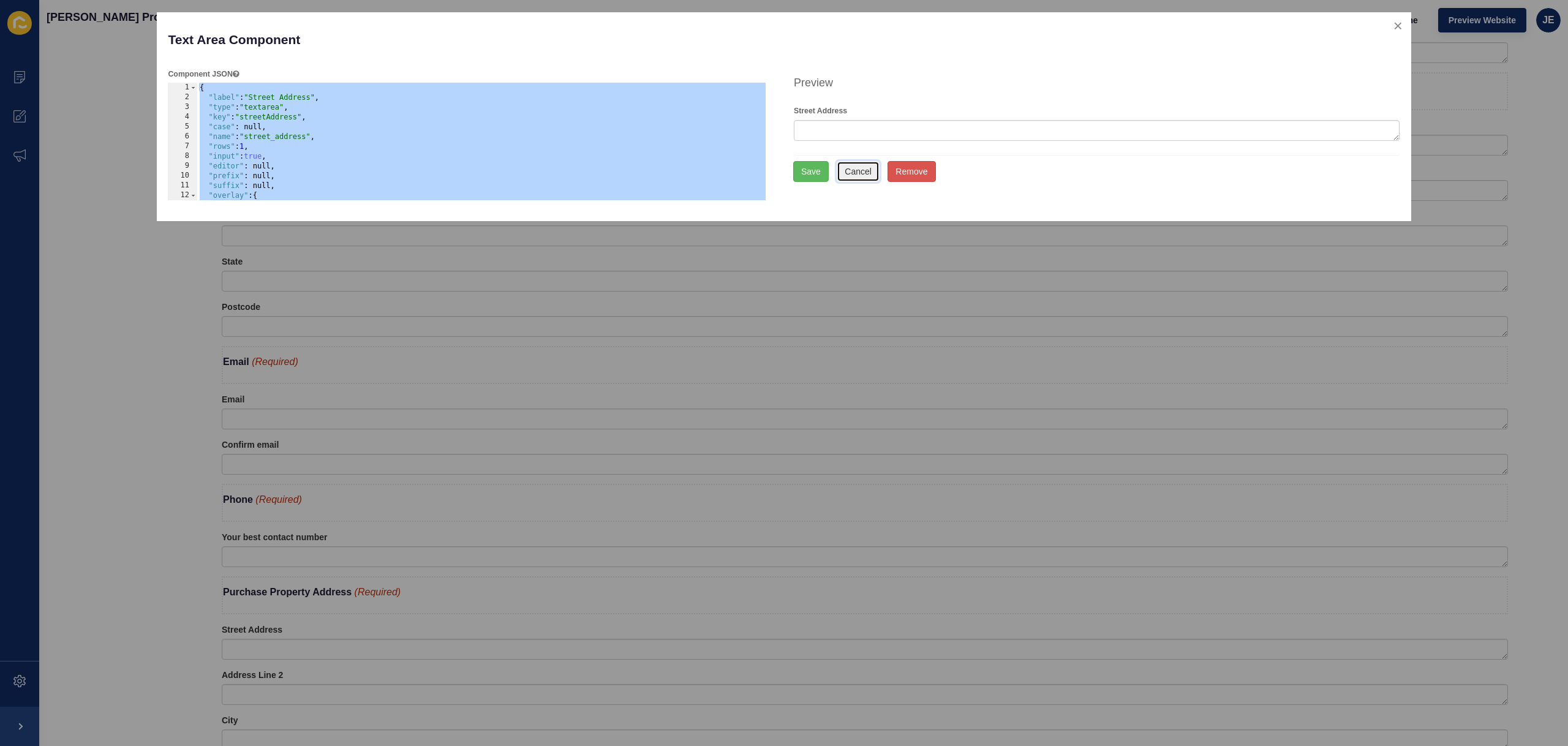
click at [862, 170] on button "Cancel" at bounding box center [858, 172] width 43 height 21
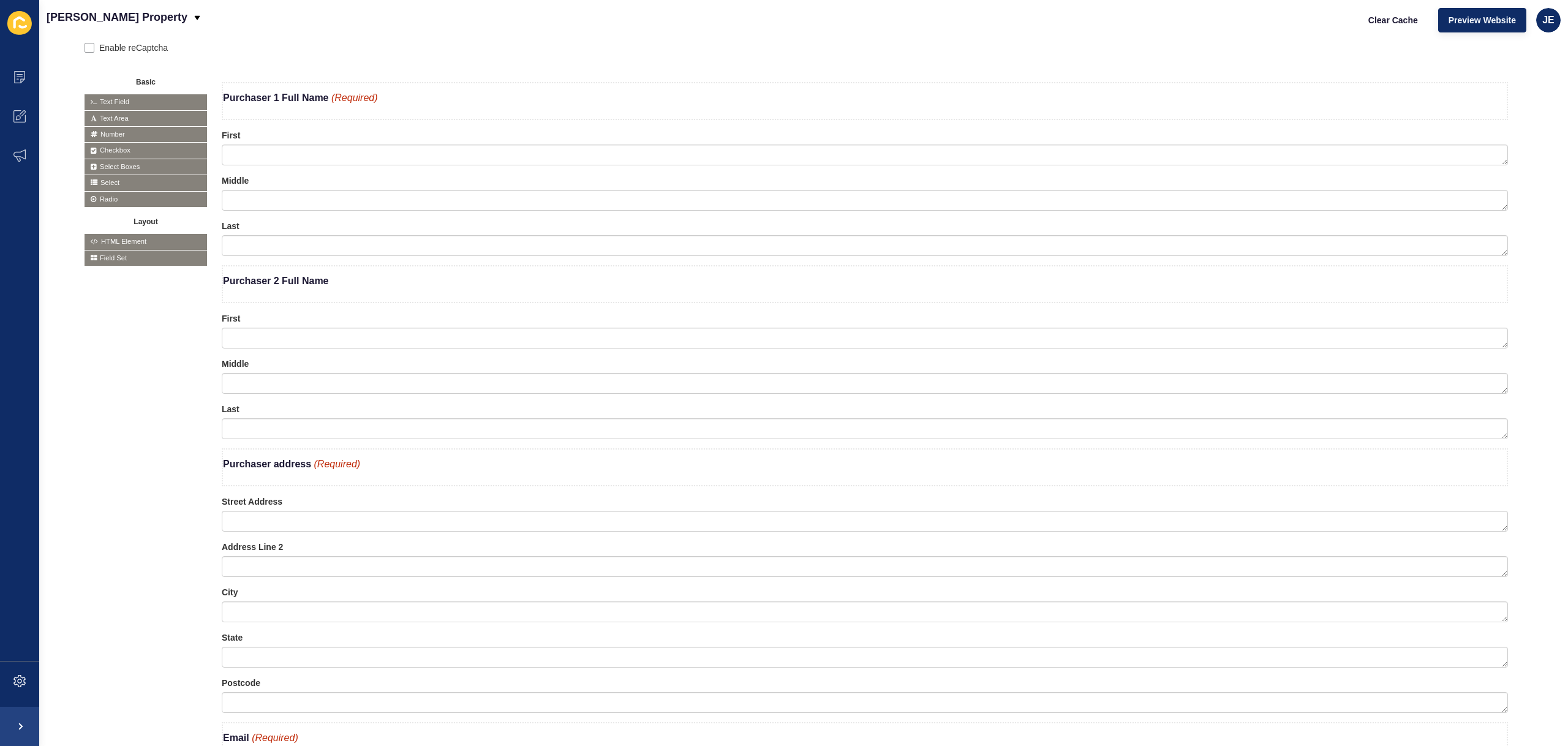
scroll to position [231, 0]
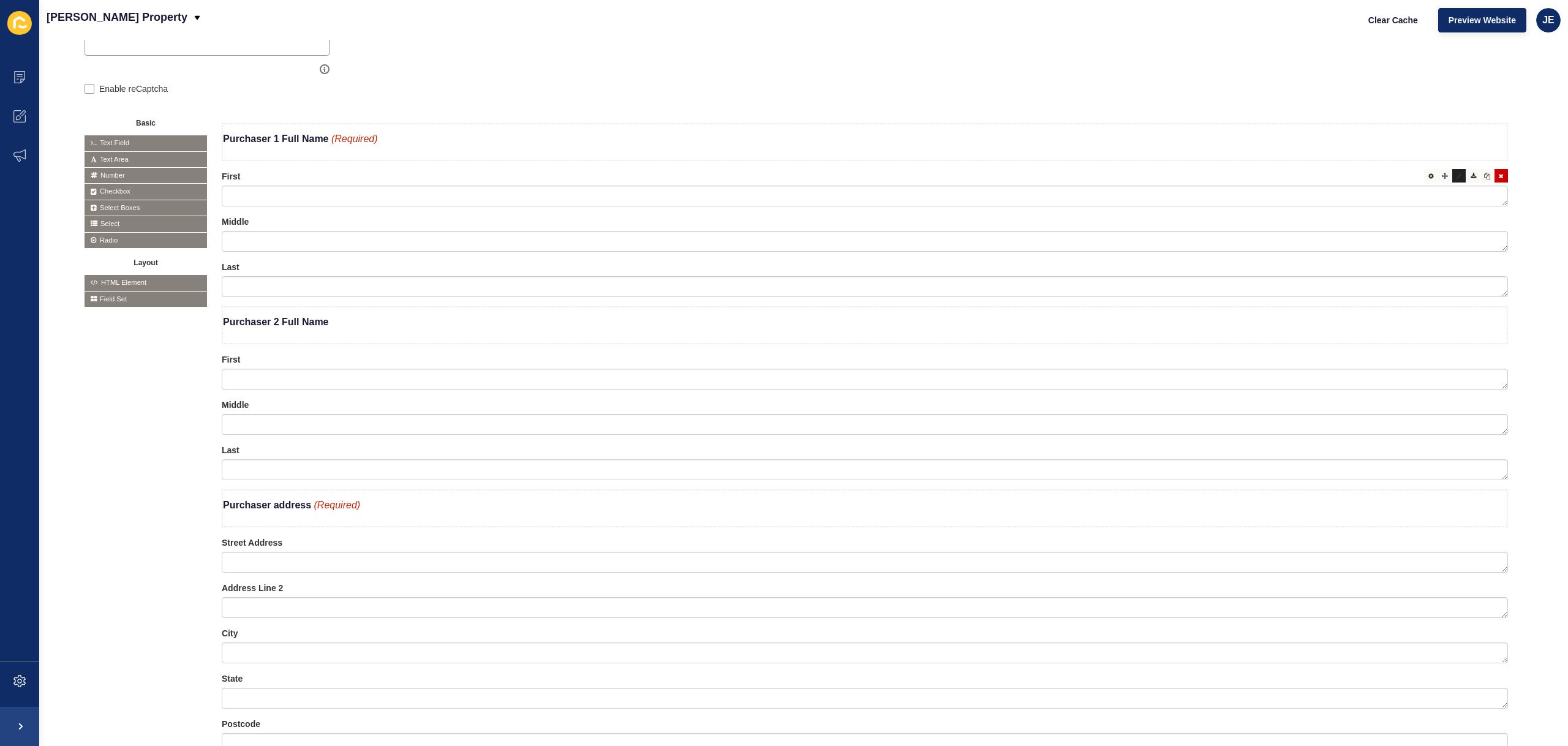
click at [1452, 179] on div at bounding box center [1459, 176] width 14 height 14
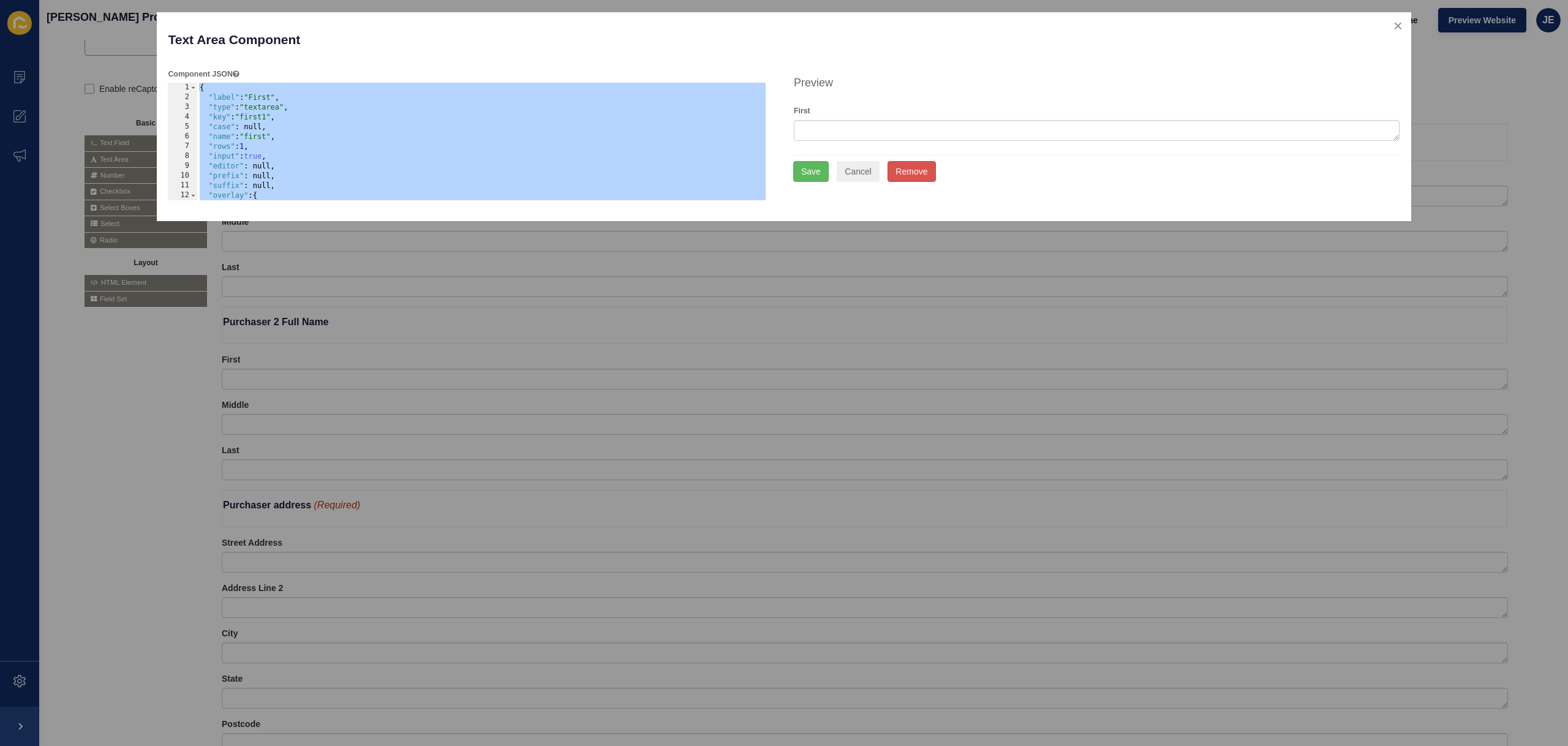
click at [303, 137] on div "{ "label" : "First" , "type" : "textarea" , "key" : "first1" , "case" : null, "…" at bounding box center [482, 151] width 569 height 137
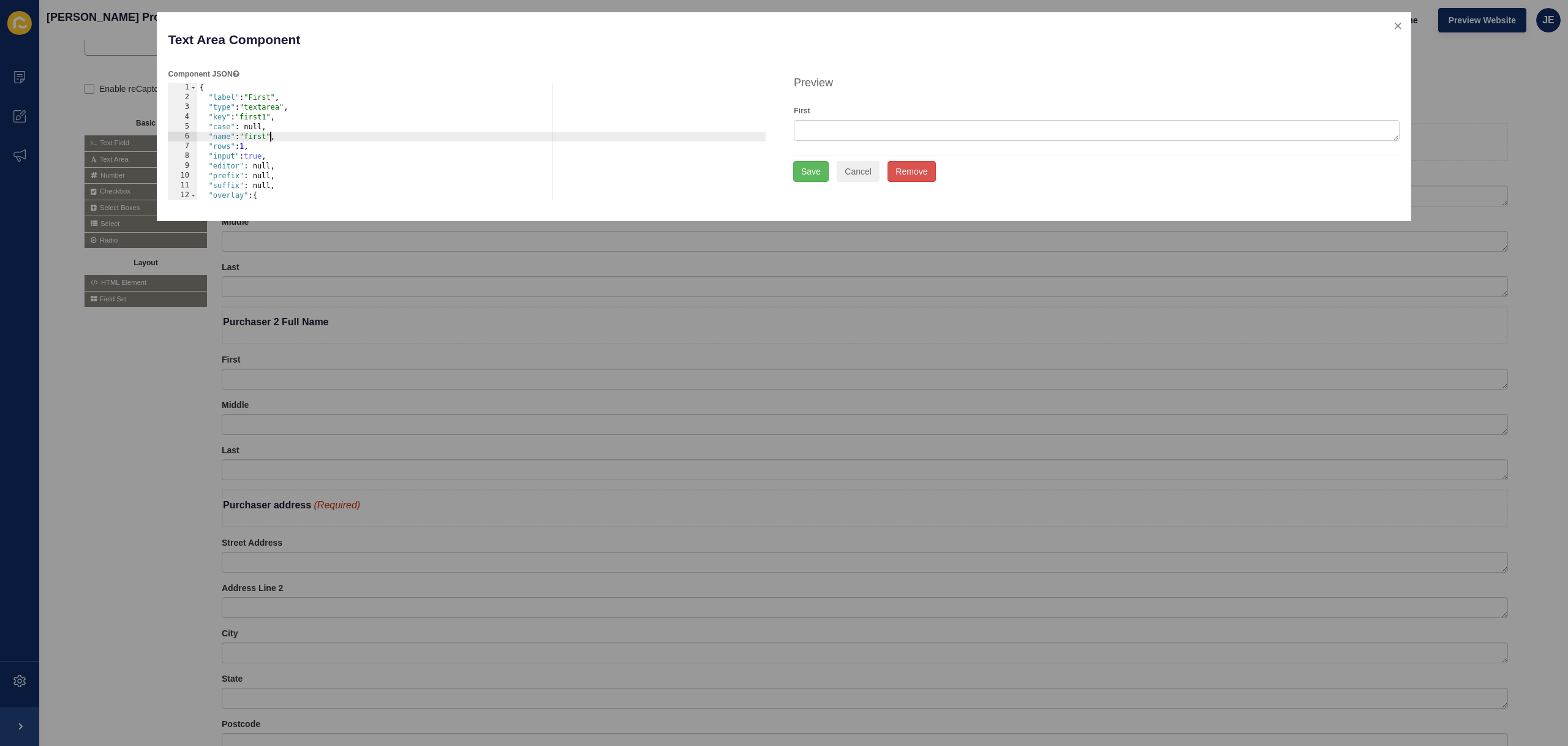
click at [272, 140] on div "{ "label" : "First" , "type" : "textarea" , "key" : "first1" , "case" : null, "…" at bounding box center [482, 151] width 569 height 137
click at [287, 137] on div "{ "label" : "First" , "type" : "textarea" , "key" : "first1" , "case" : null, "…" at bounding box center [482, 151] width 569 height 137
type textarea ""name": "firstNamePurchaser1","
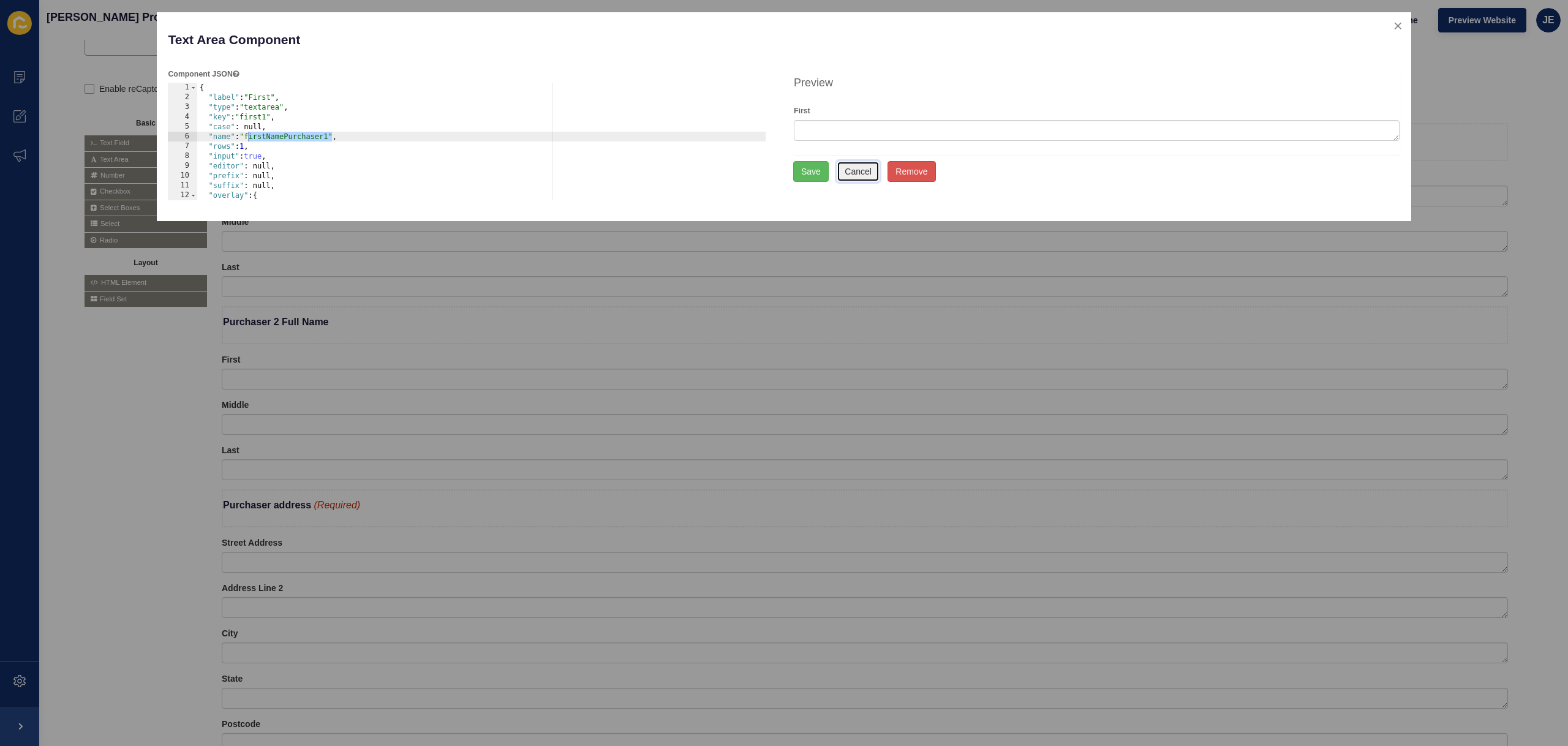
click at [864, 175] on button "Cancel" at bounding box center [858, 172] width 43 height 21
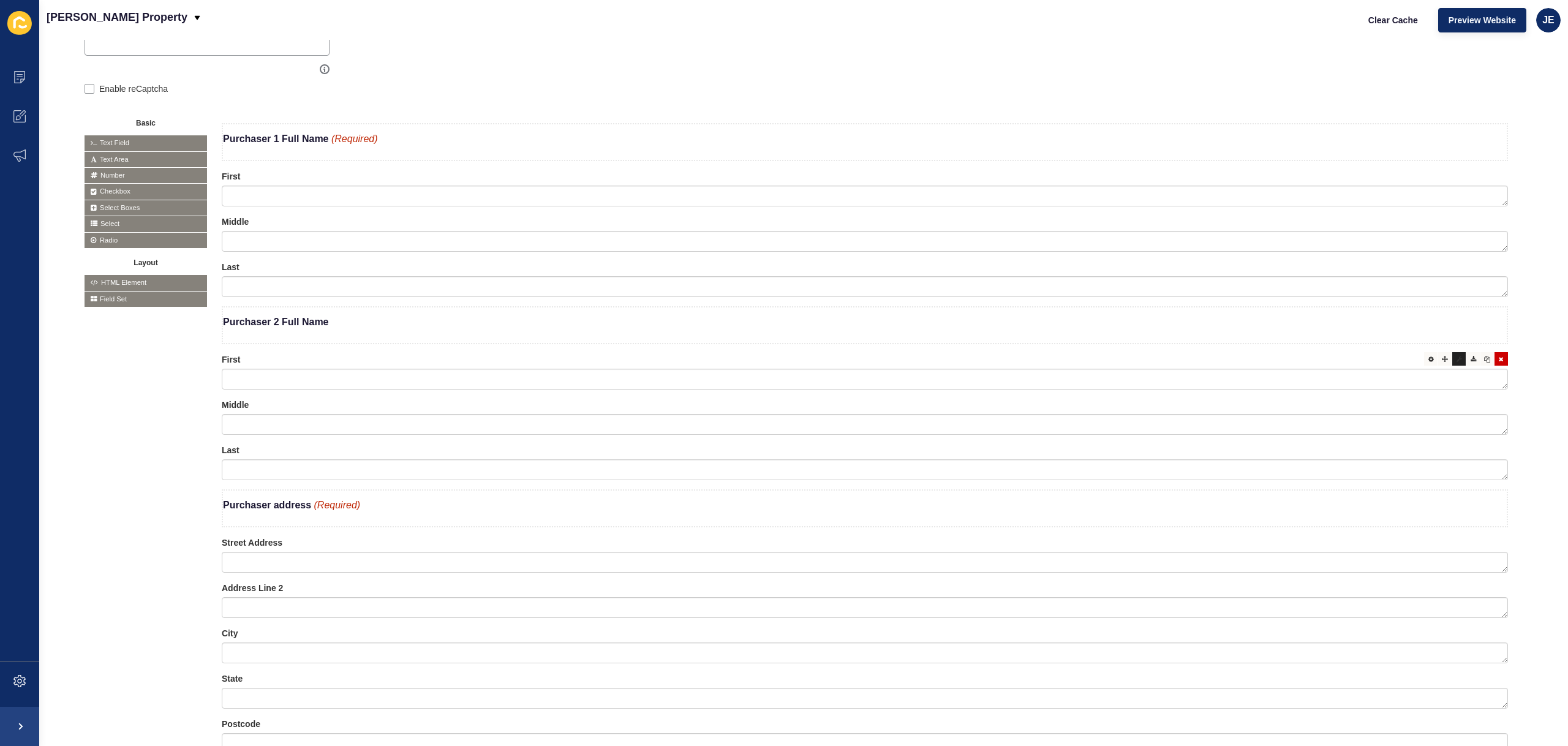
click at [1452, 361] on div at bounding box center [1459, 359] width 14 height 14
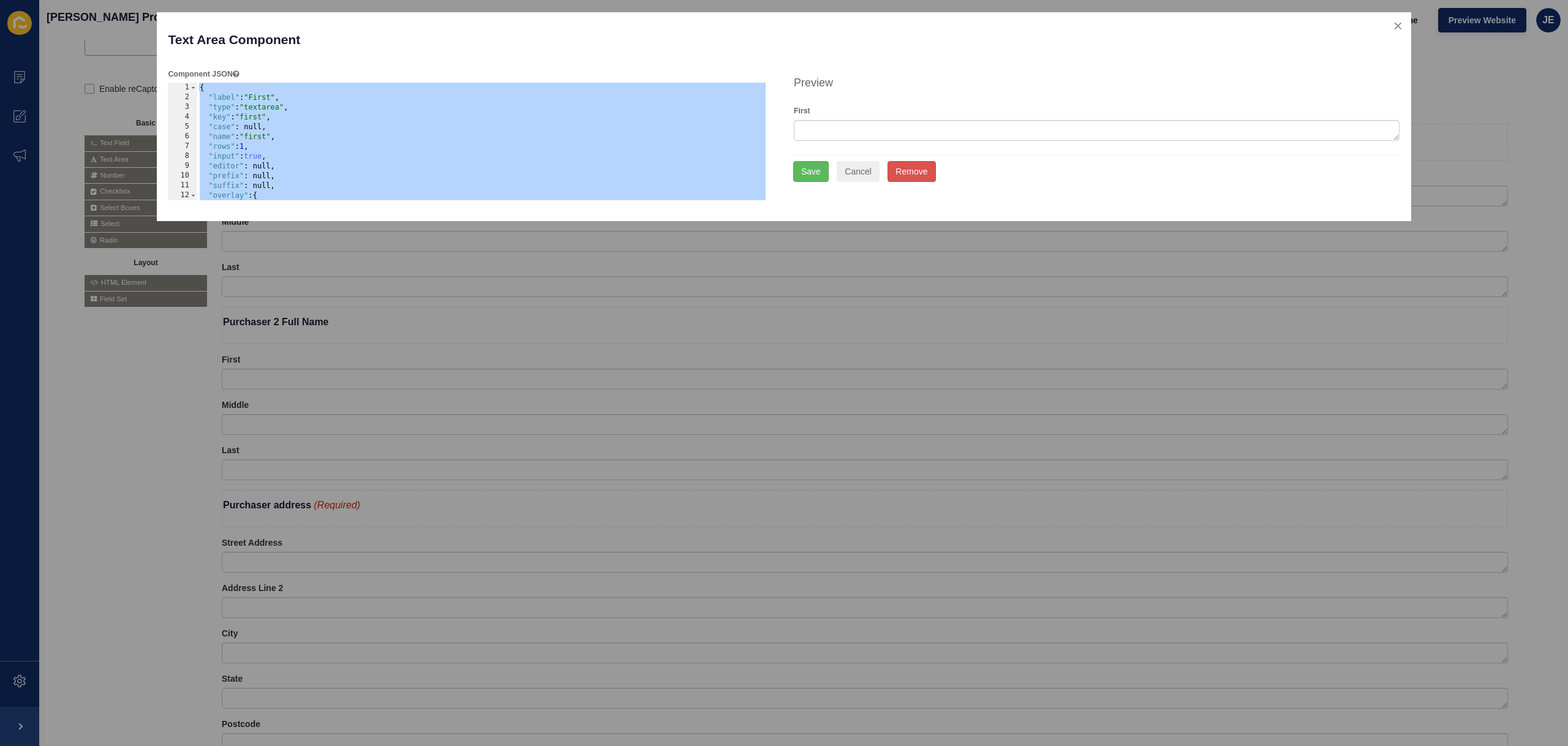
click at [260, 139] on div "{ "label" : "First" , "type" : "textarea" , "key" : "first" , "case" : null, "n…" at bounding box center [482, 151] width 569 height 137
type textarea ""name": "first","
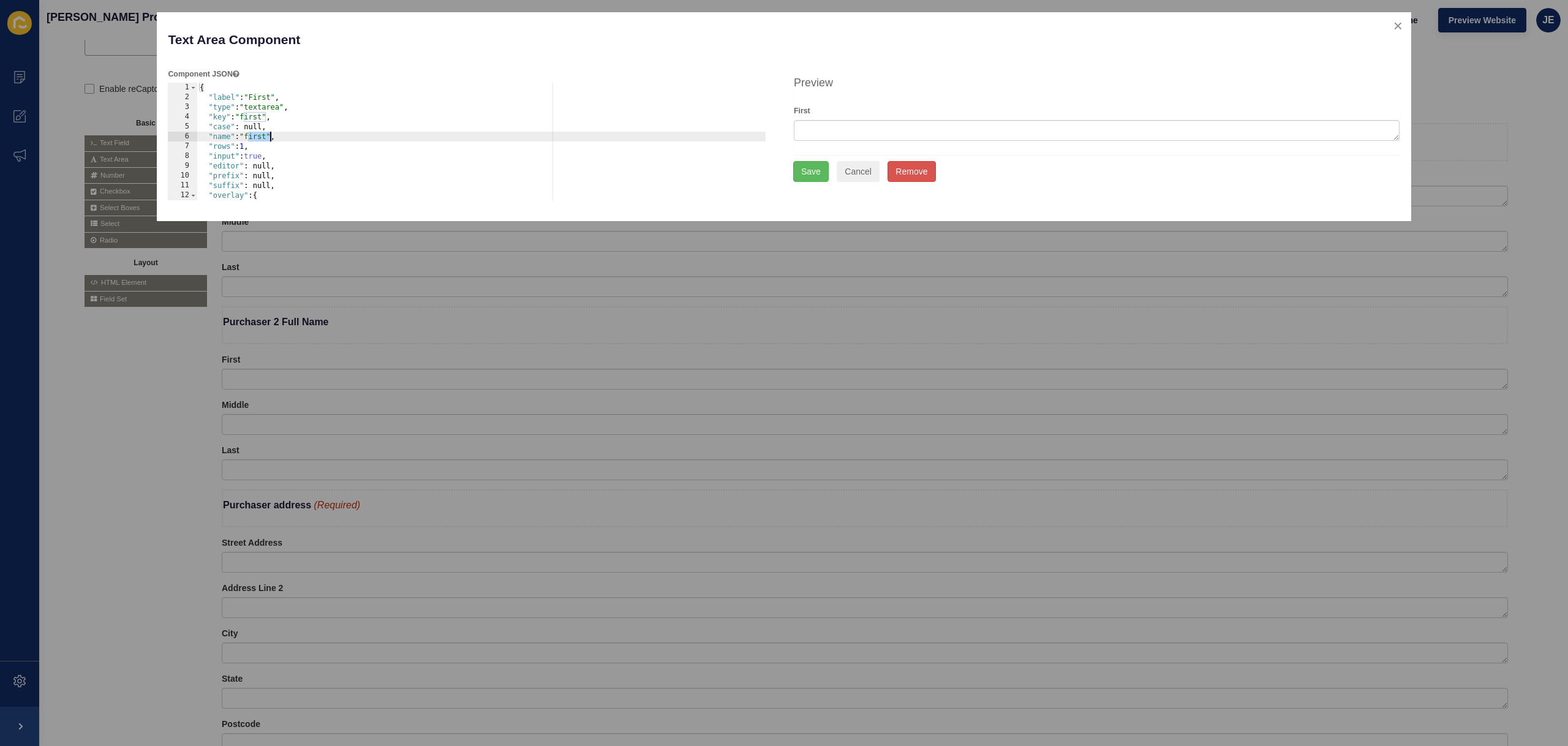
click at [260, 139] on div "{ "label" : "First" , "type" : "textarea" , "key" : "first" , "case" : null, "n…" at bounding box center [482, 151] width 569 height 137
click at [866, 173] on button "Cancel" at bounding box center [858, 172] width 43 height 21
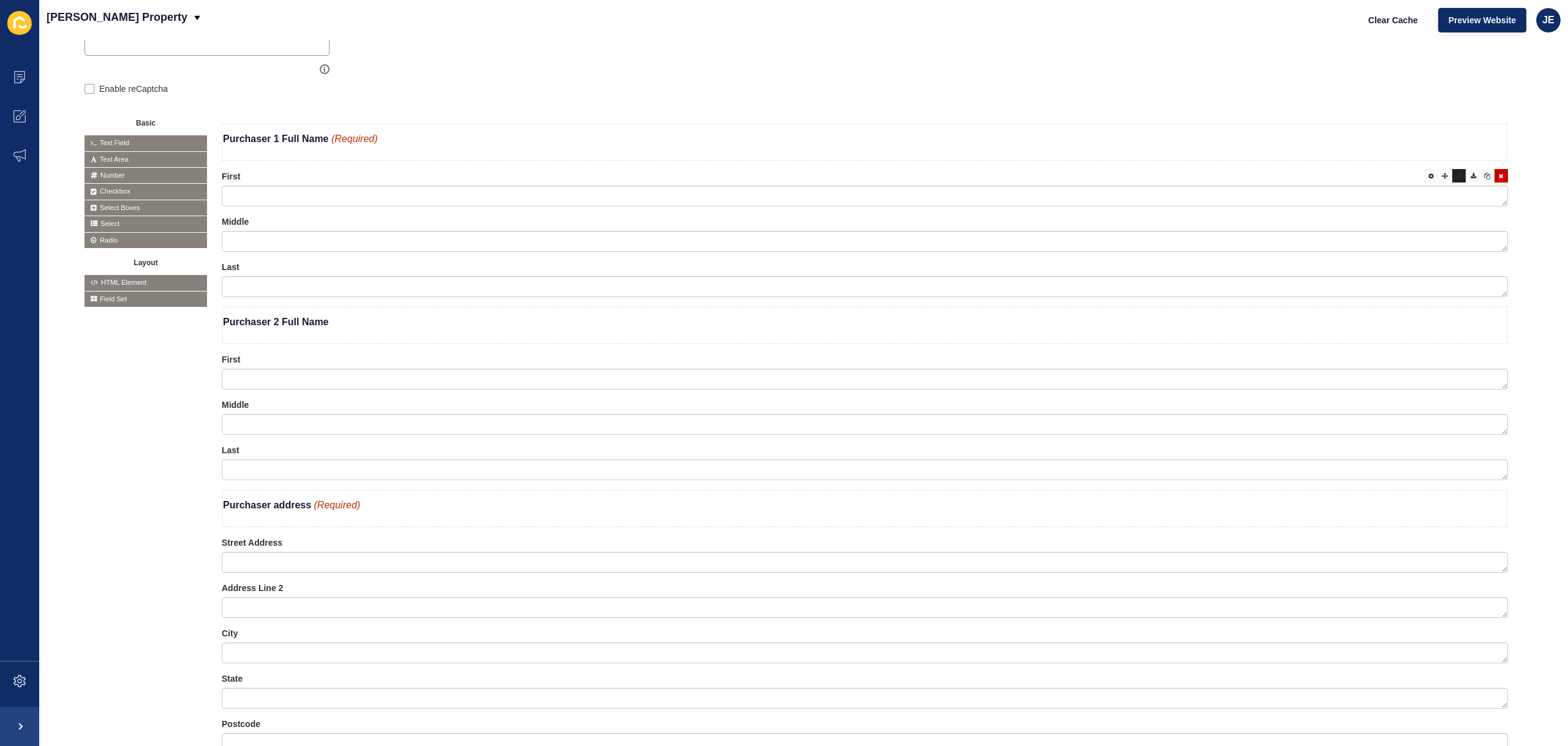
click at [1452, 178] on div at bounding box center [1459, 176] width 14 height 14
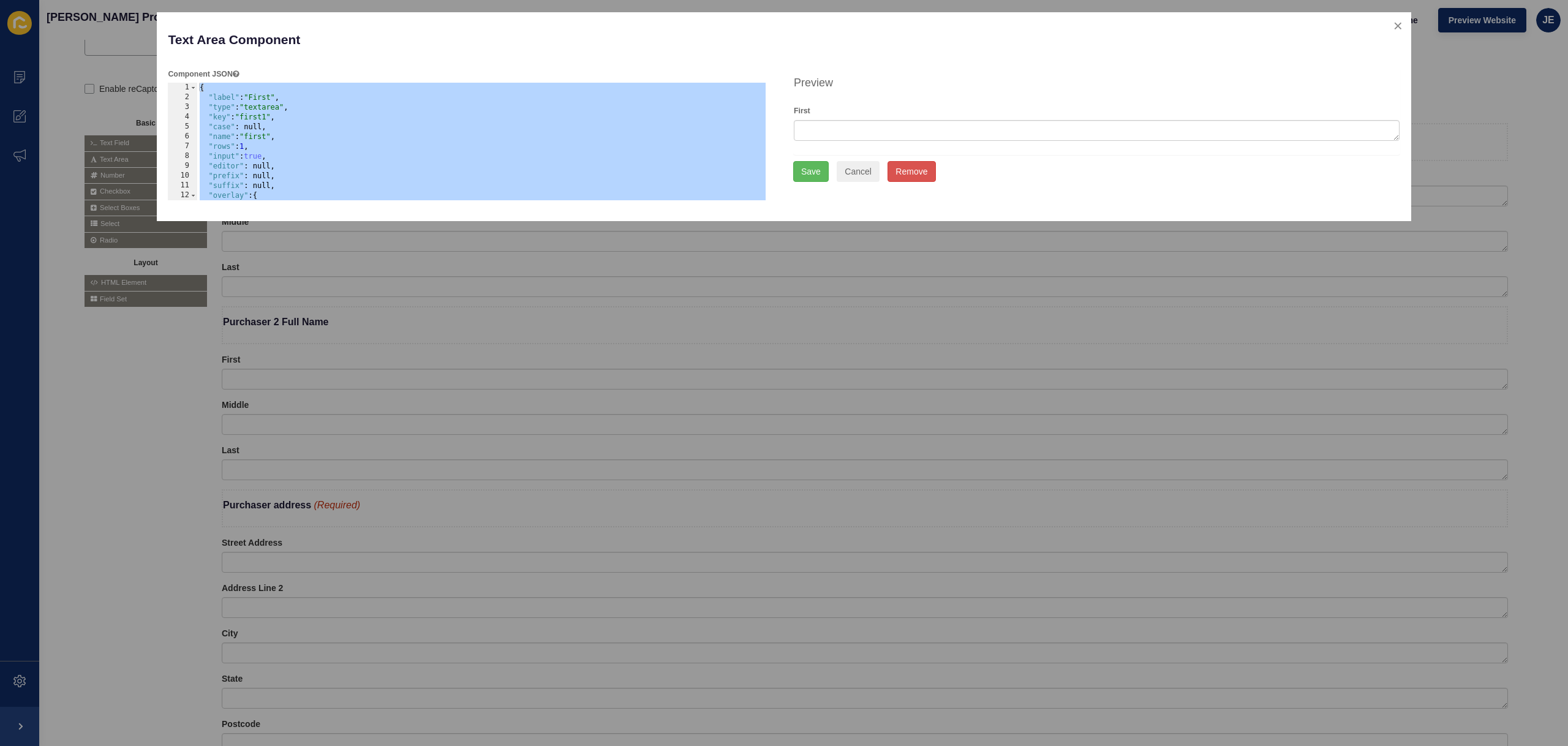
click at [248, 140] on div "{ "label" : "First" , "type" : "textarea" , "key" : "first1" , "case" : null, "…" at bounding box center [482, 151] width 569 height 137
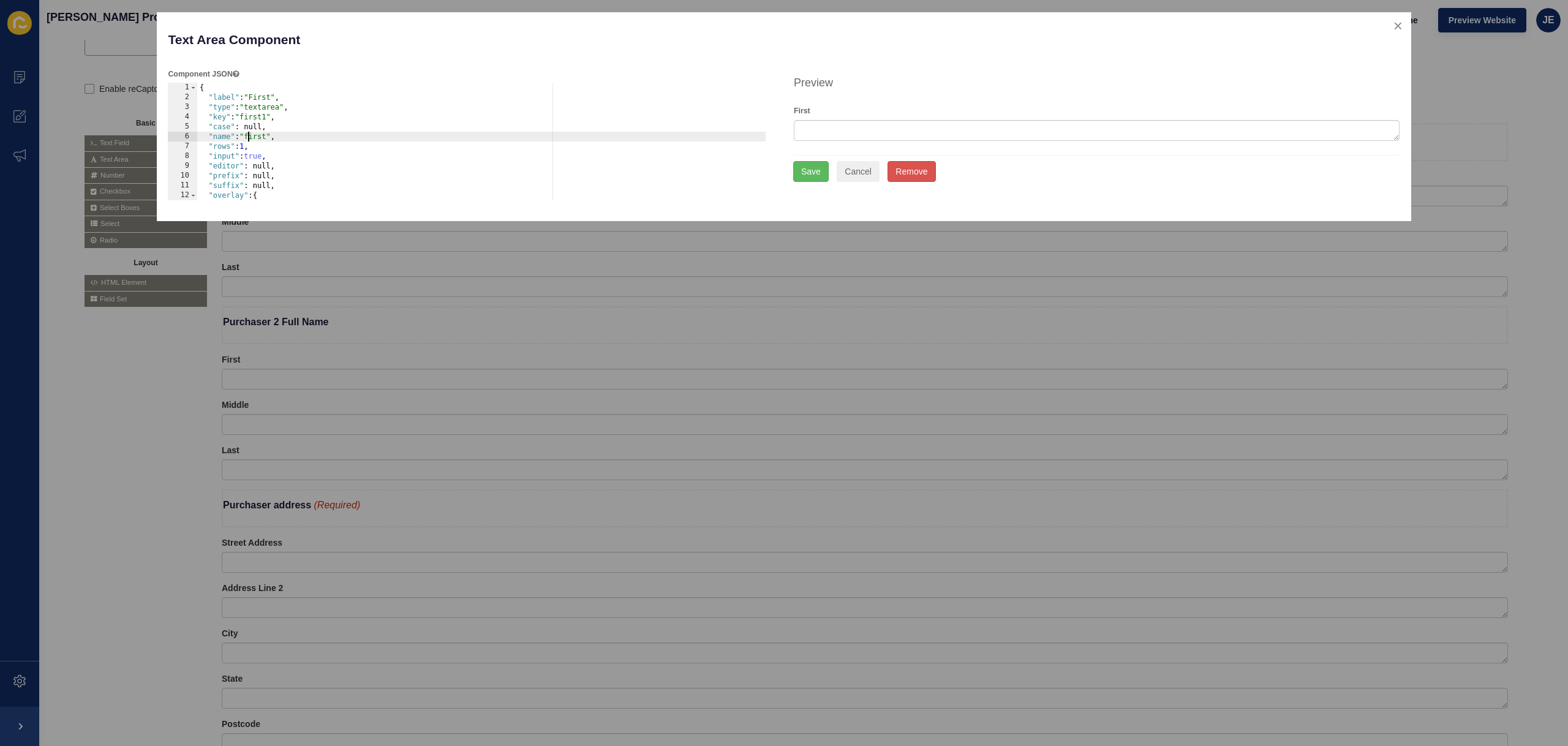
click at [248, 140] on div "{ "label" : "First" , "type" : "textarea" , "key" : "first1" , "case" : null, "…" at bounding box center [482, 151] width 569 height 137
paste textarea "NamePurchaser1"
type textarea ""name": "firstNamePurchaser1","
click at [811, 172] on button "Save" at bounding box center [811, 172] width 35 height 21
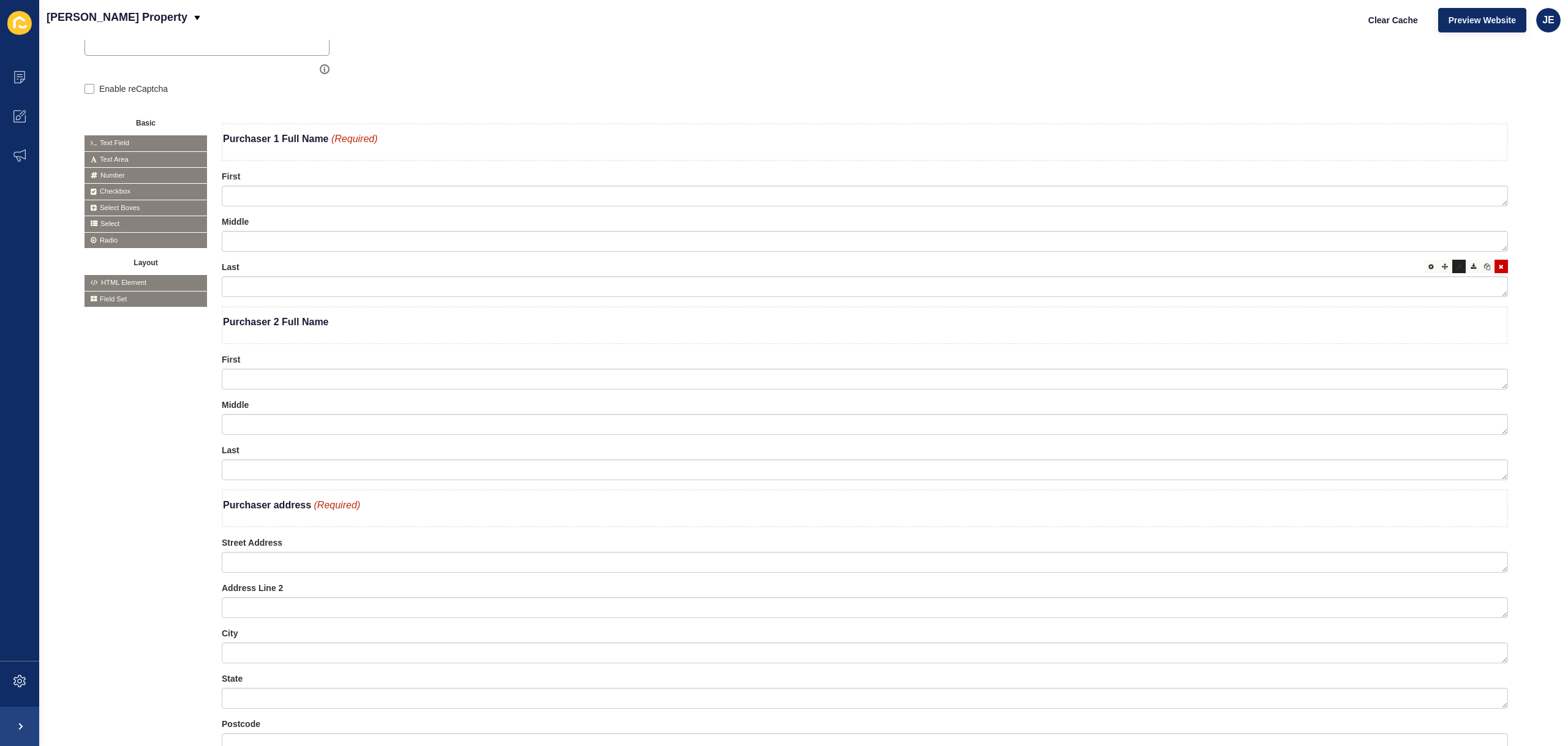
click at [1456, 268] on icon at bounding box center [1459, 266] width 5 height 6
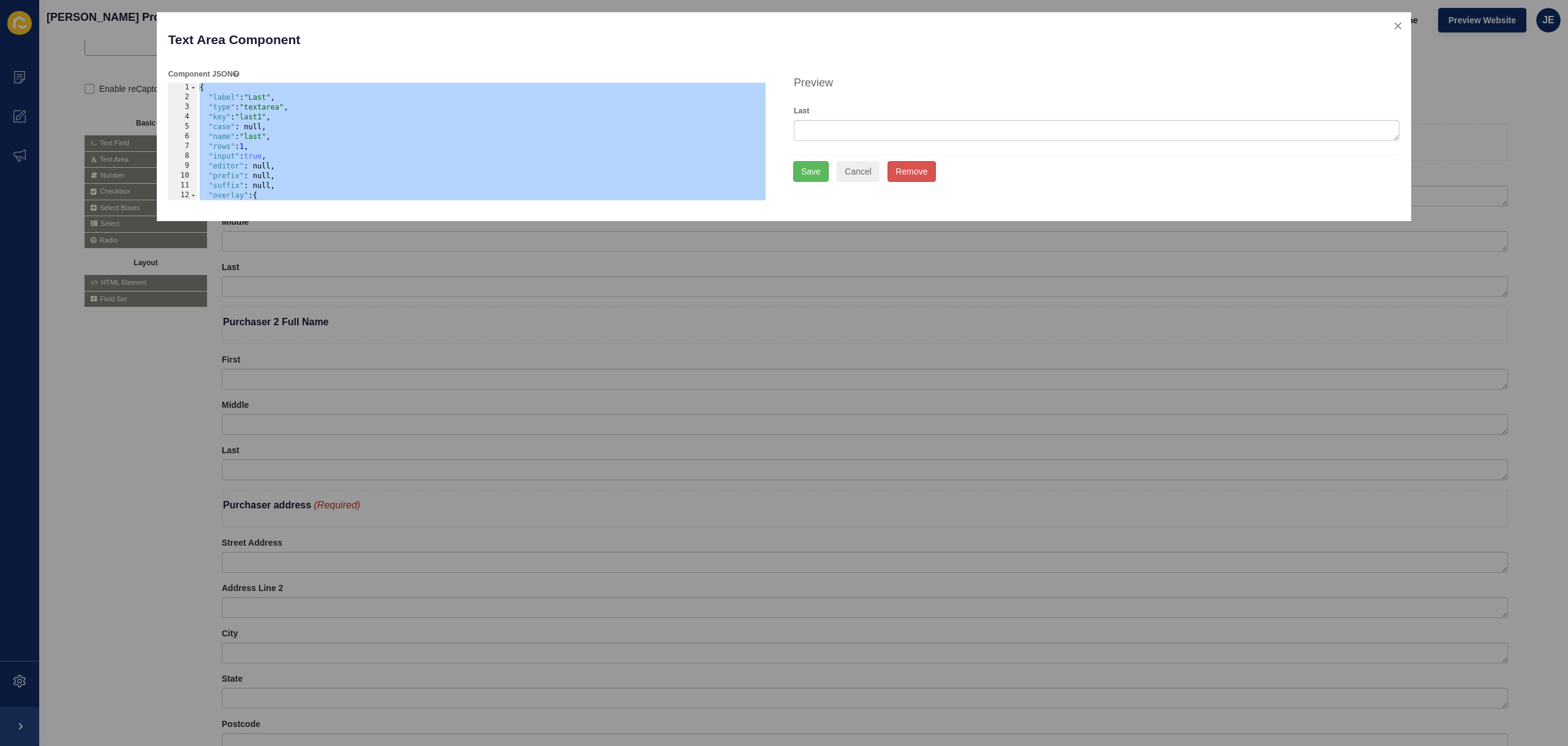
click at [259, 140] on div "{ "label" : "Last" , "type" : "textarea" , "key" : "last1" , "case" : null, "na…" at bounding box center [482, 151] width 569 height 137
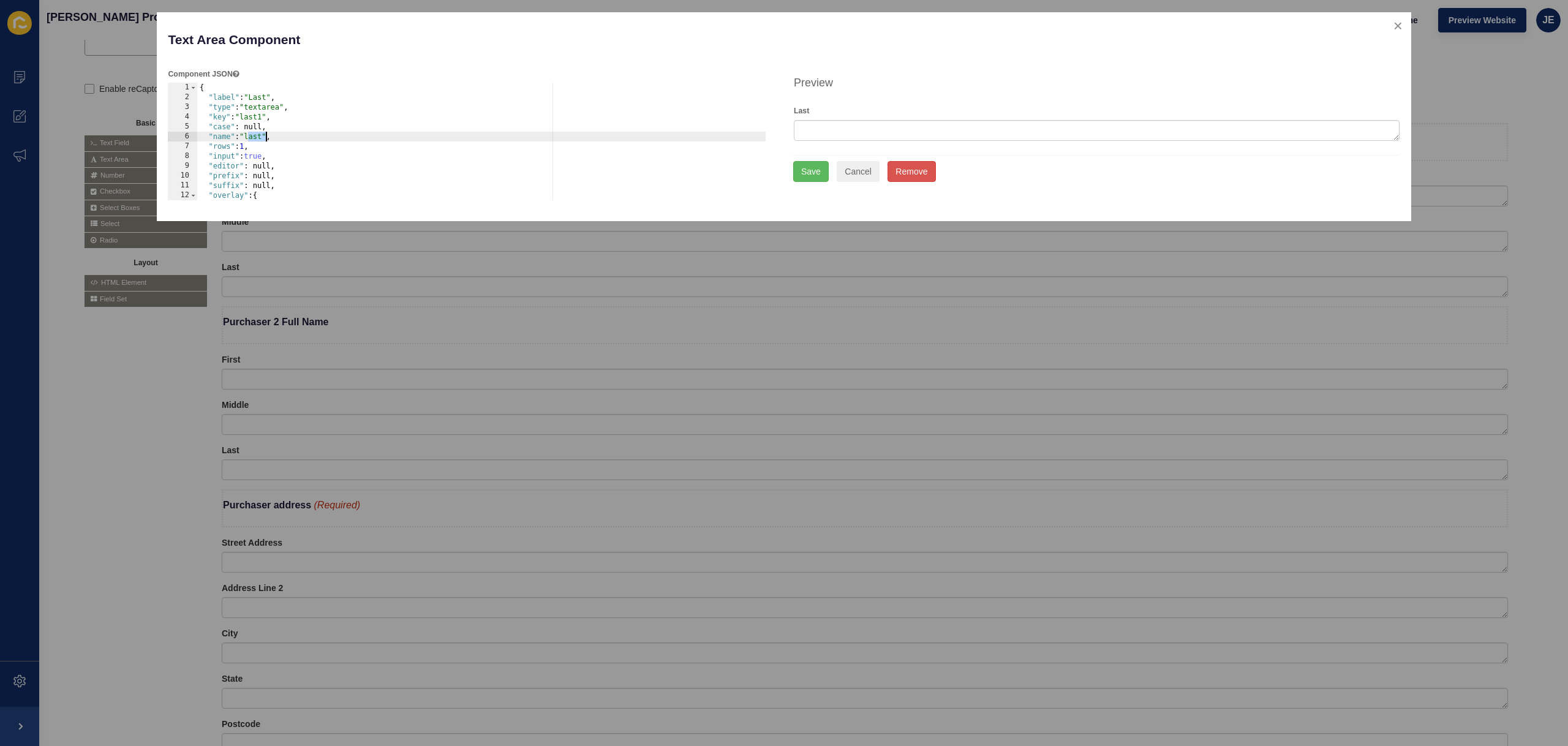
click at [259, 140] on div "{ "label" : "Last" , "type" : "textarea" , "key" : "last1" , "case" : null, "na…" at bounding box center [482, 151] width 569 height 137
paste textarea "firstNamePurchaser1"
drag, startPoint x: 271, startPoint y: 140, endPoint x: 246, endPoint y: 140, distance: 25.0
click at [246, 140] on div "{ "label" : "Last" , "type" : "textarea" , "key" : "last1" , "case" : null, "na…" at bounding box center [482, 151] width 569 height 137
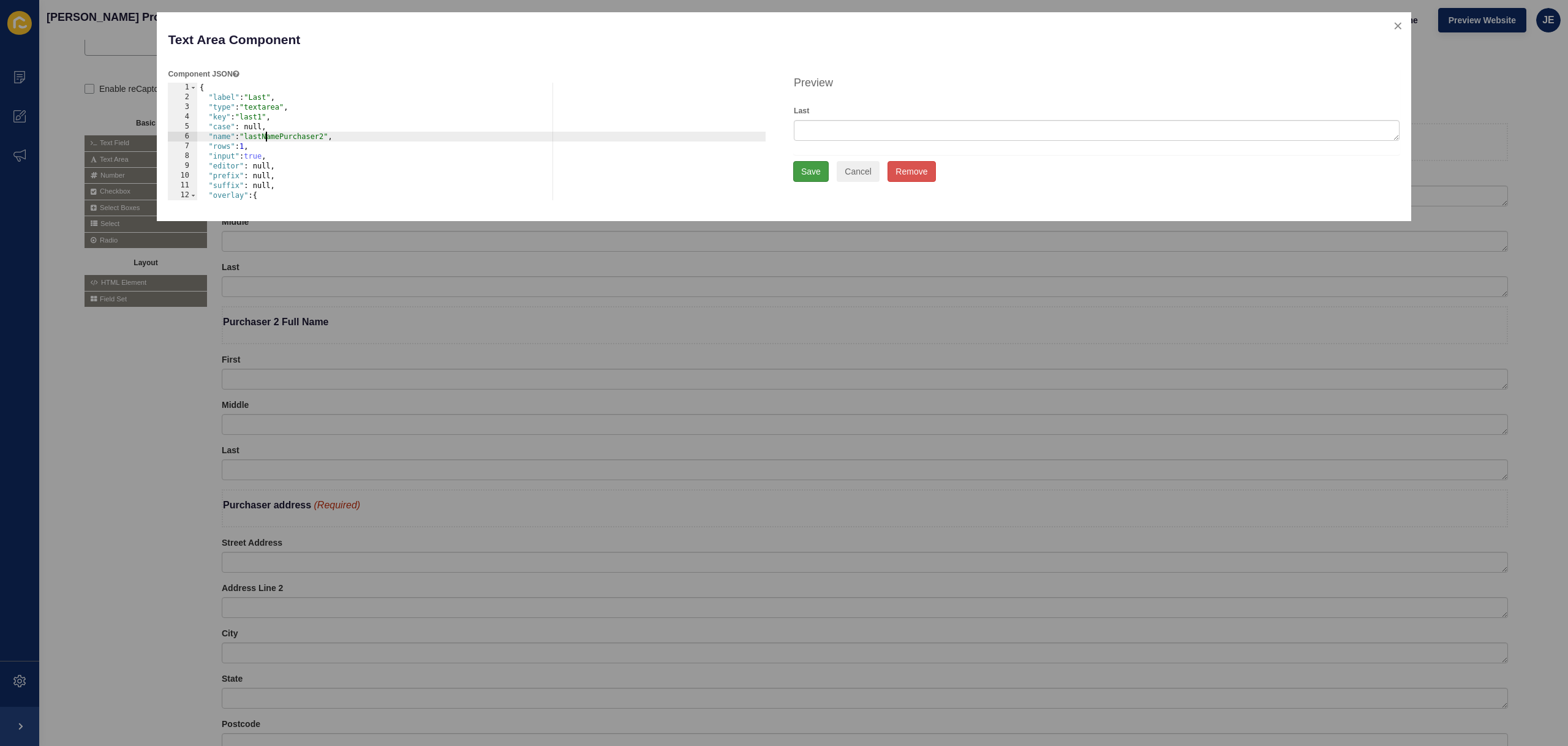
type textarea ""name": "lastNamePurchaser2","
click at [804, 172] on button "Save" at bounding box center [811, 172] width 35 height 21
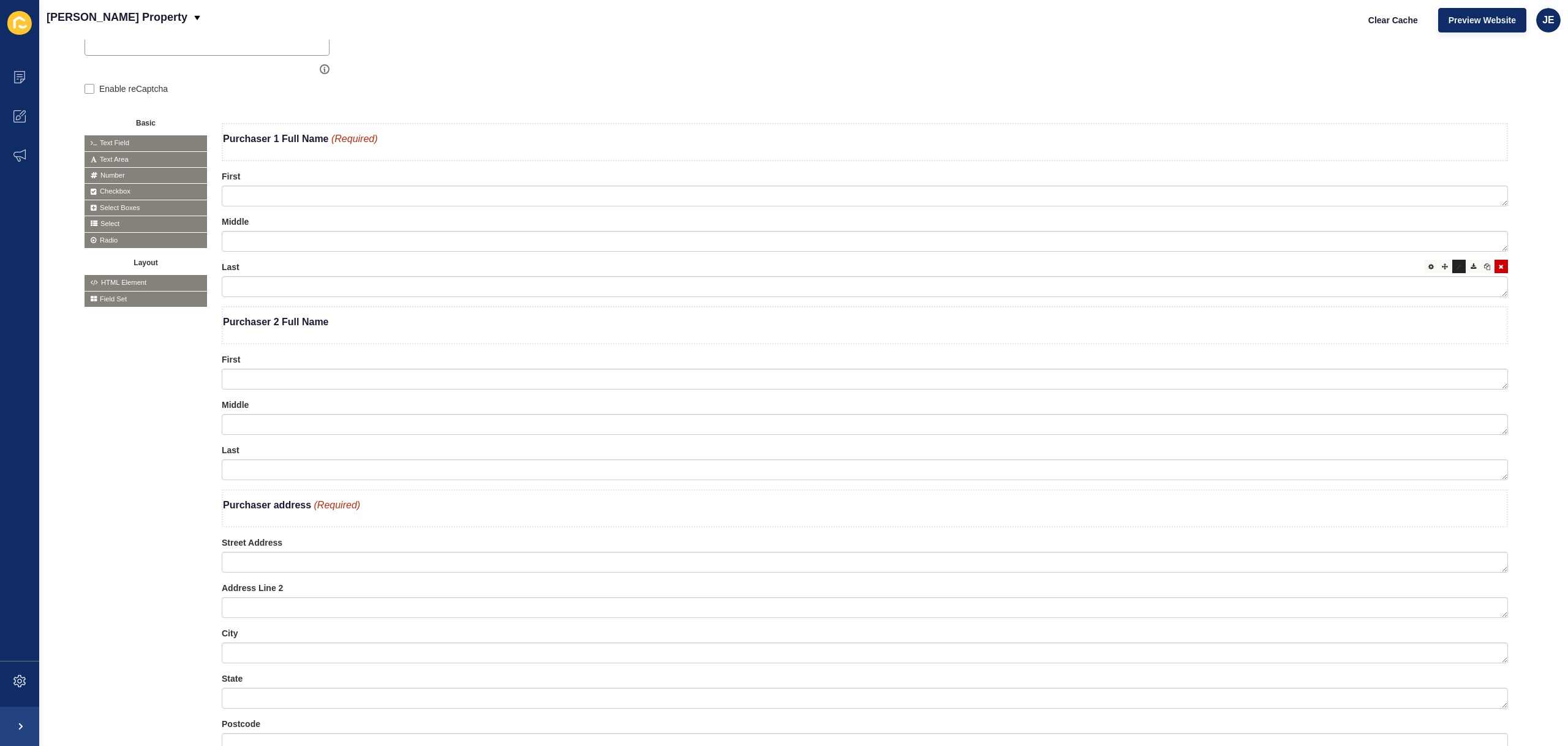
click at [1452, 270] on div at bounding box center [1459, 267] width 14 height 14
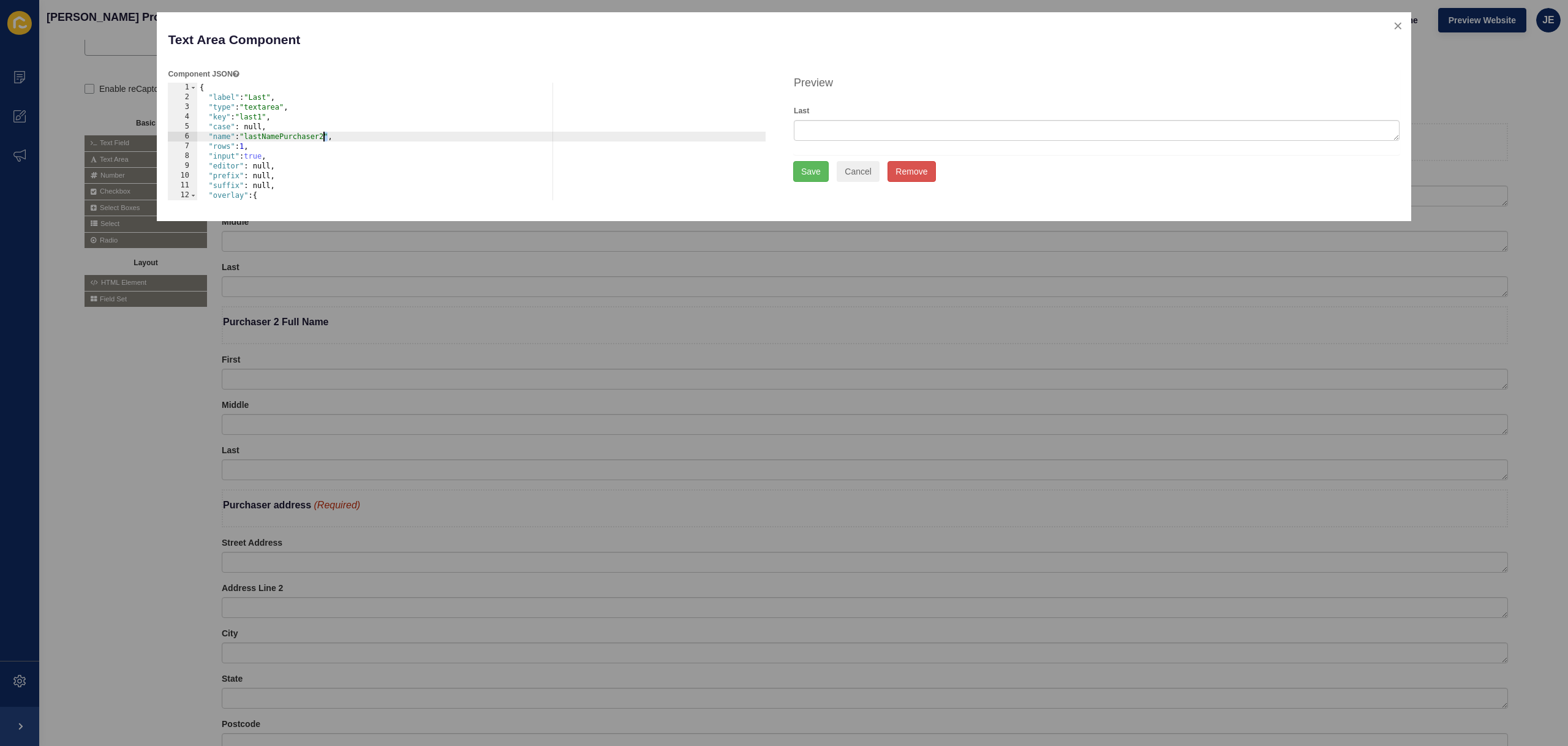
click at [325, 137] on div "{ "label" : "Last" , "type" : "textarea" , "key" : "last1" , "case" : null, "na…" at bounding box center [482, 151] width 569 height 137
type textarea ""name": "lastNamePurchaser1","
click at [821, 174] on button "Save" at bounding box center [811, 172] width 35 height 21
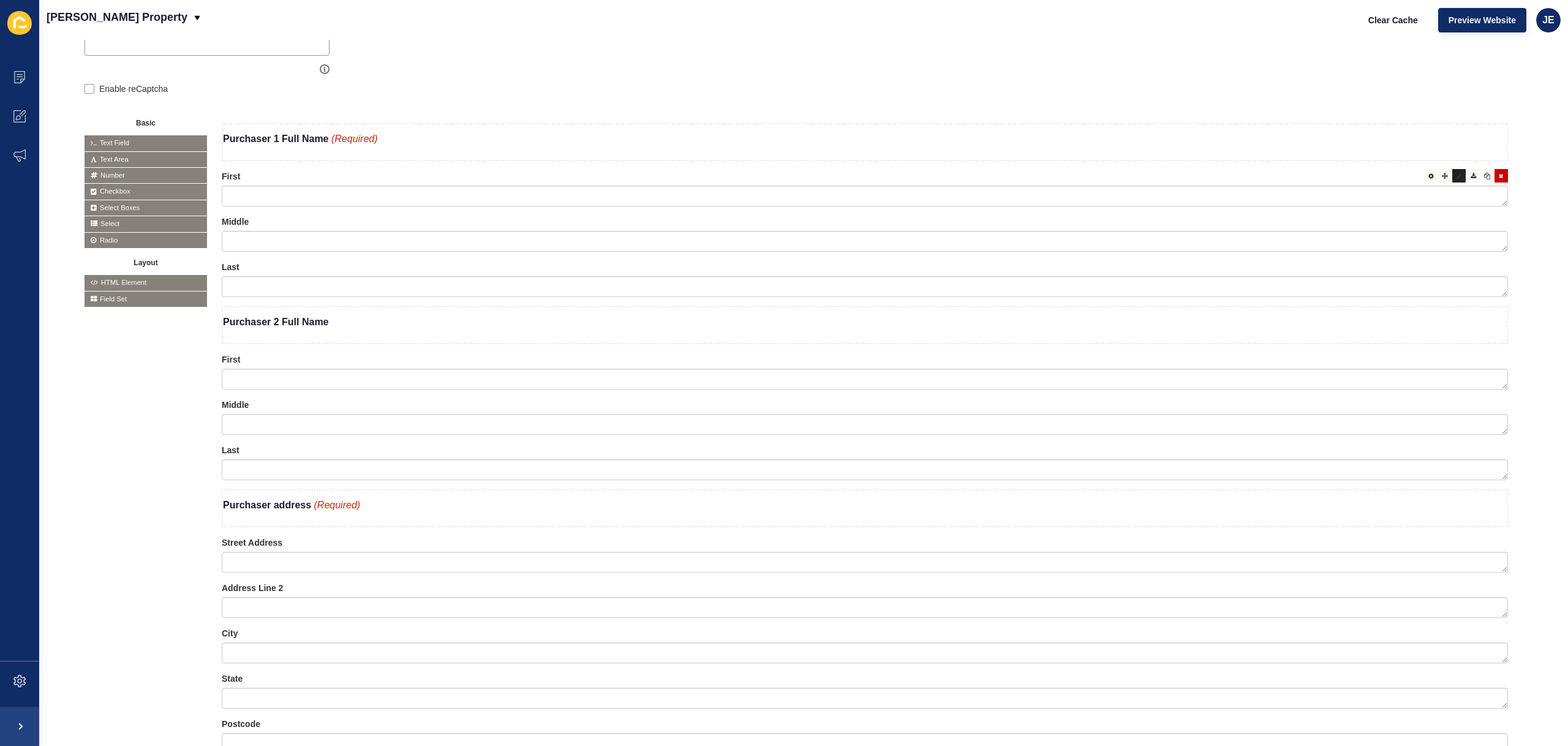
click at [1456, 178] on icon at bounding box center [1459, 176] width 5 height 6
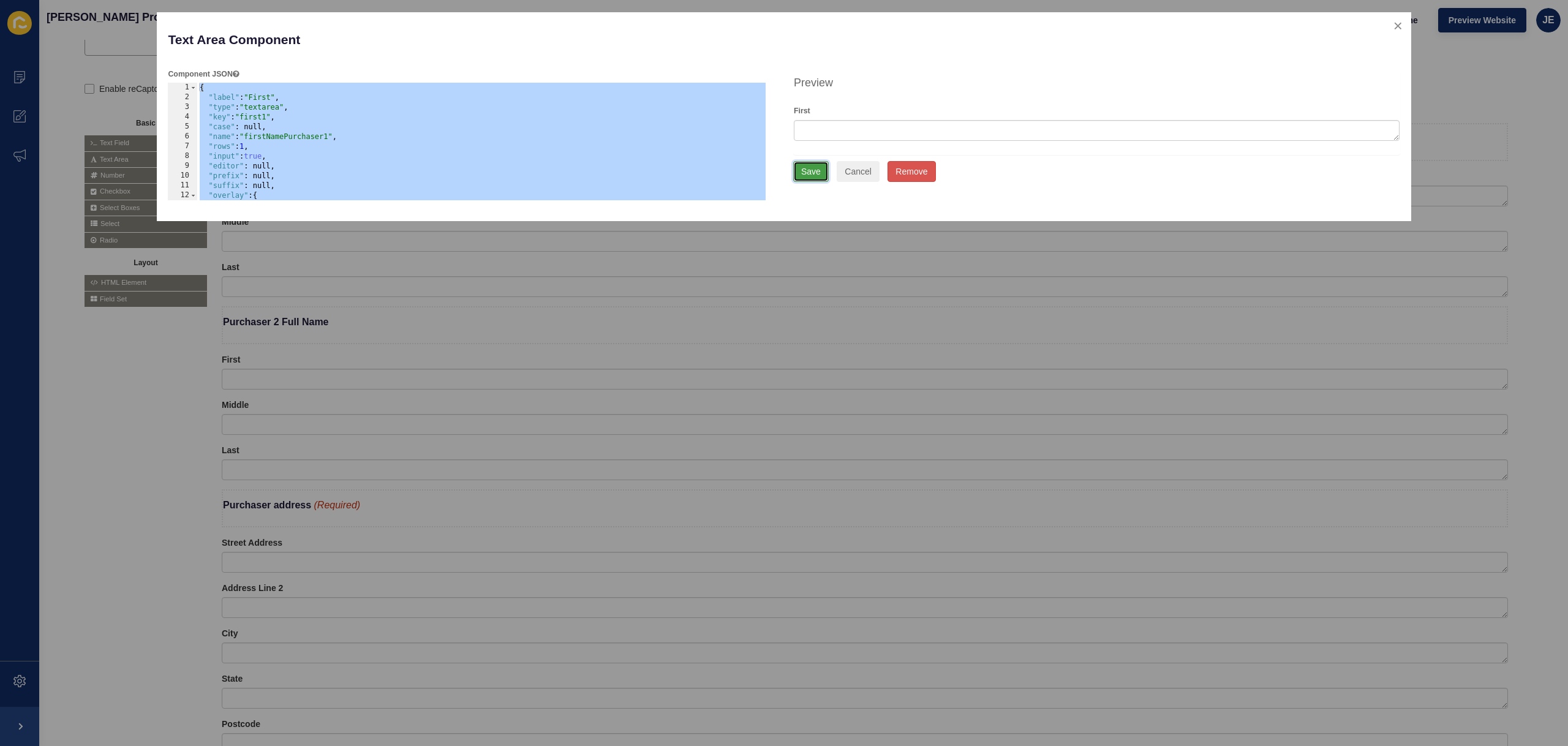
click at [827, 179] on button "Save" at bounding box center [811, 172] width 35 height 21
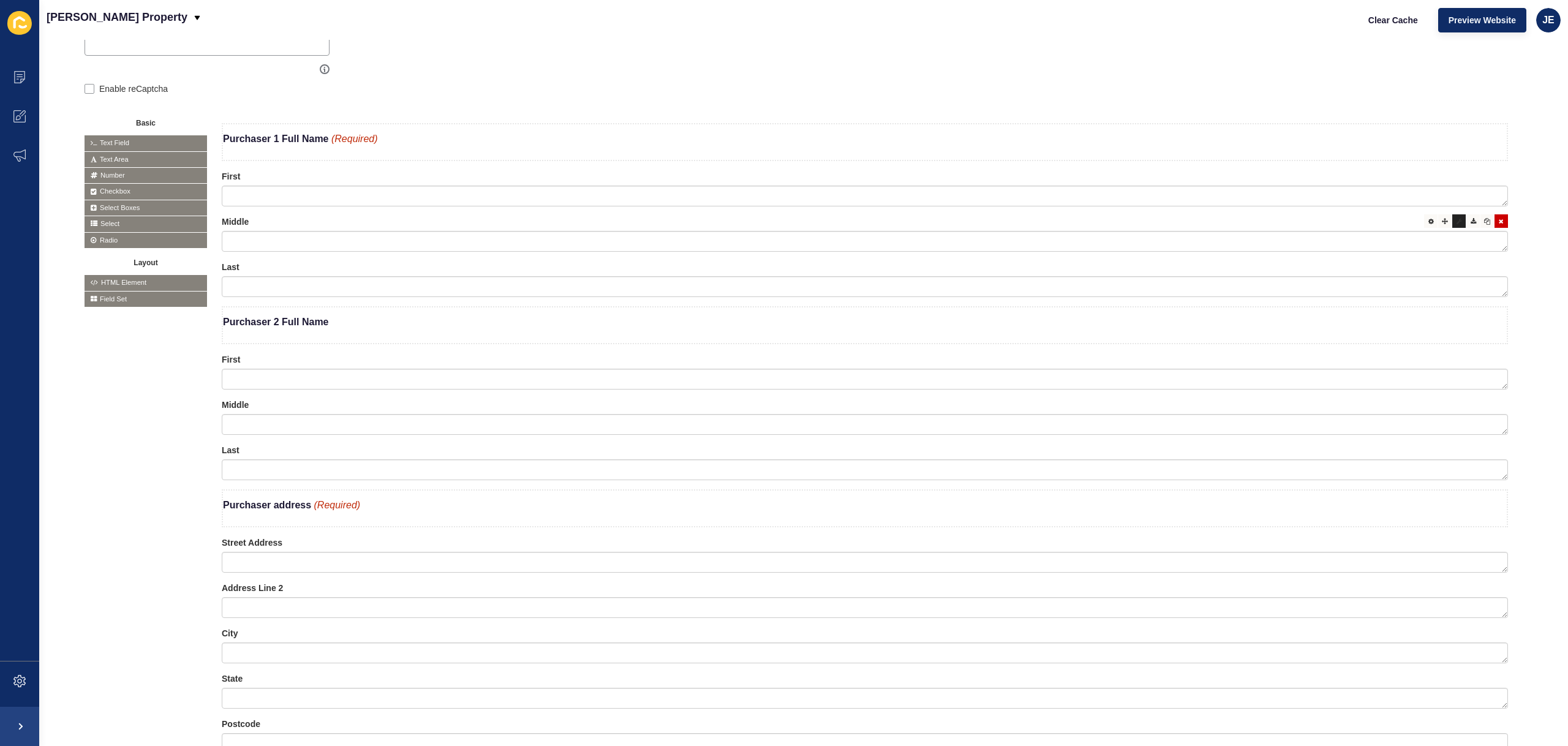
click at [1456, 221] on icon at bounding box center [1459, 221] width 5 height 6
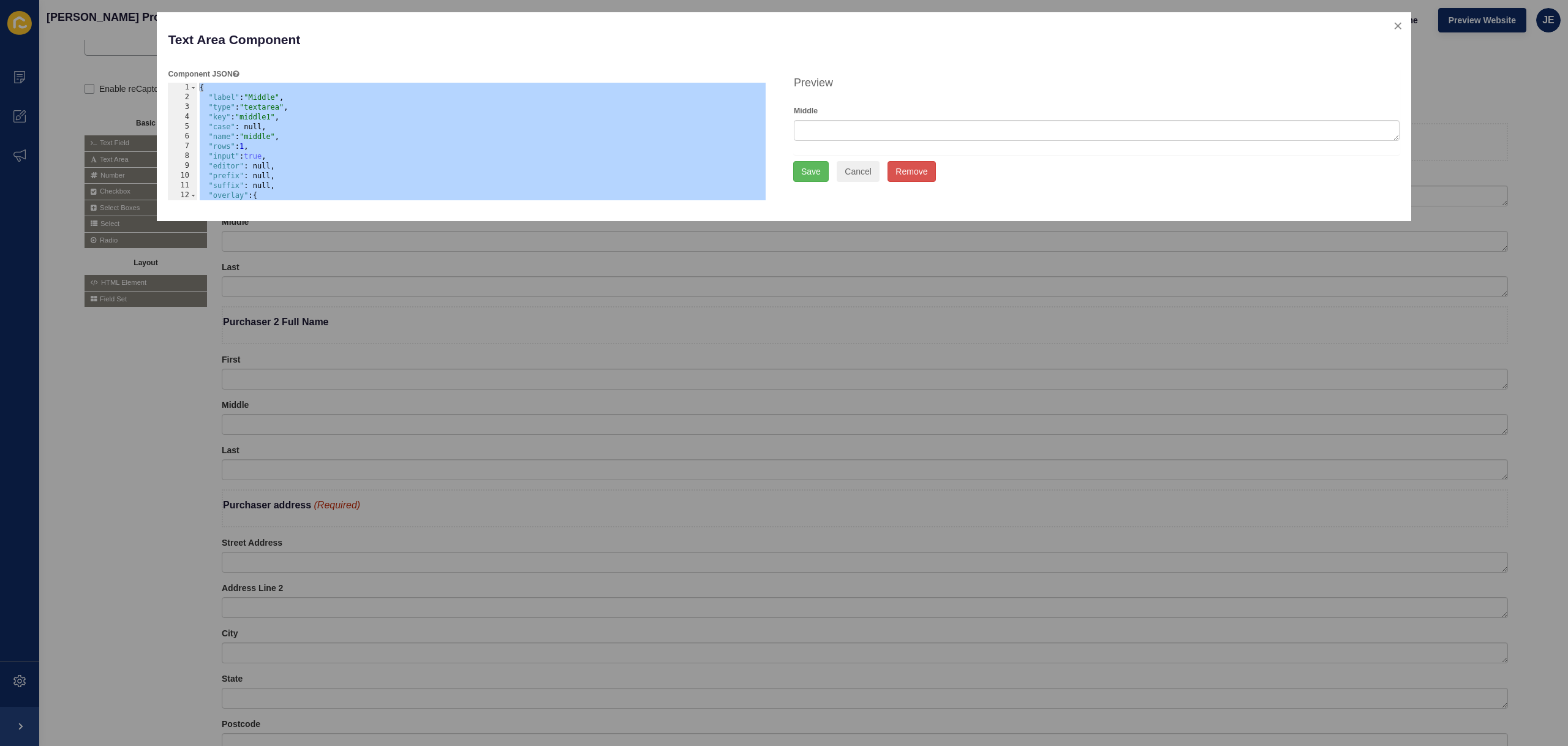
click at [265, 137] on div "{ "label" : "Middle" , "type" : "textarea" , "key" : "middle1" , "case" : null,…" at bounding box center [482, 151] width 569 height 137
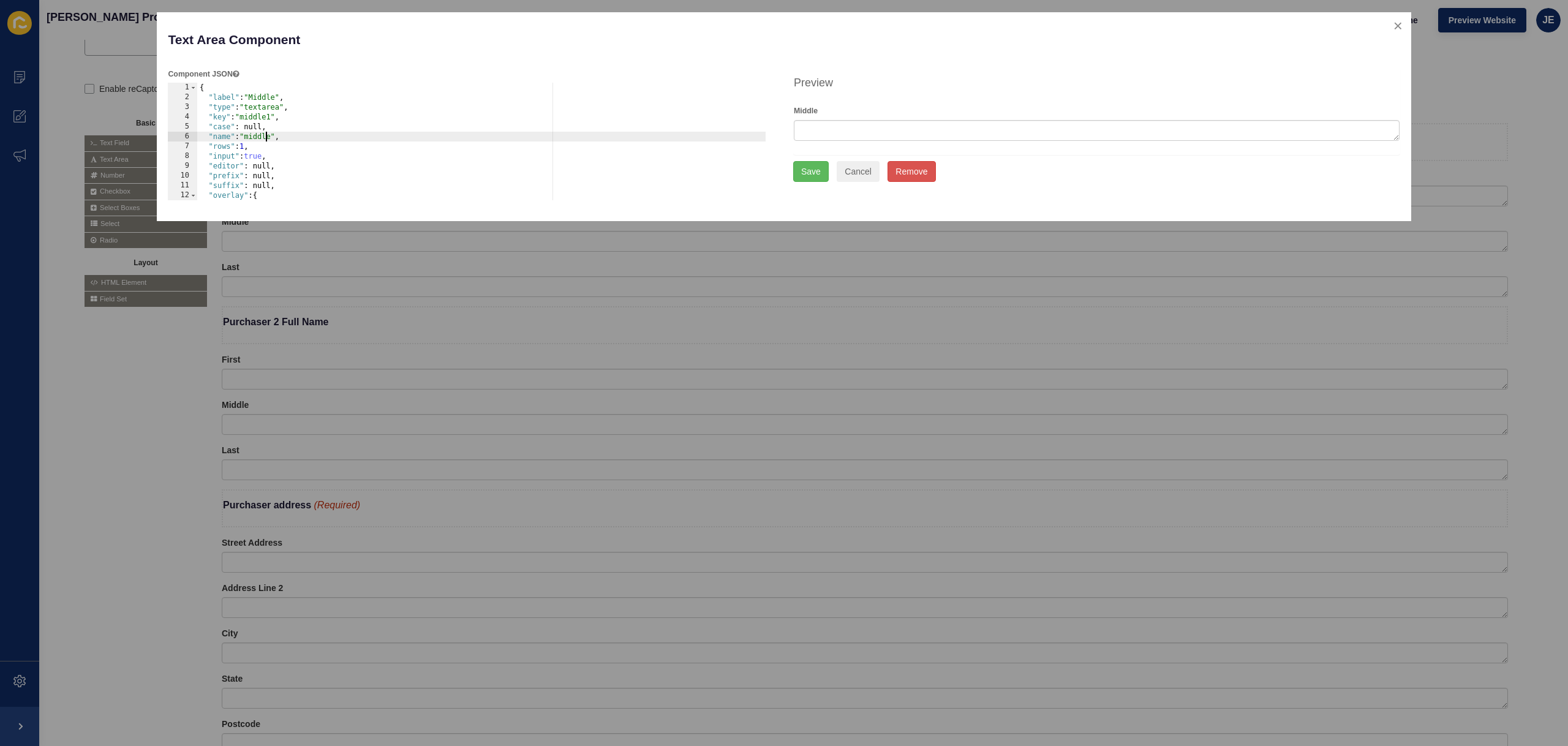
click at [265, 137] on div "{ "label" : "Middle" , "type" : "textarea" , "key" : "middle1" , "case" : null,…" at bounding box center [482, 151] width 569 height 137
click at [274, 139] on div "{ "label" : "Middle" , "type" : "textarea" , "key" : "middle1" , "case" : null,…" at bounding box center [482, 151] width 569 height 137
type textarea ""name": "middleNamePurchaser1","
click at [802, 176] on button "Save" at bounding box center [811, 172] width 35 height 21
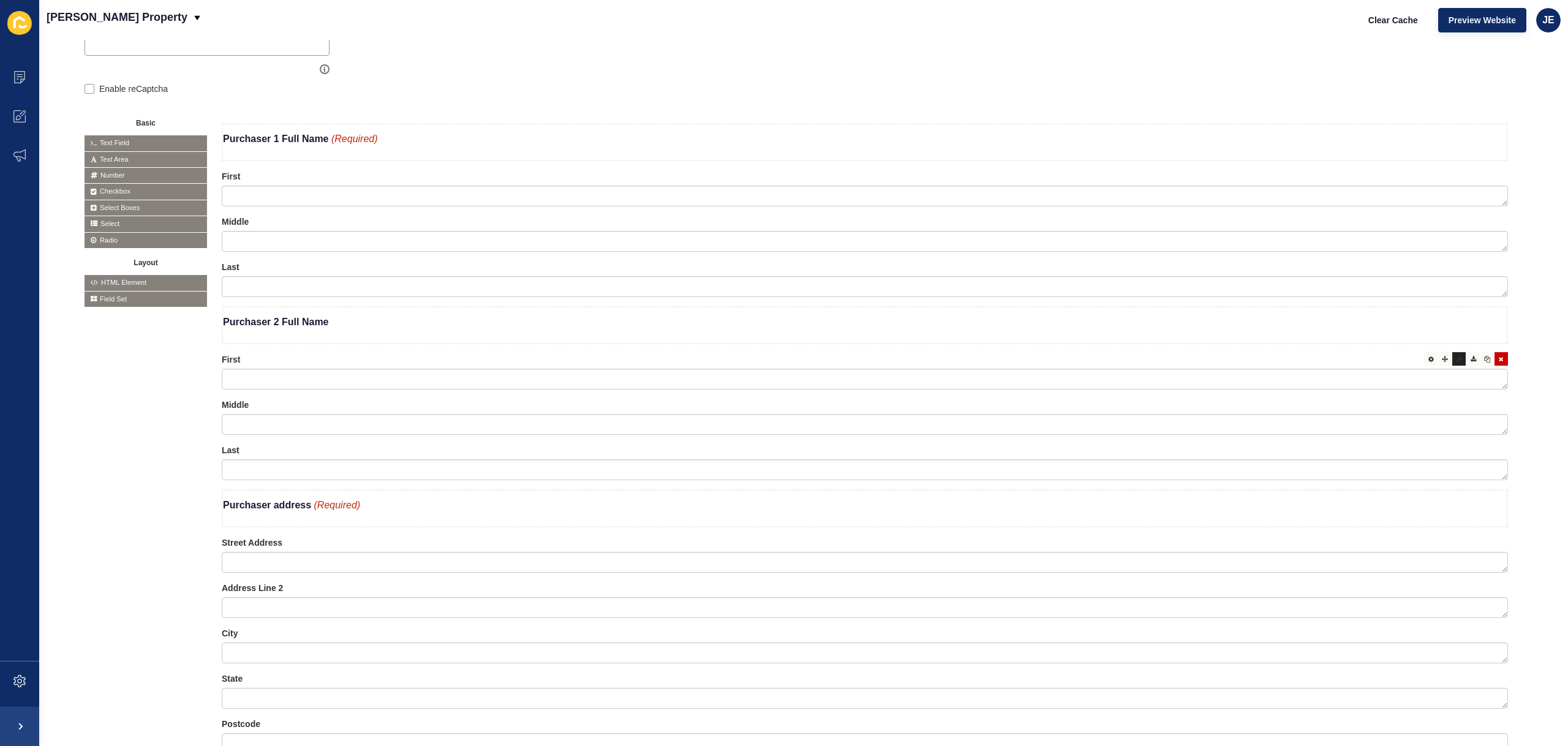
click at [1452, 363] on div at bounding box center [1459, 359] width 14 height 14
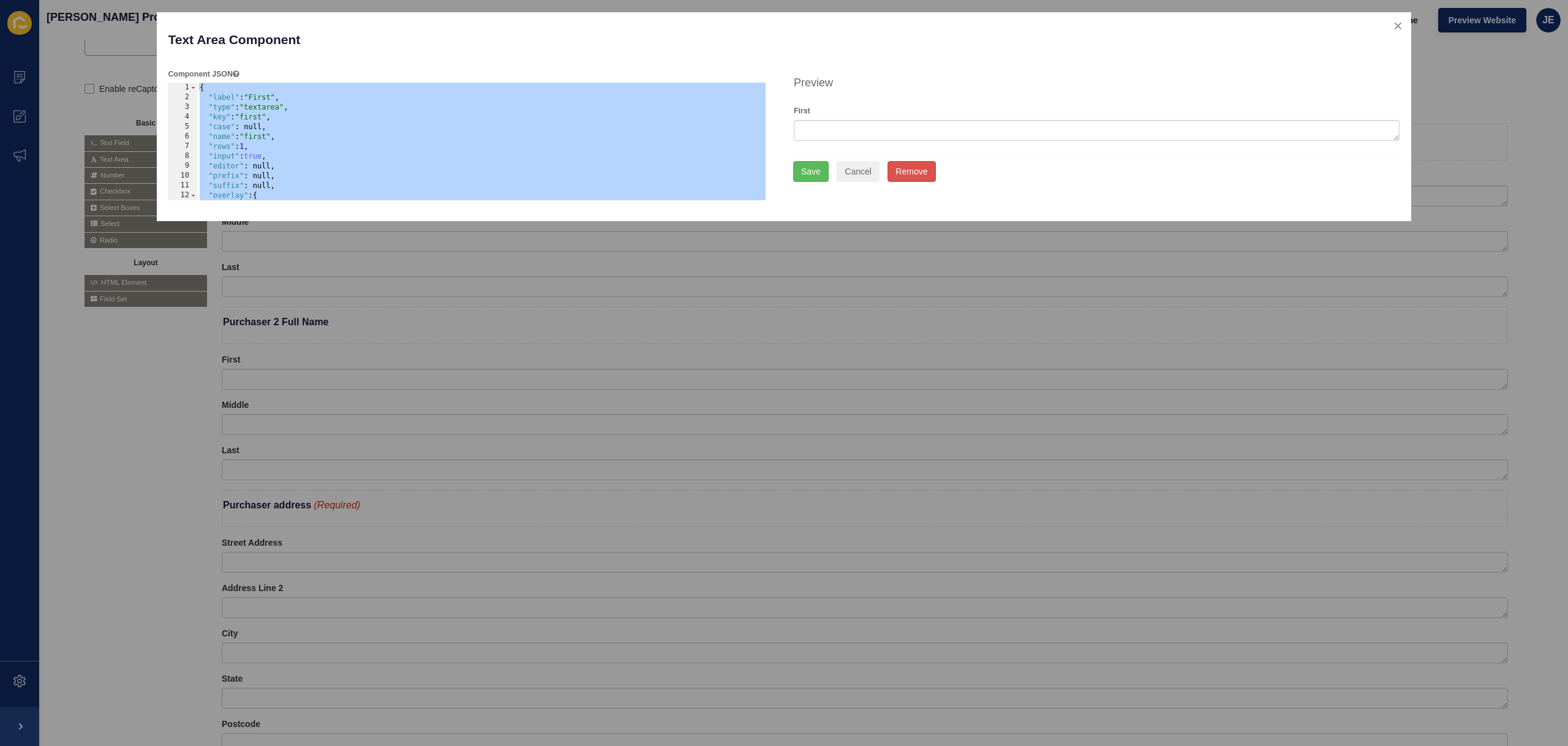
click at [270, 135] on div "{ "label" : "First" , "type" : "textarea" , "key" : "first" , "case" : null, "n…" at bounding box center [482, 151] width 569 height 137
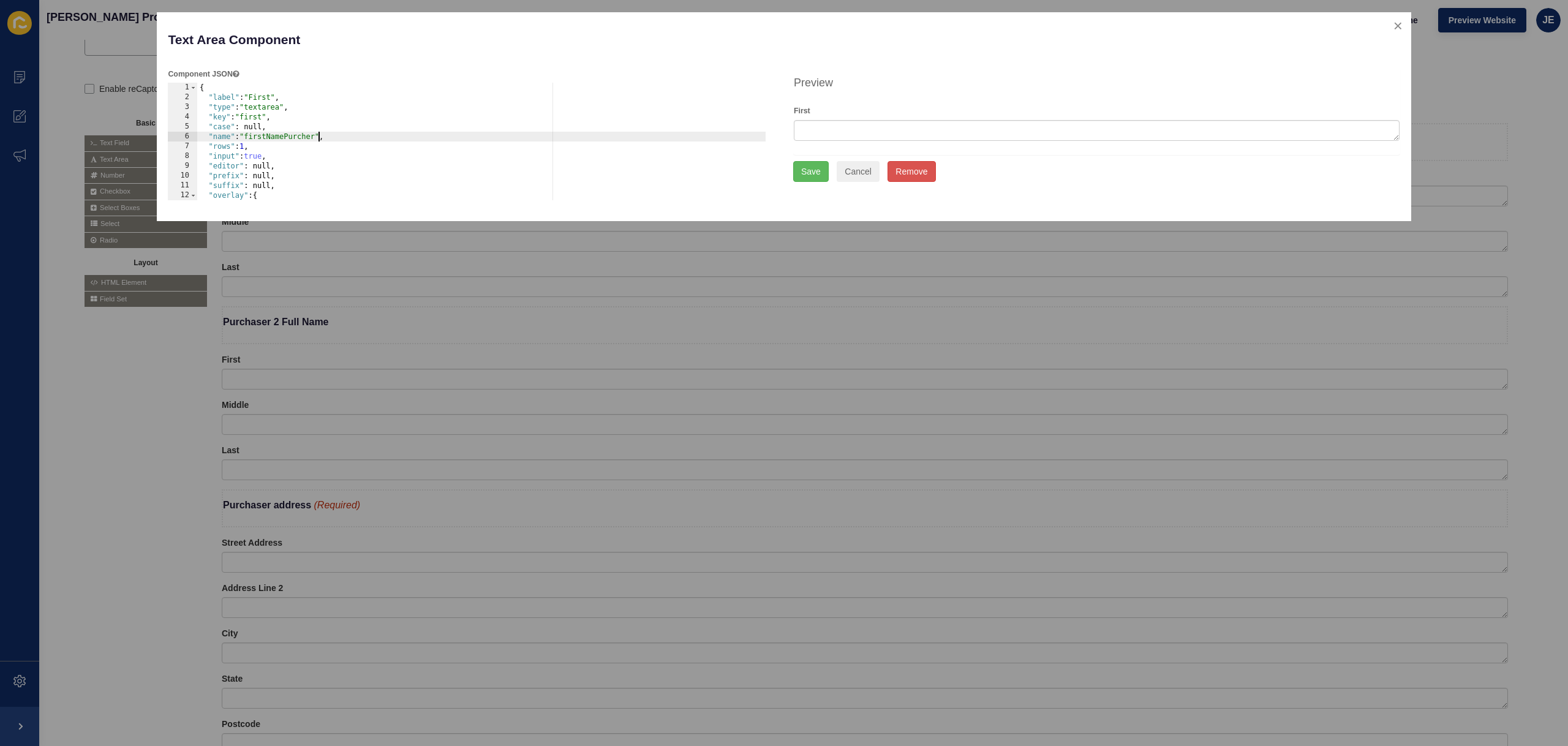
scroll to position [0, 10]
click at [310, 139] on div "{ "label" : "First" , "type" : "textarea" , "key" : "first" , "case" : null, "n…" at bounding box center [482, 151] width 569 height 137
click at [294, 135] on div "{ "label" : "First" , "type" : "textarea" , "key" : "first" , "case" : null, "n…" at bounding box center [482, 151] width 569 height 137
type textarea ""name": "firstNamePurchaser2","
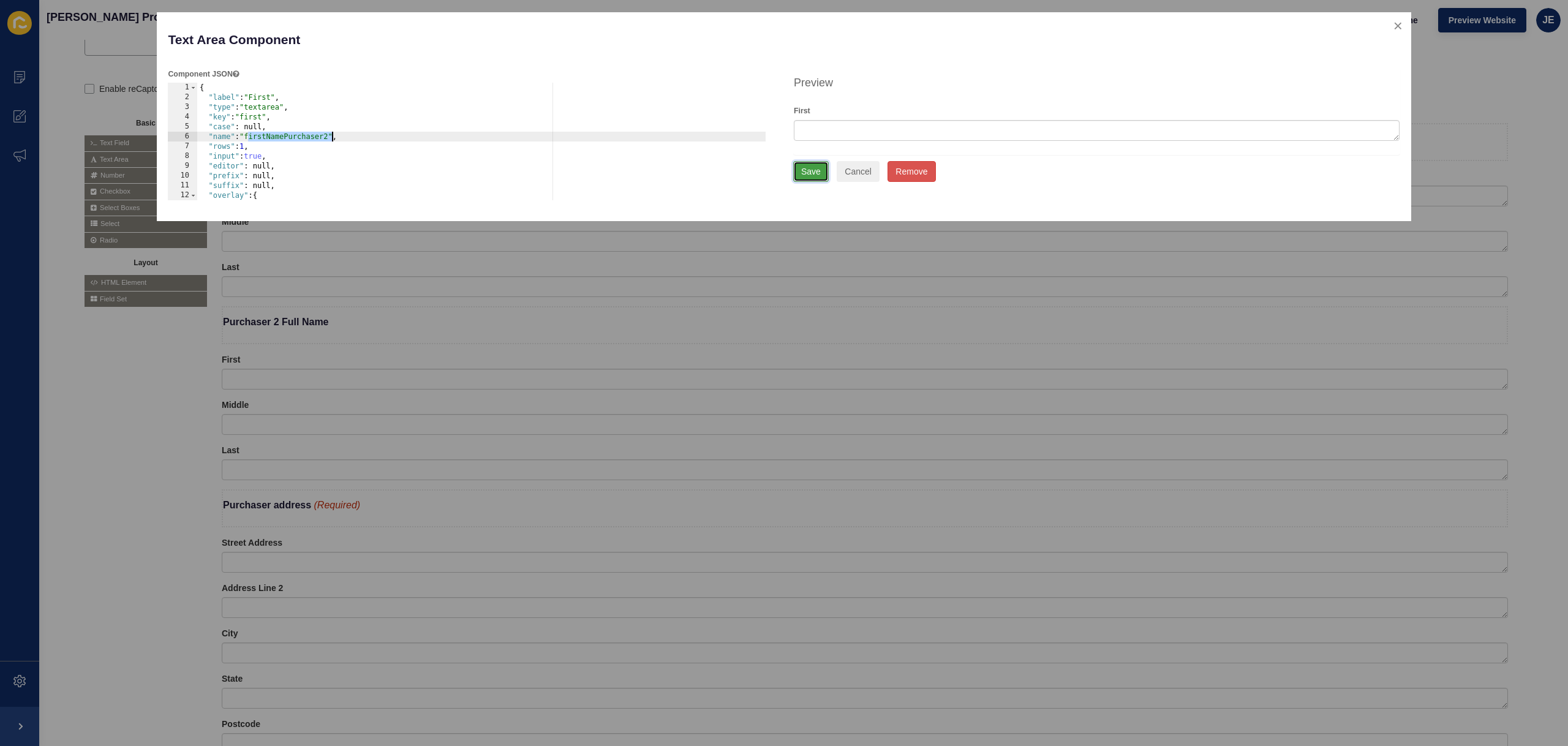
click at [820, 173] on button "Save" at bounding box center [811, 172] width 35 height 21
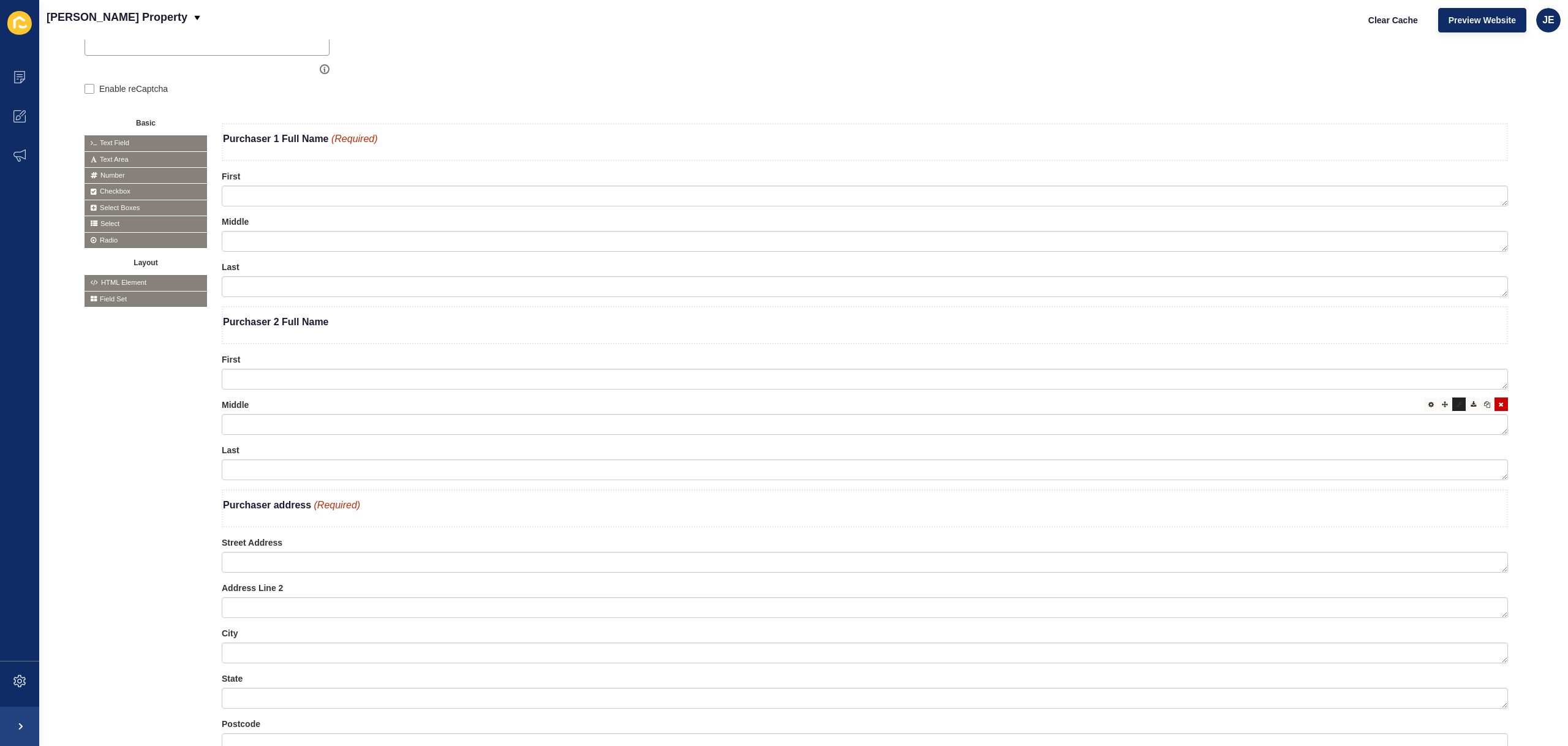
click at [1453, 406] on div at bounding box center [1459, 404] width 14 height 14
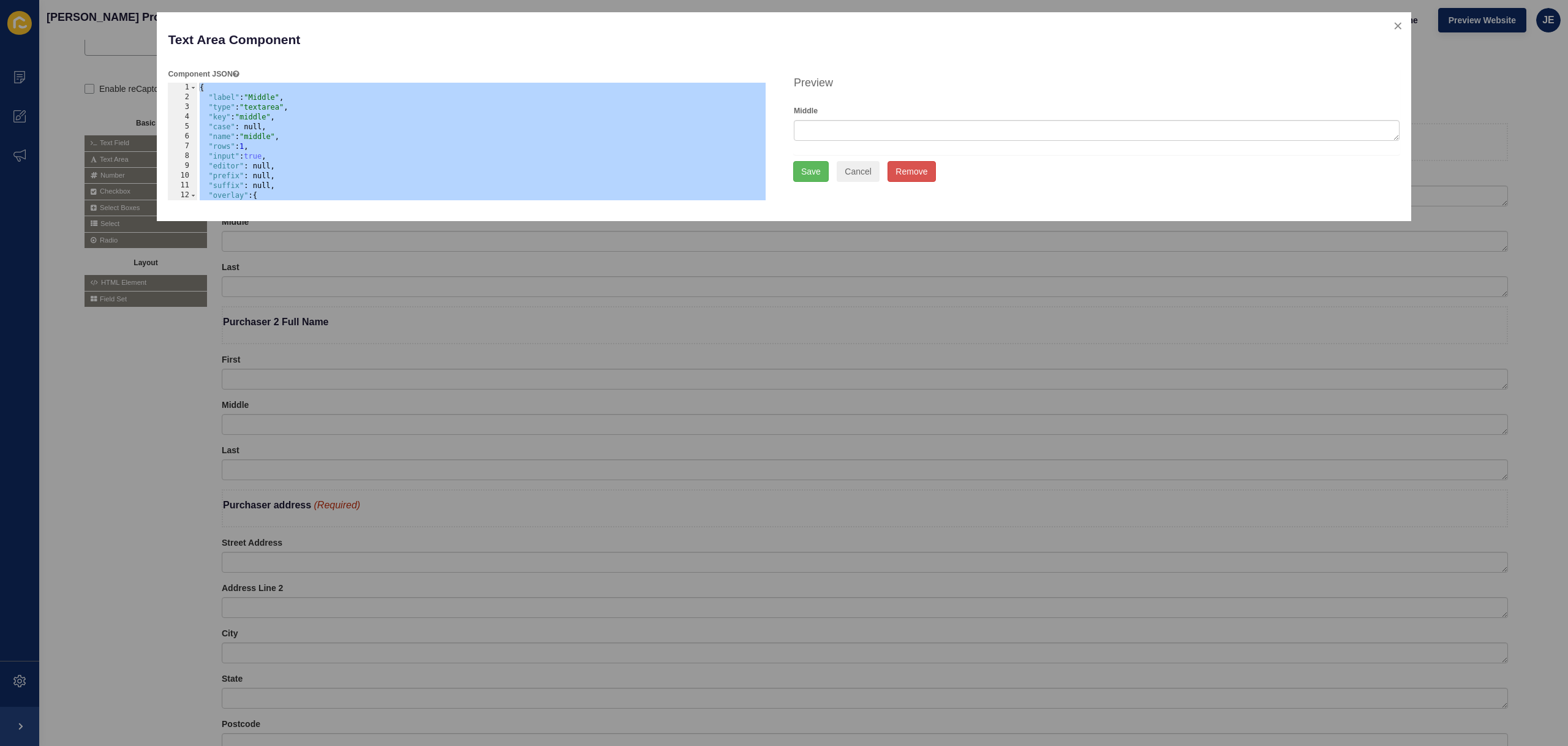
click at [263, 137] on div "{ "label" : "Middle" , "type" : "textarea" , "key" : "middle" , "case" : null, …" at bounding box center [482, 151] width 569 height 137
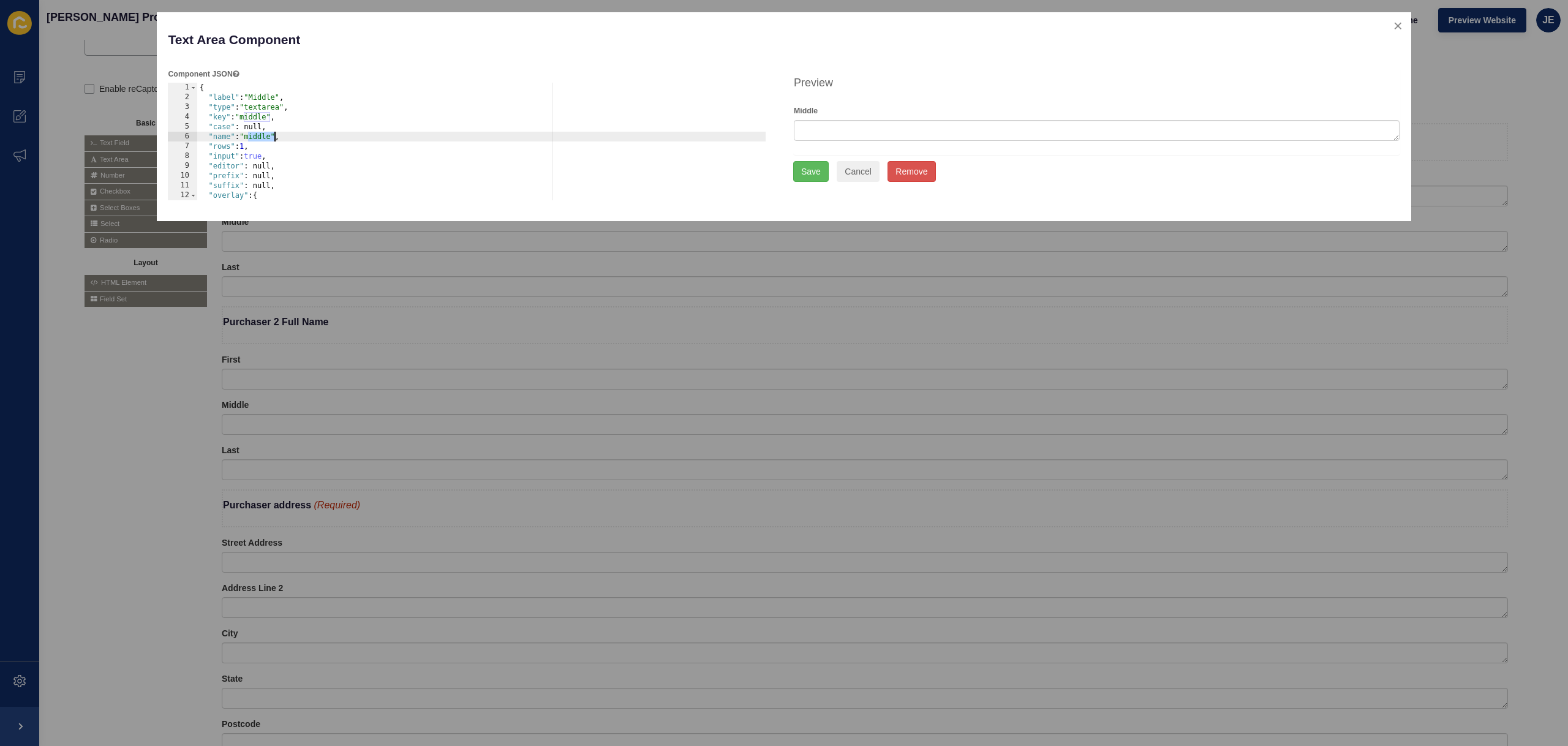
paste textarea "firstNamePurchaser2"
drag, startPoint x: 272, startPoint y: 137, endPoint x: 248, endPoint y: 138, distance: 24.0
click at [248, 138] on div "{ "label" : "Middle" , "type" : "textarea" , "key" : "middle" , "case" : null, …" at bounding box center [482, 151] width 569 height 137
type textarea ""name": "middleNamePurchaser2","
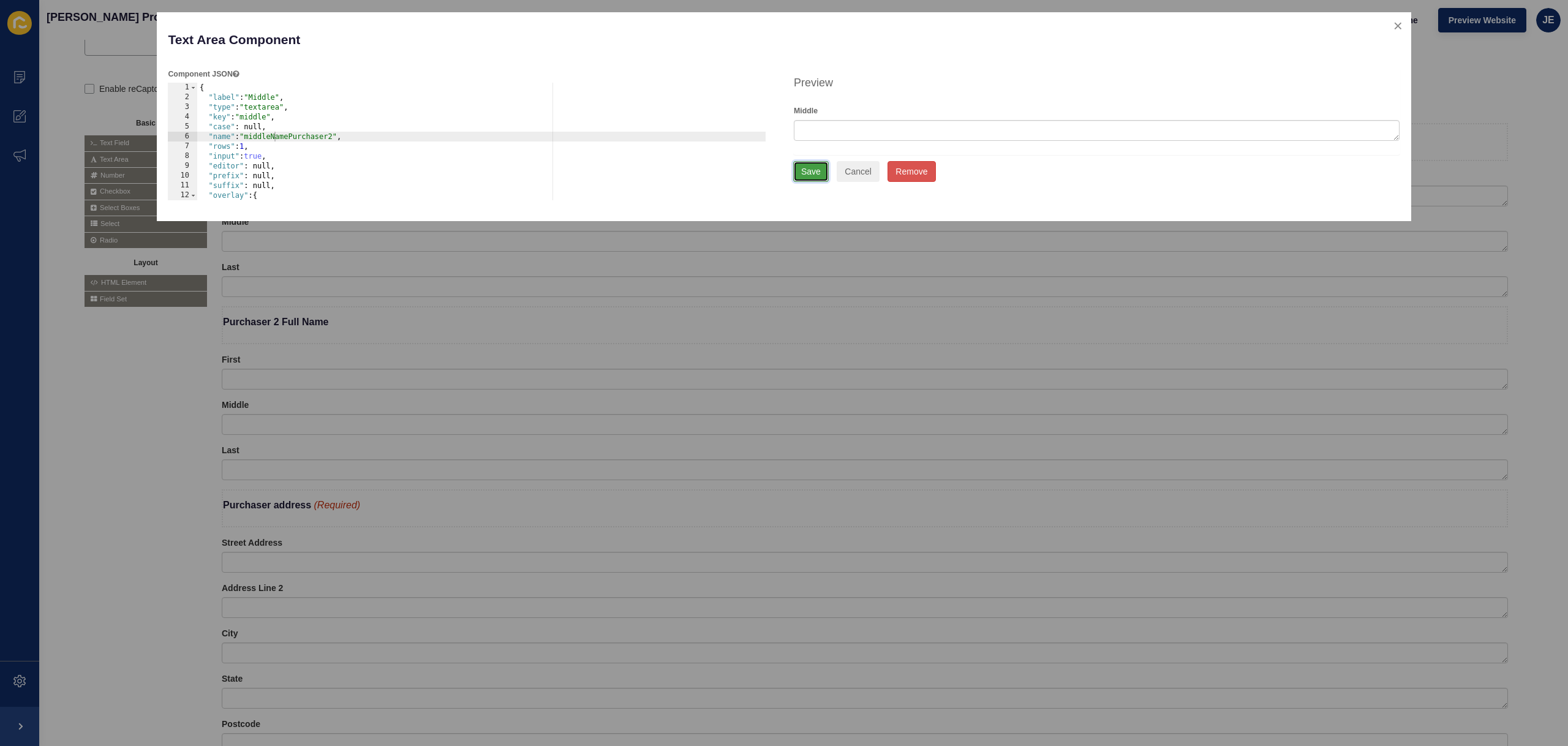
click at [816, 170] on button "Save" at bounding box center [811, 172] width 35 height 21
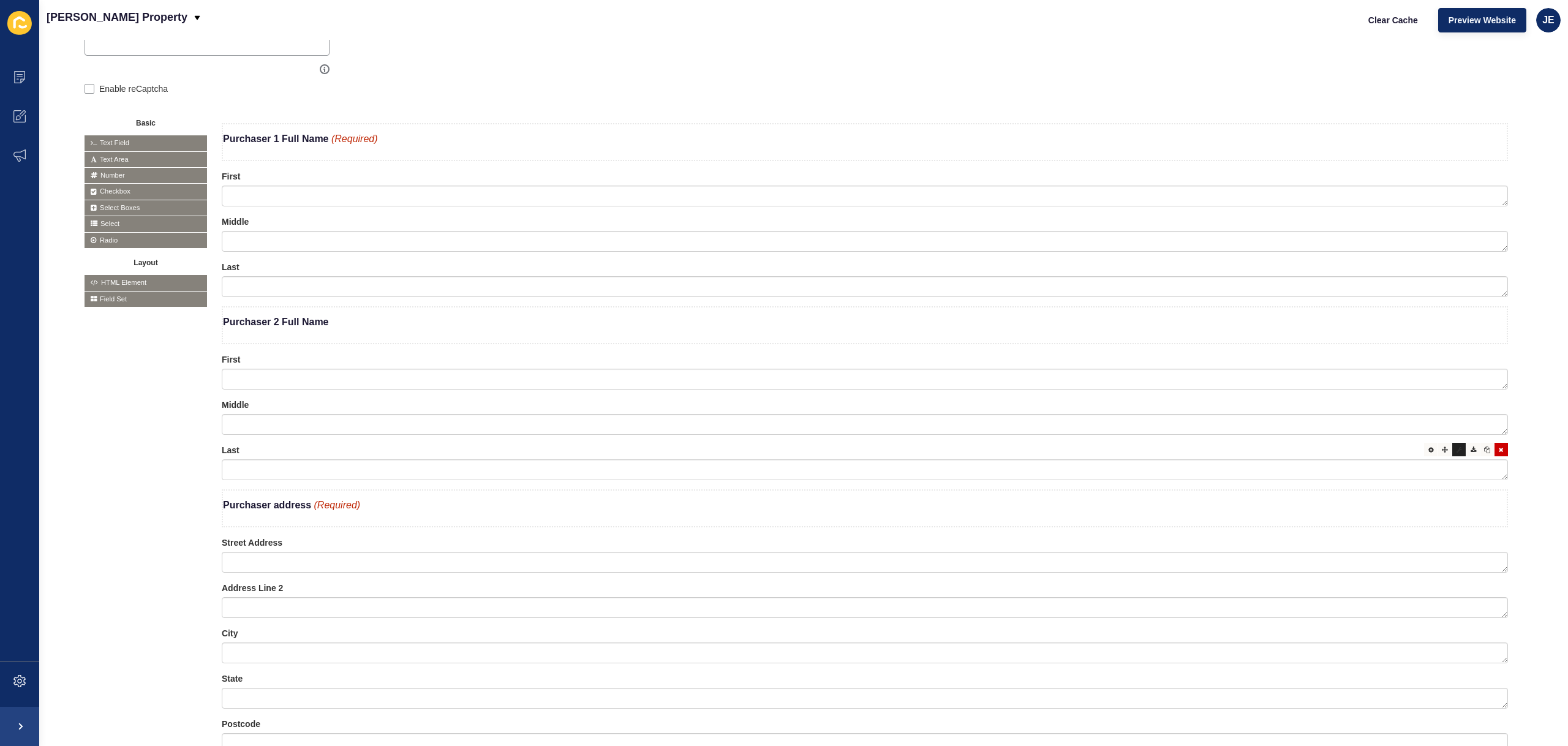
click at [1456, 453] on div at bounding box center [1459, 450] width 14 height 14
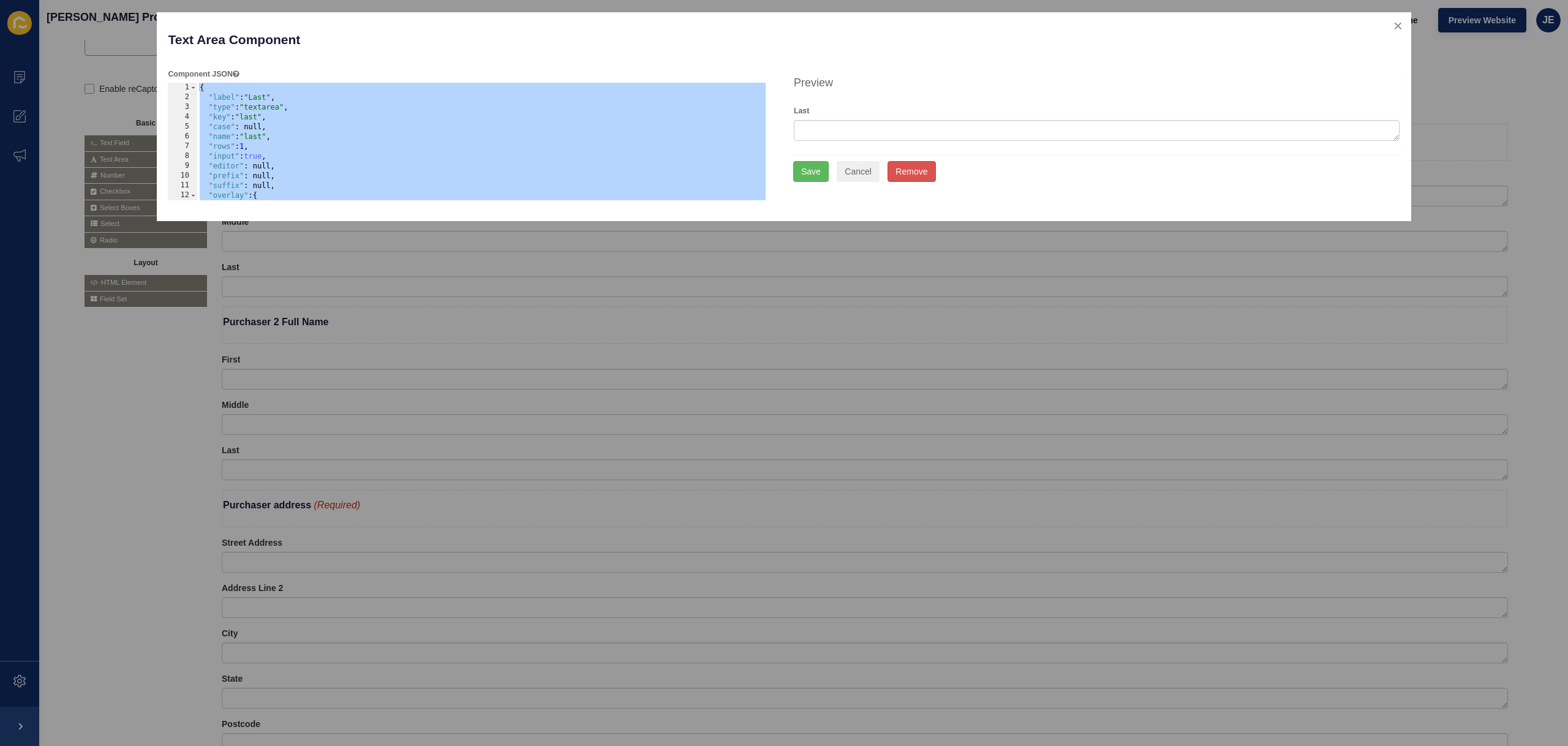
click at [260, 138] on div "{ "label" : "Last" , "type" : "textarea" , "key" : "last" , "case" : null, "nam…" at bounding box center [482, 151] width 569 height 137
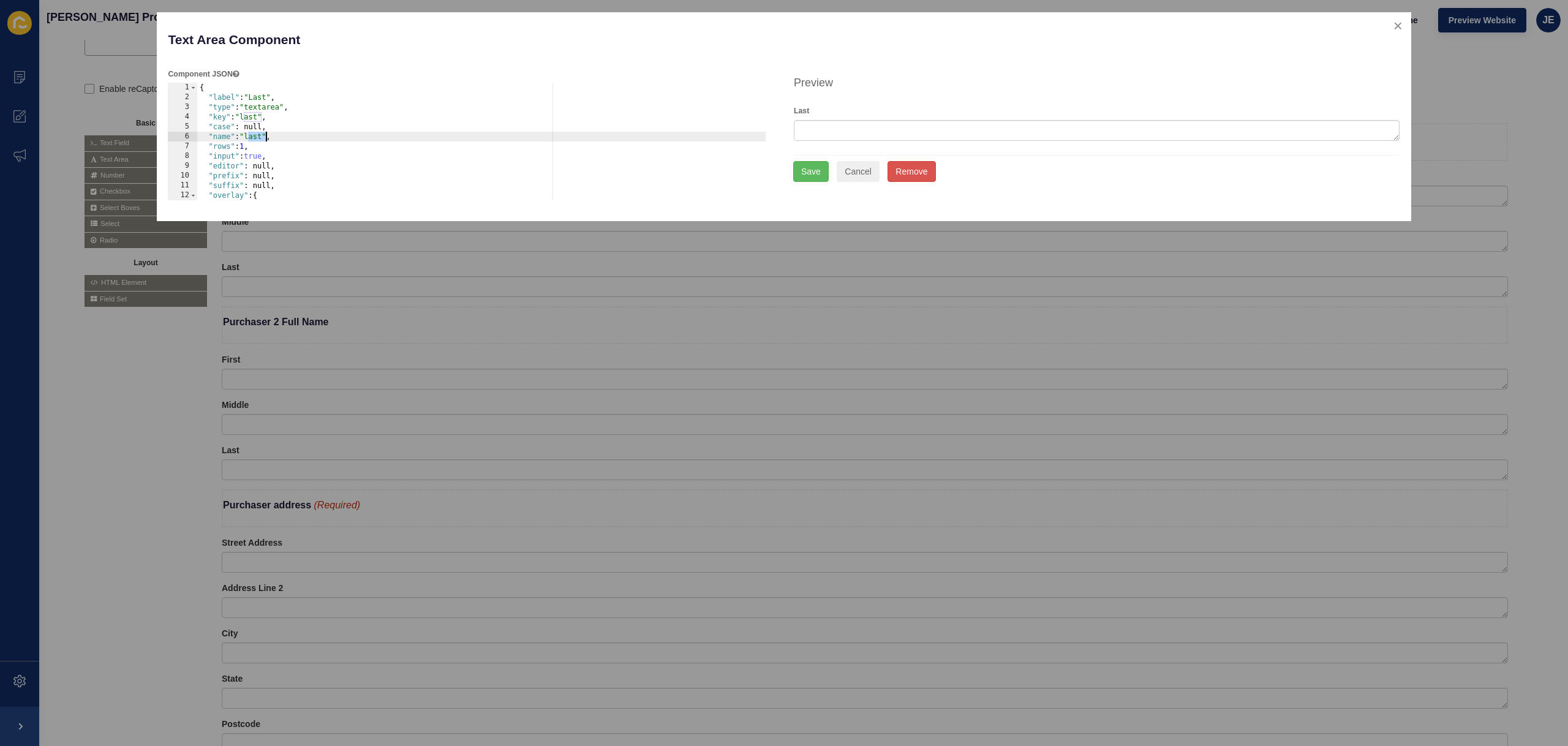
click at [260, 138] on div "{ "label" : "Last" , "type" : "textarea" , "key" : "last" , "case" : null, "nam…" at bounding box center [482, 151] width 569 height 137
paste textarea "firstNamePurchaser2"
drag, startPoint x: 270, startPoint y: 140, endPoint x: 257, endPoint y: 142, distance: 13.2
click at [248, 139] on div "{ "label" : "Last" , "type" : "textarea" , "key" : "last" , "case" : null, "nam…" at bounding box center [482, 151] width 569 height 137
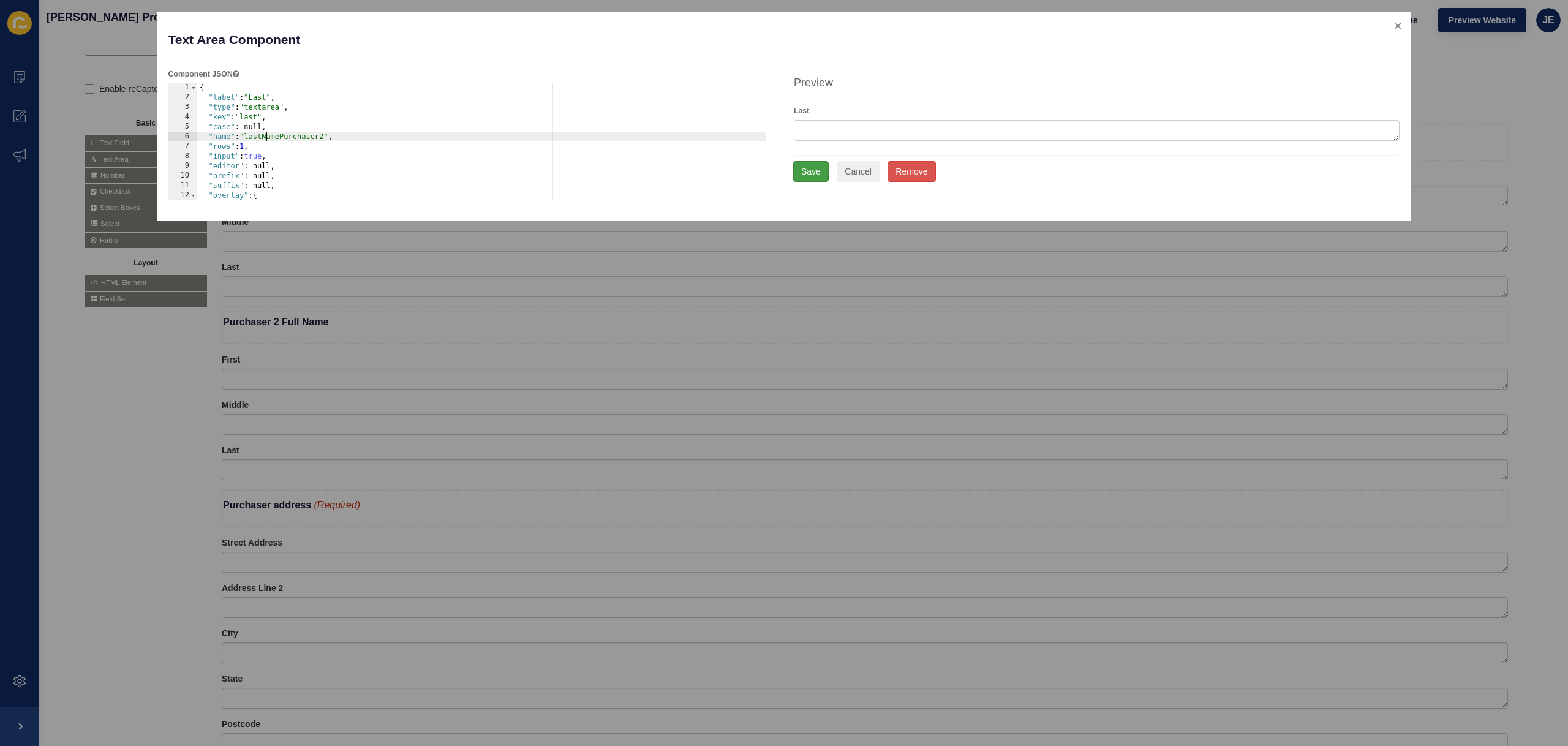
type textarea ""name": "lastNamePurchaser2","
click at [816, 174] on button "Save" at bounding box center [811, 172] width 35 height 21
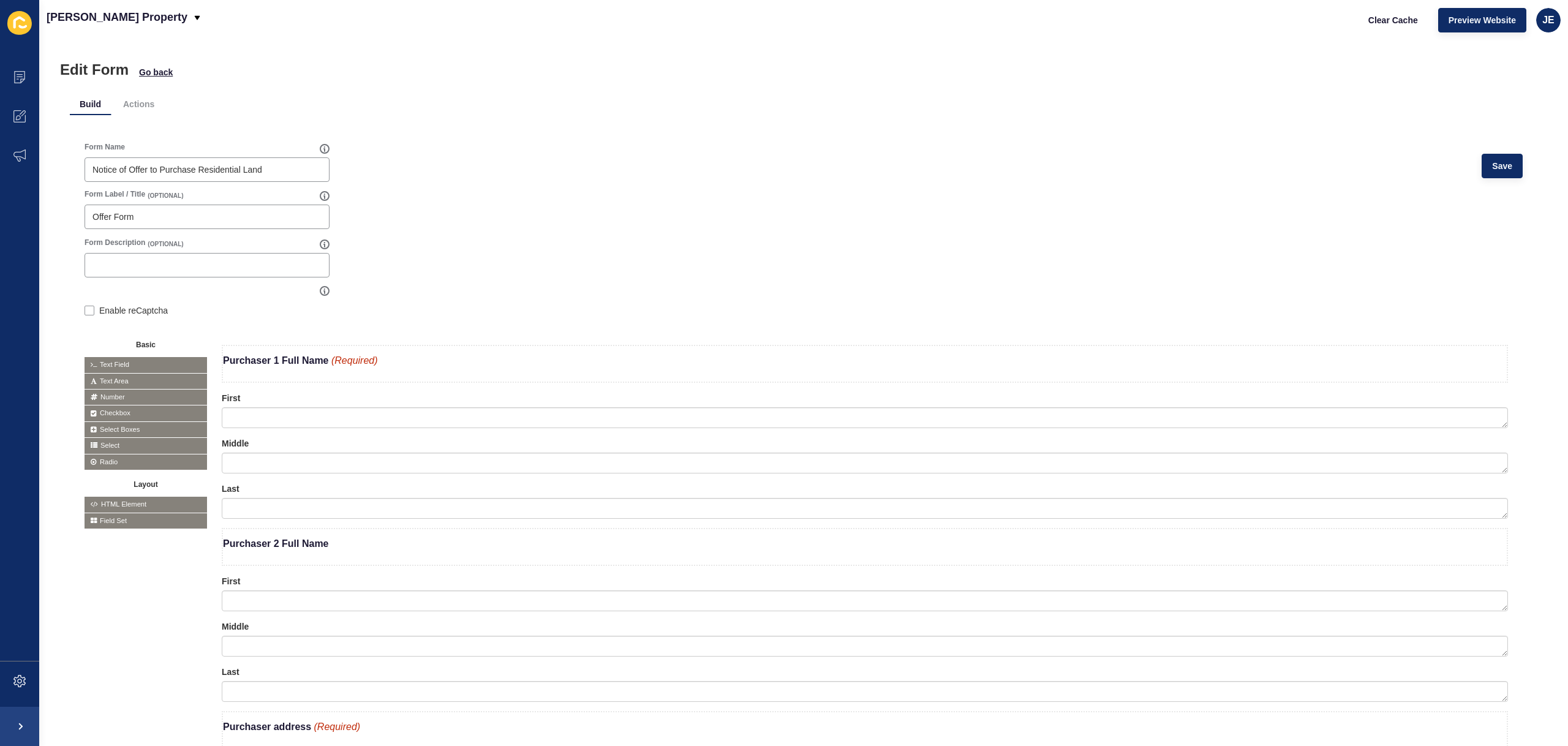
scroll to position [0, 0]
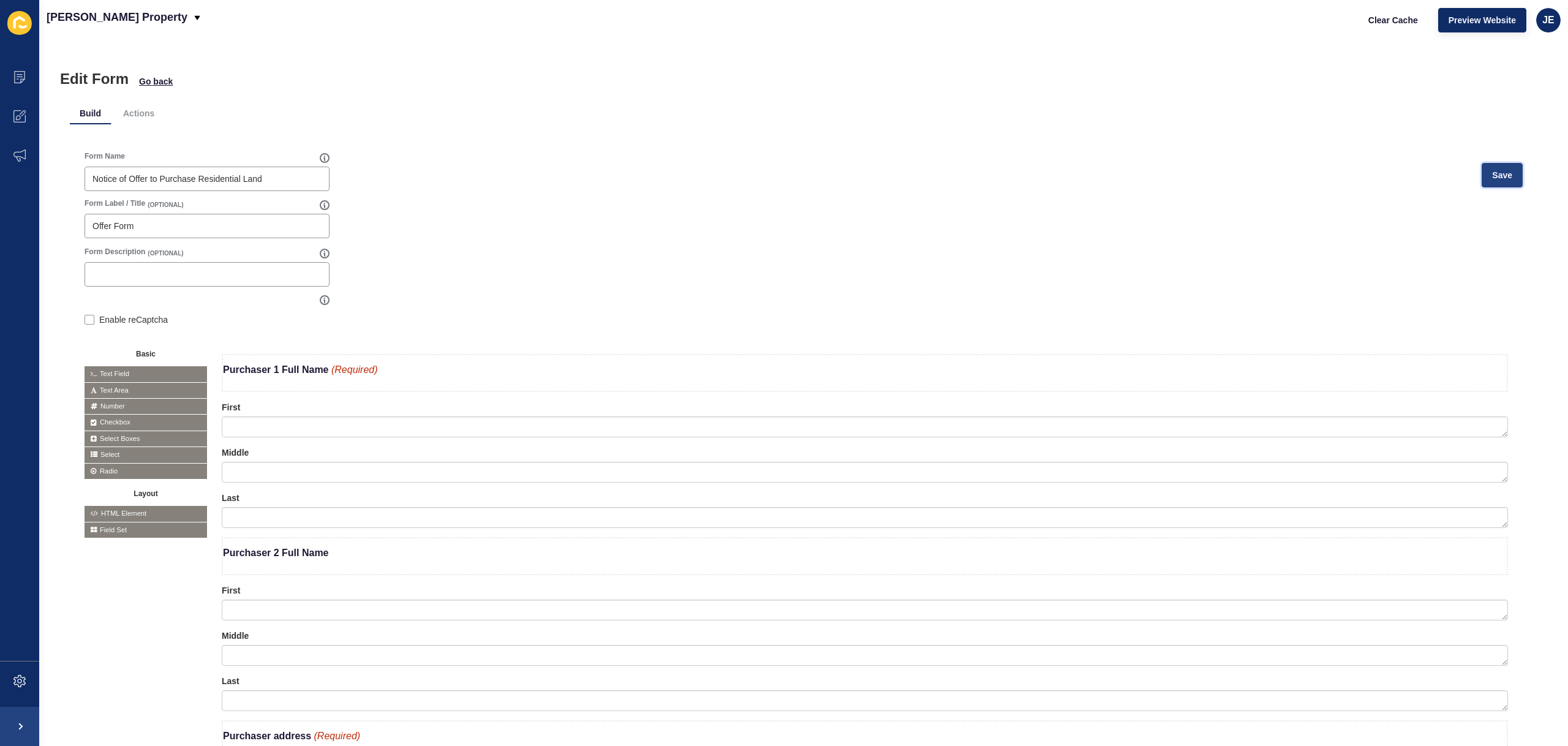
click at [1507, 178] on button "Save" at bounding box center [1502, 175] width 41 height 25
click at [125, 108] on li "Actions" at bounding box center [138, 113] width 51 height 22
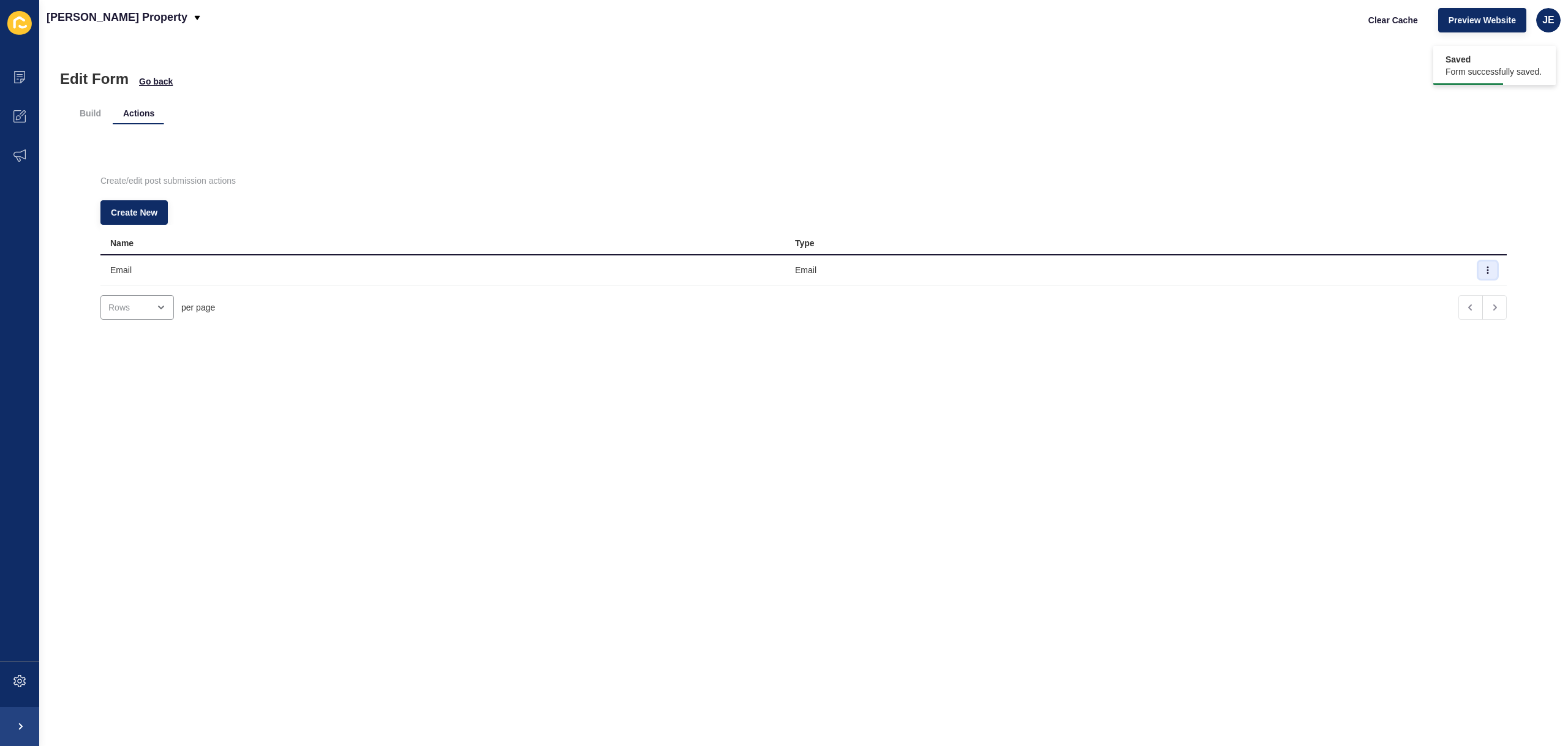
click at [1484, 272] on icon "button" at bounding box center [1487, 270] width 7 height 7
click at [1433, 292] on link "Edit" at bounding box center [1435, 295] width 86 height 27
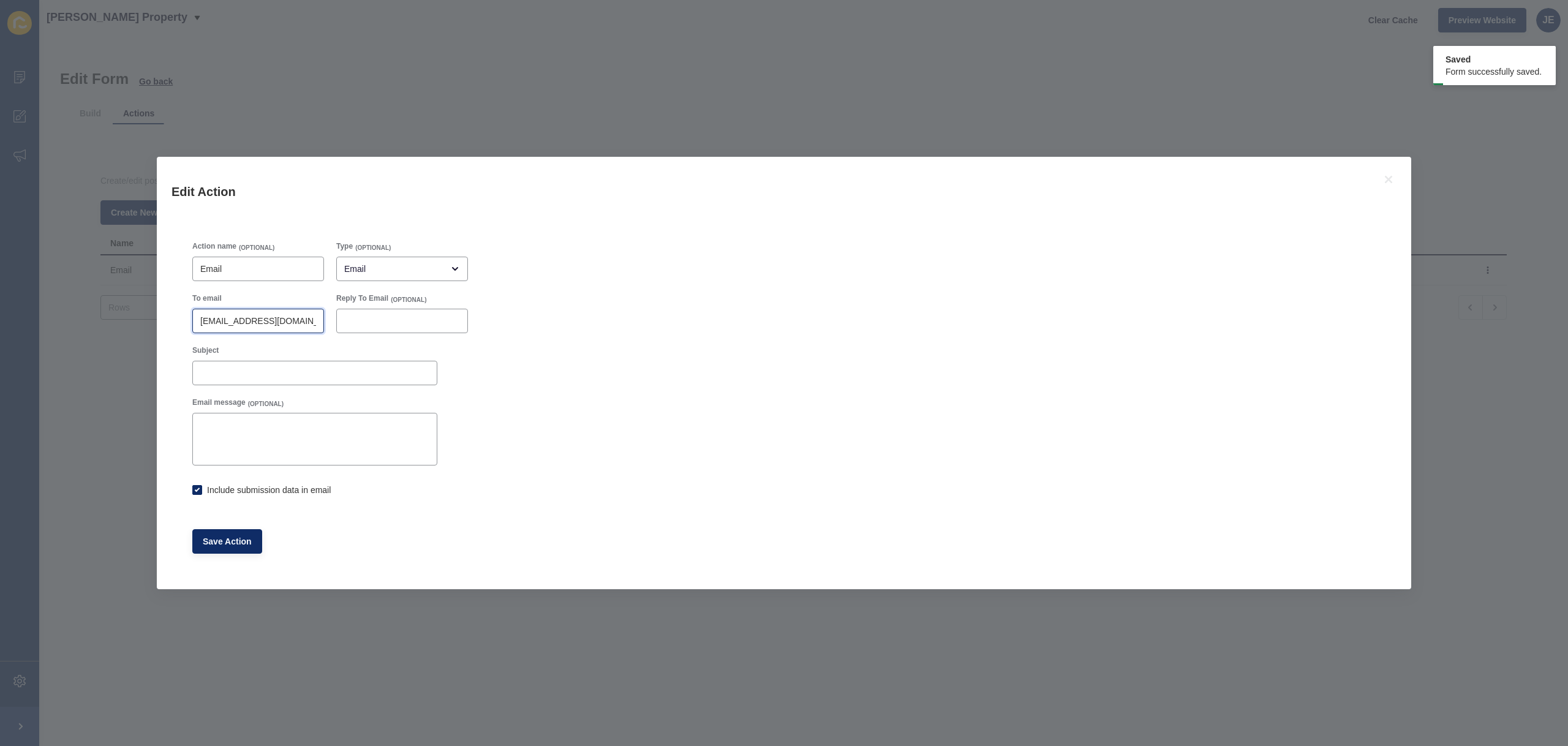
click at [259, 321] on input "admin@colemanproperty.com.au" at bounding box center [258, 321] width 116 height 12
checkbox input "true"
click at [302, 324] on input "admin@colemanproperty.com.au" at bounding box center [258, 321] width 116 height 12
type input "justine.espinosa"
checkbox input "true"
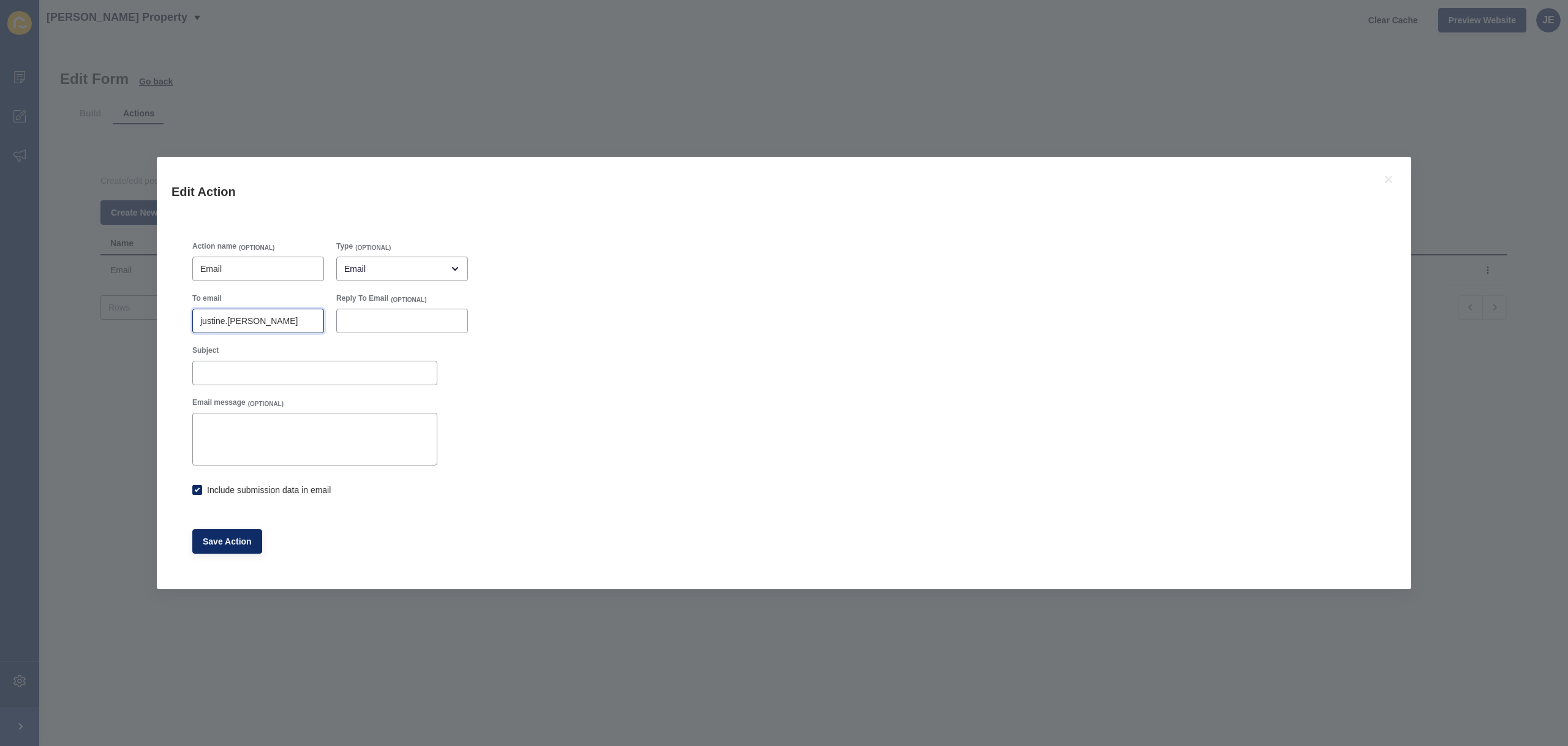
click at [284, 321] on input "justine.espinosa" at bounding box center [258, 321] width 116 height 12
paste input "@rexsoftware.com.au"
type input "[EMAIL_ADDRESS][PERSON_NAME][DOMAIN_NAME]"
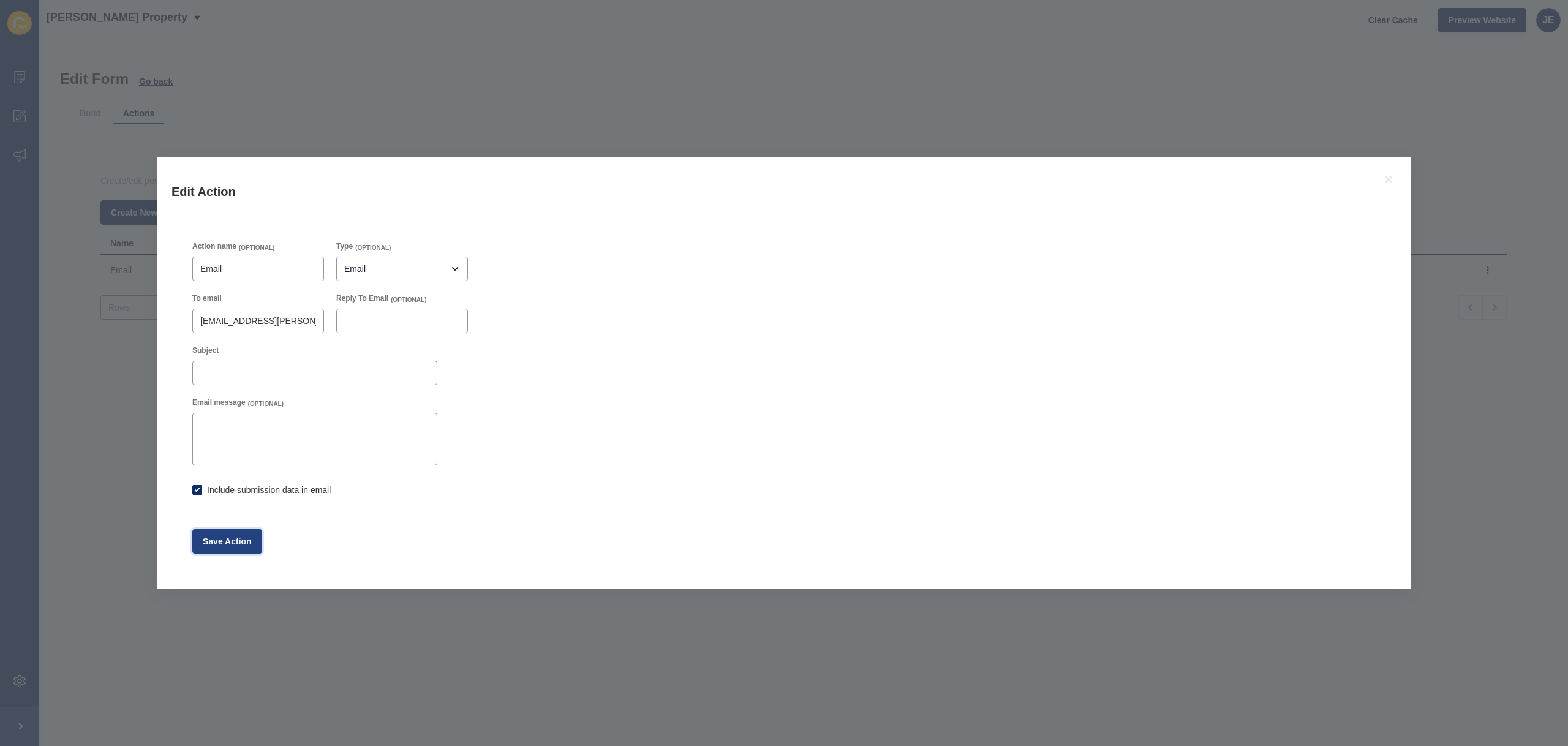
click at [230, 538] on span "Save Action" at bounding box center [227, 541] width 49 height 12
checkbox input "true"
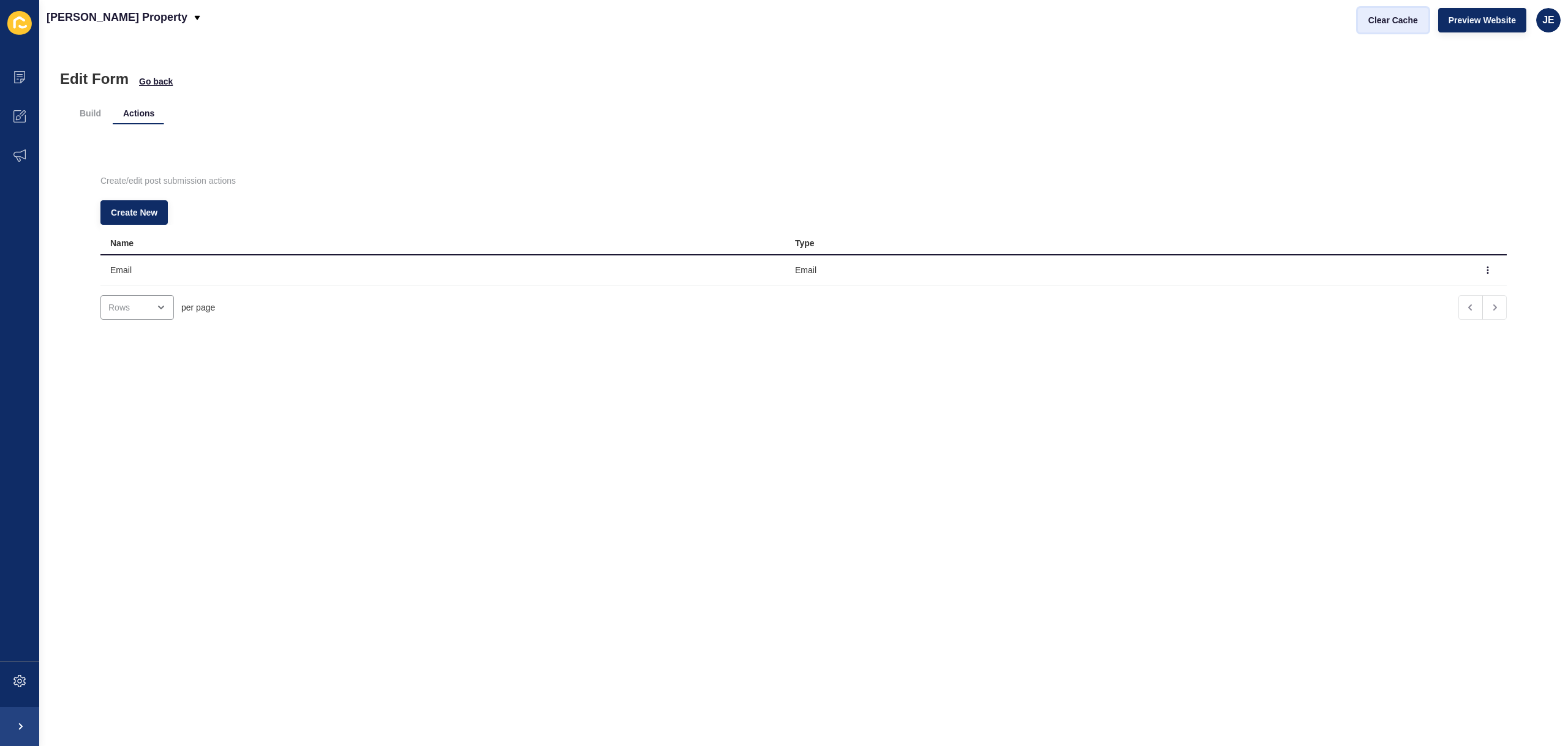
click at [1399, 20] on span "Clear Cache" at bounding box center [1392, 20] width 50 height 12
click at [1471, 19] on span "Preview Website" at bounding box center [1482, 20] width 67 height 12
click at [89, 117] on li "Build" at bounding box center [91, 113] width 41 height 22
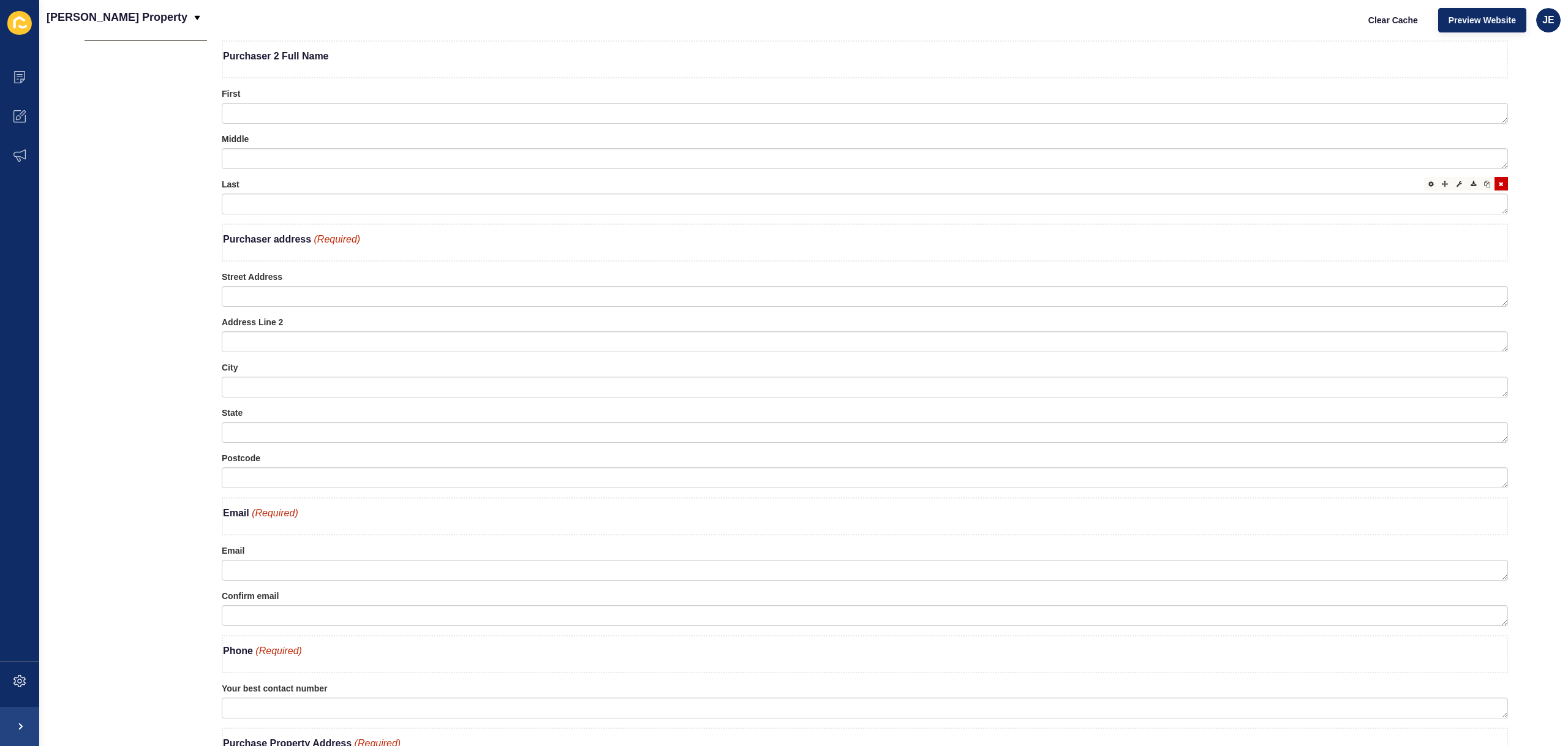
scroll to position [493, 0]
click at [1452, 142] on div at bounding box center [1459, 142] width 14 height 14
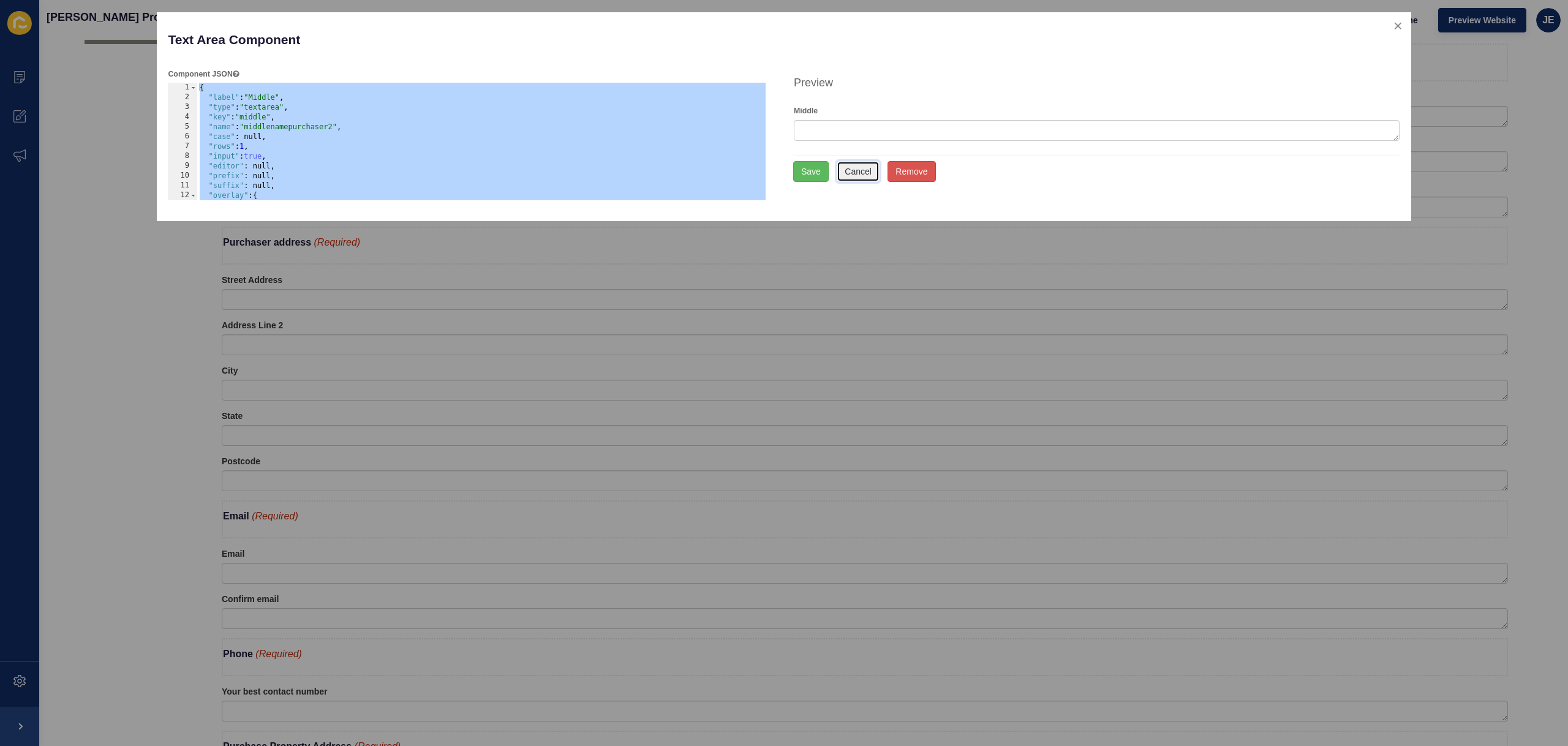
click at [868, 178] on button "Cancel" at bounding box center [858, 172] width 43 height 21
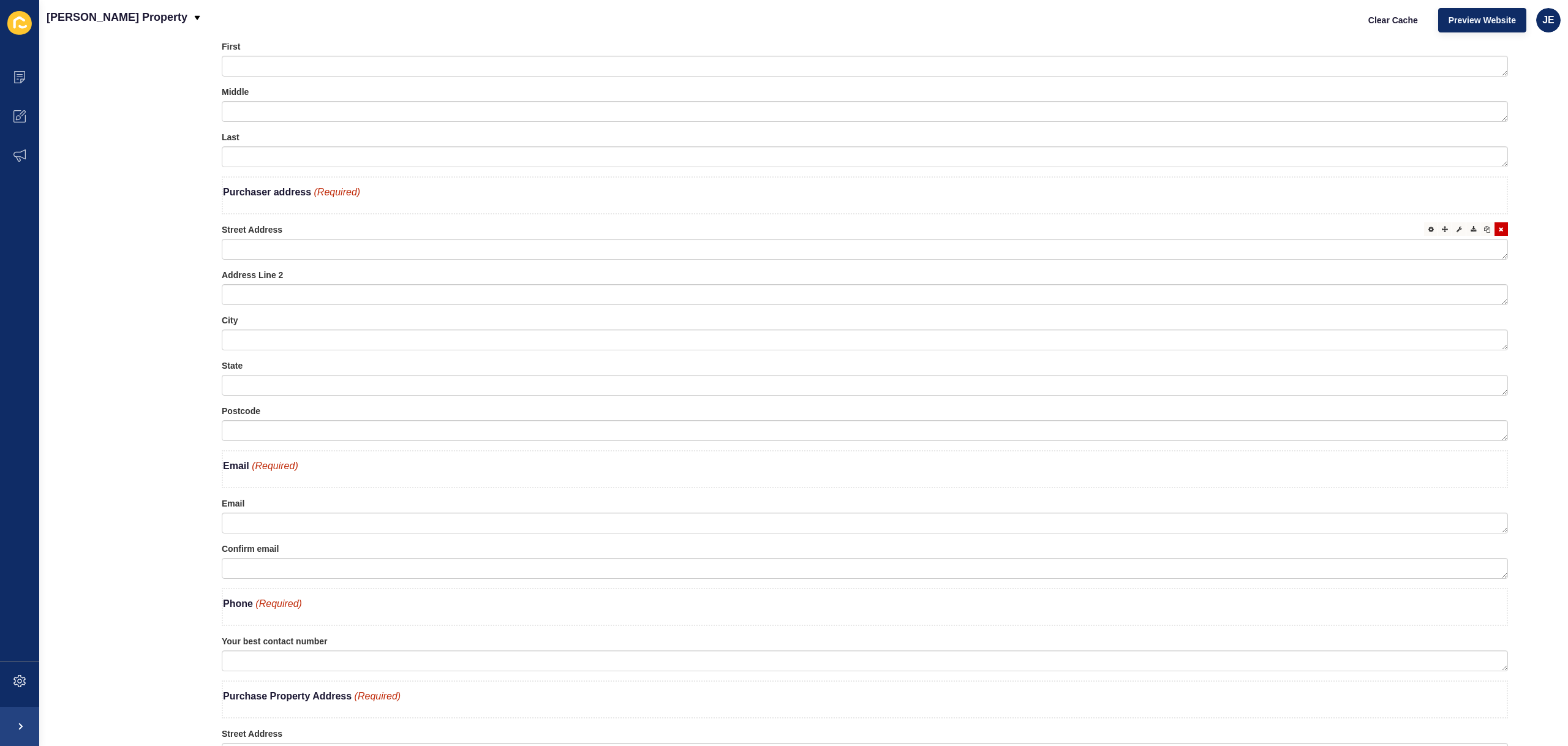
scroll to position [551, 0]
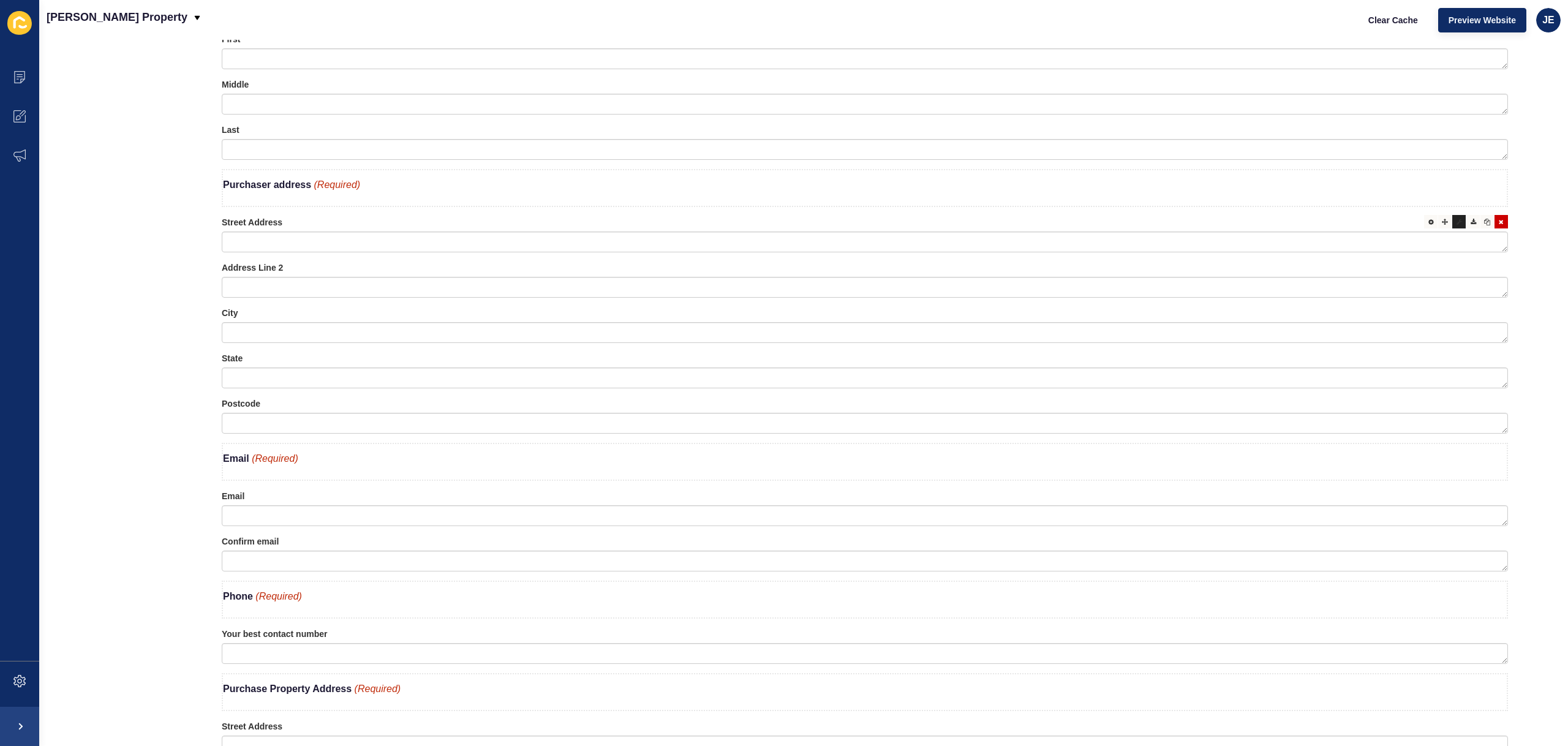
click at [1454, 223] on div at bounding box center [1459, 222] width 14 height 14
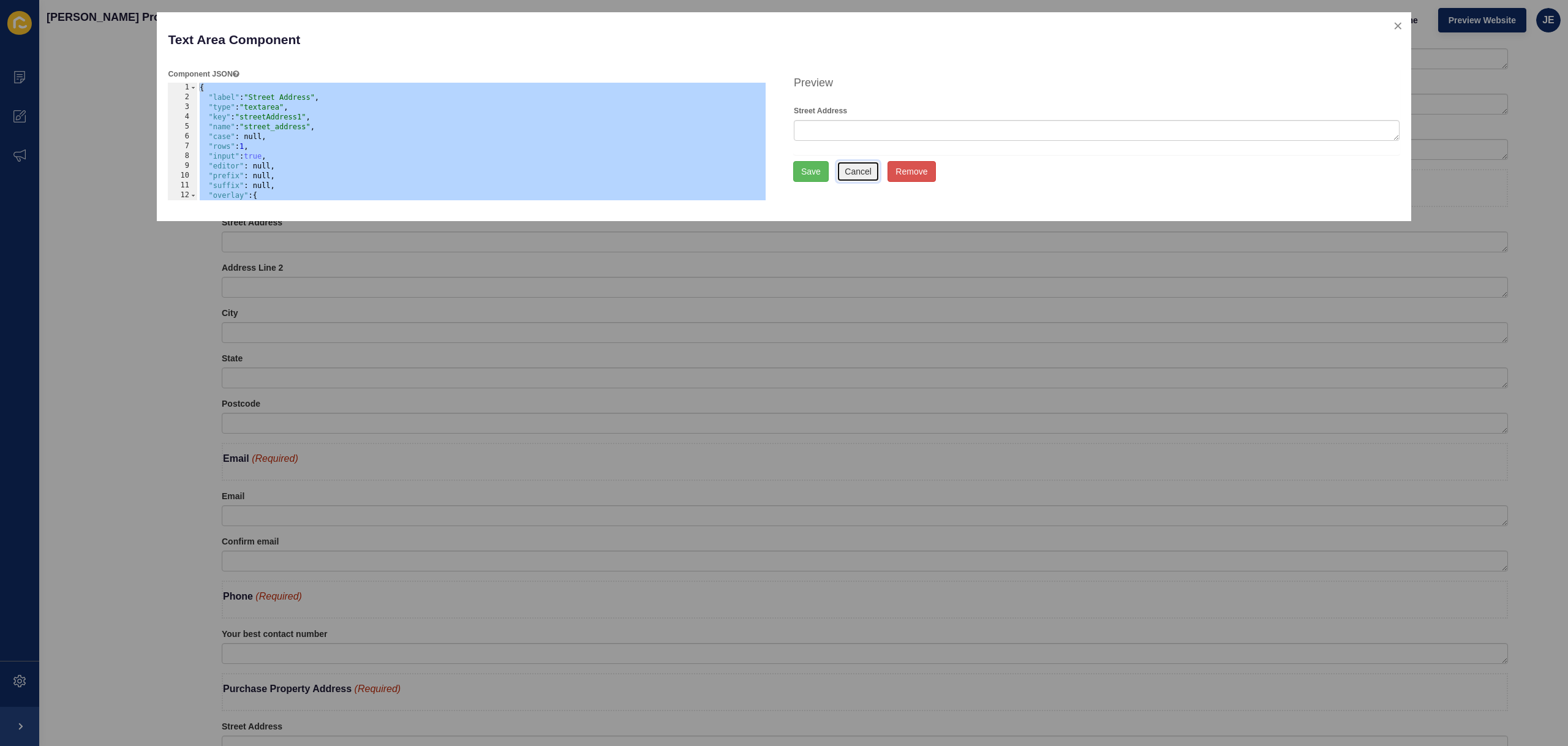
click at [871, 172] on button "Cancel" at bounding box center [858, 172] width 43 height 21
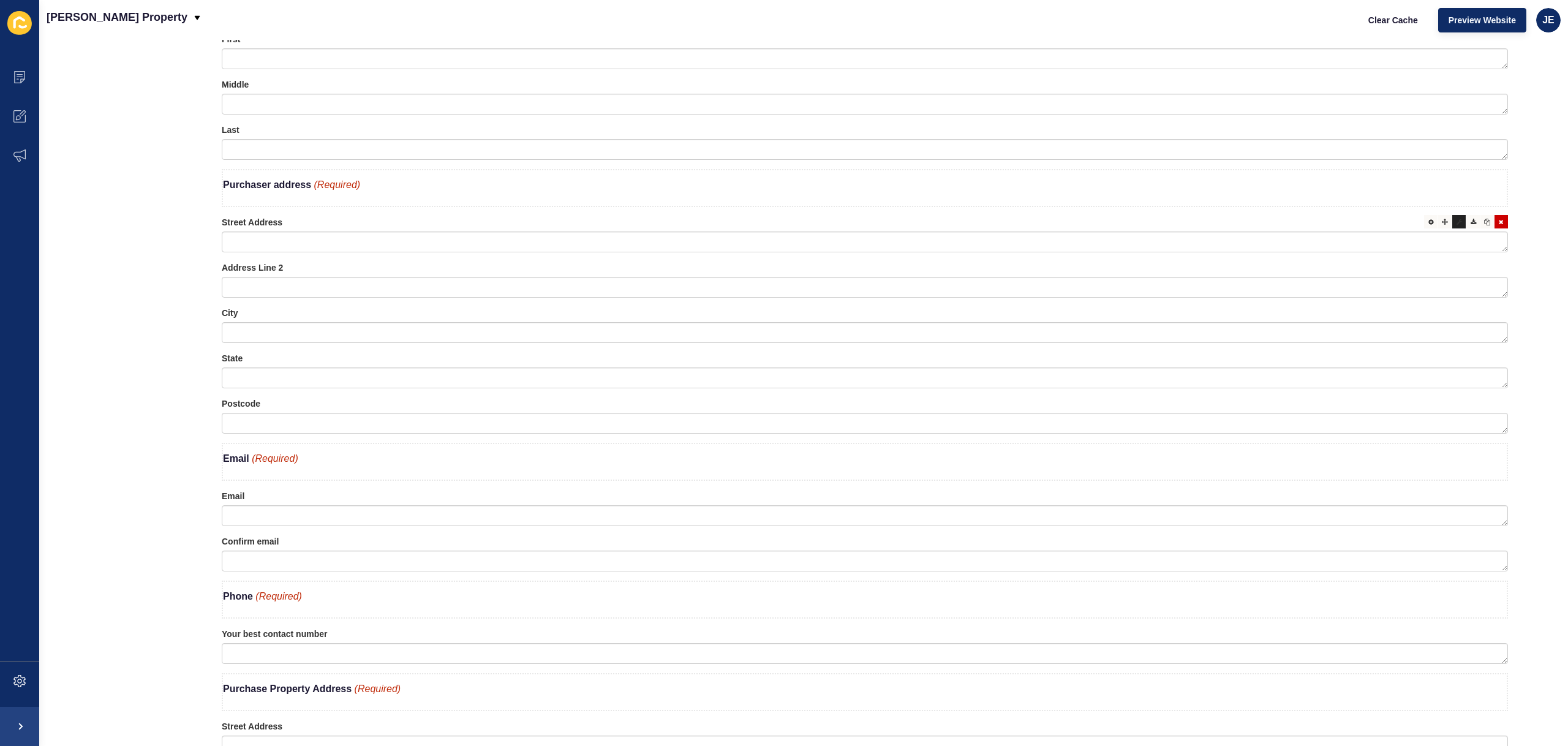
click at [1452, 227] on div at bounding box center [1459, 222] width 14 height 14
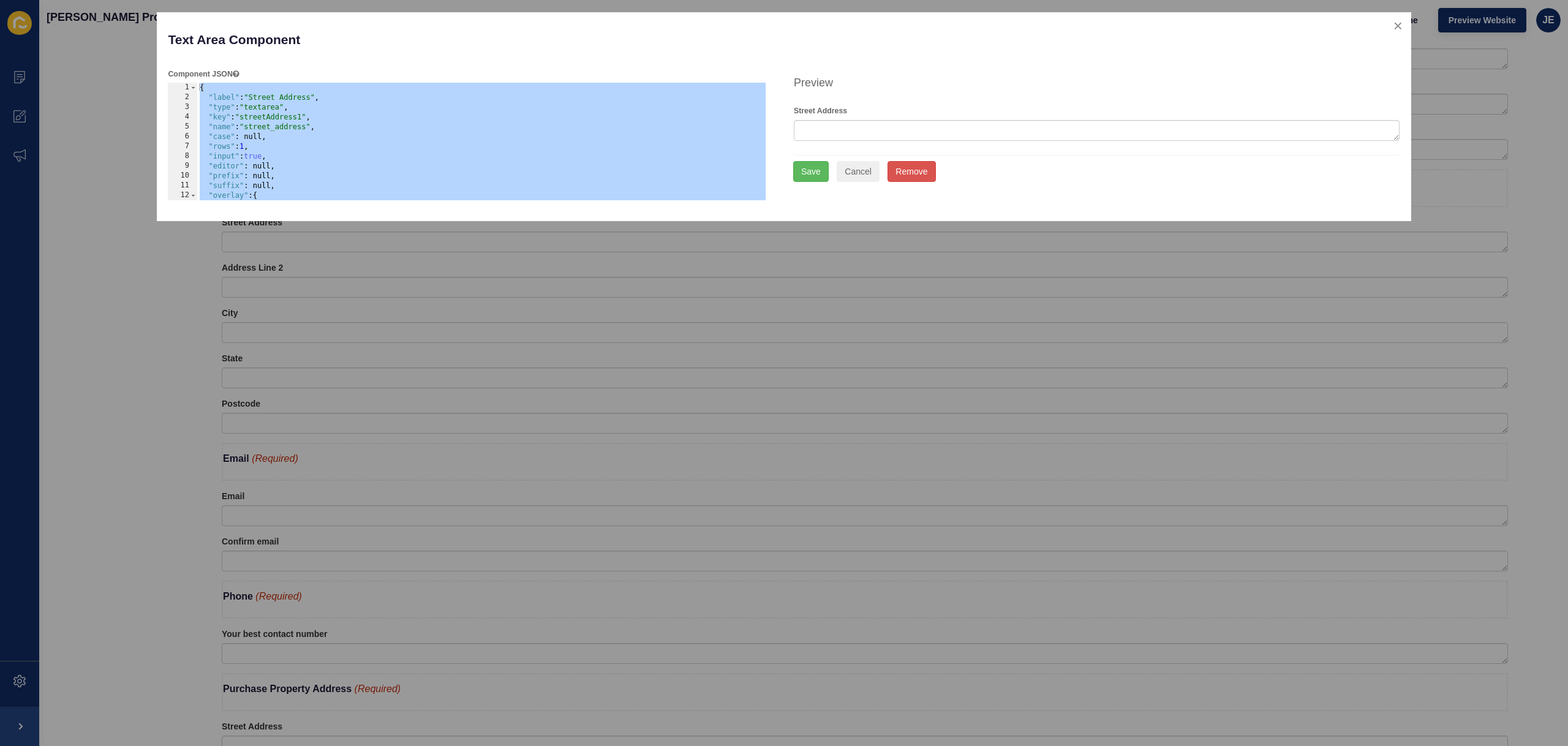
click at [293, 128] on div "{ "label" : "Street Address" , "type" : "textarea" , "key" : "streetAddress1" ,…" at bounding box center [482, 151] width 569 height 137
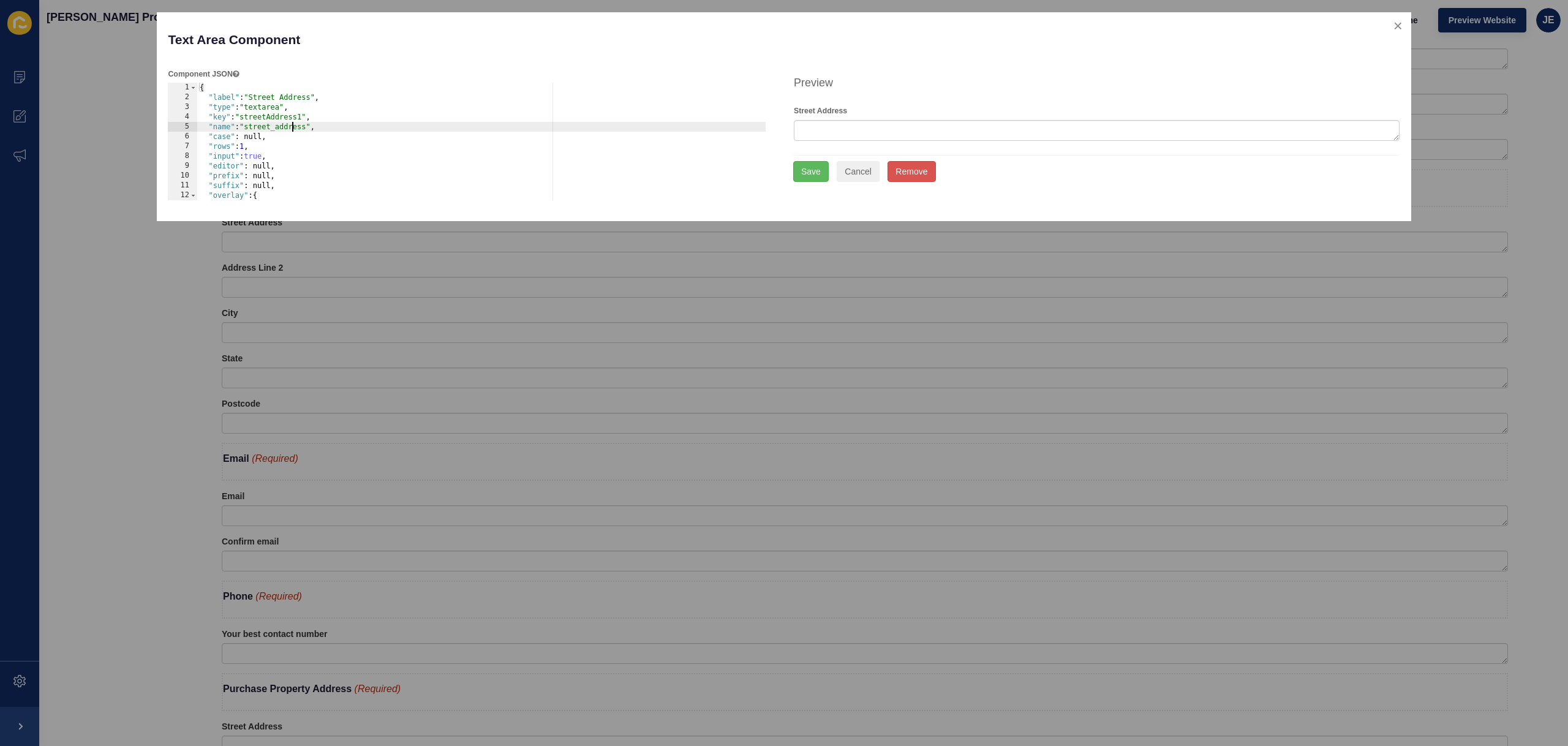
click at [293, 128] on div "{ "label" : "Street Address" , "type" : "textarea" , "key" : "streetAddress1" ,…" at bounding box center [482, 151] width 569 height 137
click at [250, 129] on div "{ "label" : "Street Address" , "type" : "textarea" , "key" : "streetAddress1" ,…" at bounding box center [482, 151] width 569 height 137
drag, startPoint x: 291, startPoint y: 127, endPoint x: 248, endPoint y: 131, distance: 43.2
click at [248, 131] on div "{ "label" : "Street Address" , "type" : "textarea" , "key" : "streetAddress1" ,…" at bounding box center [482, 151] width 569 height 137
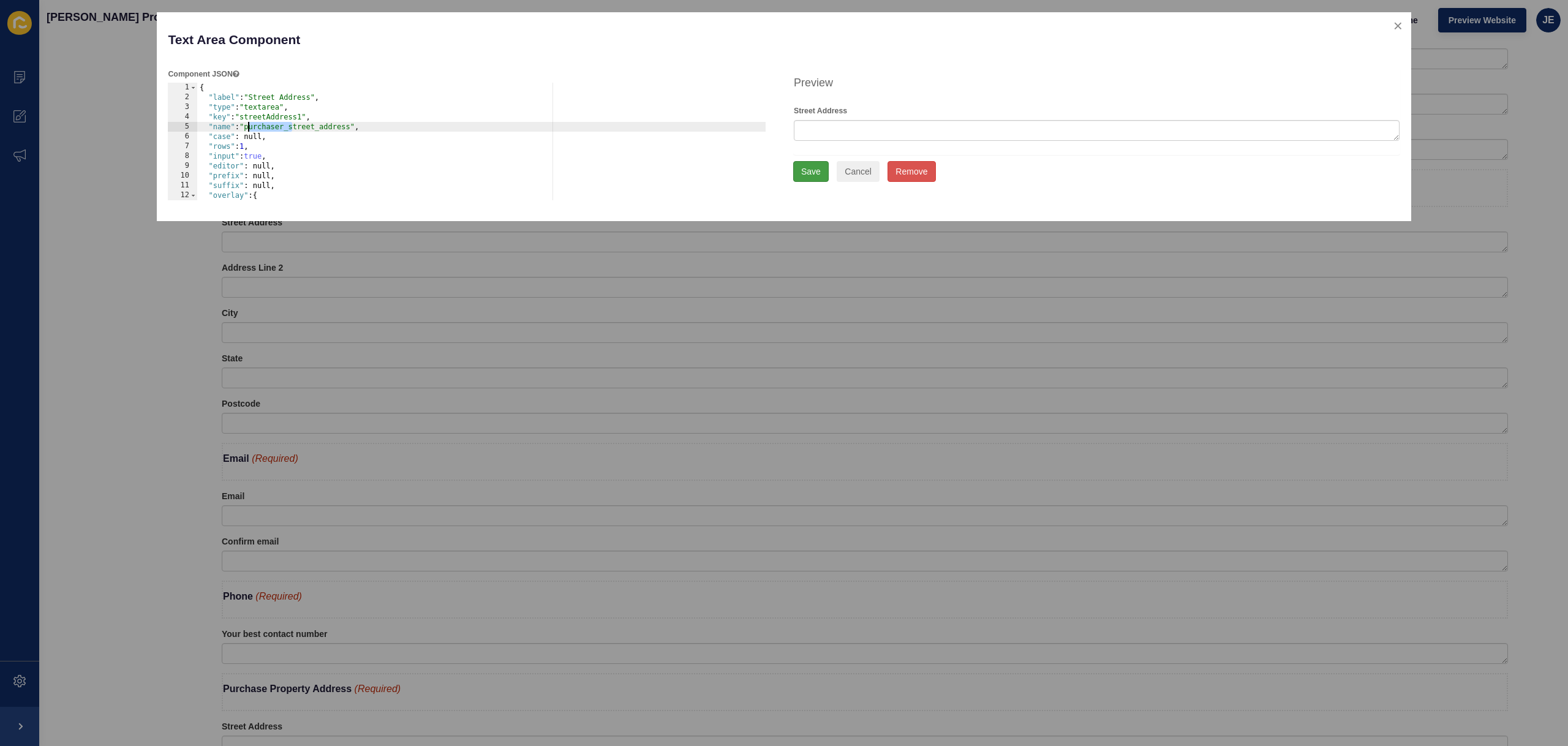
type textarea ""name": "purchaser_street_address","
click at [802, 170] on button "Save" at bounding box center [811, 172] width 35 height 21
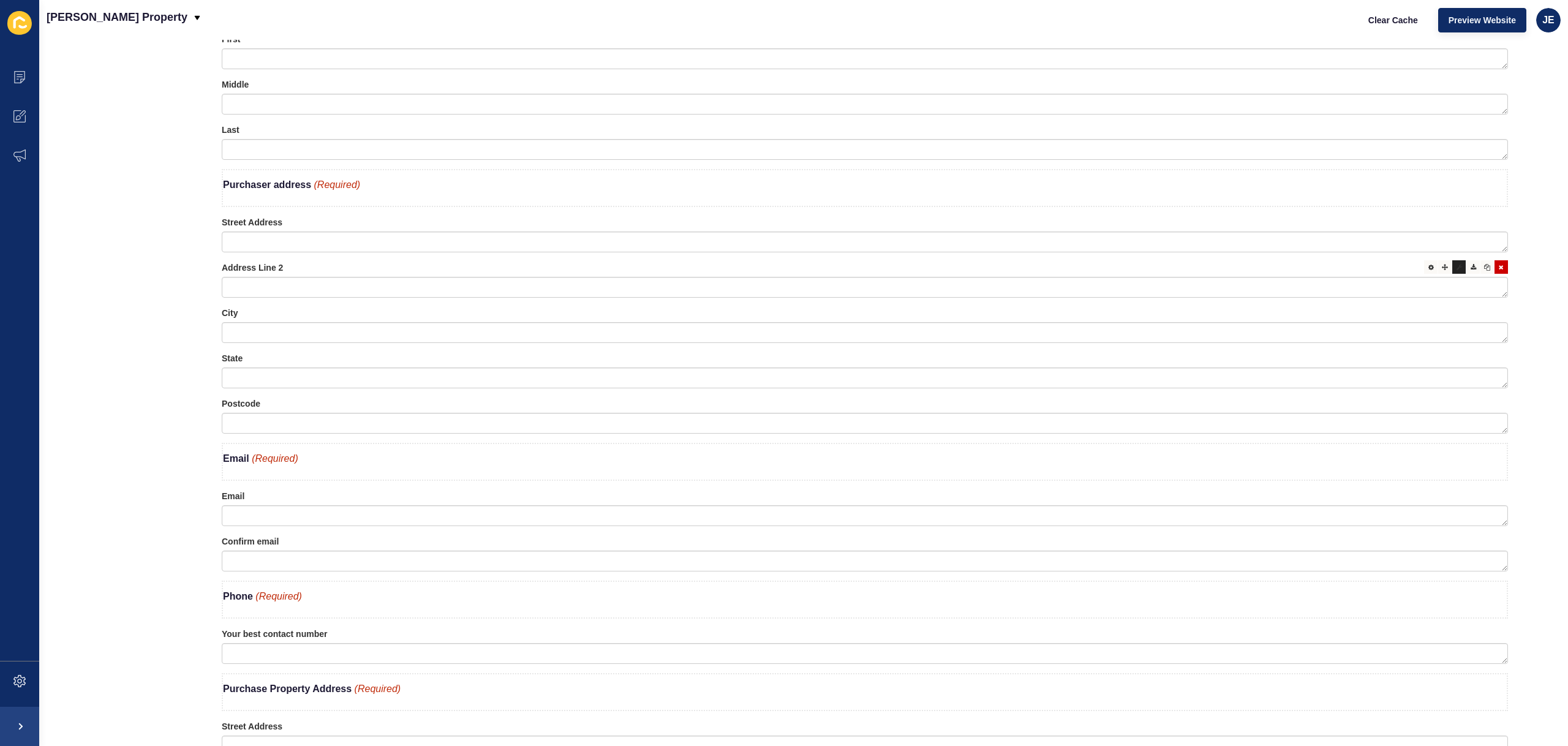
click at [1452, 270] on div at bounding box center [1459, 267] width 14 height 14
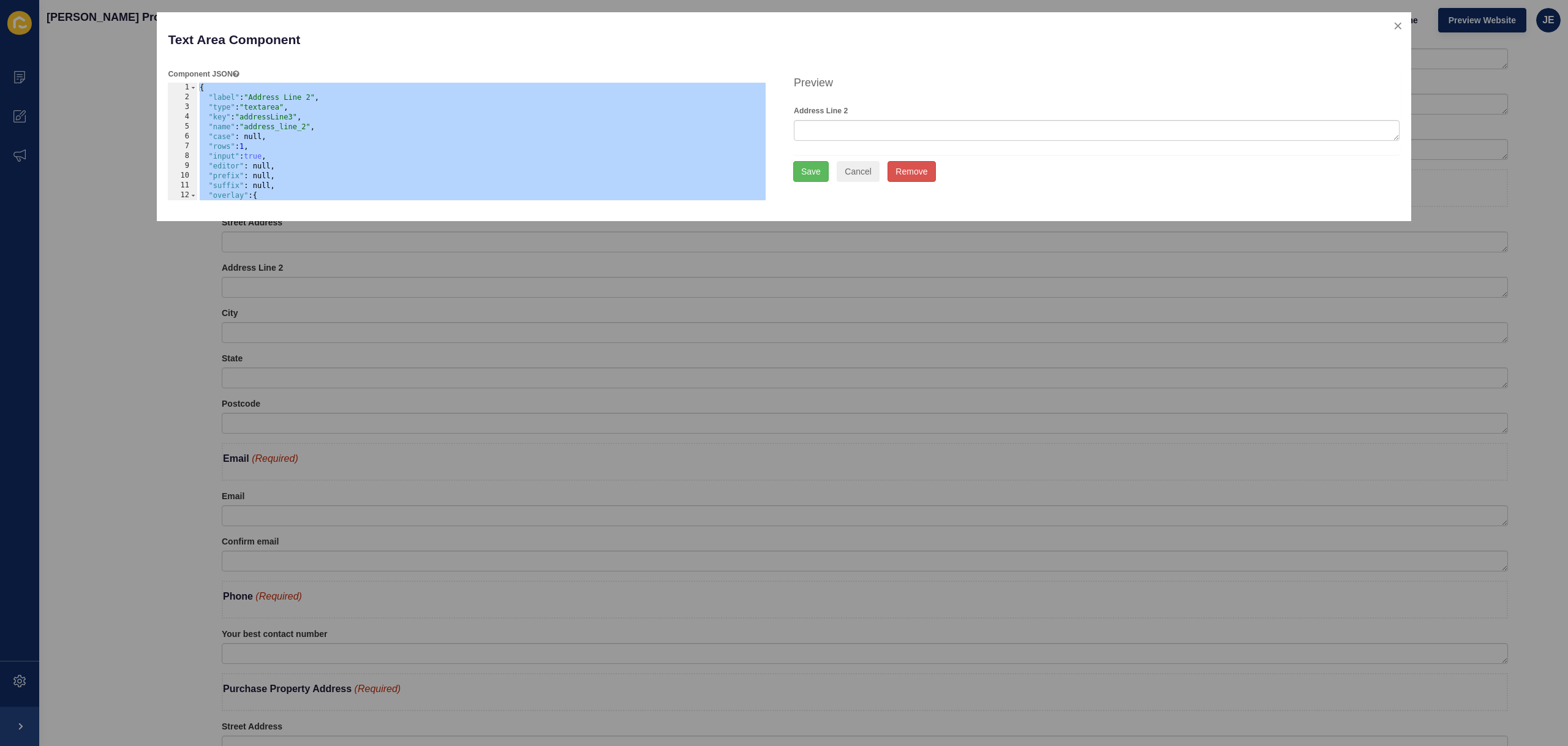
click at [250, 136] on div "{ "label" : "Address Line 2" , "type" : "textarea" , "key" : "addressLine3" , "…" at bounding box center [482, 151] width 569 height 137
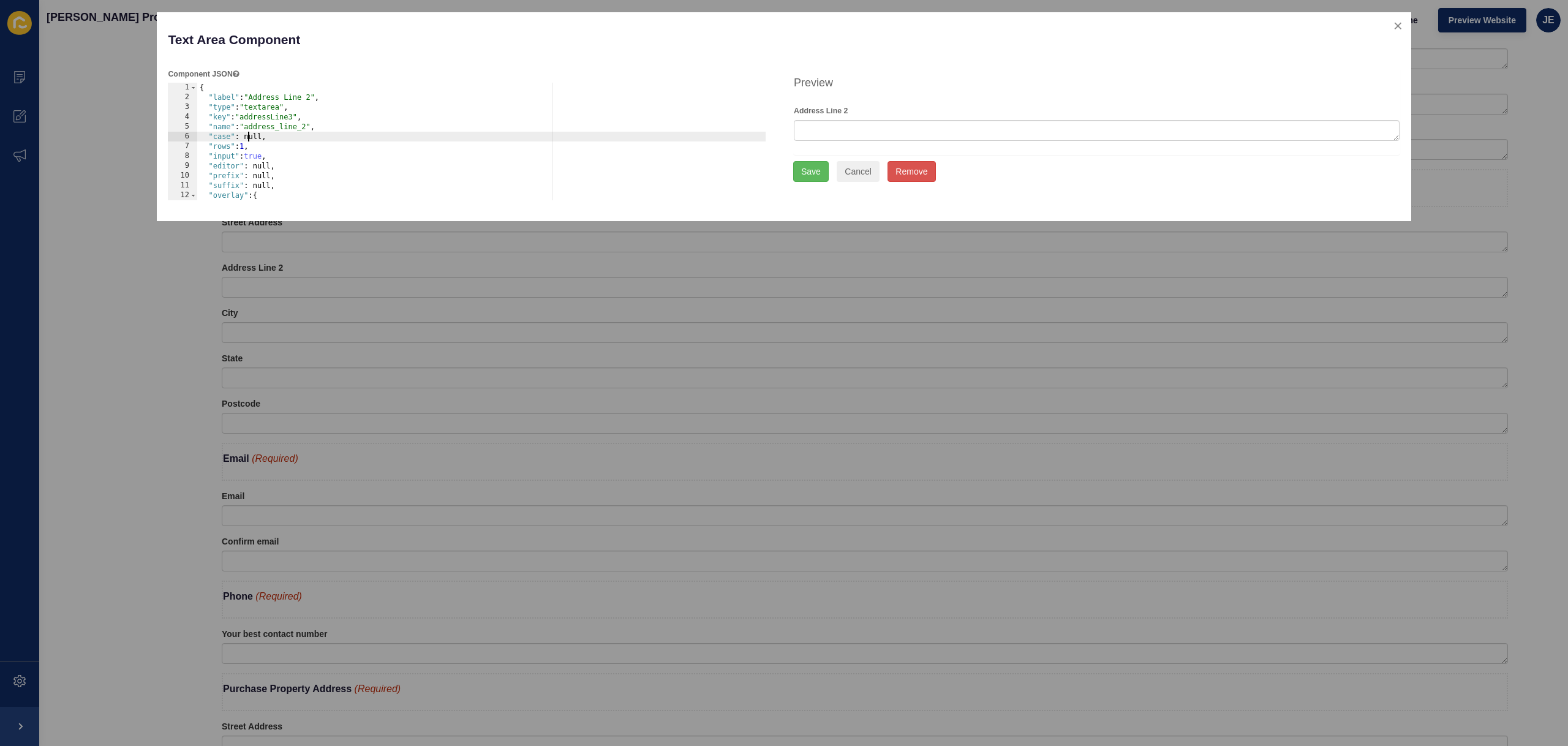
click at [249, 129] on div "{ "label" : "Address Line 2" , "type" : "textarea" , "key" : "addressLine3" , "…" at bounding box center [482, 151] width 569 height 137
paste textarea "purchaser_"
type textarea ""name": "purchaser_address_line_2","
click at [821, 178] on button "Save" at bounding box center [811, 172] width 35 height 21
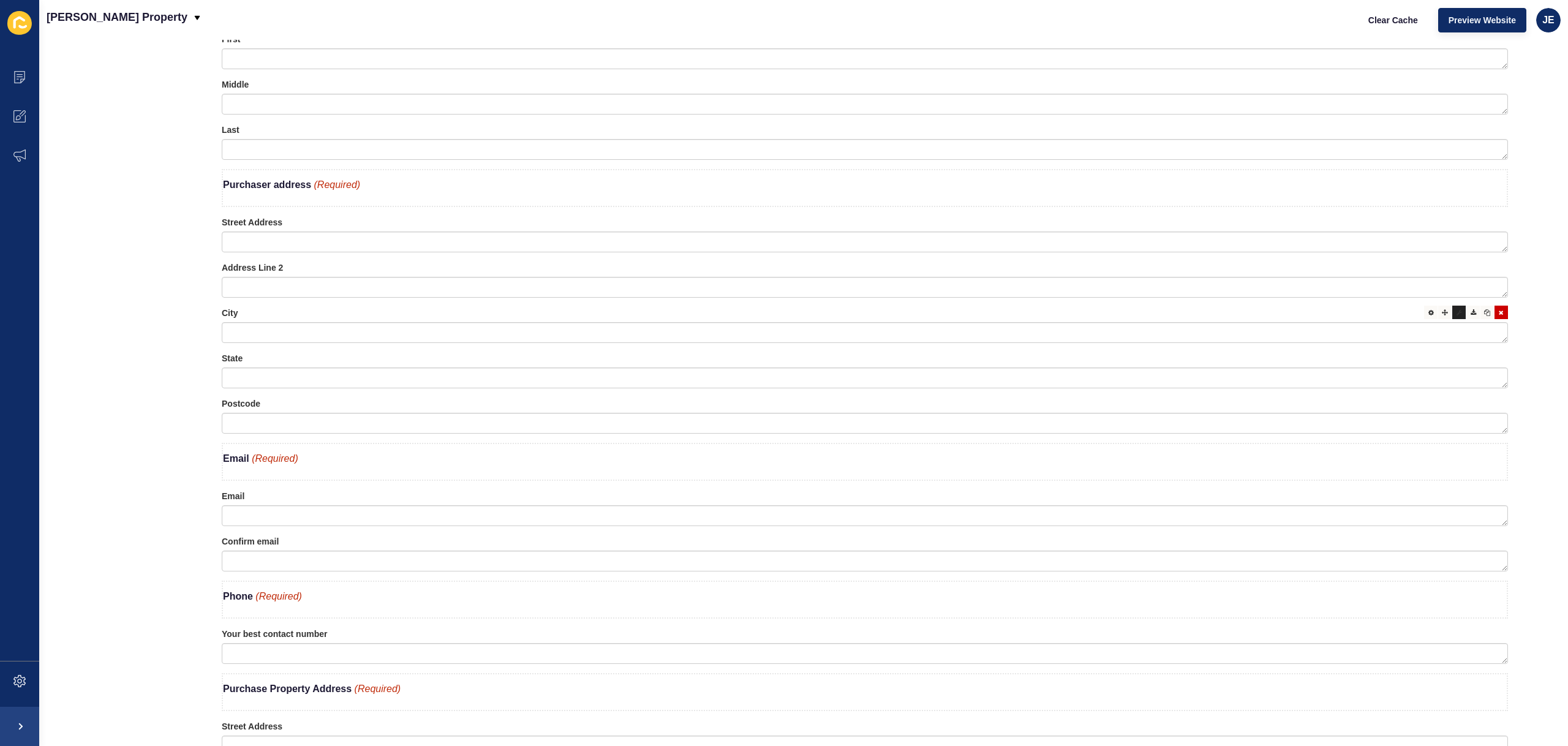
click at [1452, 315] on div at bounding box center [1459, 312] width 14 height 14
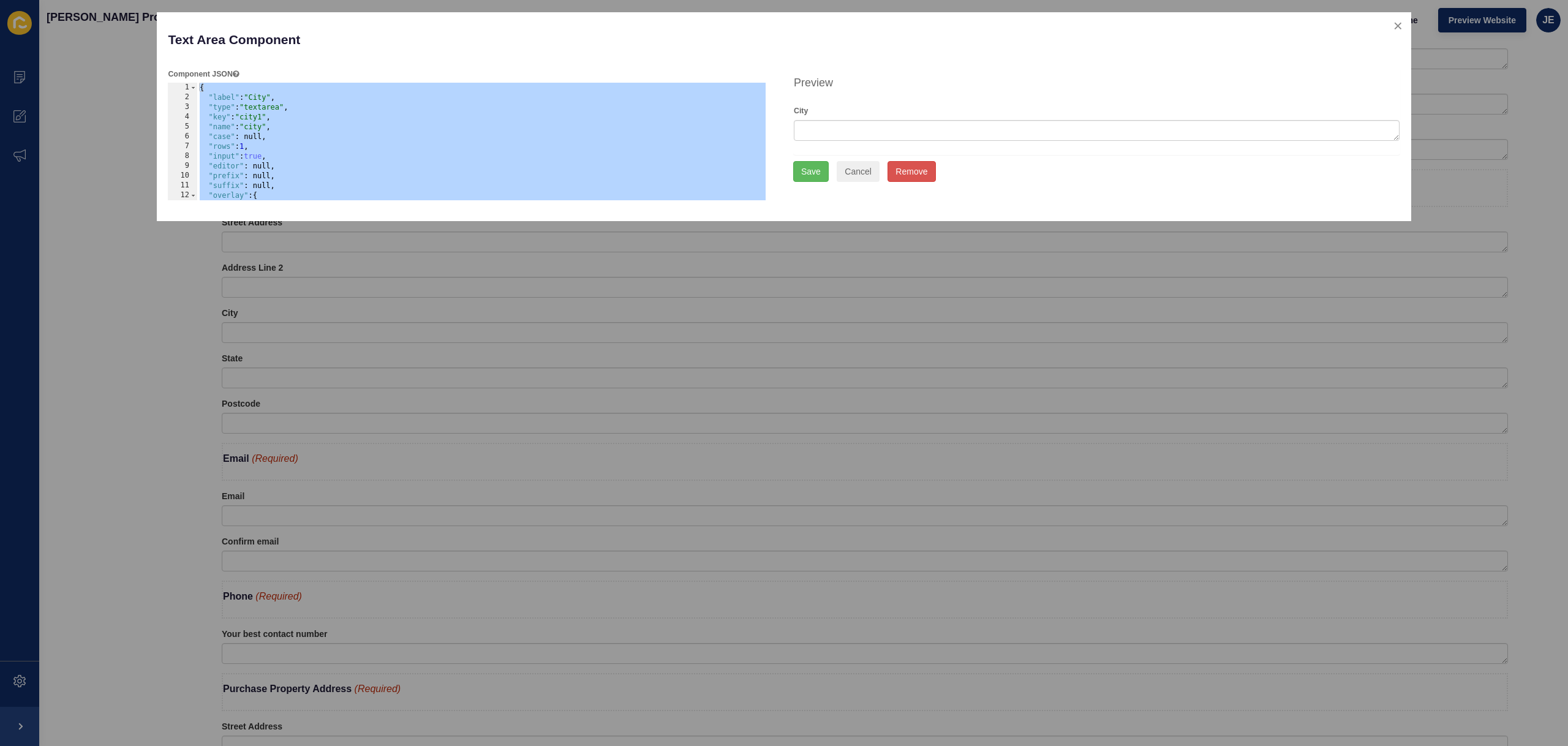
click at [249, 129] on div "{ "label" : "City" , "type" : "textarea" , "key" : "city1" , "name" : "city" , …" at bounding box center [482, 151] width 569 height 137
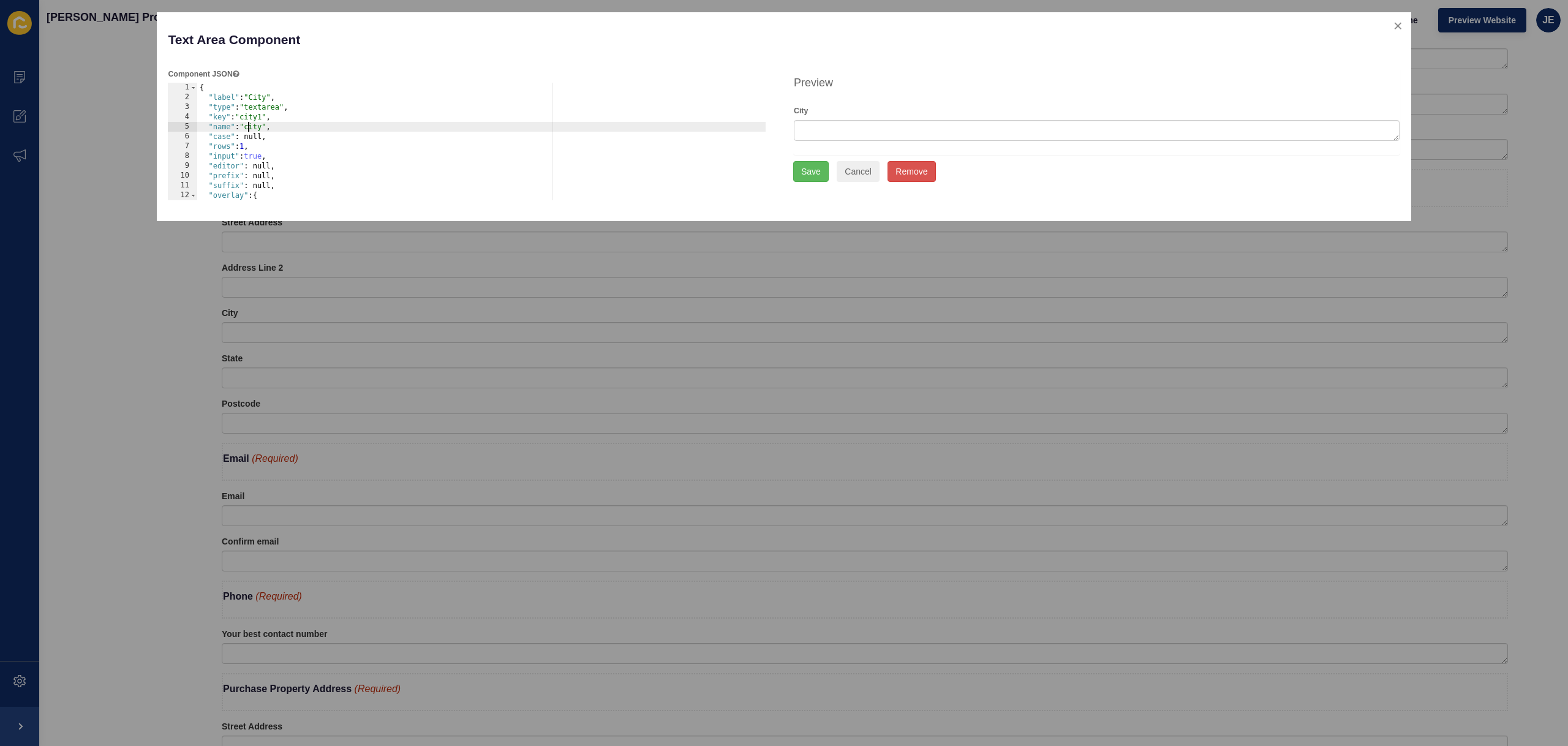
paste textarea "purchaser_"
type textarea ""name": "purchaser_city","
click at [805, 171] on button "Save" at bounding box center [811, 172] width 35 height 21
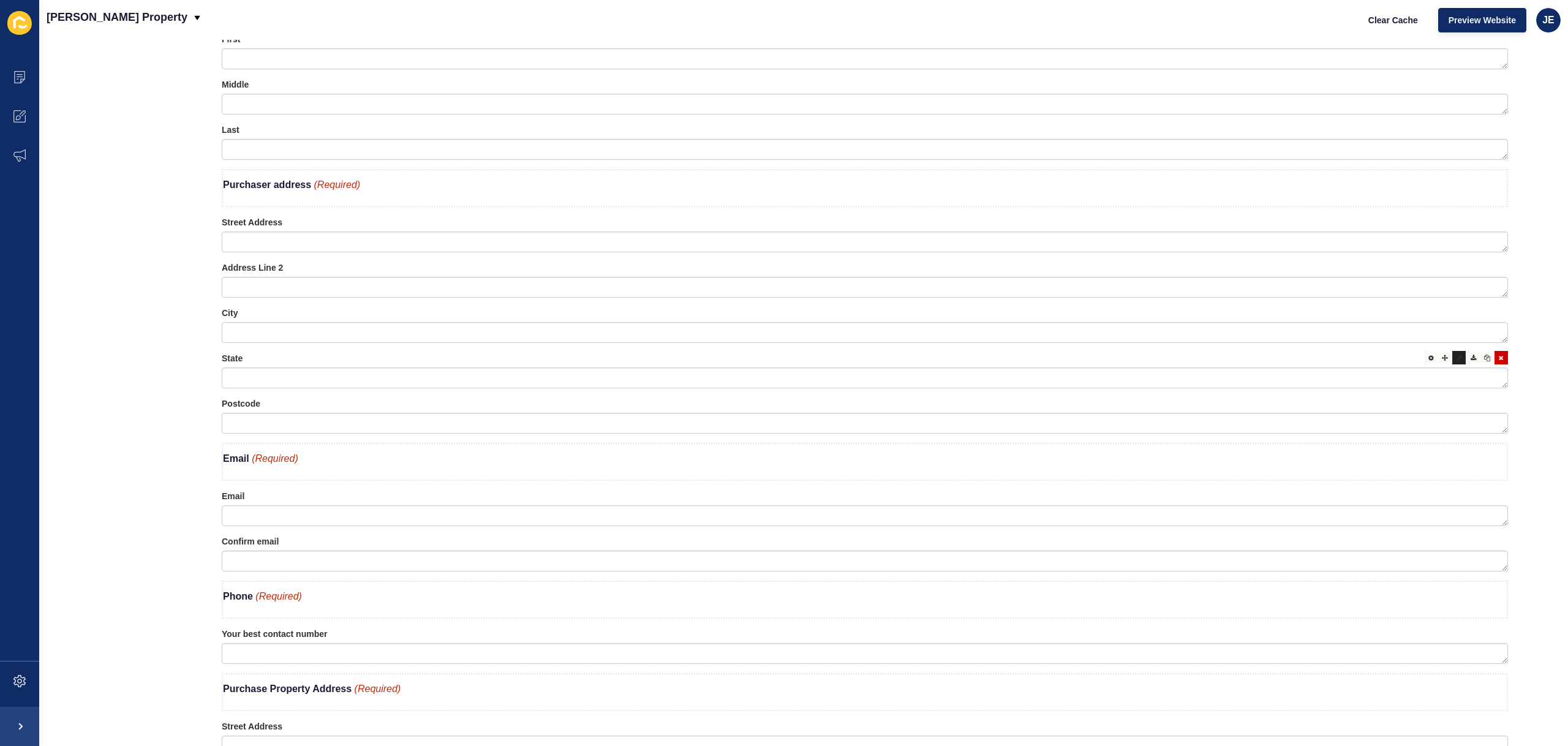
click at [1452, 361] on div at bounding box center [1459, 358] width 14 height 14
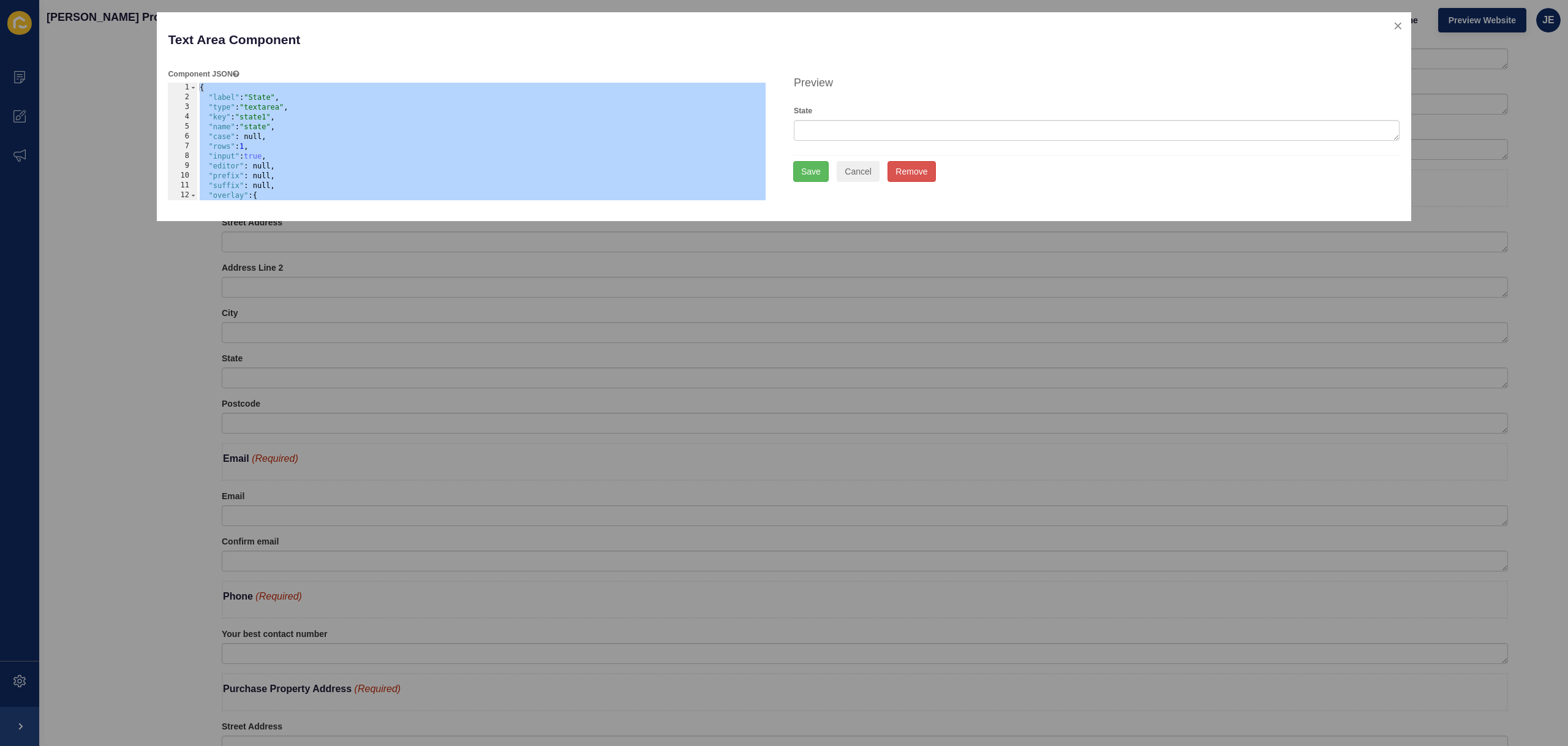
click at [247, 130] on div "{ "label" : "State" , "type" : "textarea" , "key" : "state1" , "name" : "state"…" at bounding box center [482, 151] width 569 height 137
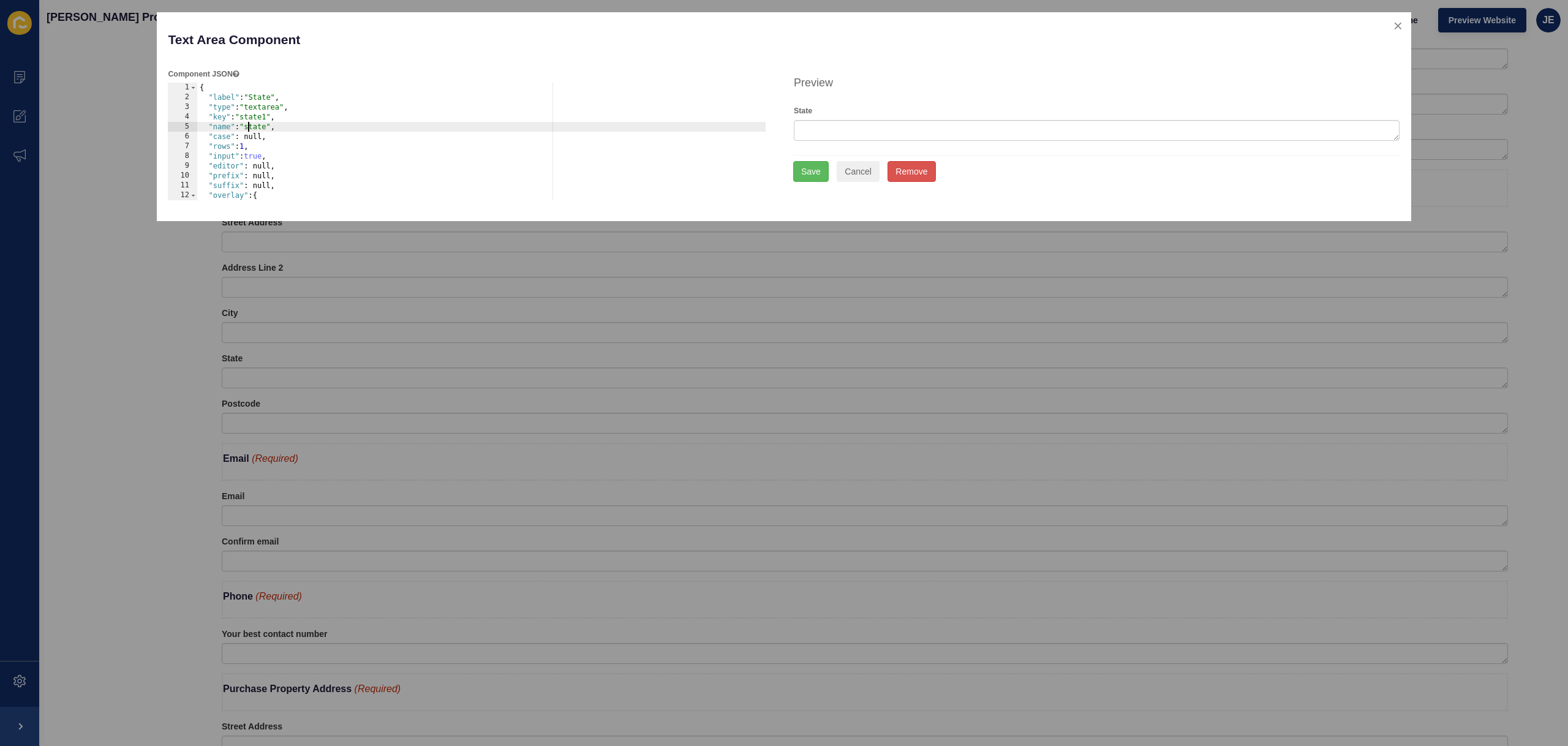
paste textarea "purchaser_"
type textarea ""name": "purchaser_state","
click at [806, 172] on button "Save" at bounding box center [811, 172] width 35 height 21
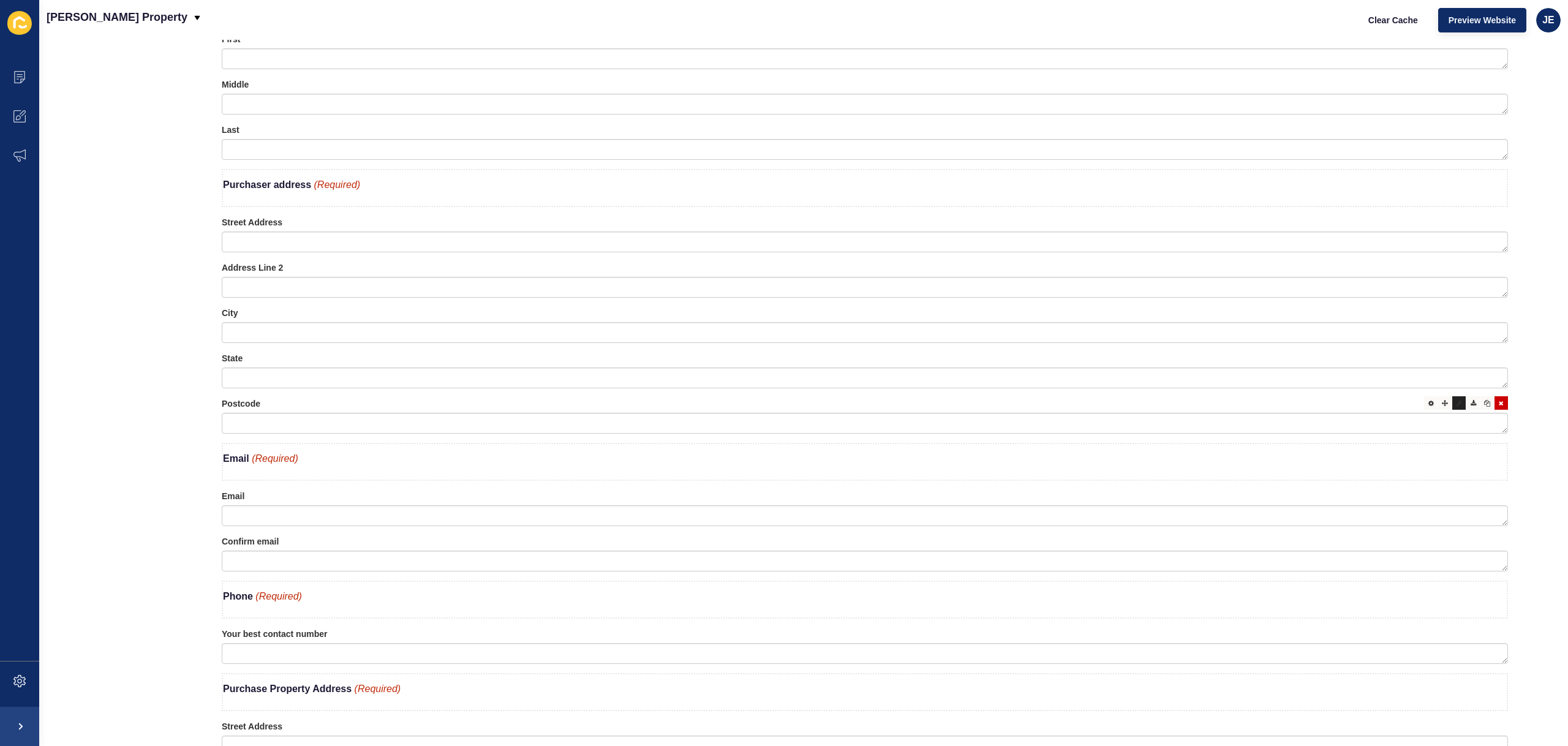
click at [1456, 405] on icon at bounding box center [1459, 403] width 5 height 6
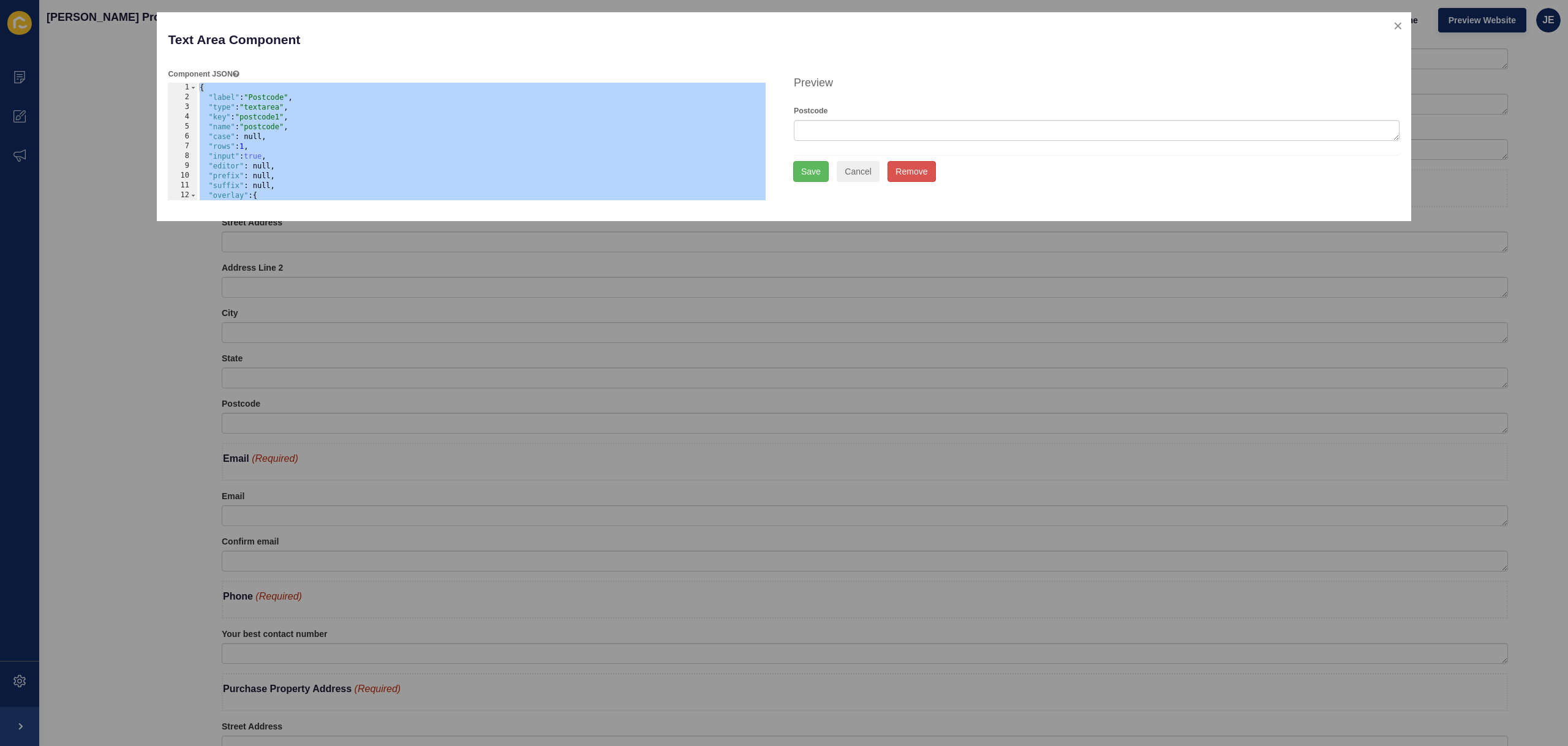
click at [249, 128] on div "{ "label" : "Postcode" , "type" : "textarea" , "key" : "postcode1" , "name" : "…" at bounding box center [482, 151] width 569 height 137
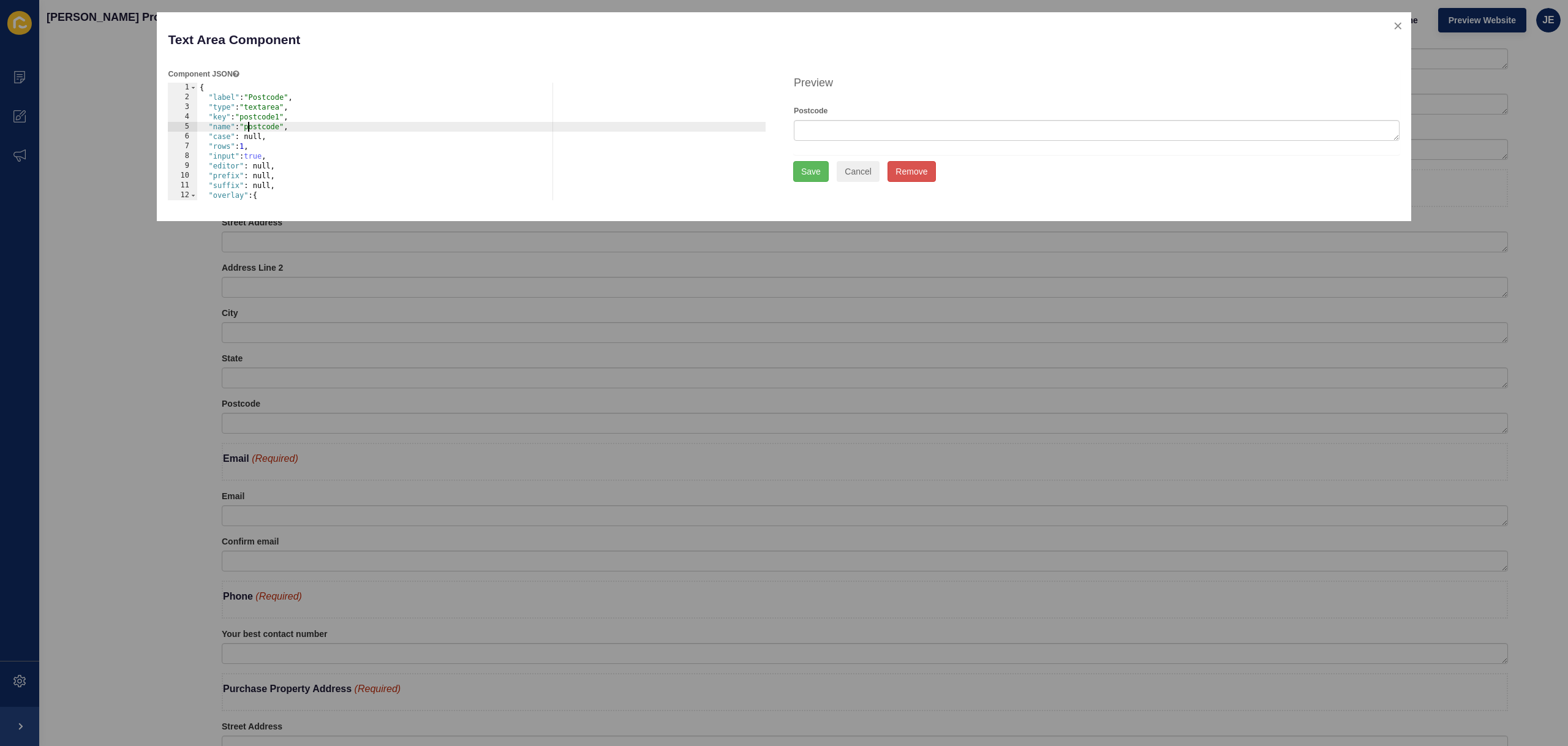
paste textarea "urchaser_p"
type textarea ""name": "purchaser_postcode","
click at [808, 174] on button "Save" at bounding box center [811, 172] width 35 height 21
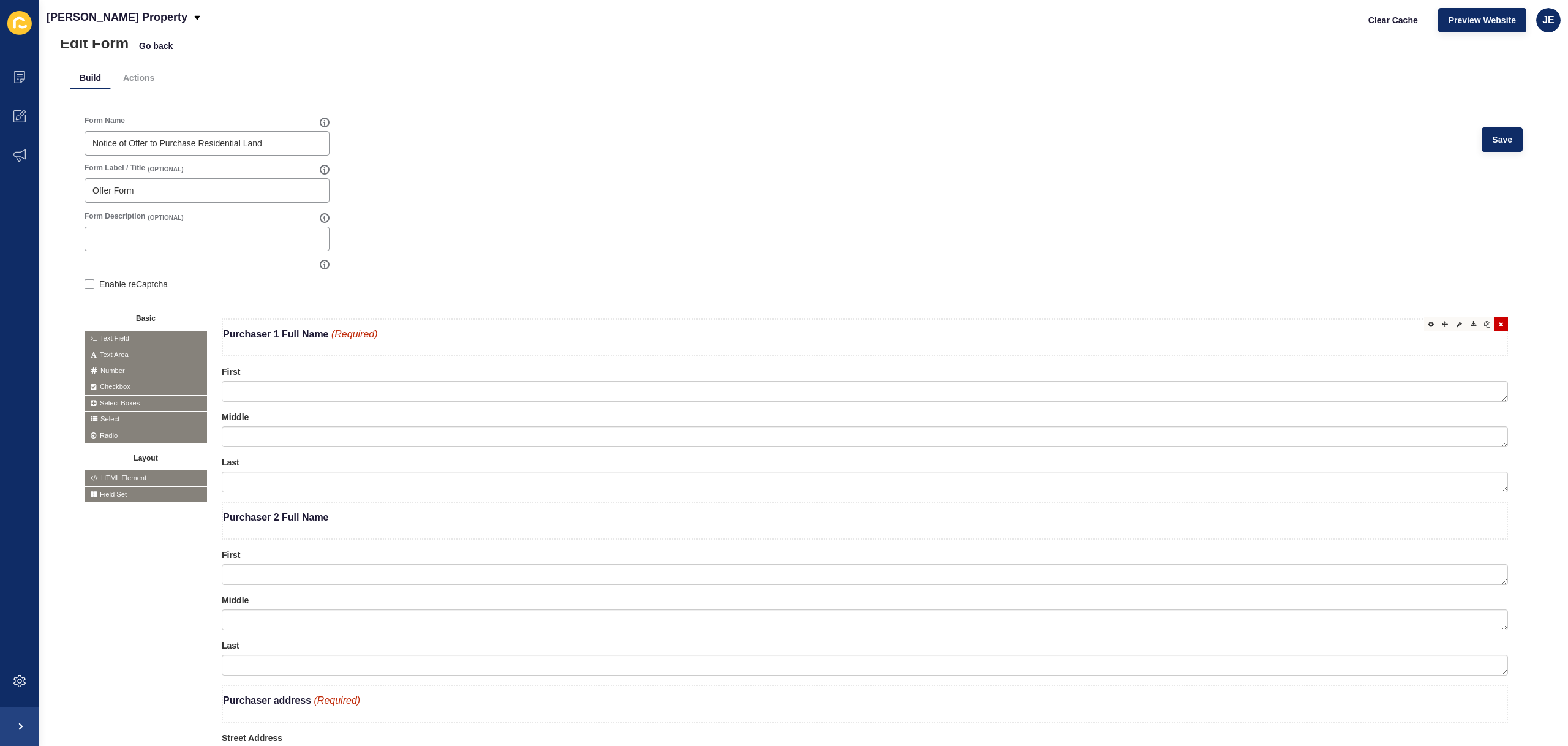
scroll to position [0, 0]
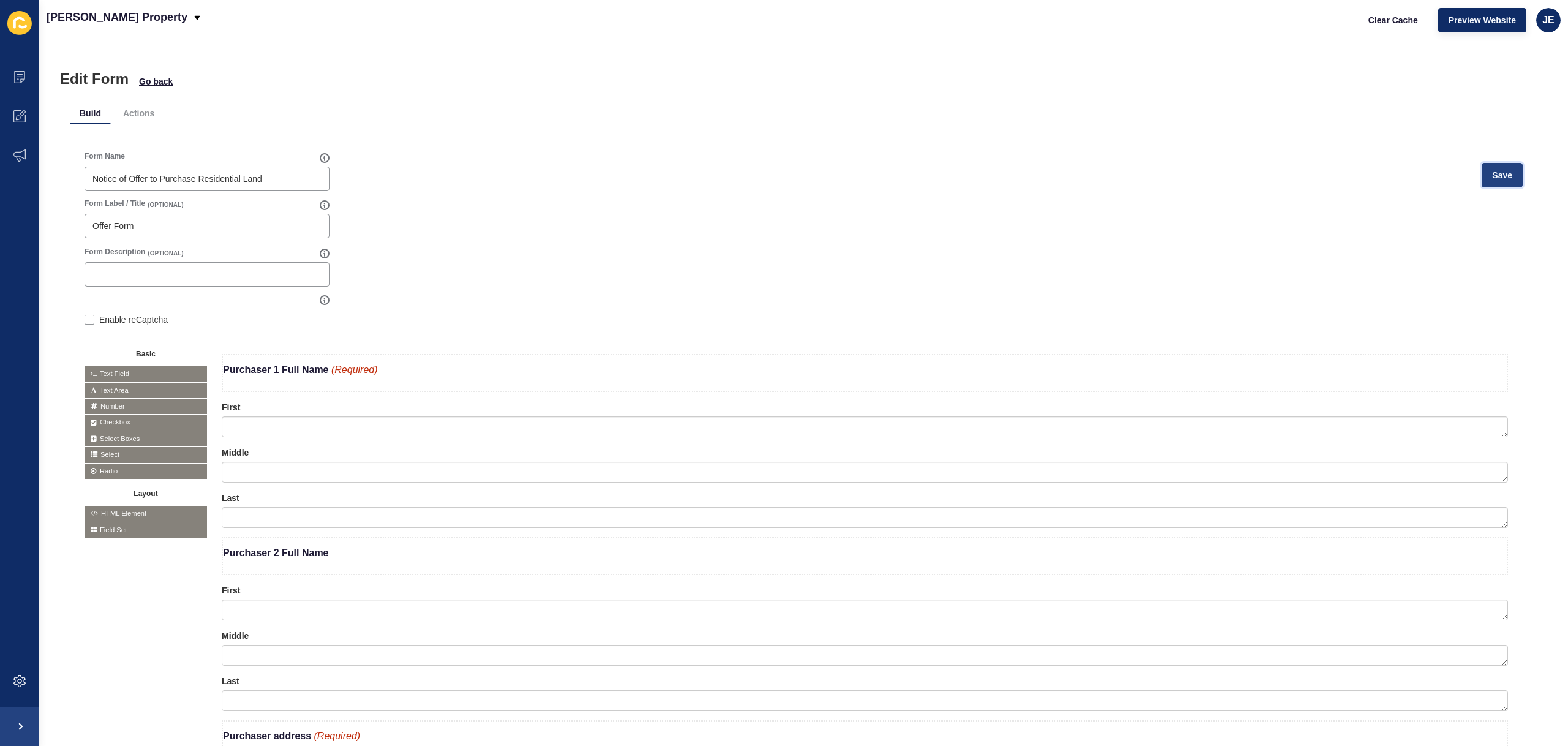
click at [1502, 167] on button "Save" at bounding box center [1502, 175] width 41 height 25
click at [1392, 16] on span "Clear Cache" at bounding box center [1392, 20] width 50 height 12
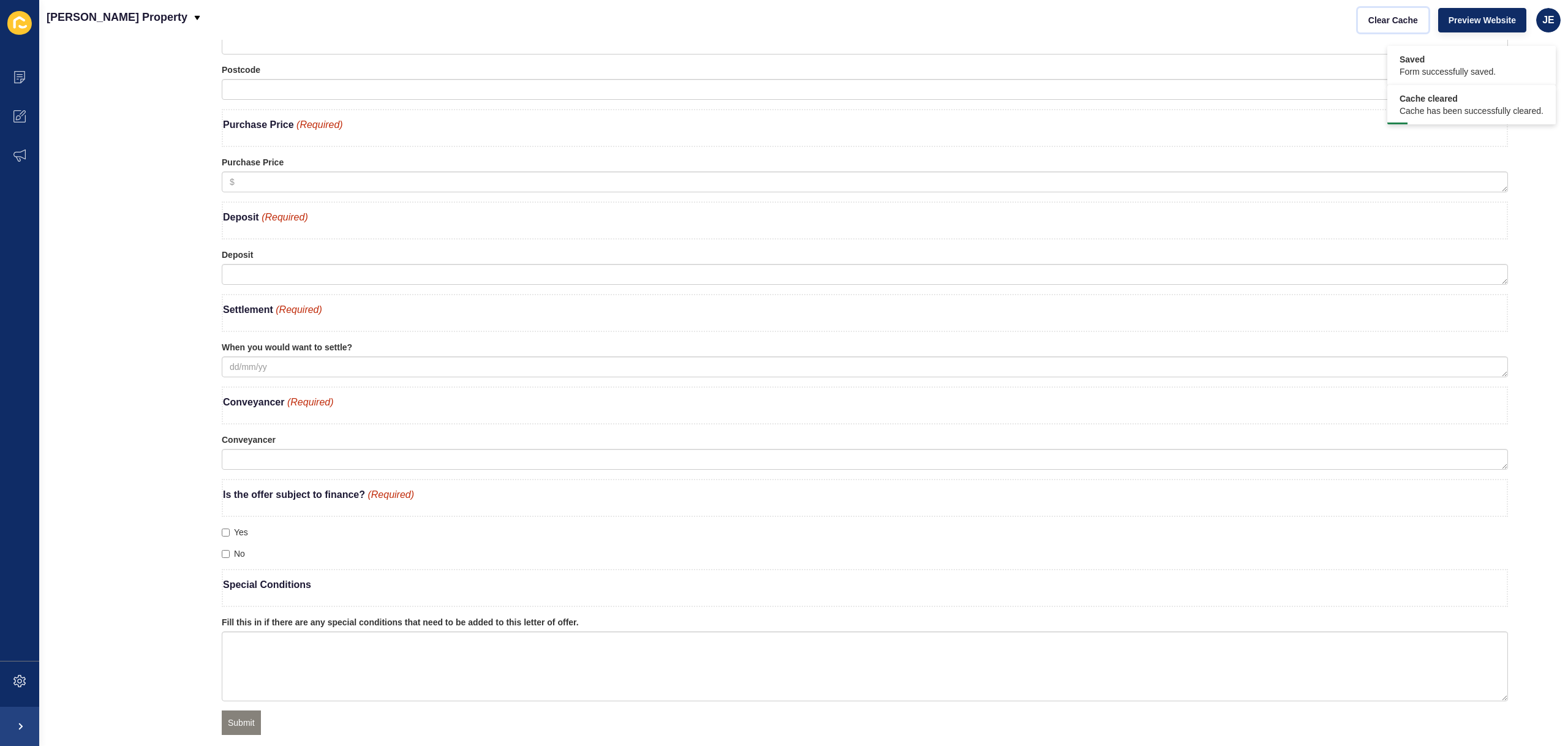
scroll to position [1463, 0]
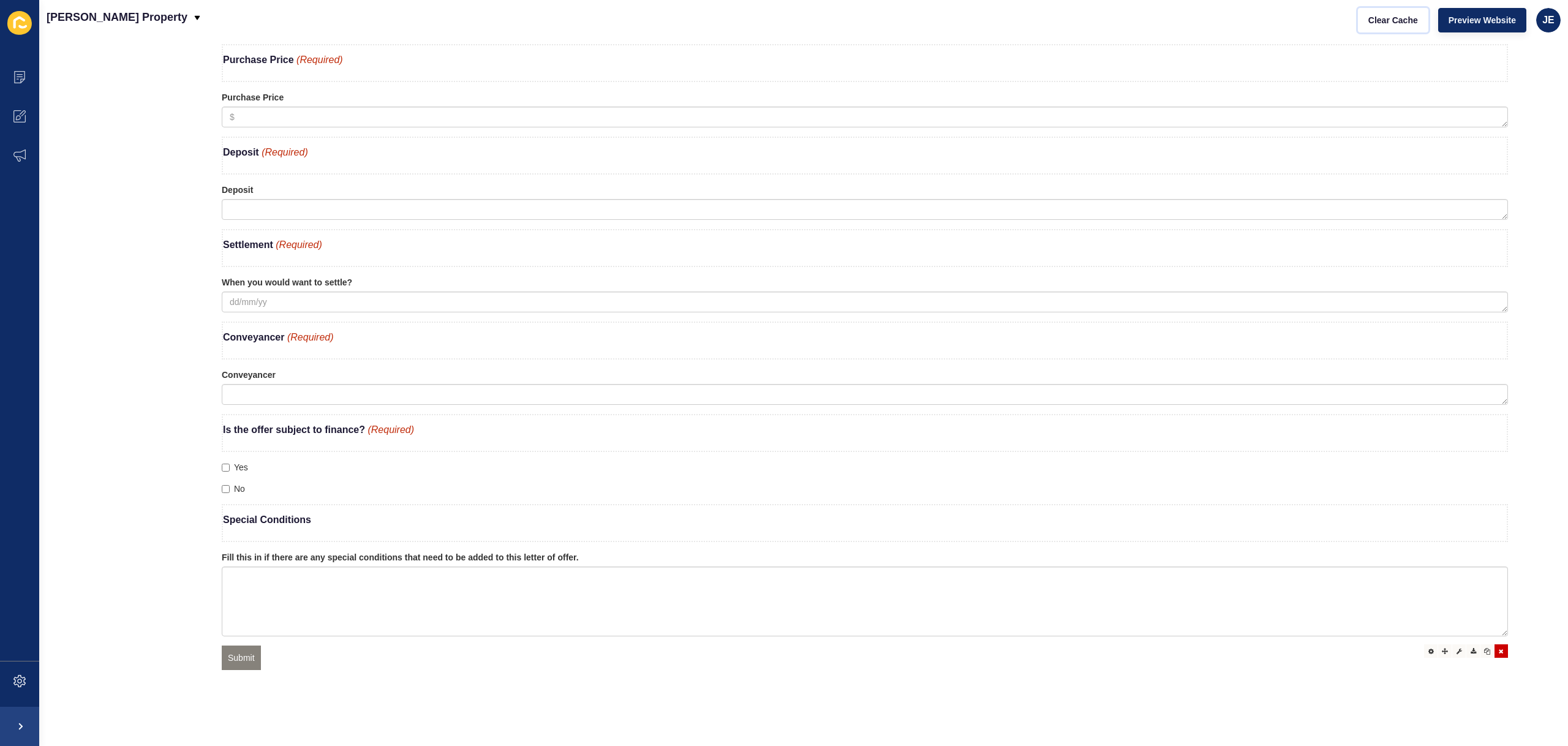
click at [1499, 648] on icon at bounding box center [1501, 651] width 5 height 6
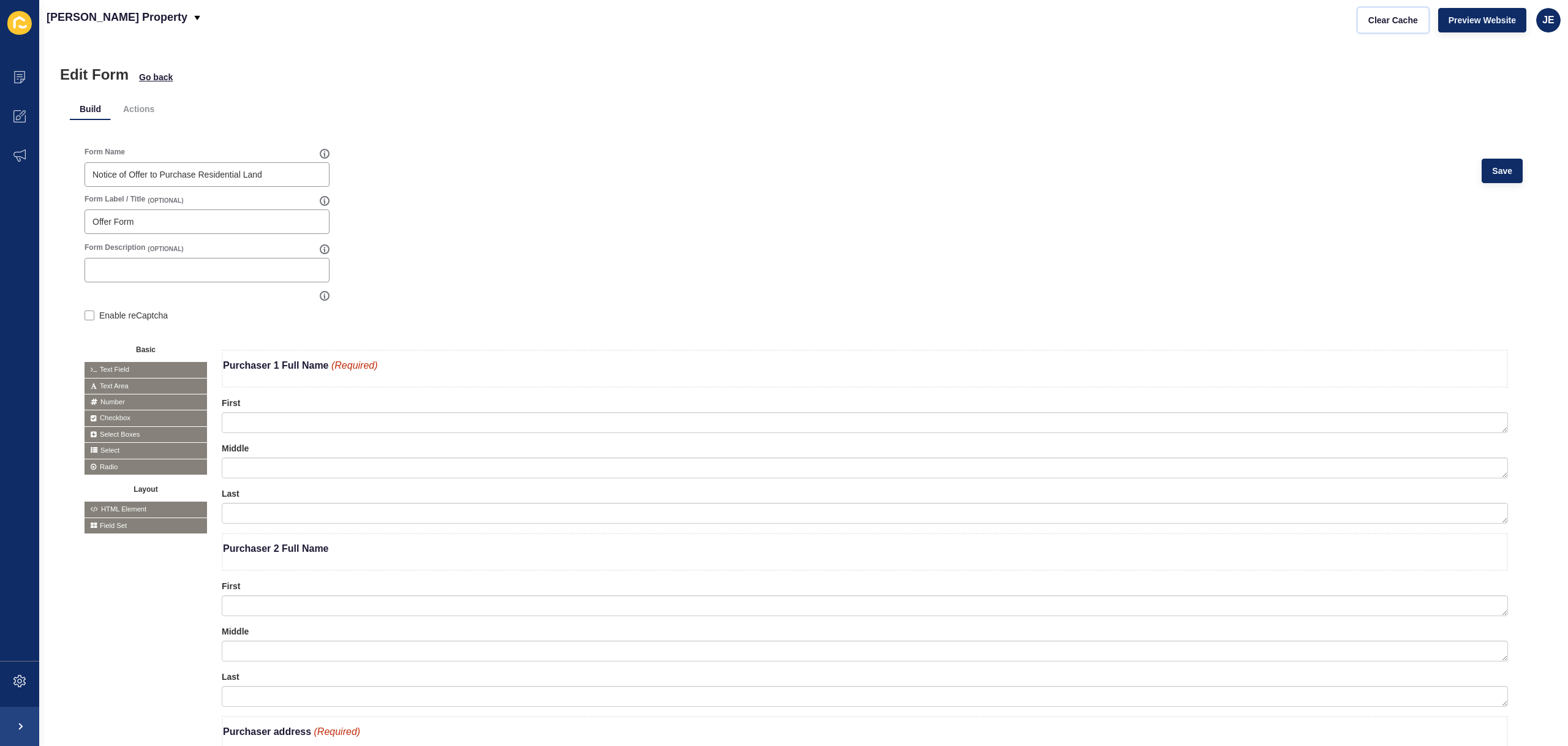
scroll to position [0, 0]
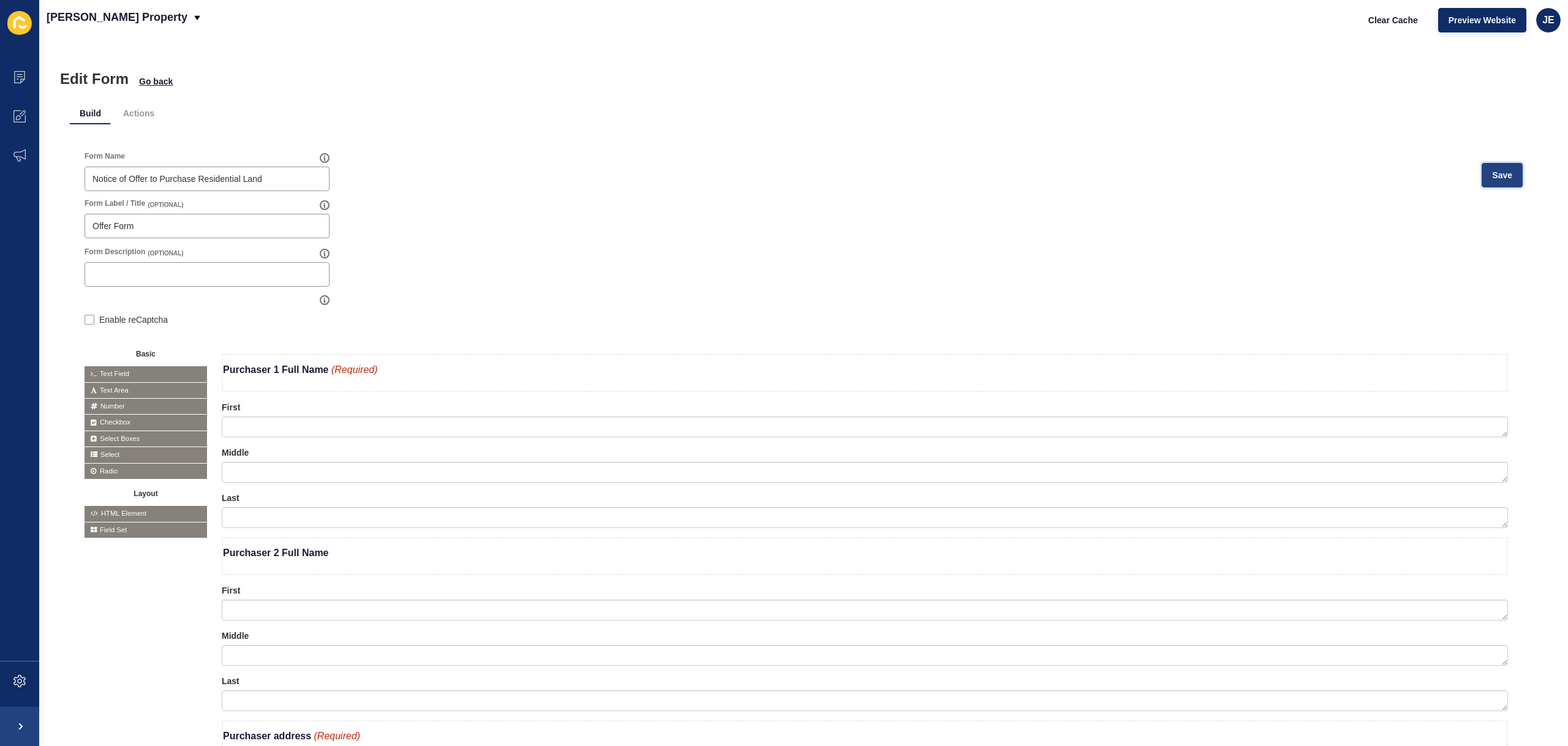
click at [1505, 172] on button "Save" at bounding box center [1502, 175] width 41 height 25
click at [1455, 406] on div at bounding box center [1459, 407] width 14 height 14
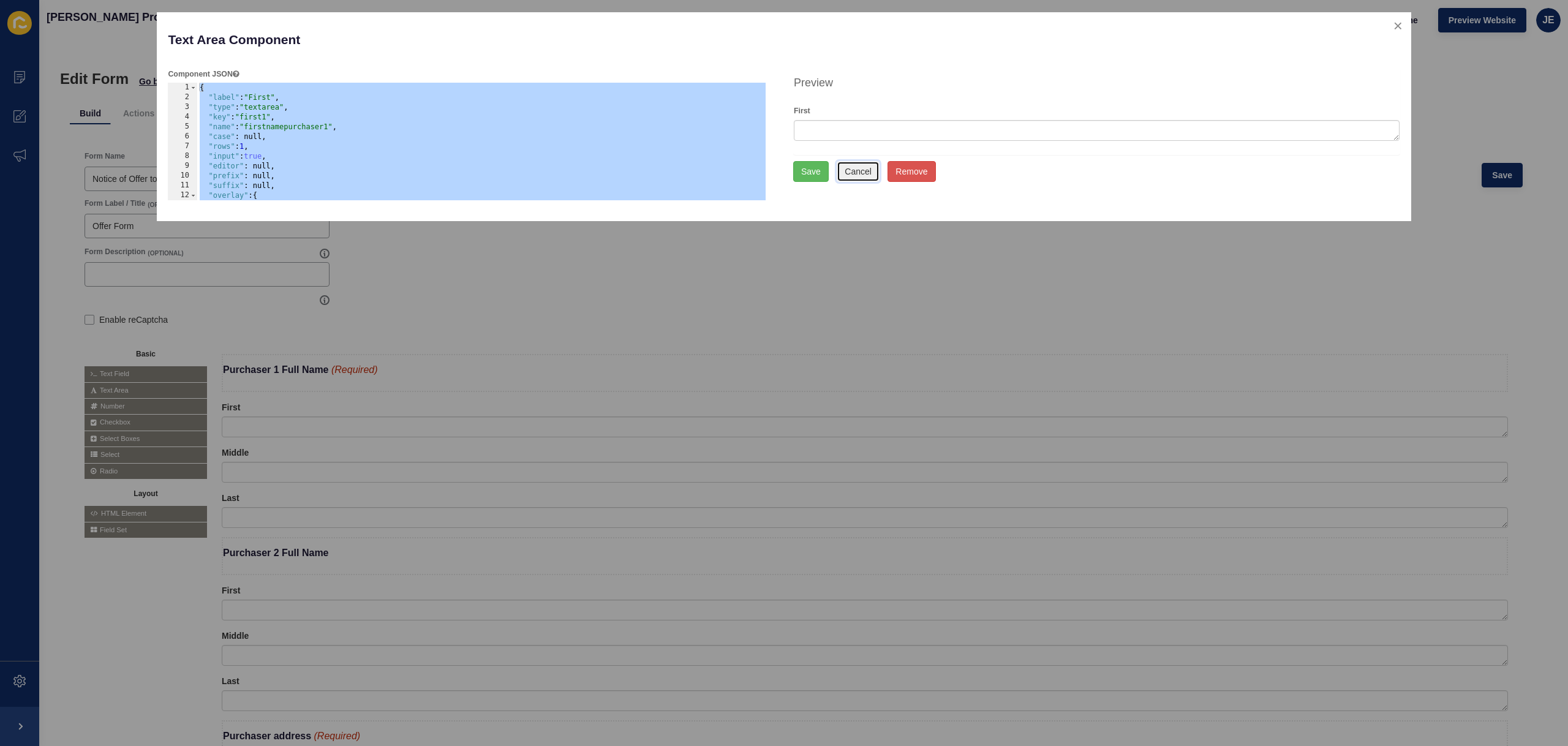
click at [862, 174] on button "Cancel" at bounding box center [858, 172] width 43 height 21
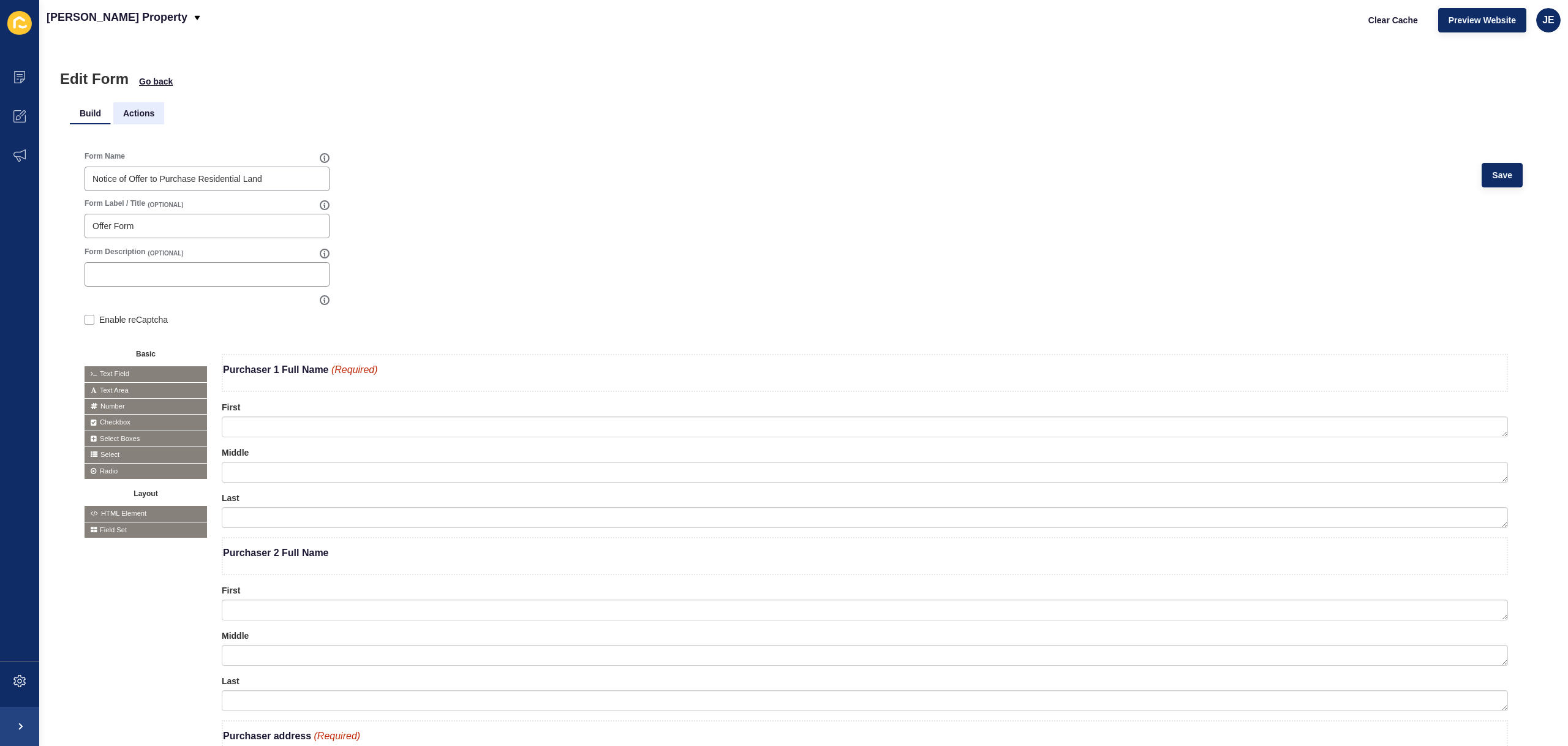
click at [148, 113] on li "Actions" at bounding box center [138, 113] width 51 height 22
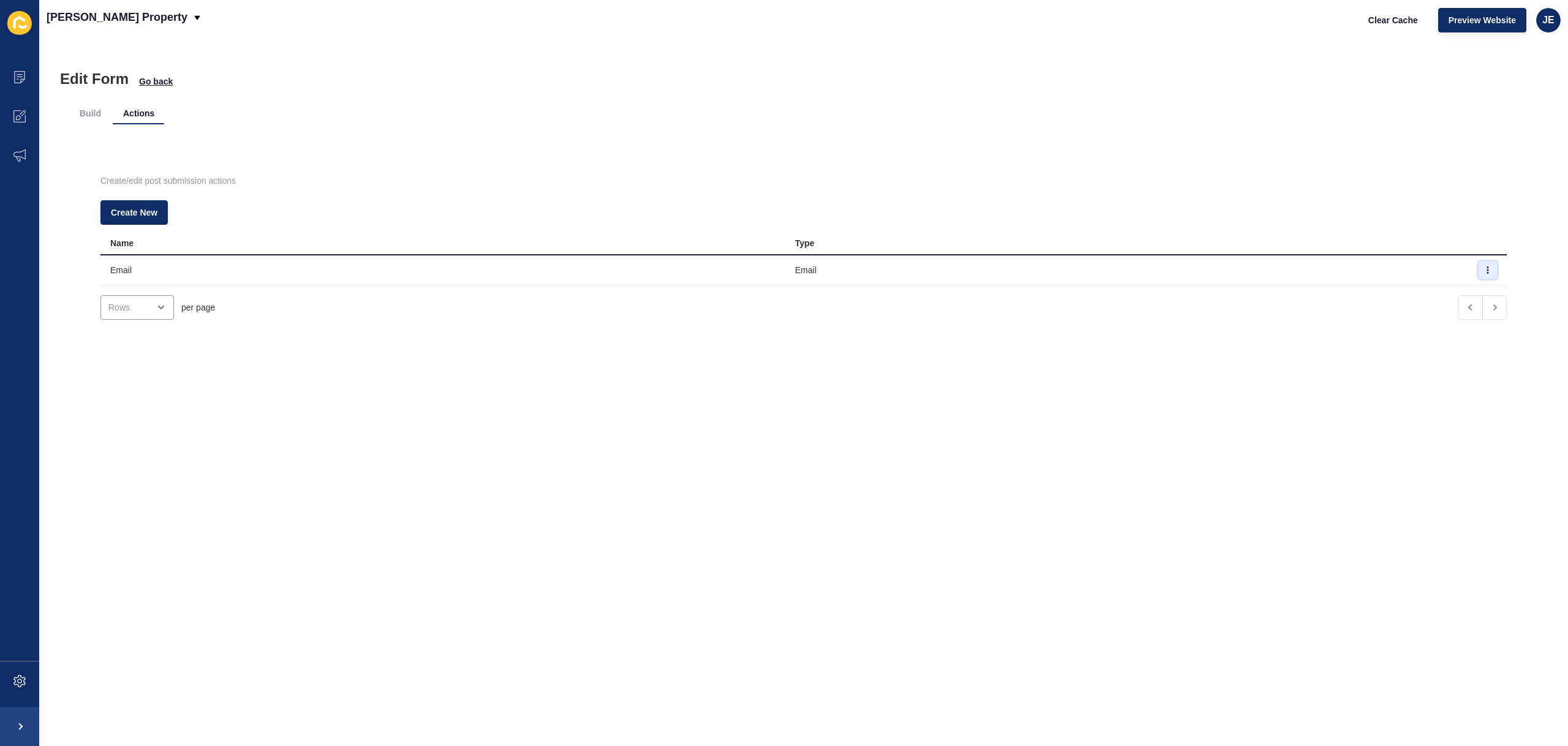
click at [1484, 273] on icon "button" at bounding box center [1487, 270] width 7 height 7
click at [1434, 304] on link "Edit" at bounding box center [1435, 295] width 86 height 27
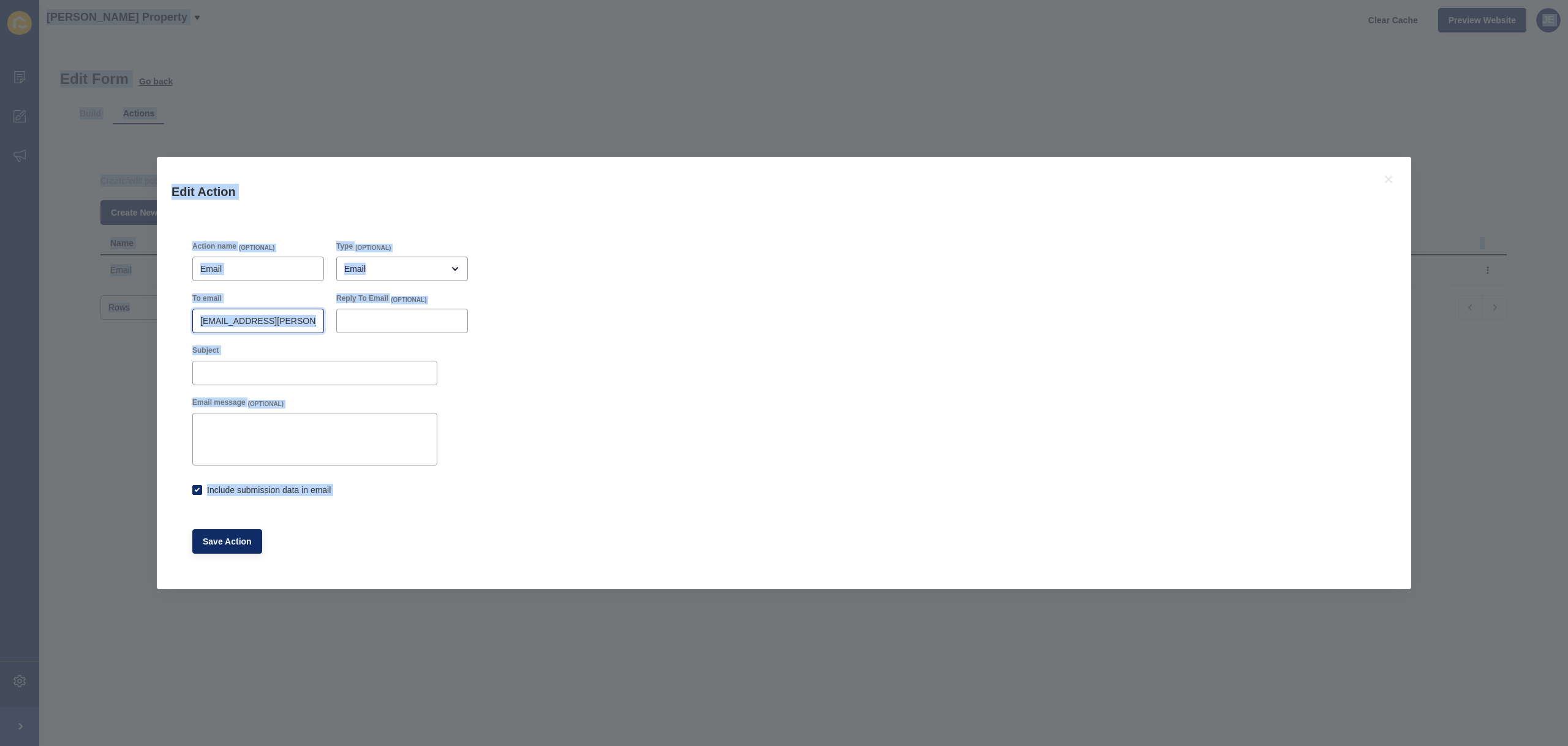
click at [242, 321] on input "[EMAIL_ADDRESS][PERSON_NAME][DOMAIN_NAME]" at bounding box center [258, 321] width 116 height 12
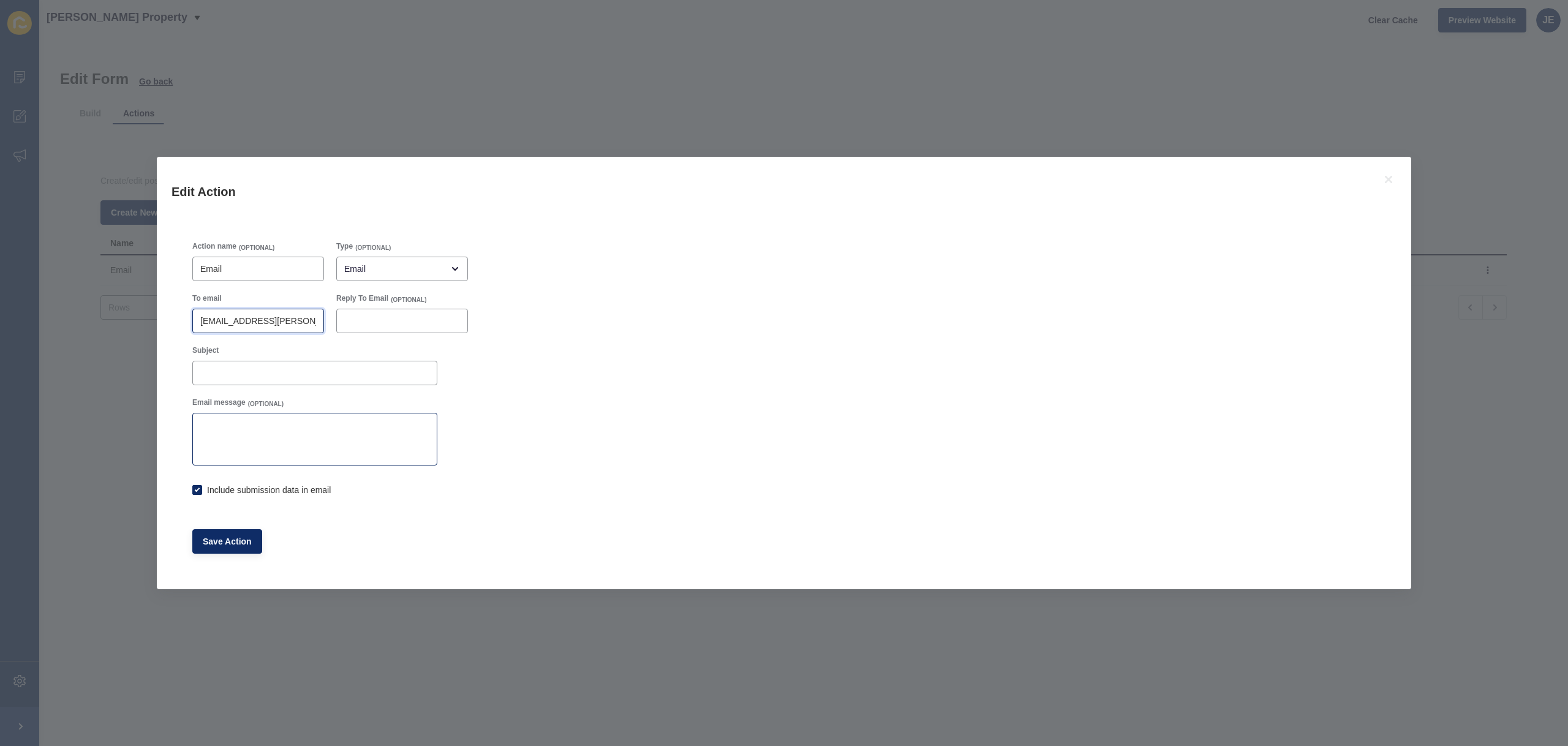
paste input "admin@colemanproperty"
type input "admin@colemanproperty.com.au"
click at [231, 545] on span "Save Action" at bounding box center [227, 541] width 49 height 12
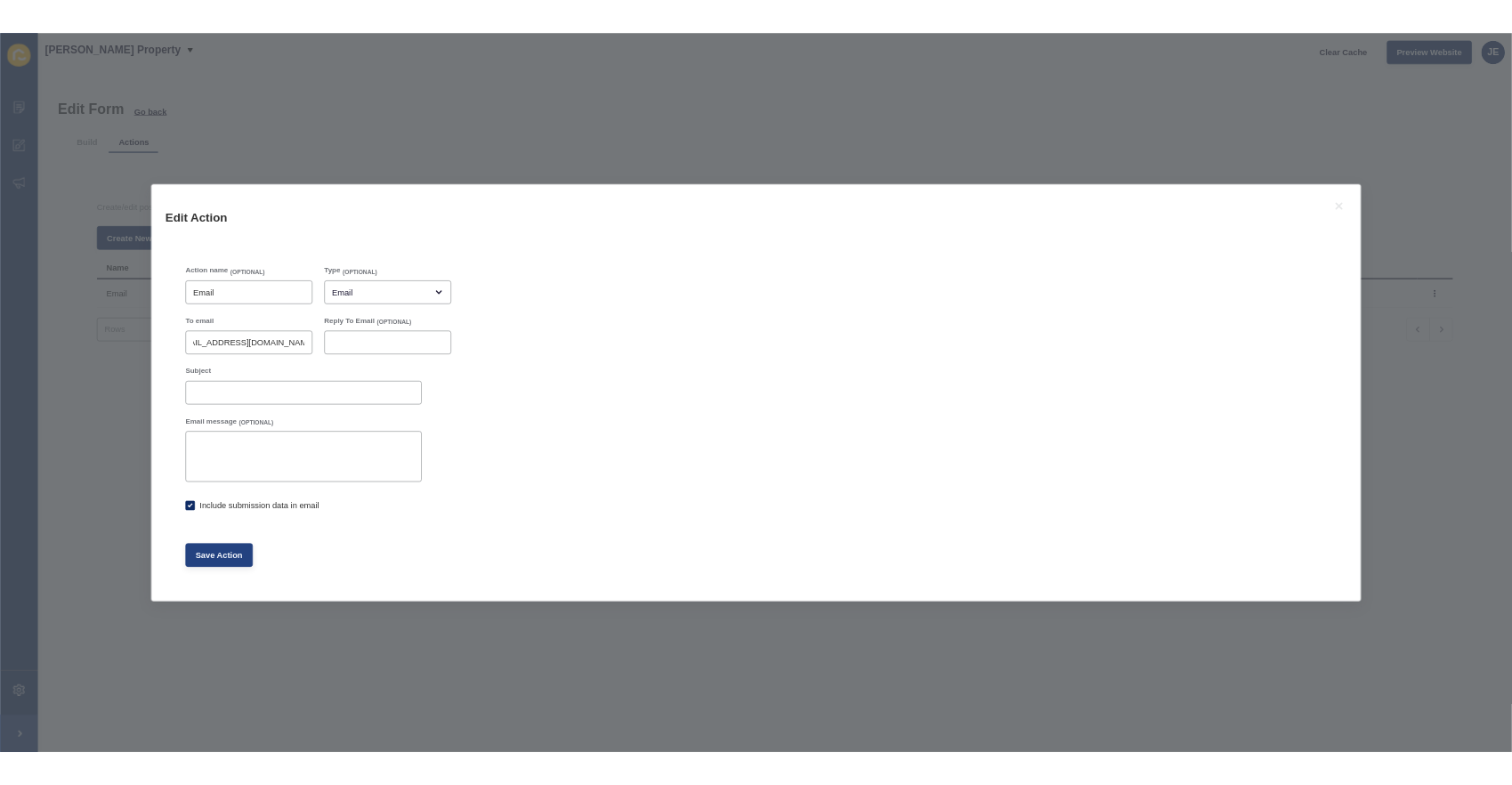
scroll to position [0, 0]
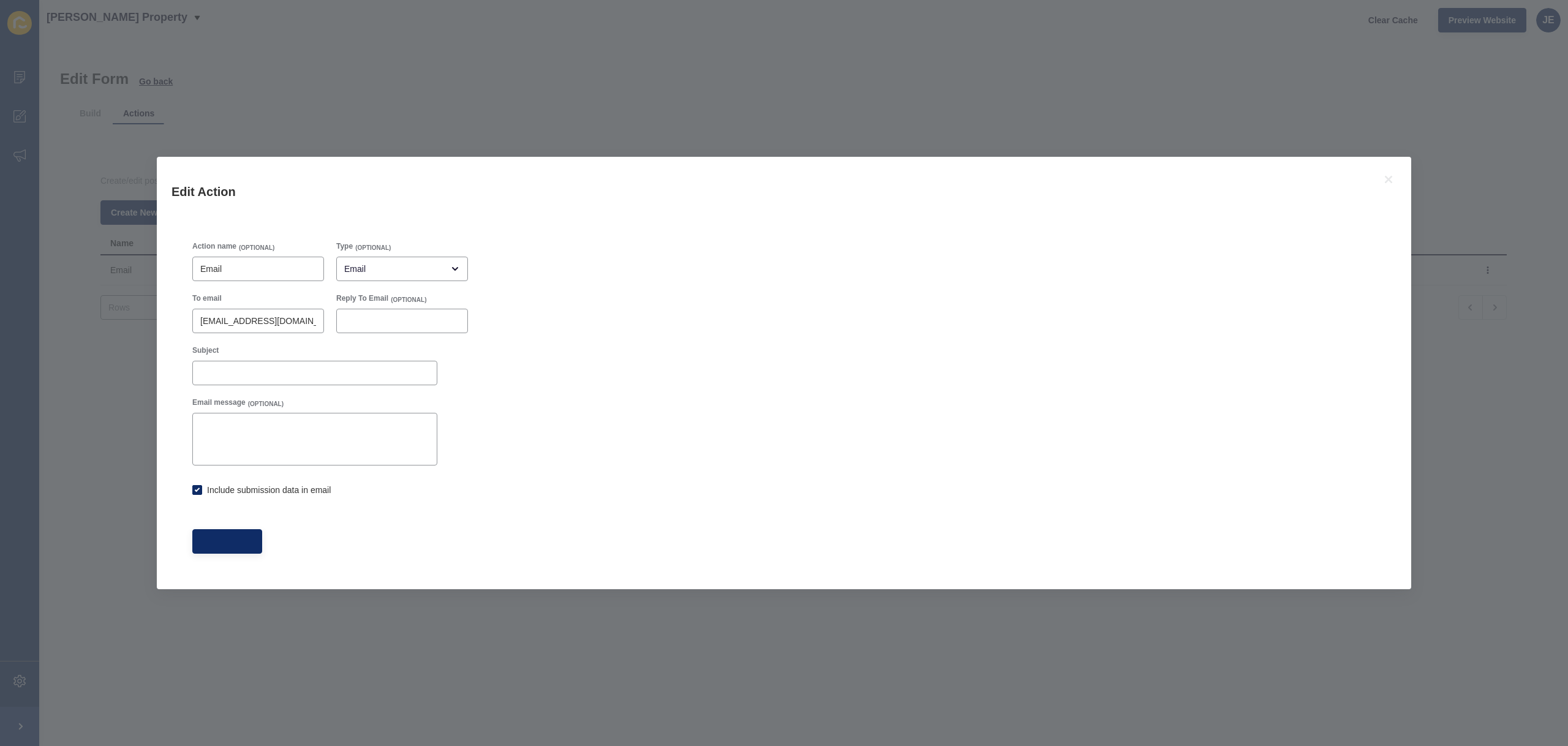
checkbox input "true"
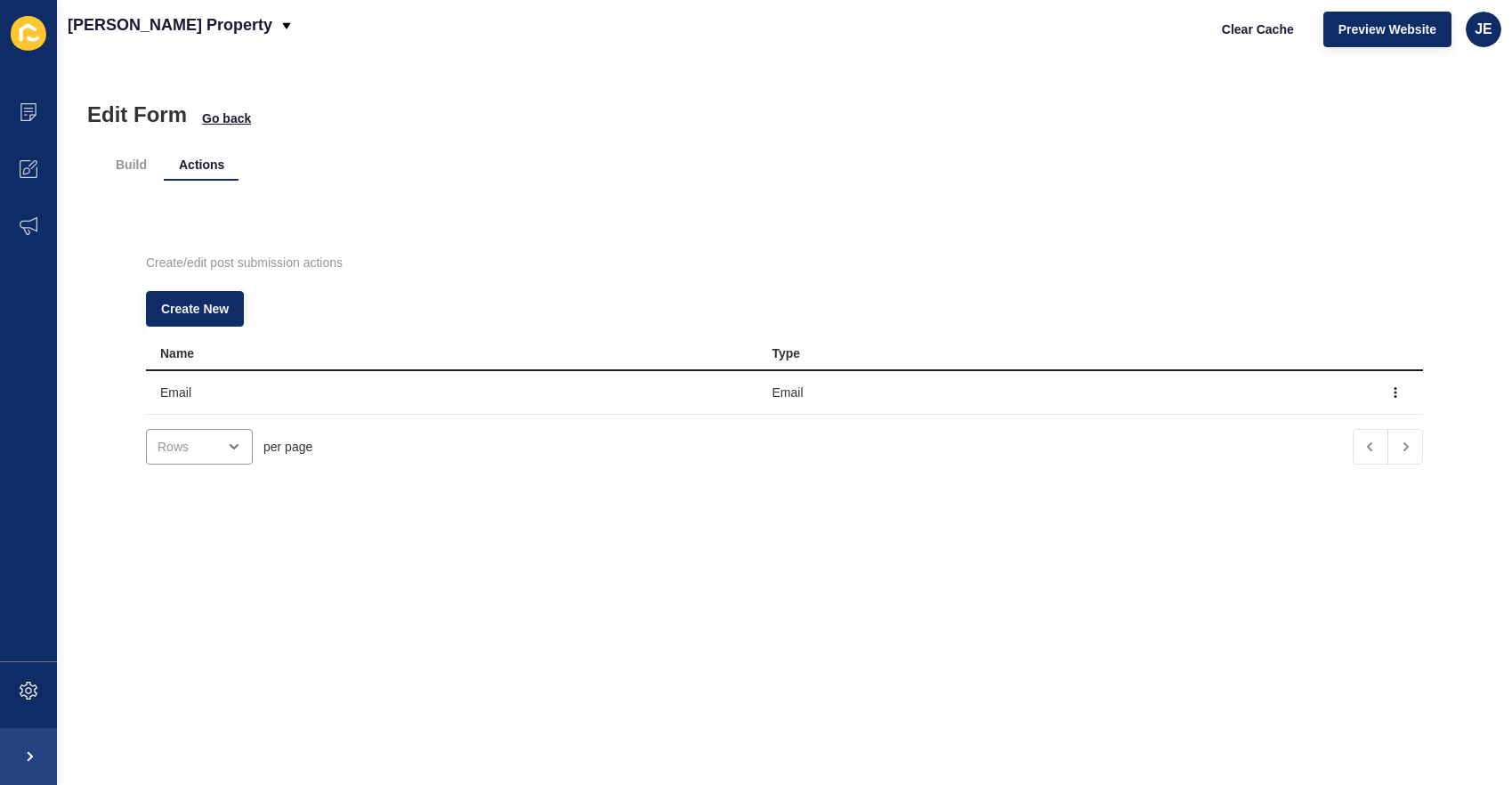
click at [939, 91] on div "Edit Form Go back Build Actions Create/edit post submission actions Create New …" at bounding box center [784, 420] width 1455 height 727
click at [1476, 31] on span "JE" at bounding box center [1483, 30] width 18 height 18
click at [1409, 150] on link "Logout" at bounding box center [1440, 148] width 131 height 40
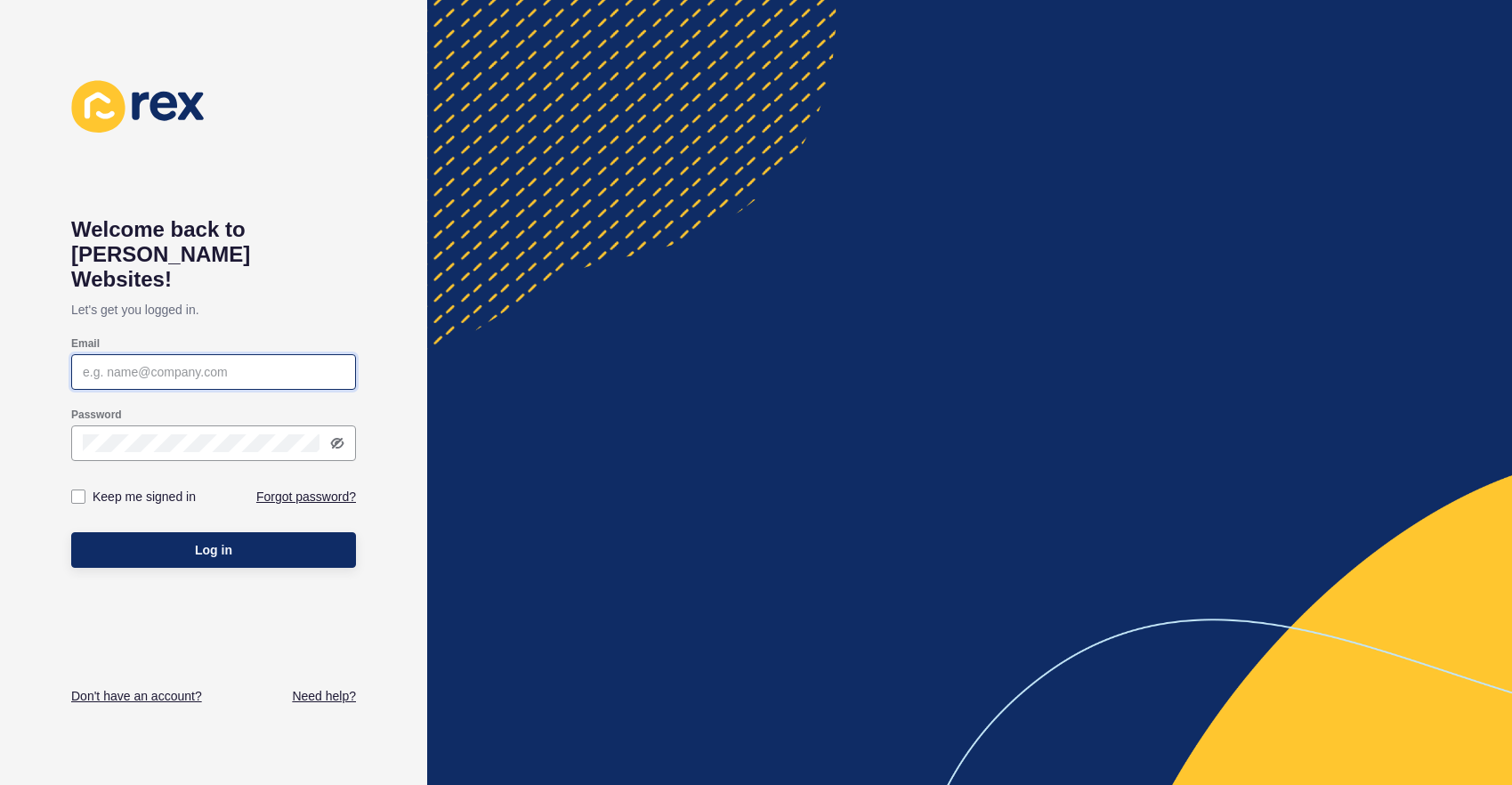
type input "[EMAIL_ADDRESS][PERSON_NAME][DOMAIN_NAME]"
click at [166, 363] on input "[EMAIL_ADDRESS][PERSON_NAME][DOMAIN_NAME]" at bounding box center [214, 372] width 262 height 18
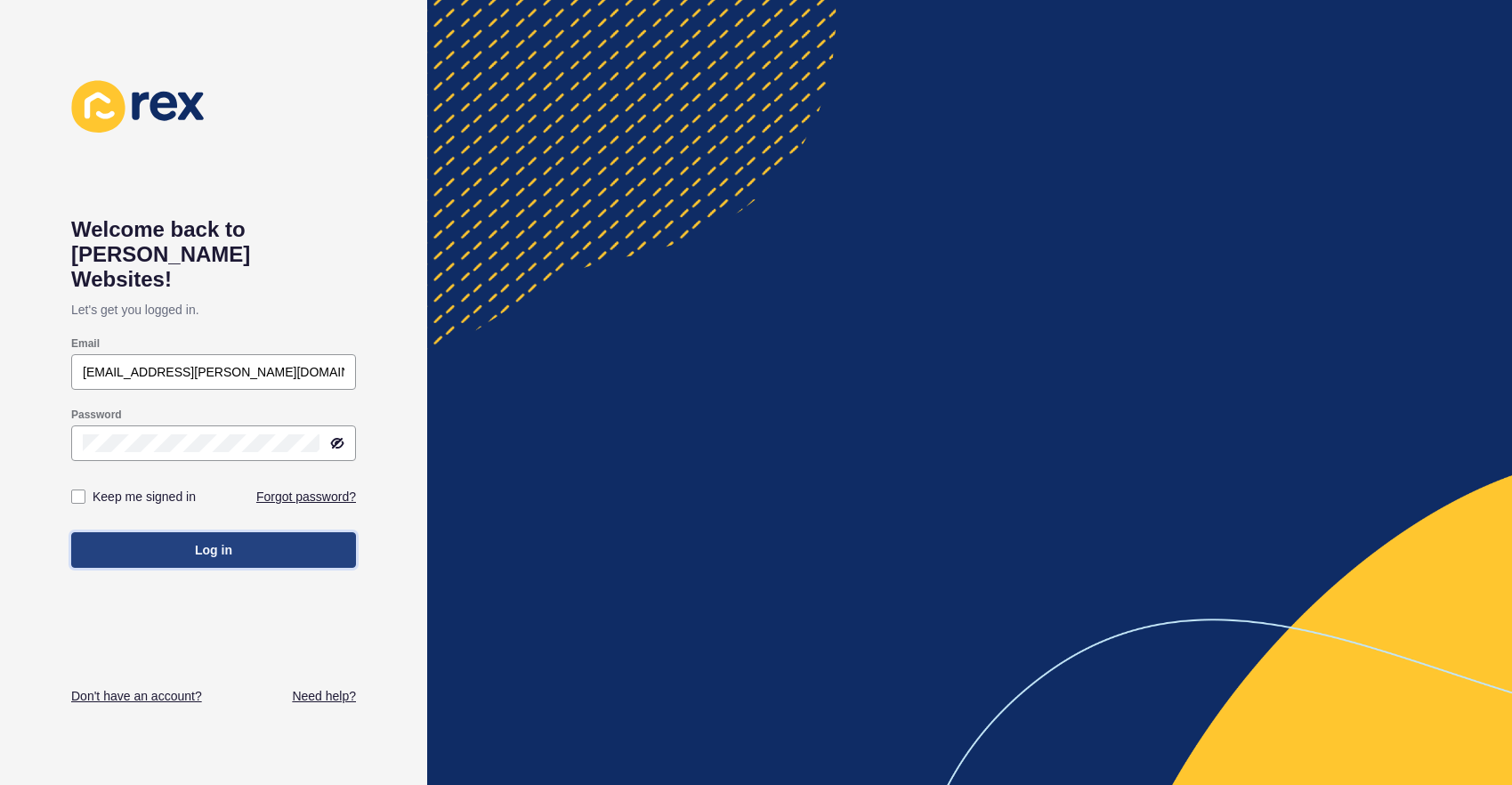
click at [220, 541] on span "Log in" at bounding box center [214, 550] width 38 height 18
type input "[EMAIL_ADDRESS][PERSON_NAME][DOMAIN_NAME]"
click at [205, 541] on span "Log in" at bounding box center [214, 550] width 38 height 18
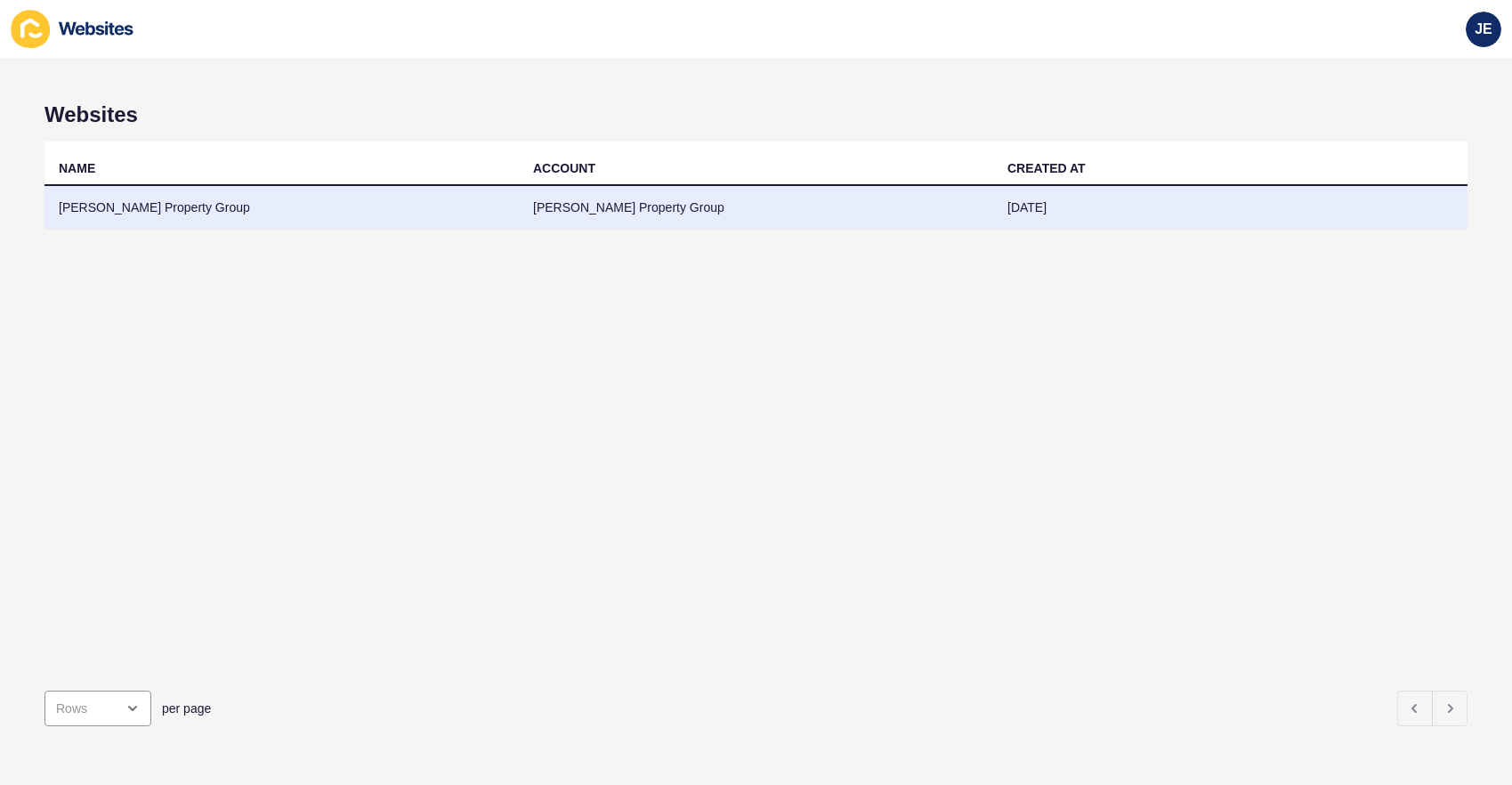
click at [456, 210] on td "[PERSON_NAME] Property Group" at bounding box center [282, 208] width 475 height 44
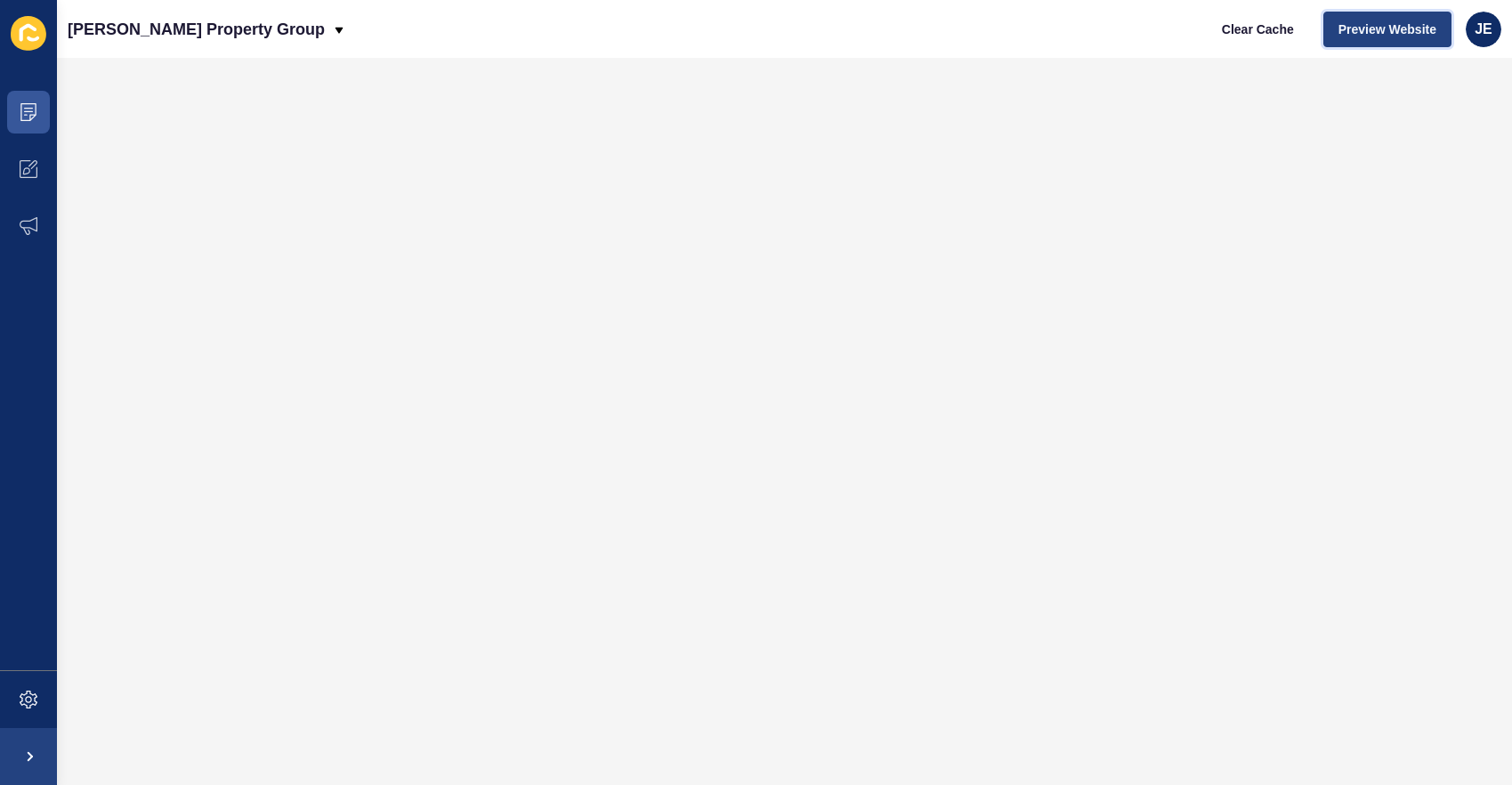
click at [1406, 35] on span "Preview Website" at bounding box center [1386, 30] width 98 height 18
click at [39, 678] on span at bounding box center [29, 699] width 57 height 57
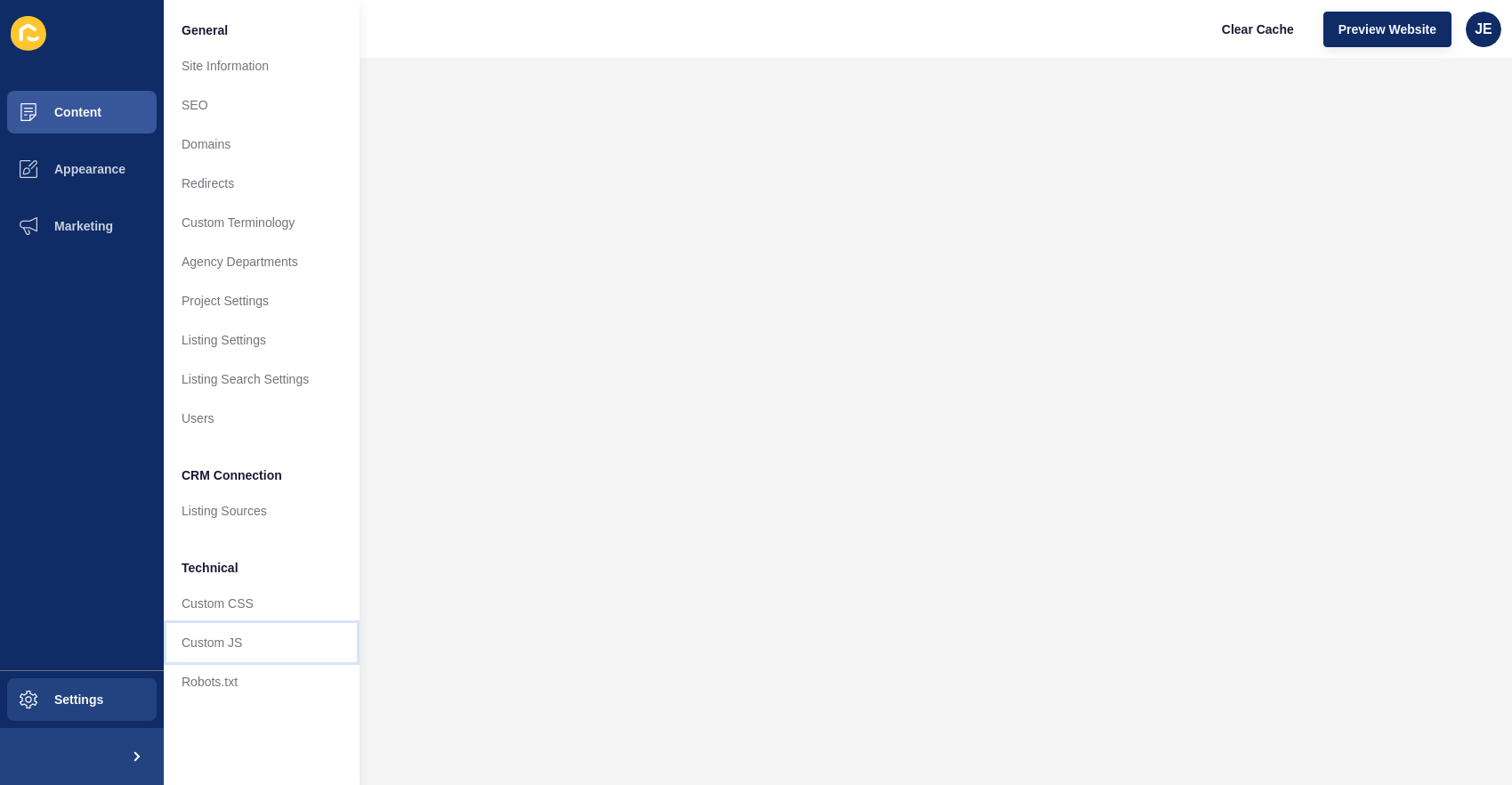
click at [198, 642] on link "Custom JS" at bounding box center [262, 643] width 196 height 40
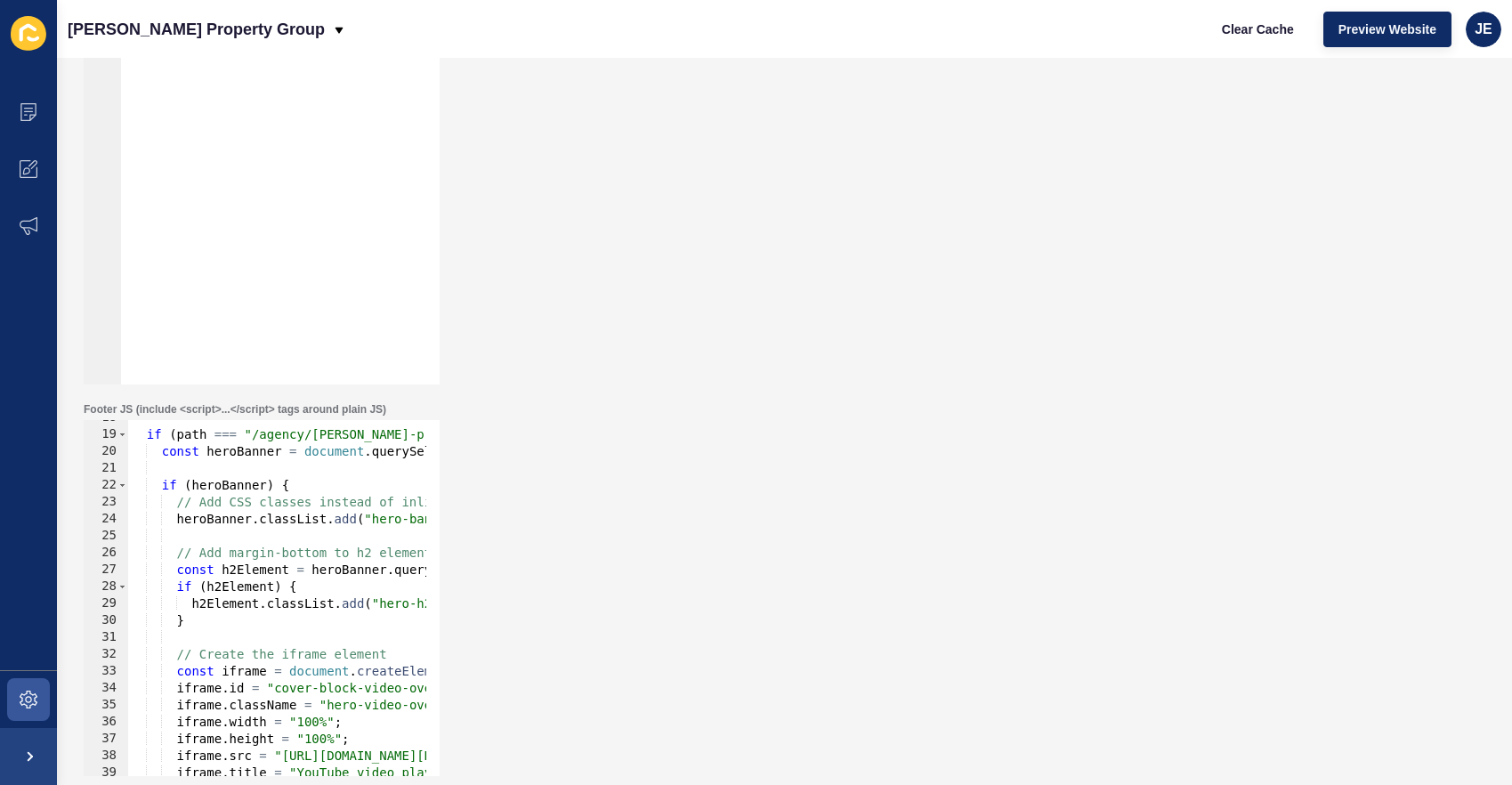
scroll to position [191, 0]
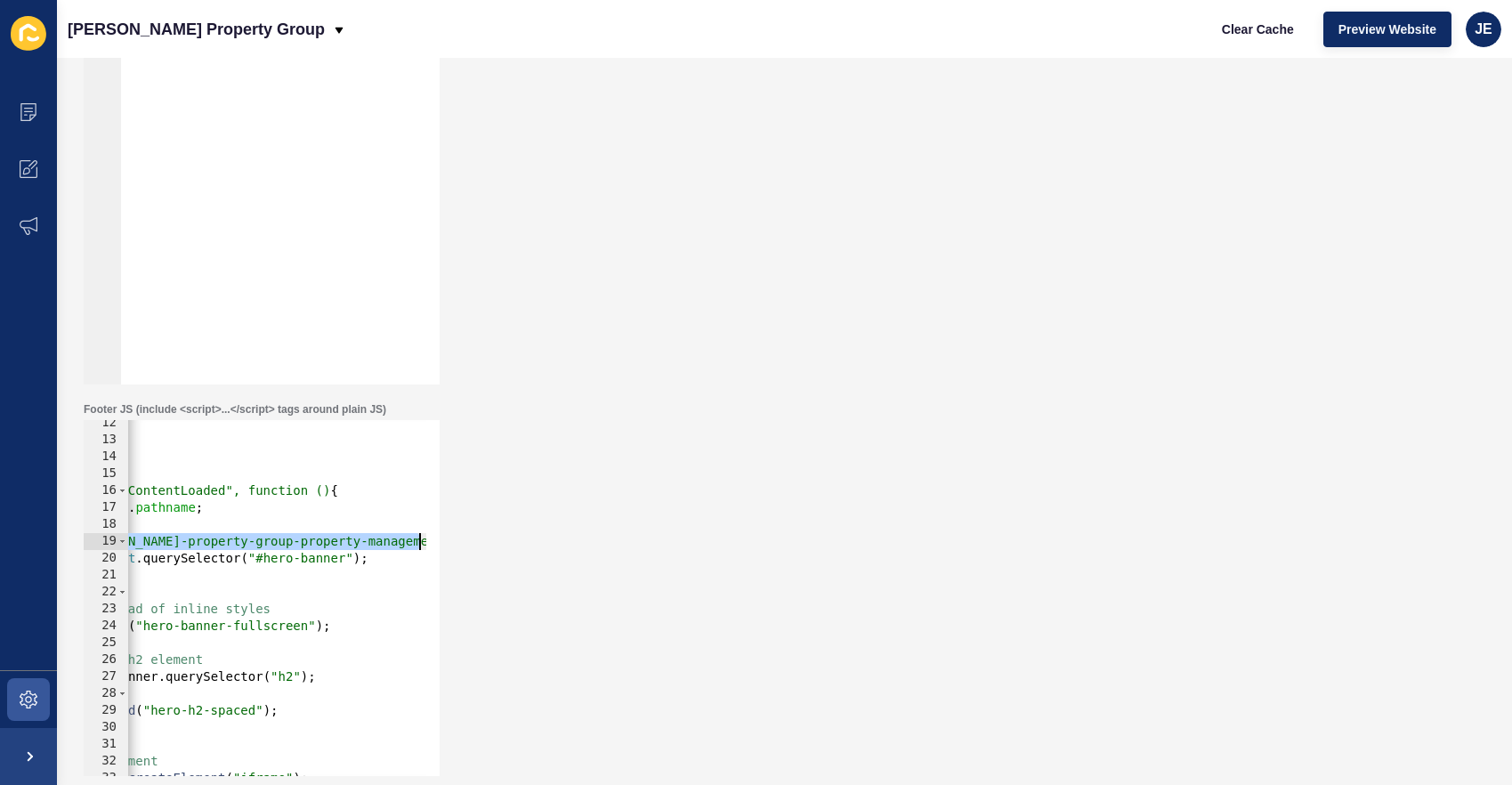
drag, startPoint x: 339, startPoint y: 536, endPoint x: 474, endPoint y: 543, distance: 135.2
click at [474, 543] on div "Footer JS (include <script>...</script> tags around plain JS) if (path === "/ag…" at bounding box center [784, 589] width 1419 height 392
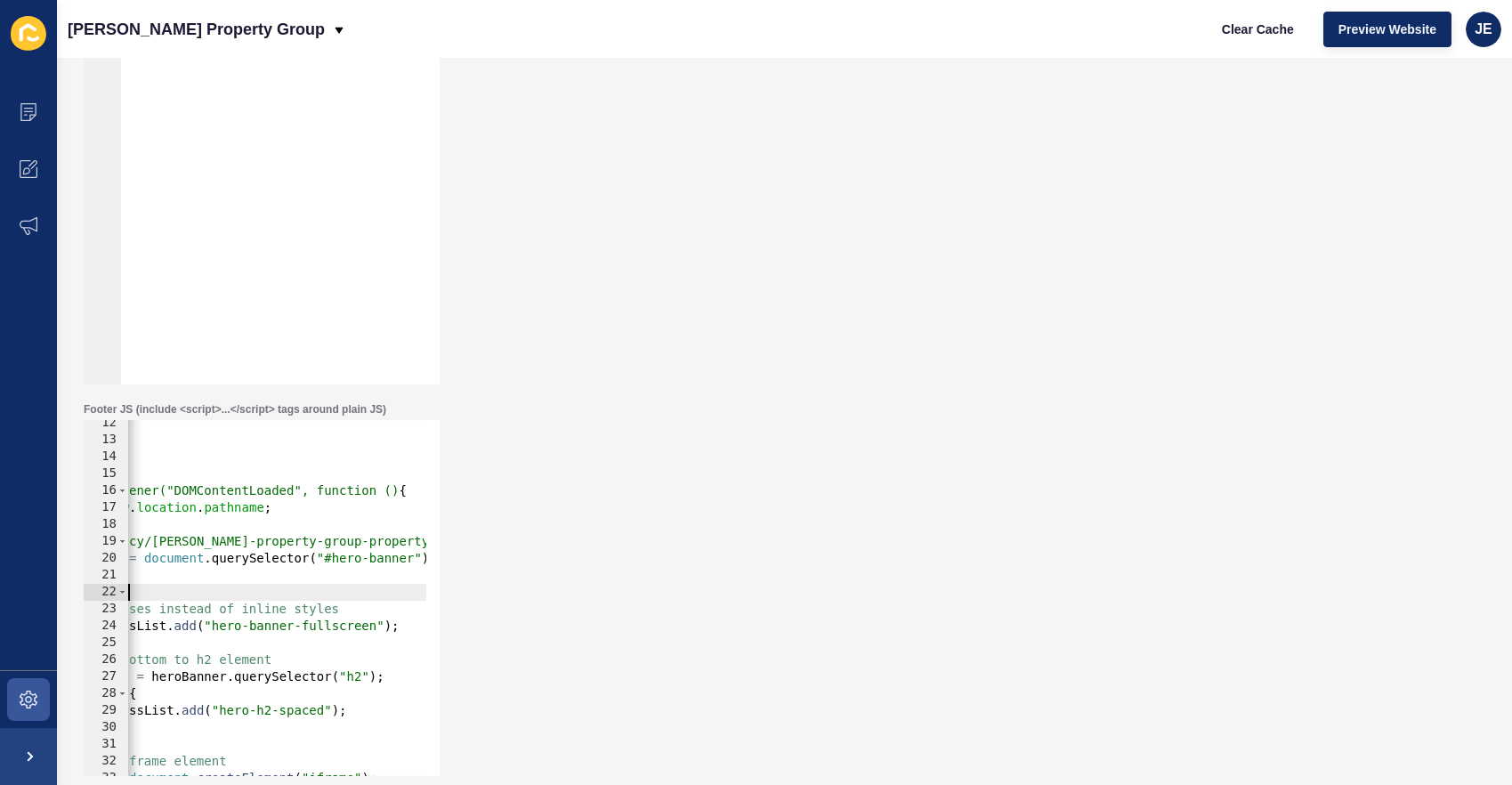
scroll to position [0, 0]
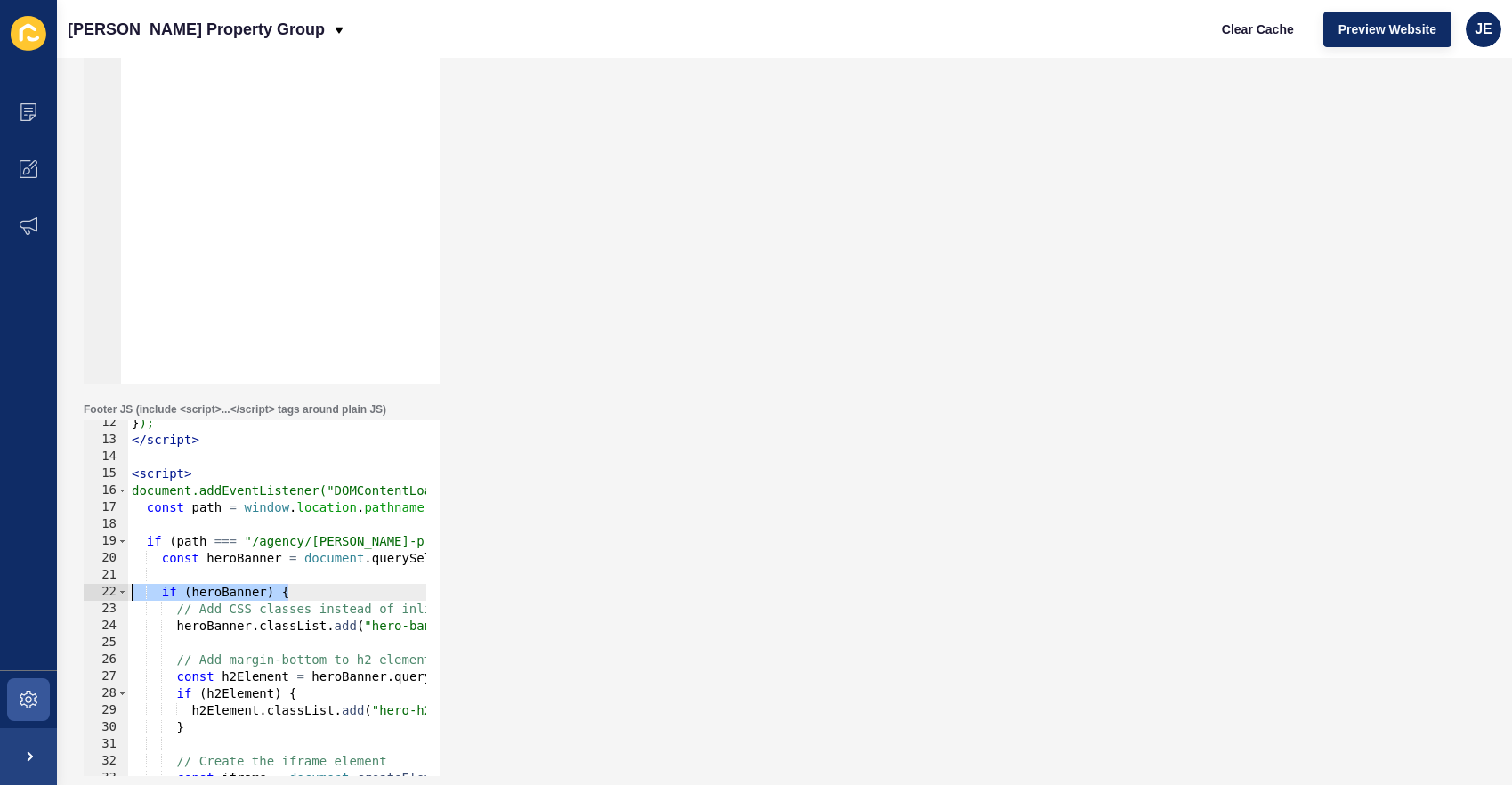
drag, startPoint x: 266, startPoint y: 591, endPoint x: 97, endPoint y: 593, distance: 169.0
click at [62, 592] on div "Custom Javascript Save Header JS (include <script>...</script> tags around plai…" at bounding box center [784, 420] width 1455 height 727
click at [329, 541] on div "} ); </ script > < script > document.addEventListener("DOMContentLoaded", funct…" at bounding box center [1504, 602] width 2751 height 377
type textarea "if (path === "/agency/[PERSON_NAME]-property-group-property-management" || path…"
click at [36, 709] on span at bounding box center [29, 699] width 57 height 57
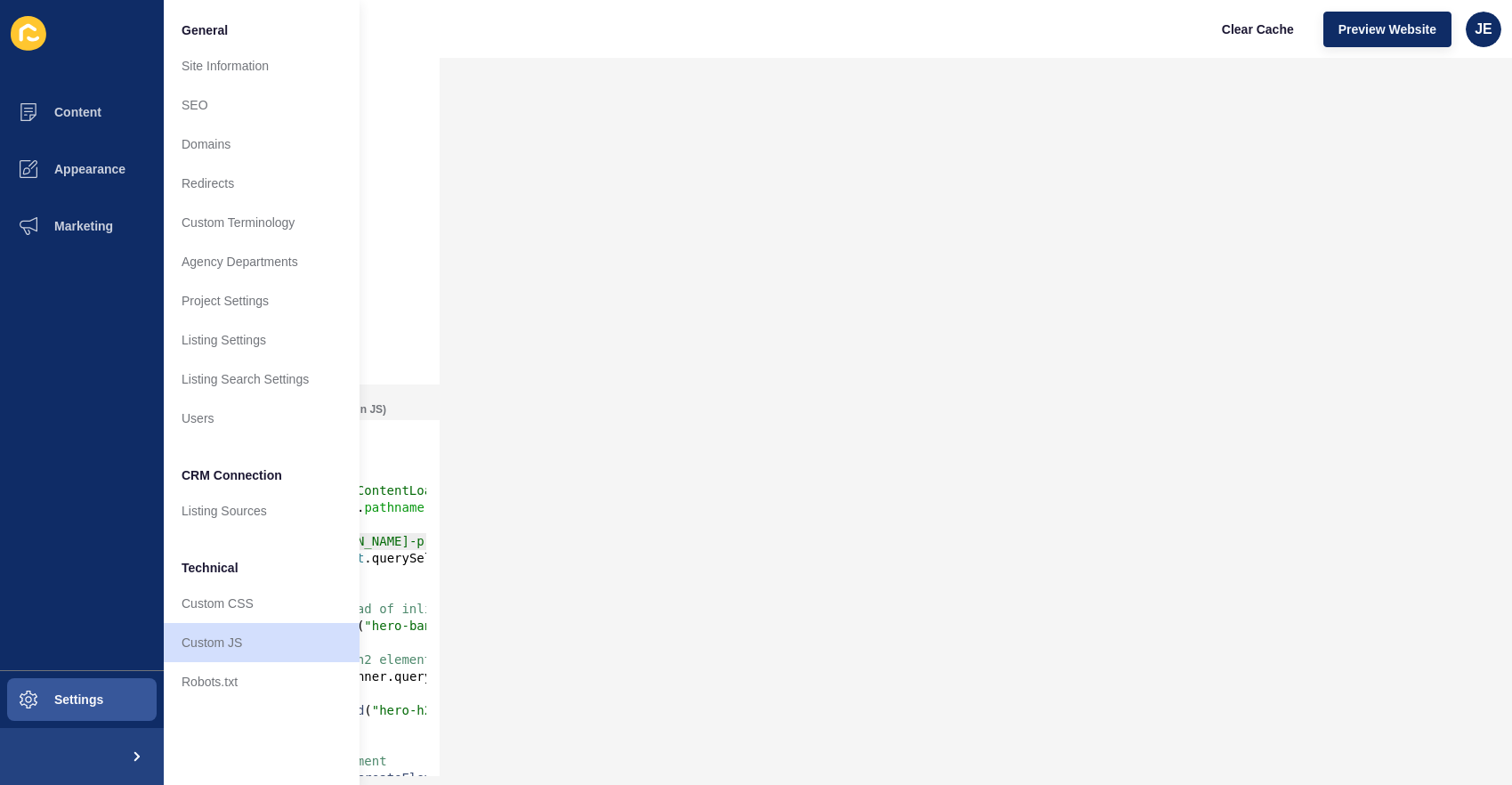
click at [600, 480] on div "Footer JS (include <script>...</script> tags around plain JS) if (path === "/ag…" at bounding box center [784, 589] width 1419 height 392
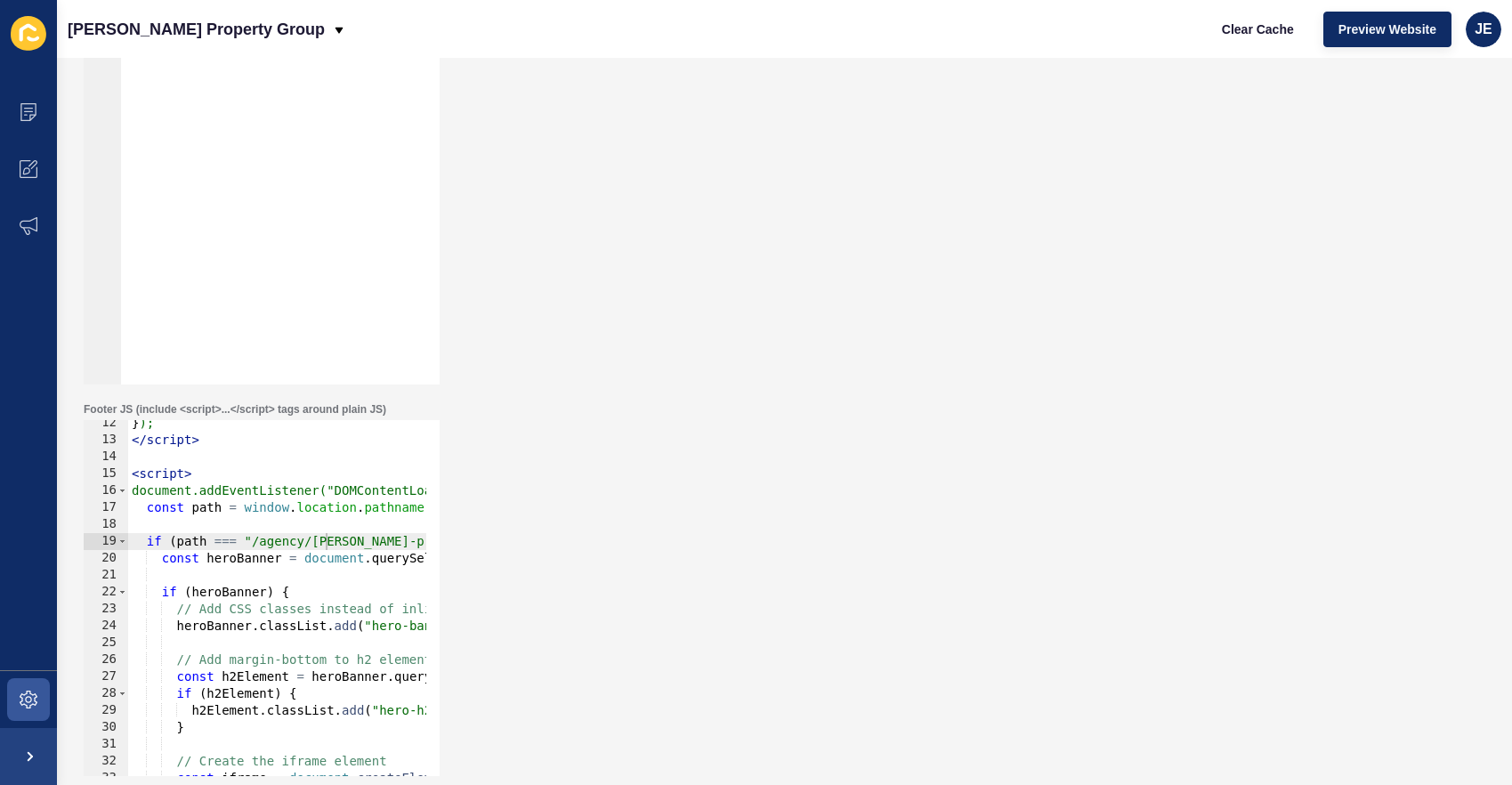
type textarea "<meta name="google-site-verification" content="QxV-zquGVWzAn2x4uDHn7DFJKSMf05TX…"
click at [186, 134] on div "< meta name = "google-site-verification" content = "QxV-zquGVWzAn2x4uDHn7DFJKSM…" at bounding box center [475, 217] width 710 height 377
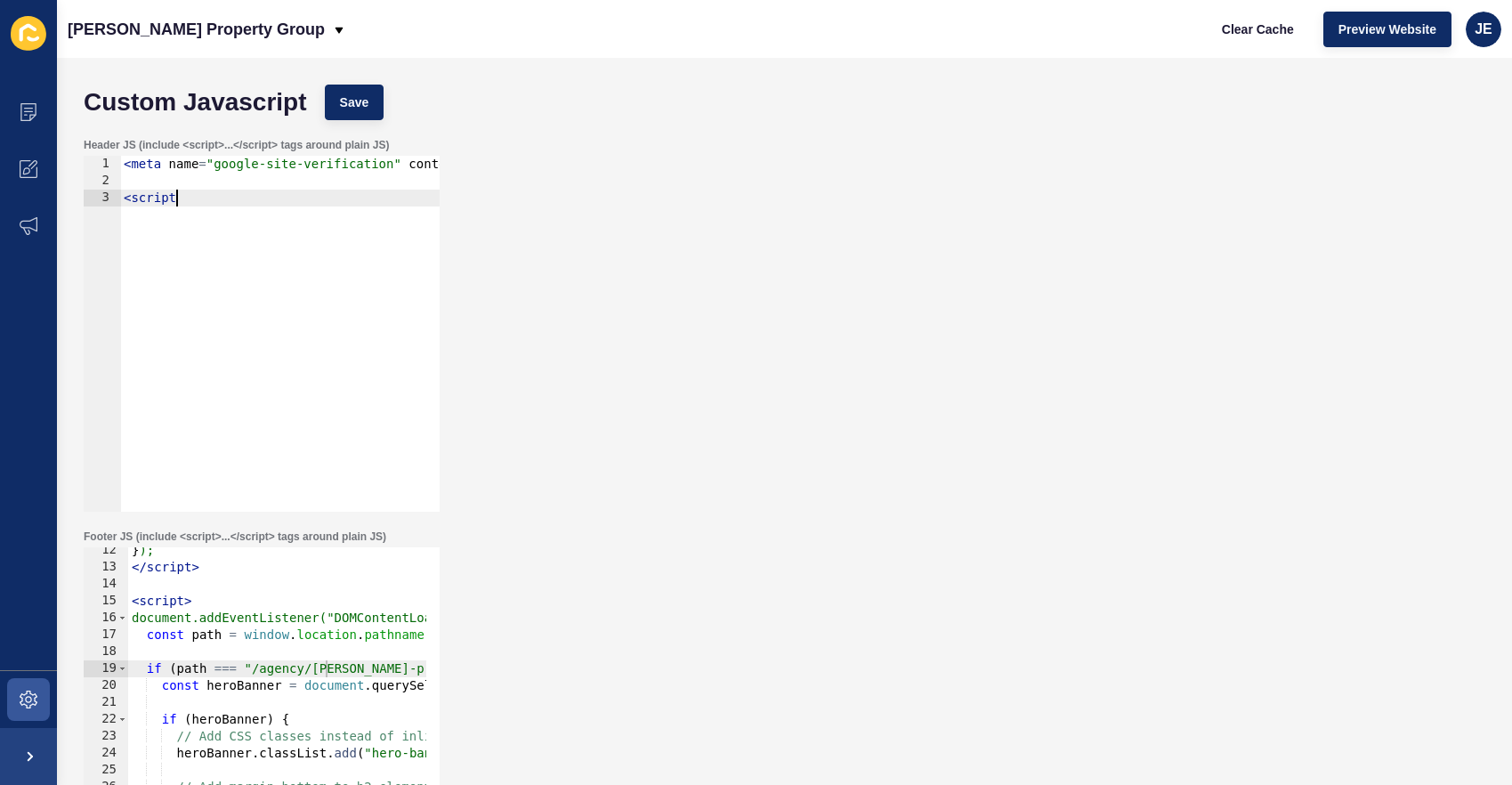
type textarea "<script>"
paste textarea
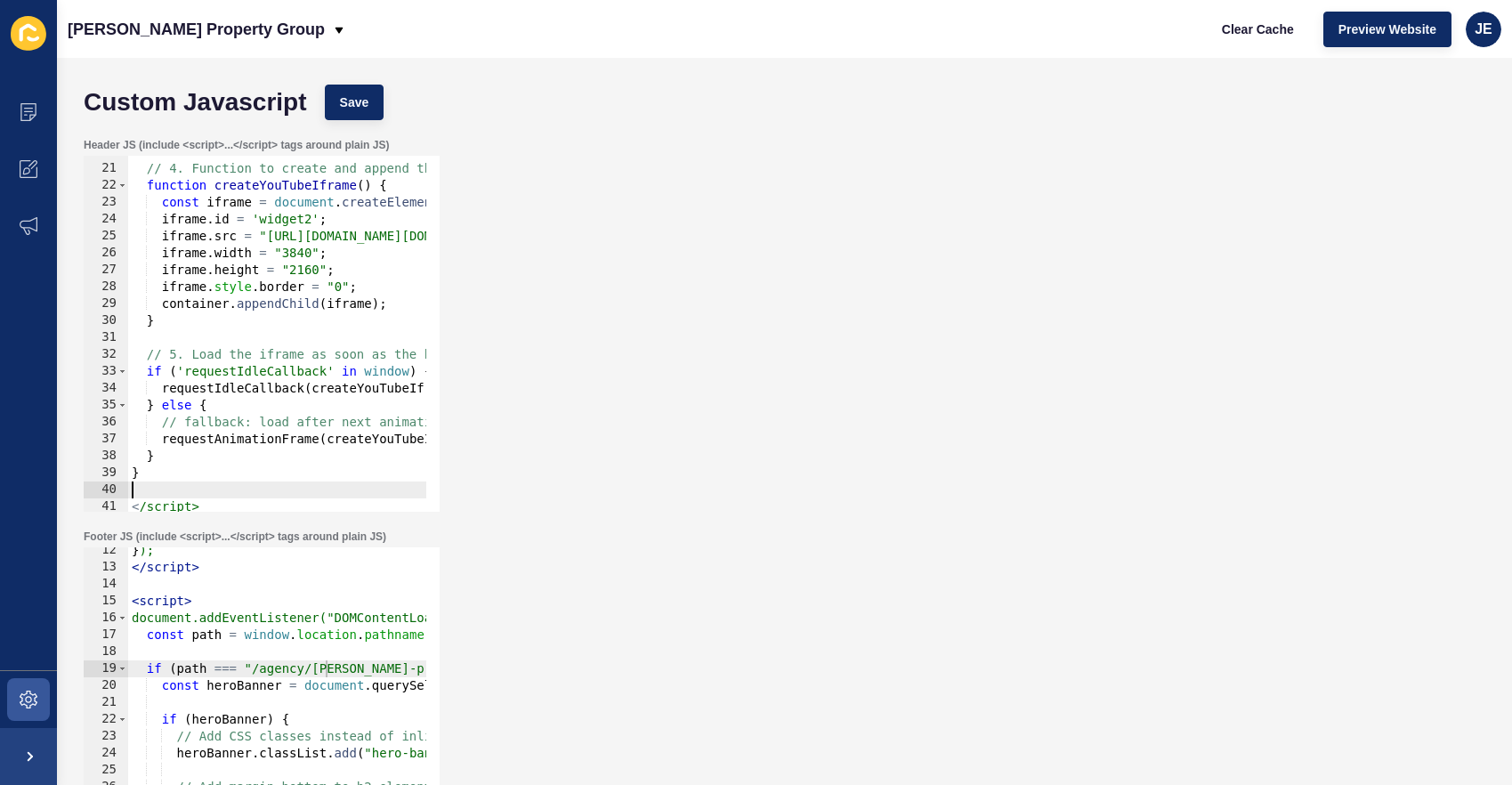
scroll to position [333, 0]
click at [349, 91] on button "Save" at bounding box center [354, 102] width 59 height 36
drag, startPoint x: 1207, startPoint y: 10, endPoint x: 1220, endPoint y: 22, distance: 17.7
click at [1207, 10] on div "Clear Cache Preview Website JE" at bounding box center [1354, 29] width 309 height 49
click at [1220, 22] on button "Clear Cache" at bounding box center [1257, 30] width 102 height 36
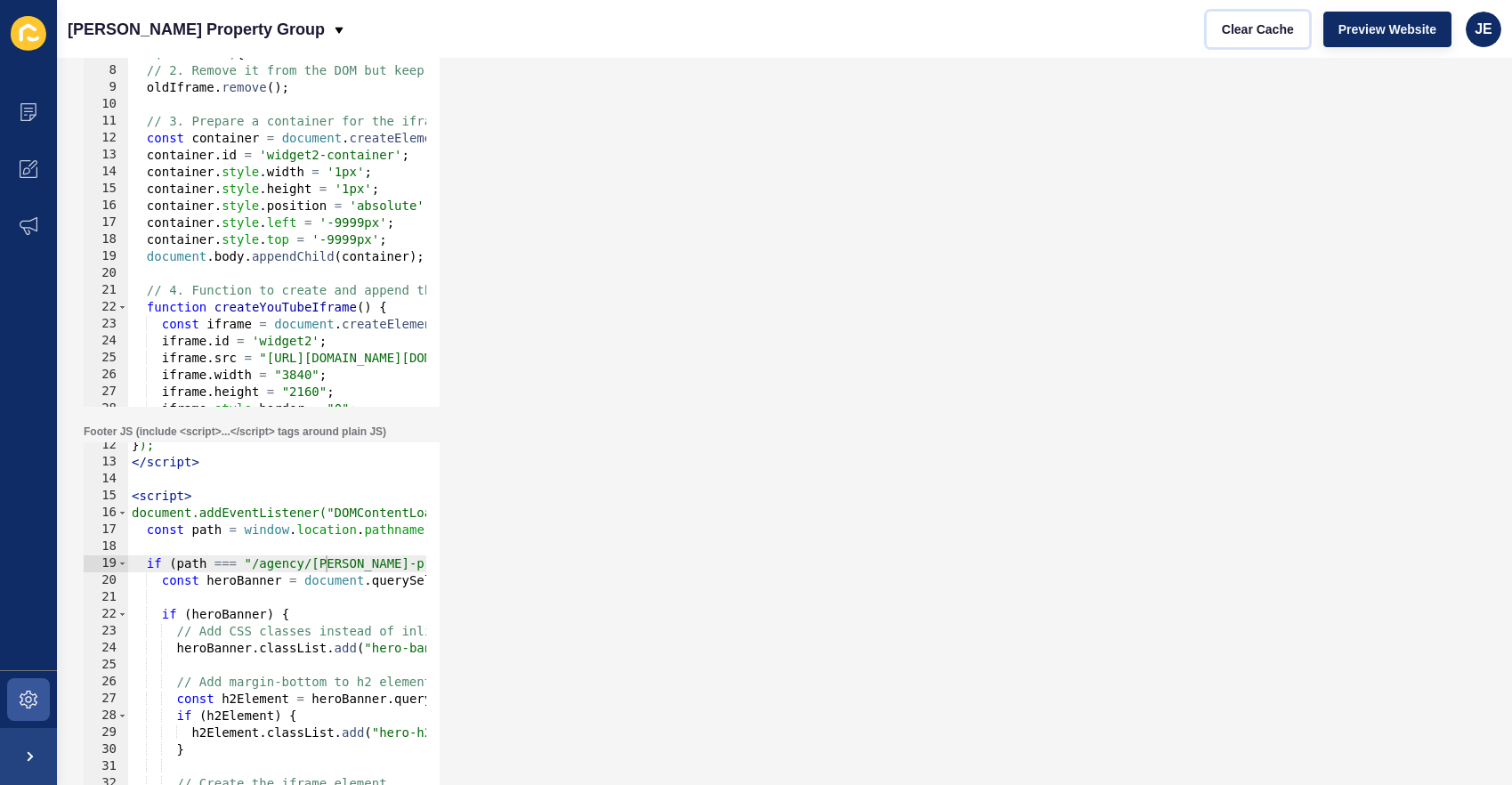
scroll to position [214, 0]
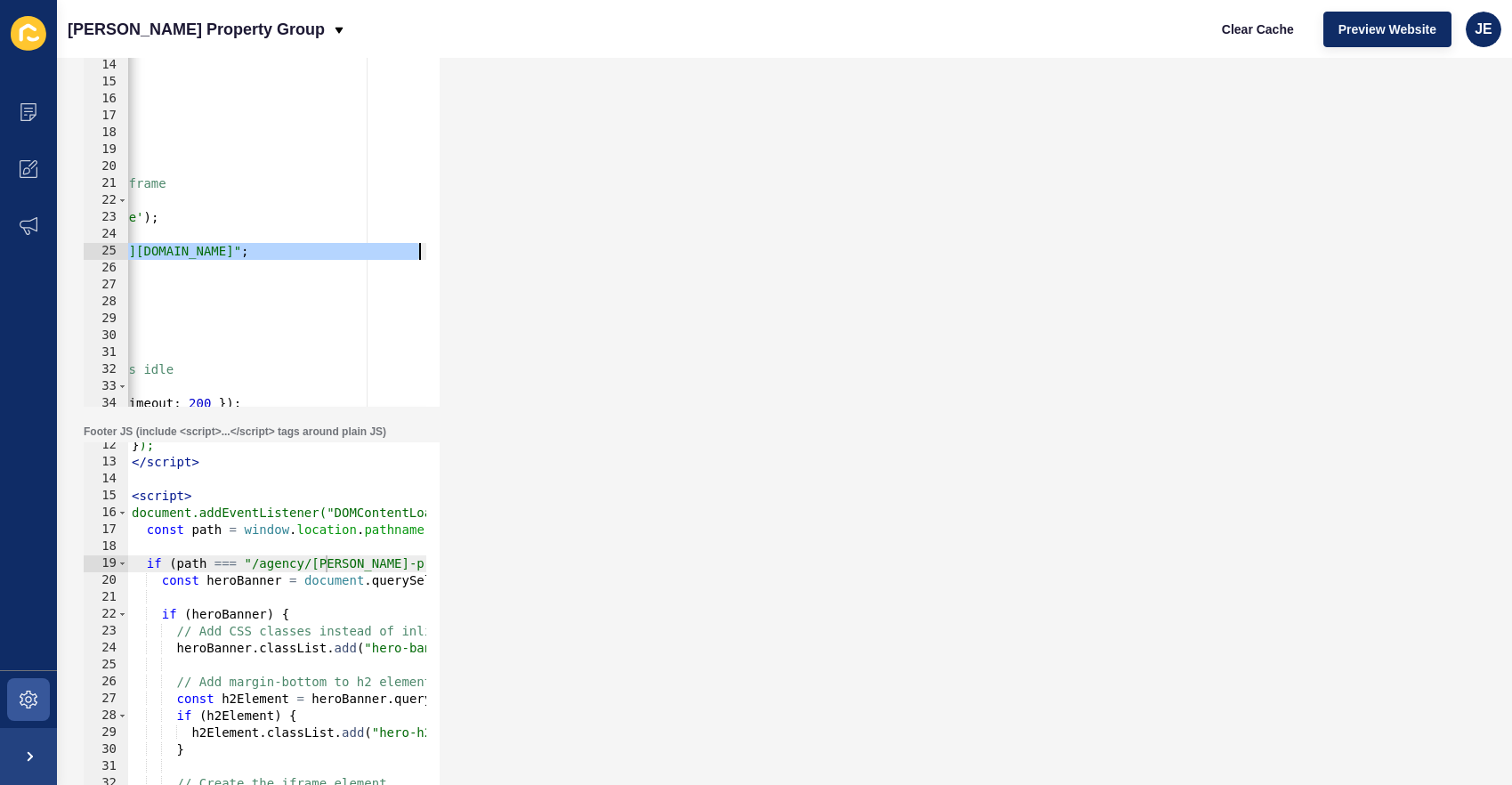
drag, startPoint x: 331, startPoint y: 253, endPoint x: 499, endPoint y: 252, distance: 168.0
click at [499, 252] on div "Header JS (include <script>...</script> tags around plain JS) iframe.src = "[UR…" at bounding box center [784, 219] width 1419 height 392
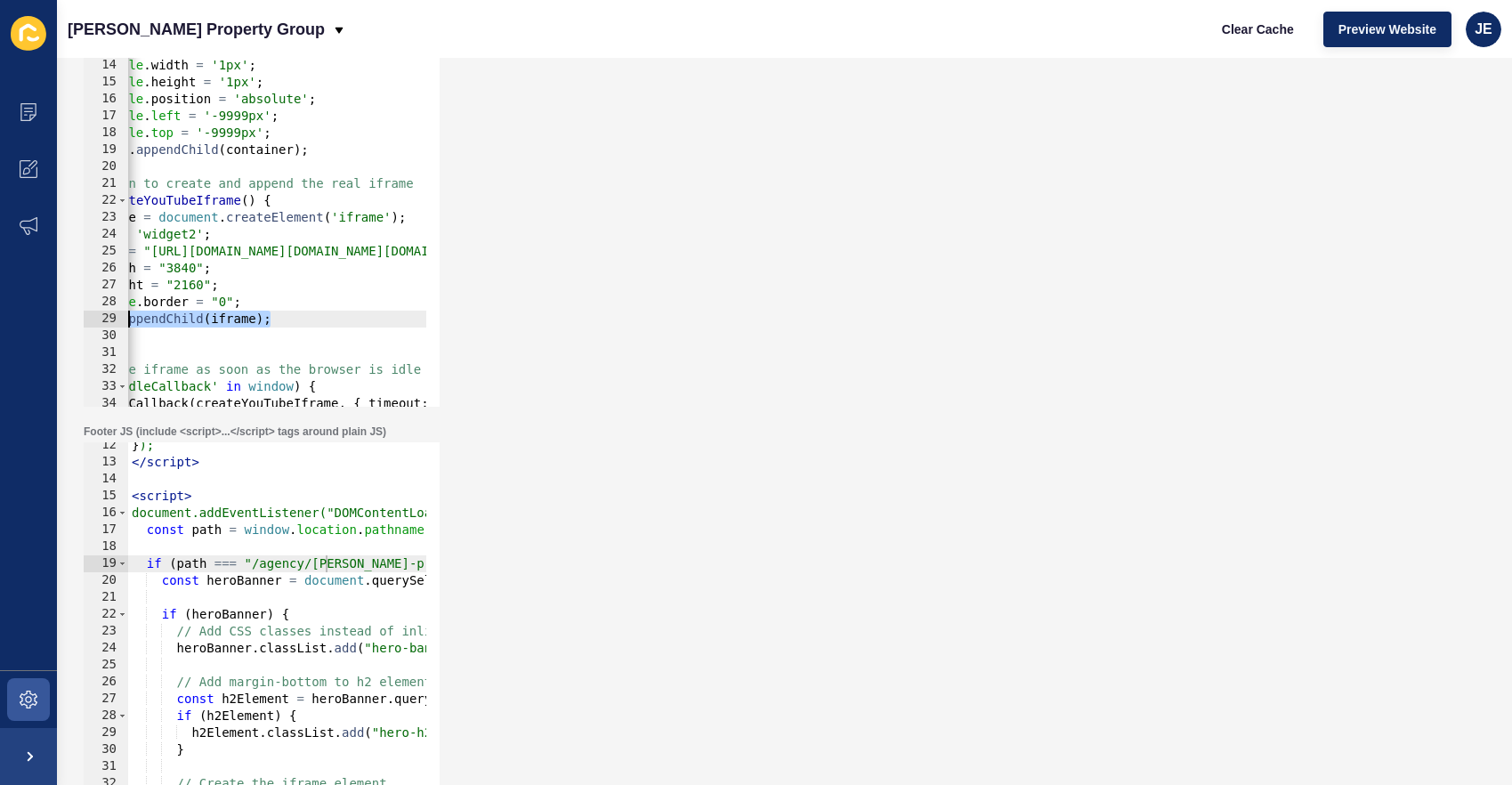
scroll to position [0, 0]
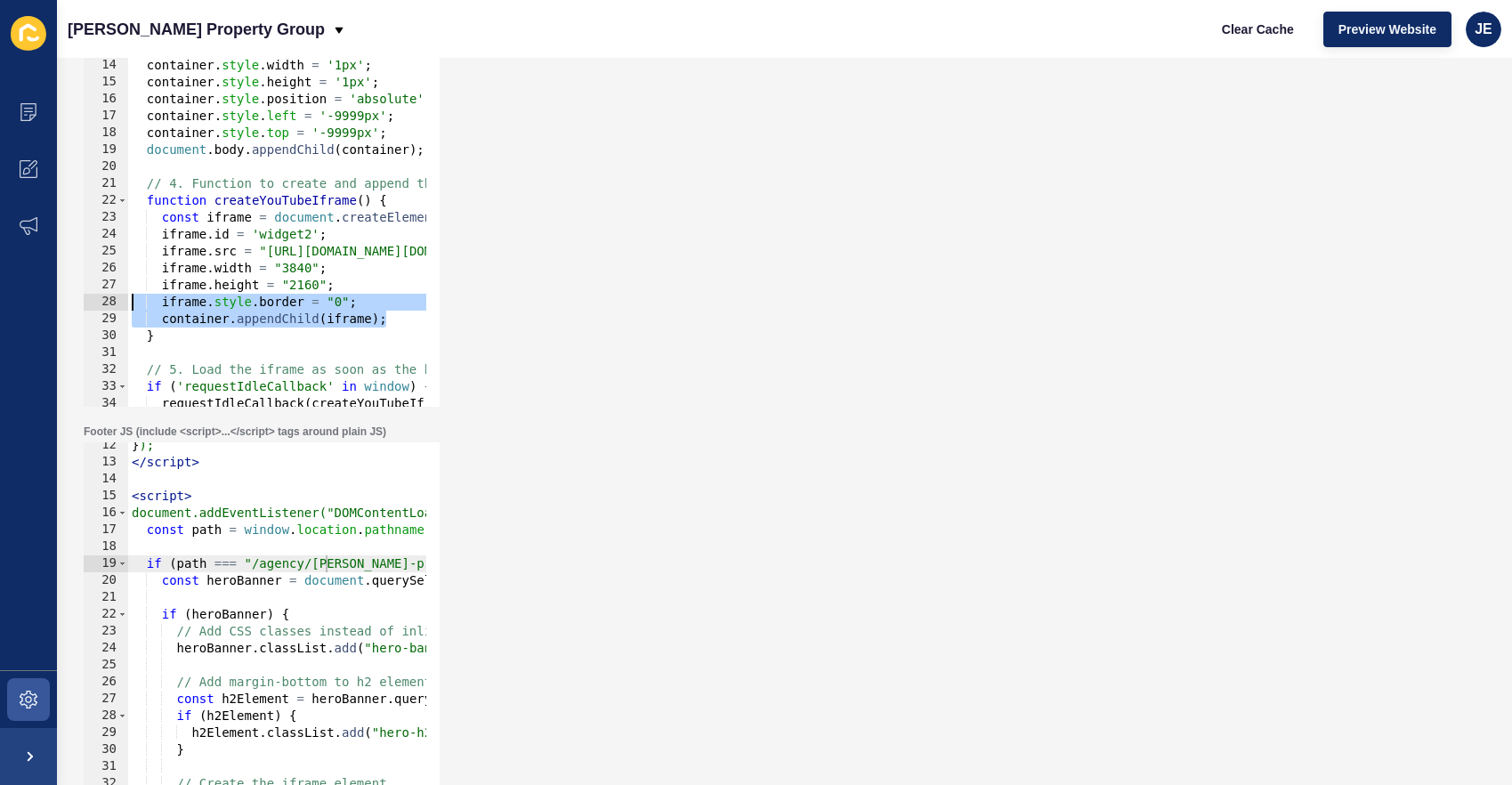
drag, startPoint x: 281, startPoint y: 317, endPoint x: 16, endPoint y: 307, distance: 265.2
click at [16, 307] on div "Content Appearance Marketing Settings [PERSON_NAME] Property Group Clear Cache …" at bounding box center [756, 392] width 1512 height 785
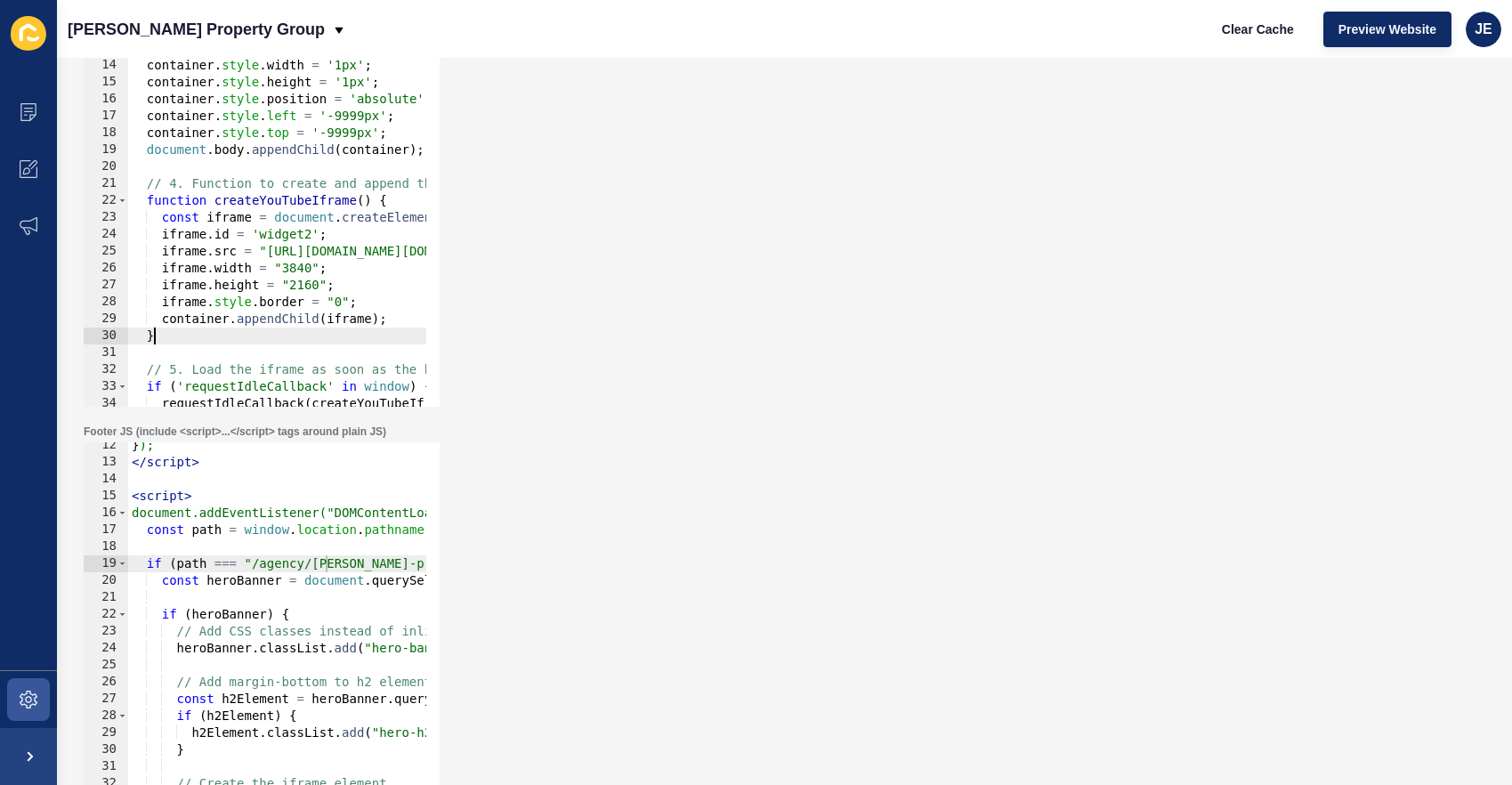
click at [241, 343] on div "container . id = 'widget2-container' ; container . style . width = '1px' ; cont…" at bounding box center [1362, 227] width 2466 height 377
type textarea "}"
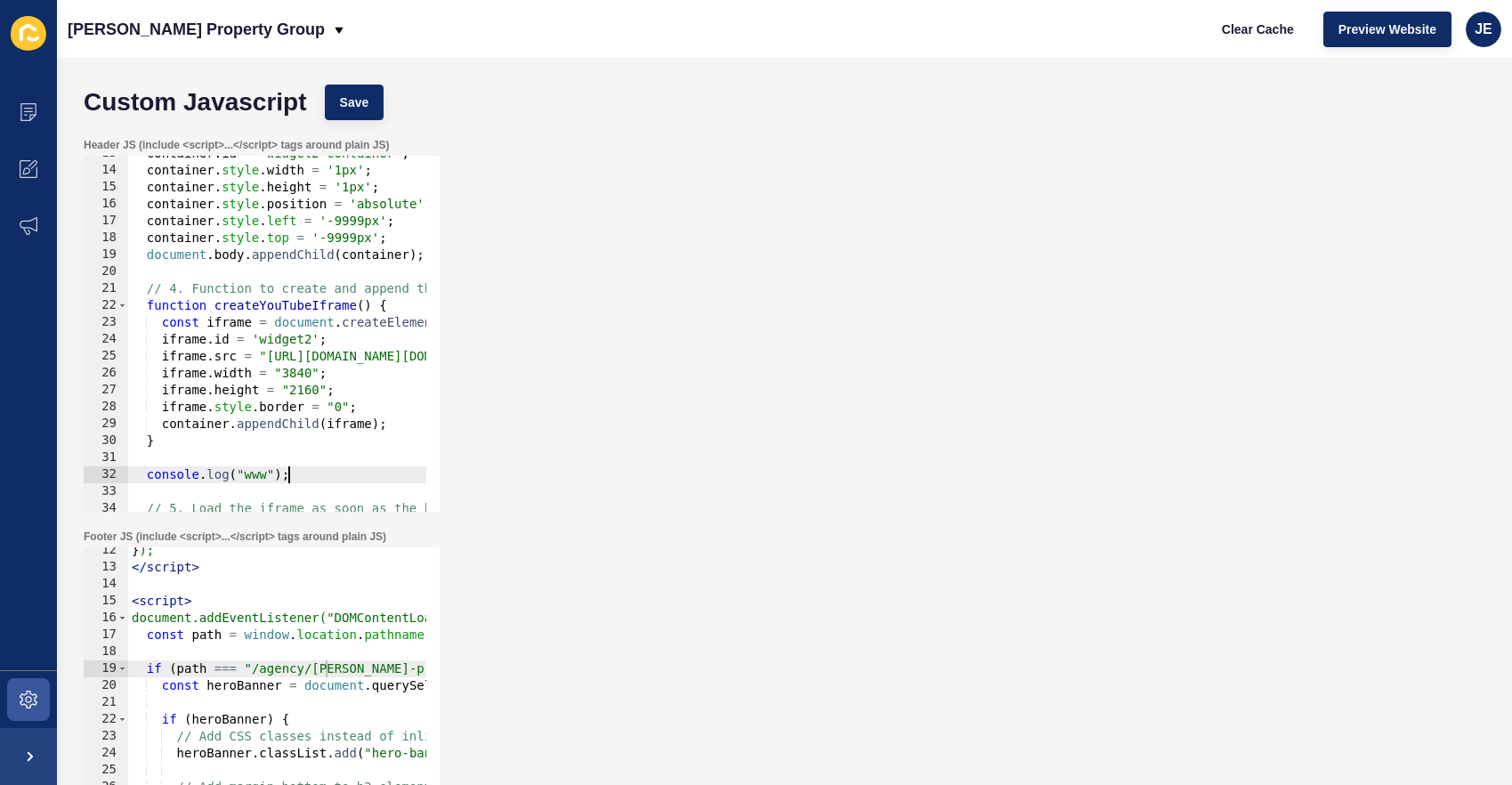
click at [385, 119] on div "Custom Javascript Save" at bounding box center [784, 102] width 1419 height 53
click at [348, 107] on span "Save" at bounding box center [355, 102] width 30 height 18
click at [1216, 35] on button "Clear Cache" at bounding box center [1257, 30] width 102 height 36
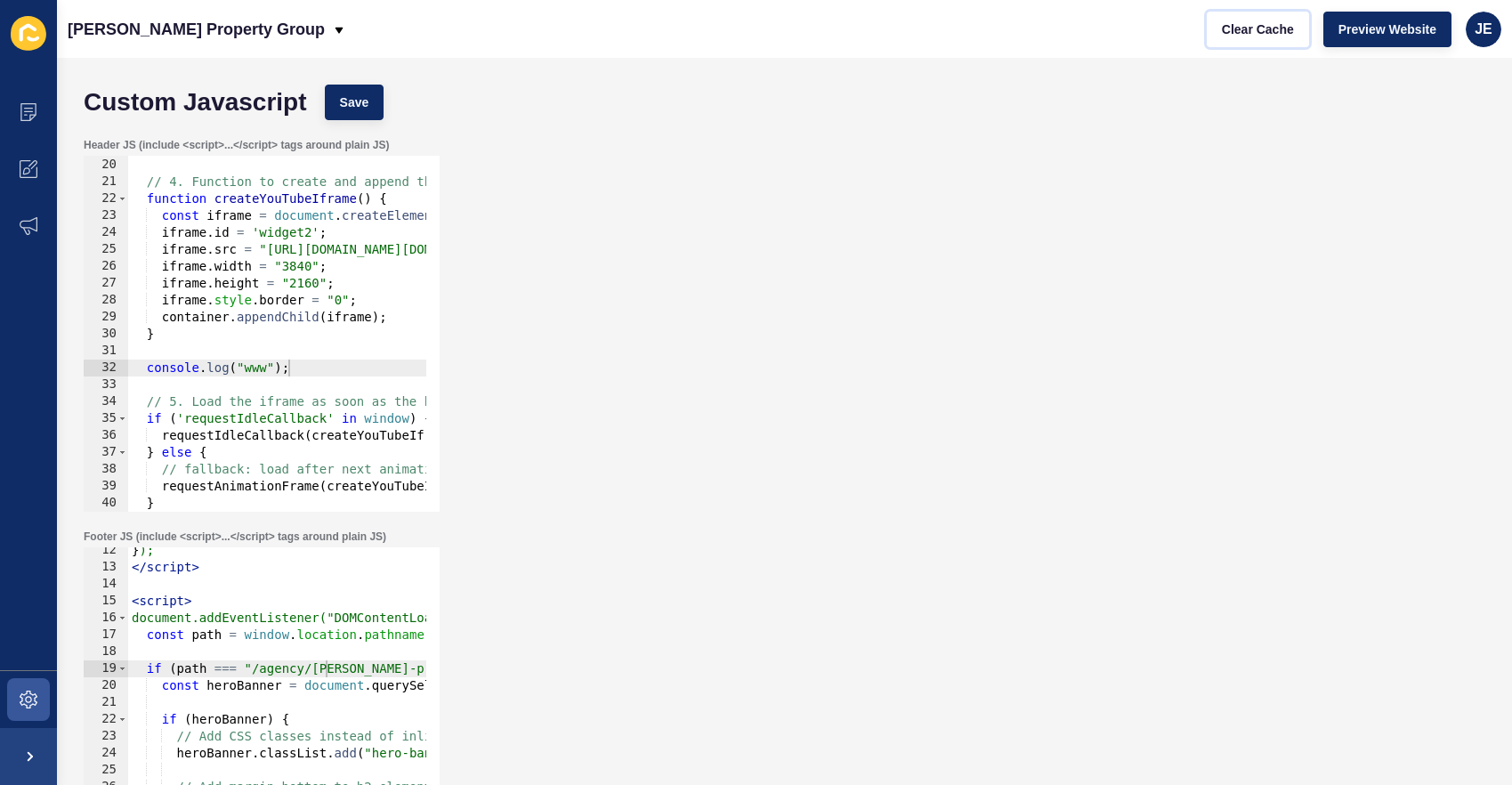
scroll to position [320, 0]
drag, startPoint x: 327, startPoint y: 376, endPoint x: 61, endPoint y: 357, distance: 266.7
click at [61, 357] on div "Custom Javascript Save Header JS (include <script>...</script> tags around plai…" at bounding box center [784, 420] width 1455 height 727
type textarea "console.log("www");"
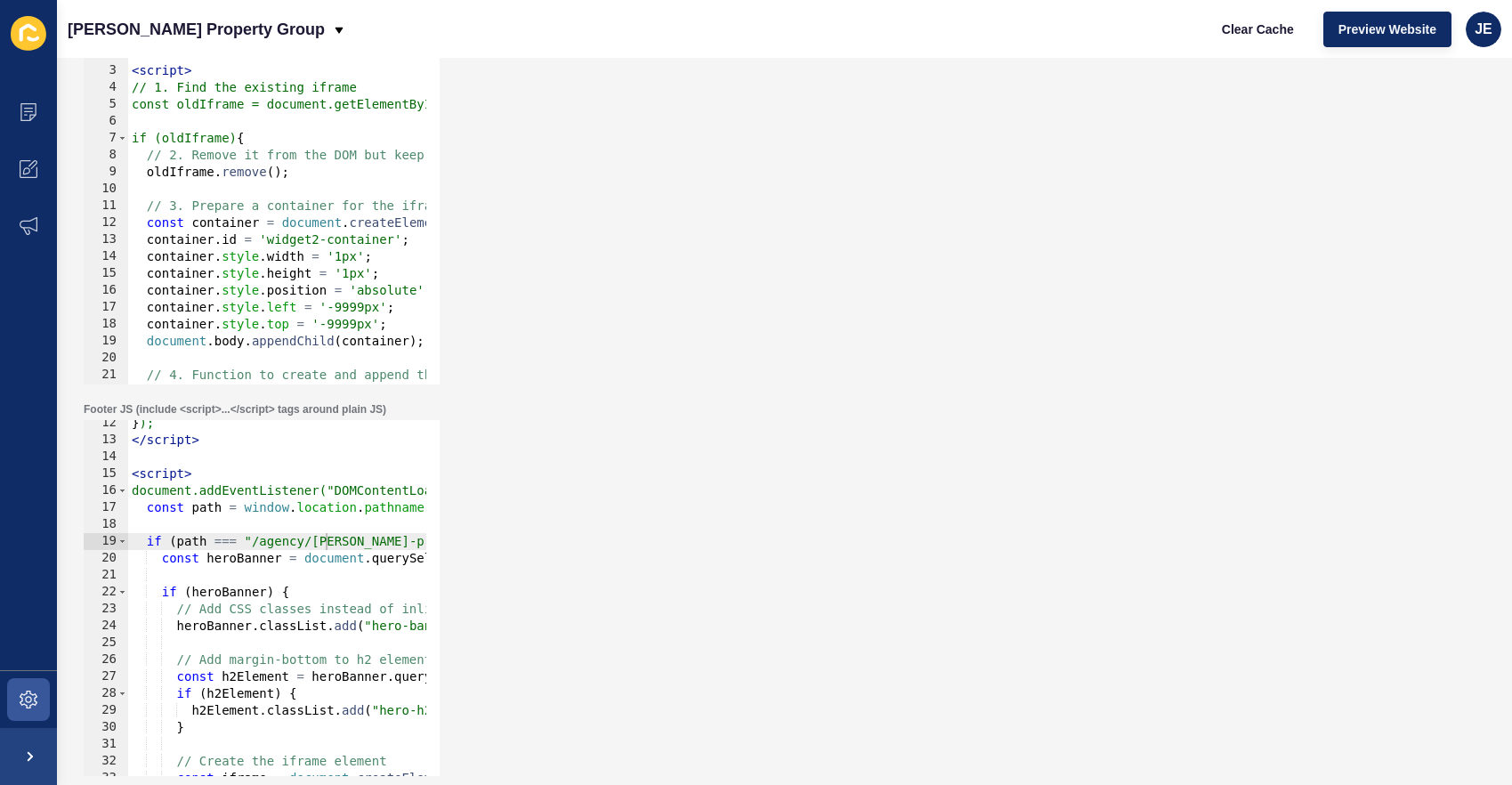
scroll to position [0, 0]
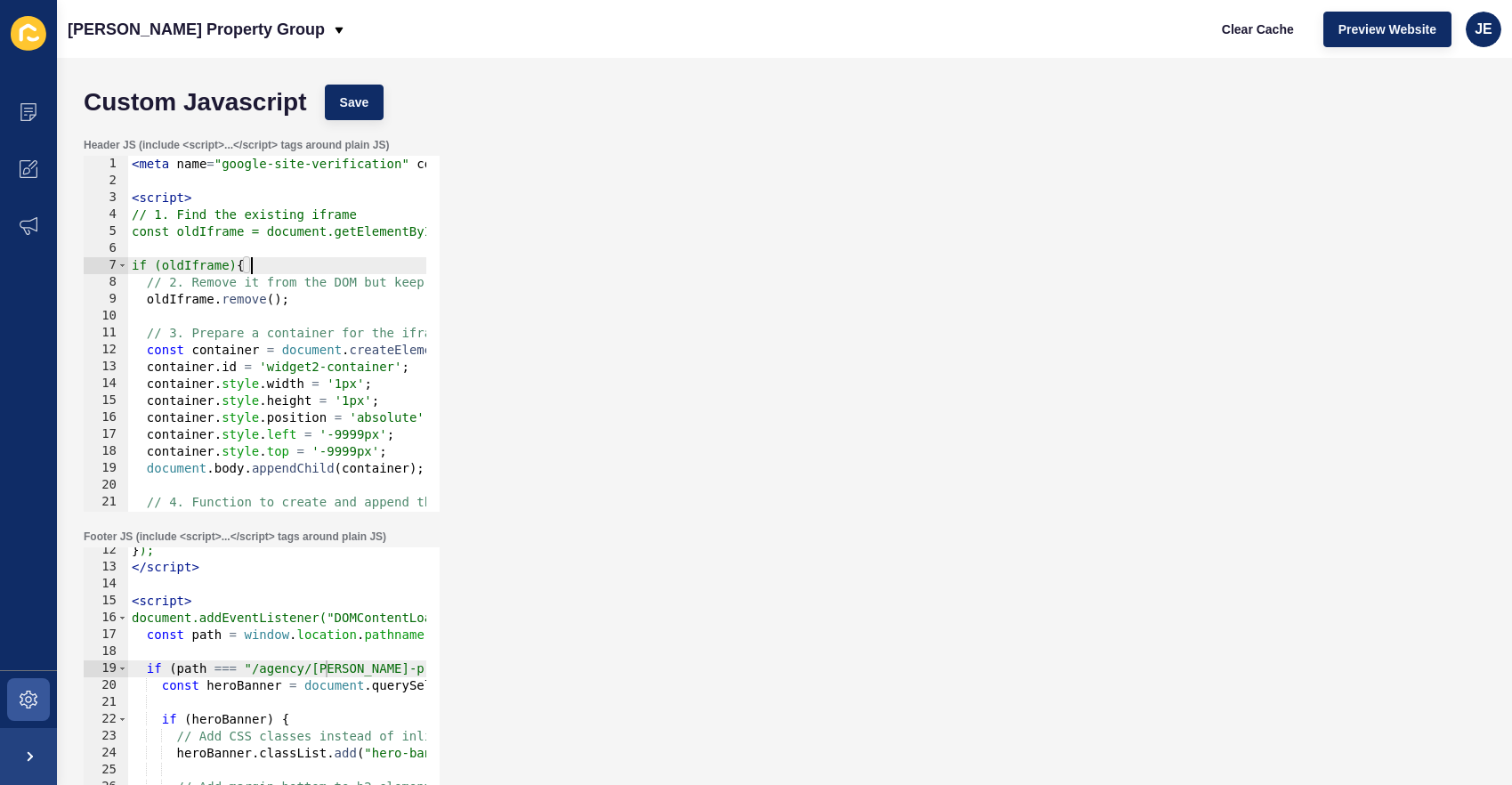
click at [289, 264] on div "< meta name = "google-site-verification" content = "QxV-zquGVWzAn2x4uDHn7DFJKSM…" at bounding box center [1362, 343] width 2466 height 377
type textarea "if (oldIframe) {"
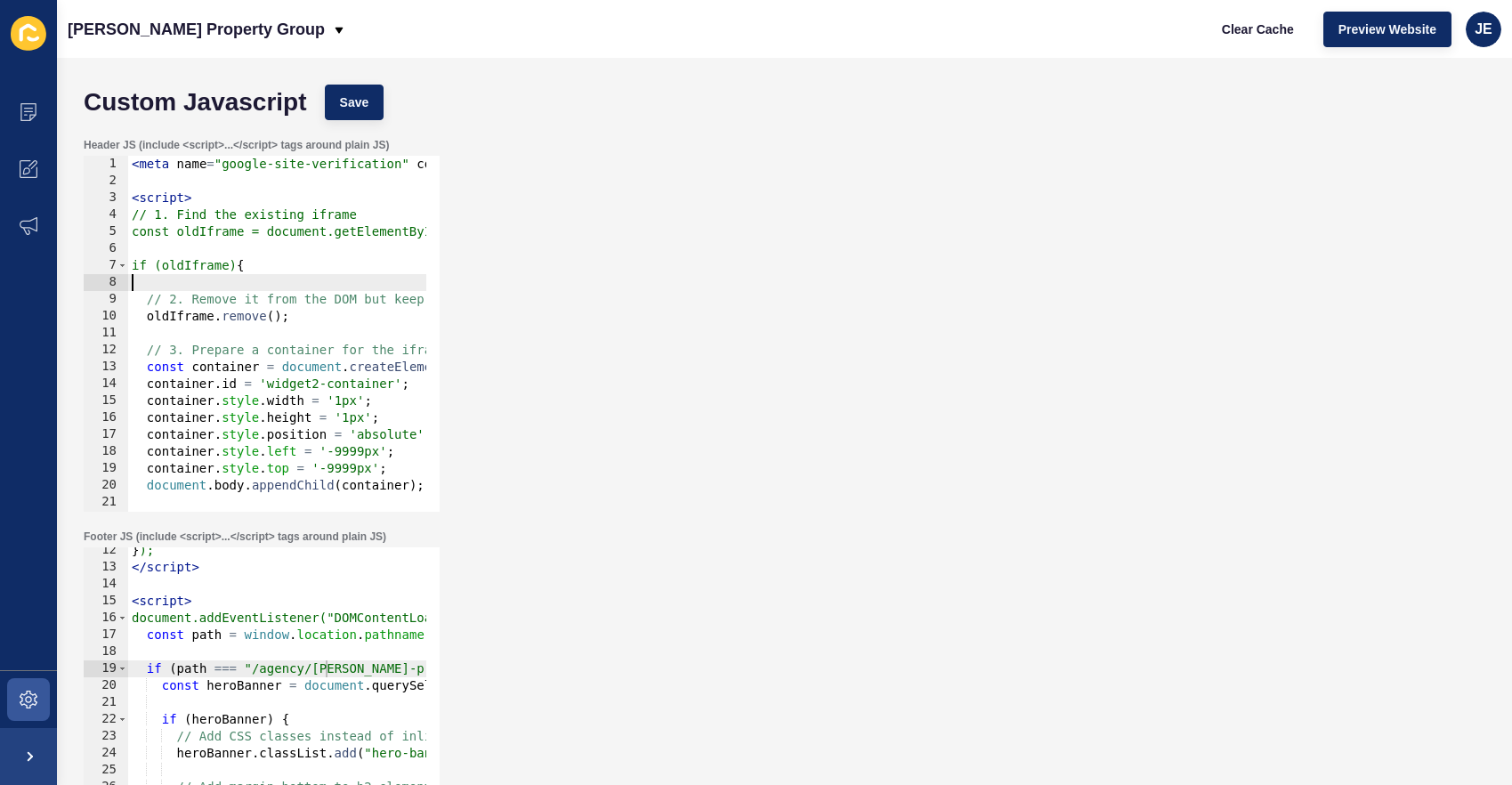
paste textarea "console.log("www");"
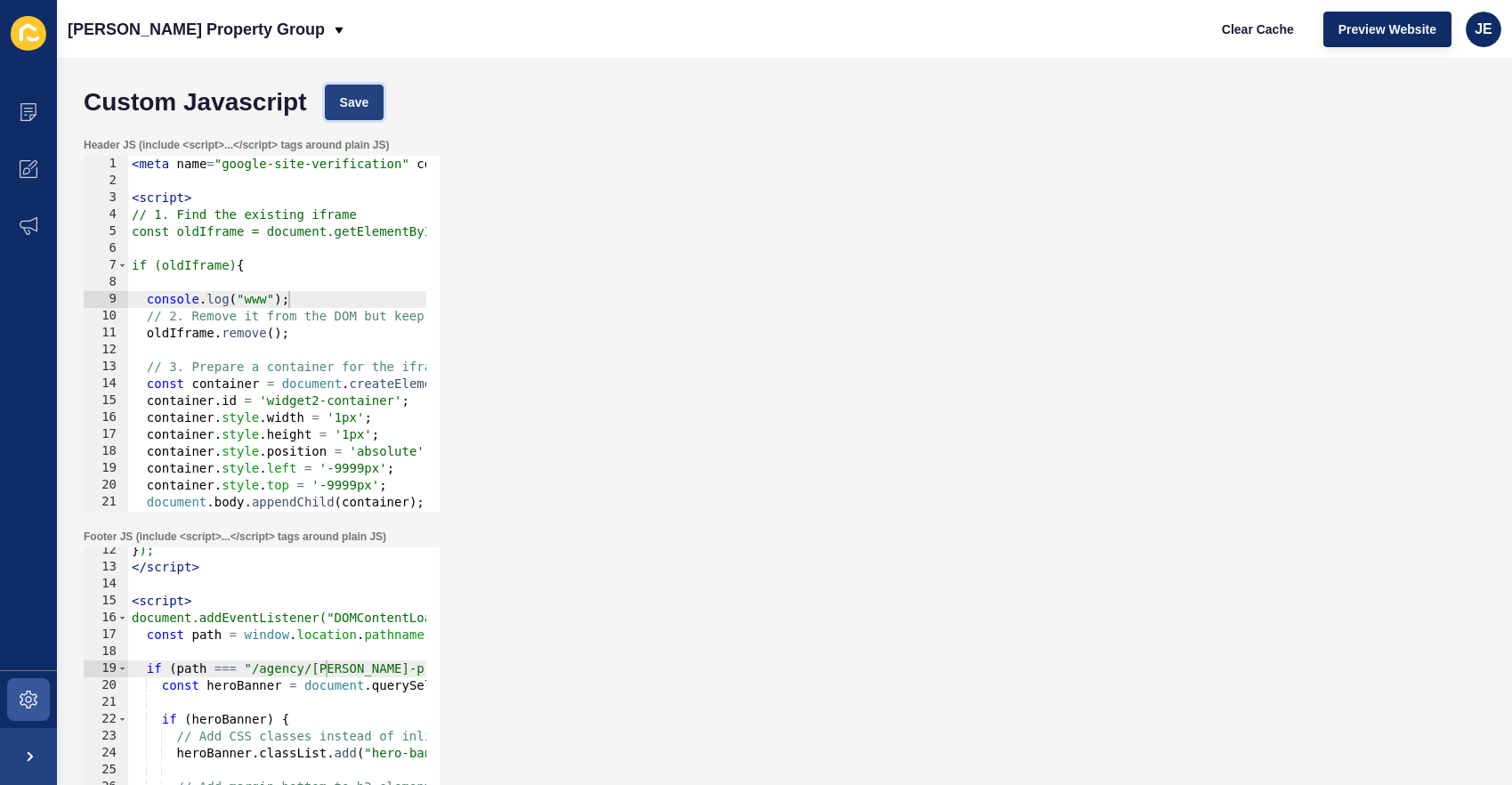
click at [329, 108] on button "Save" at bounding box center [354, 102] width 59 height 36
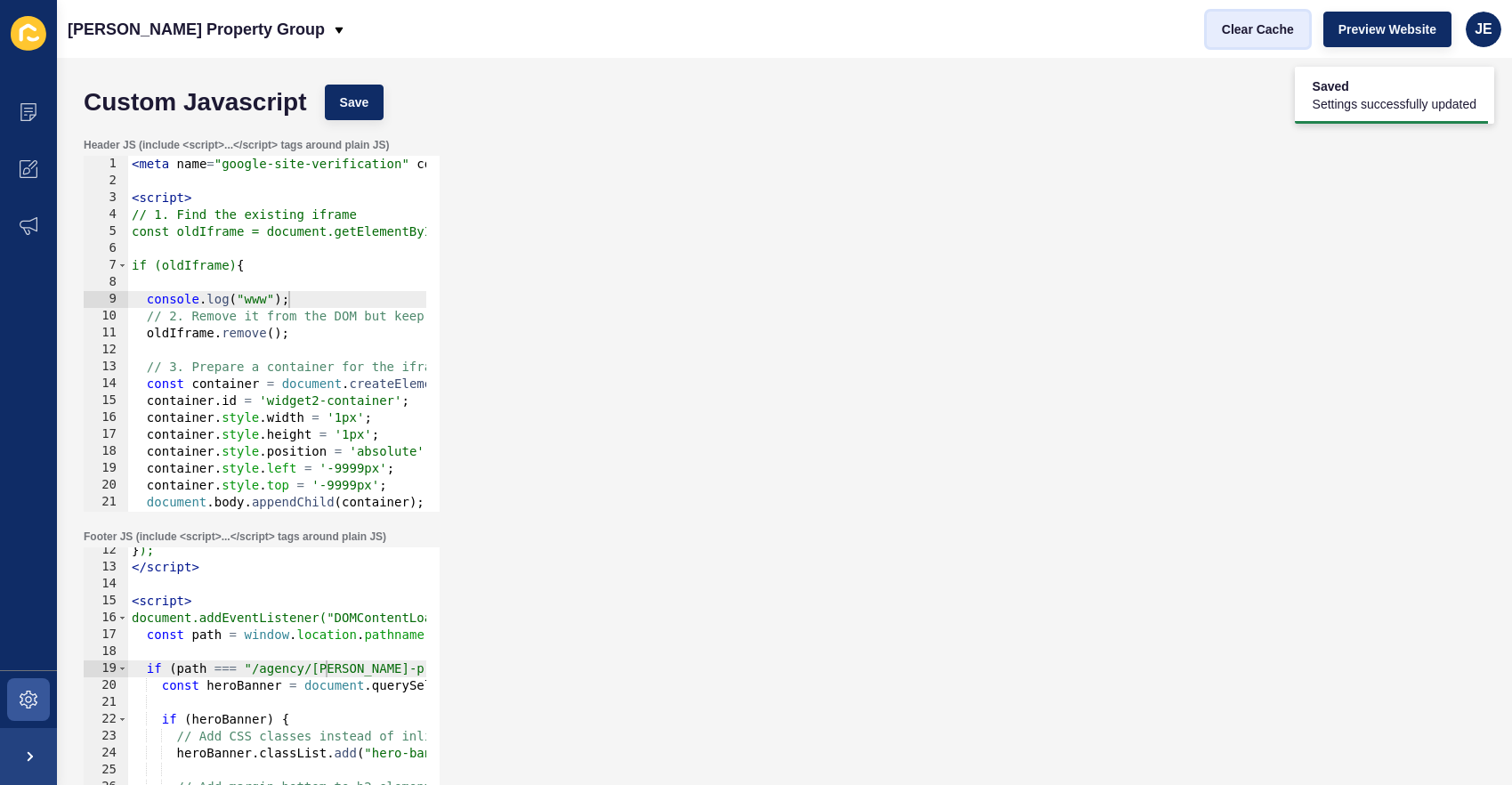
click at [1290, 26] on span "Clear Cache" at bounding box center [1257, 30] width 72 height 18
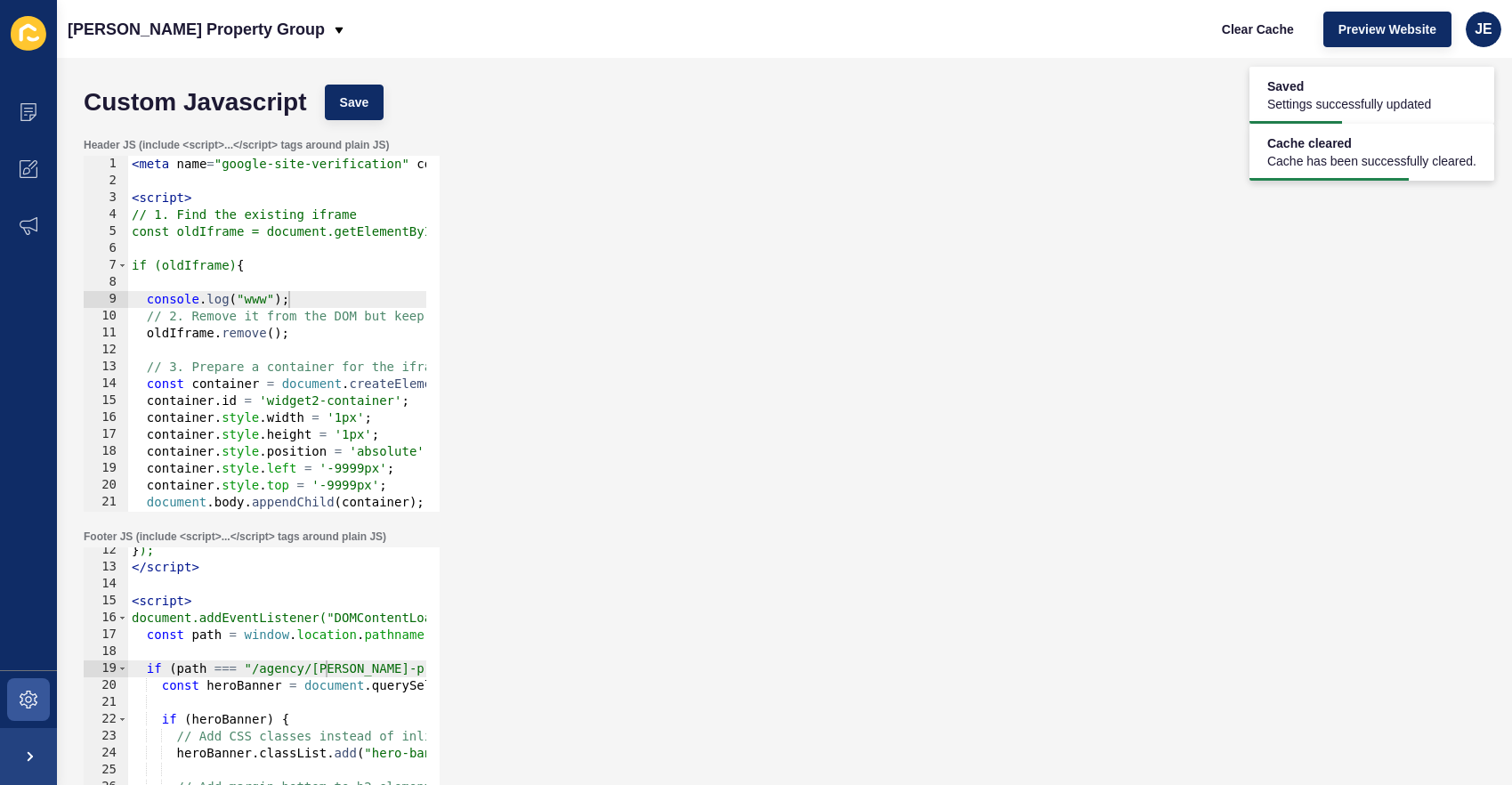
click at [264, 296] on div "< meta name = "google-site-verification" content = "QxV-zquGVWzAn2x4uDHn7DFJKSM…" at bounding box center [1362, 343] width 2466 height 377
click at [381, 92] on button "Save" at bounding box center [354, 102] width 59 height 36
click at [1278, 31] on span "Clear Cache" at bounding box center [1257, 30] width 72 height 18
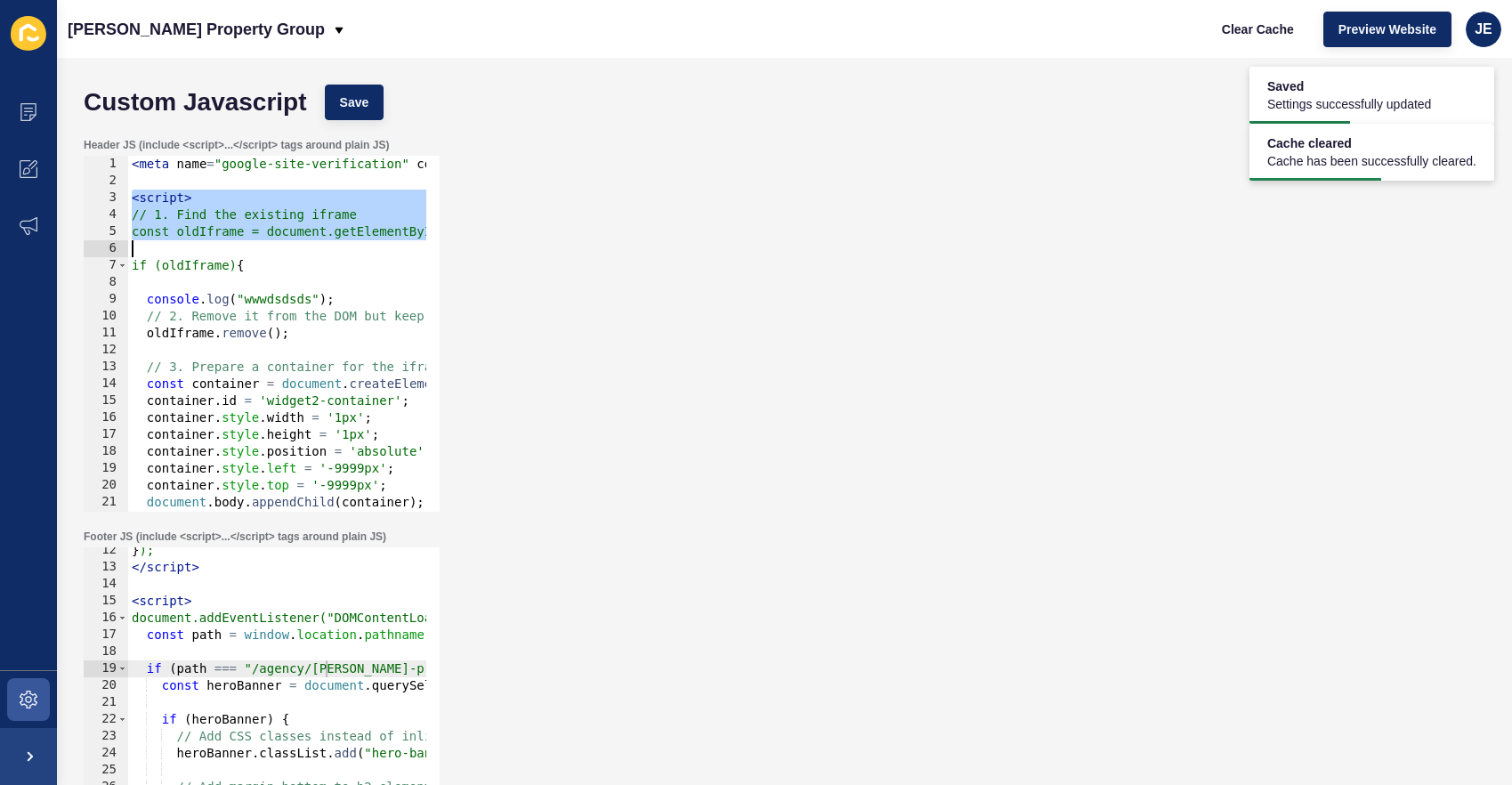
scroll to position [401, 0]
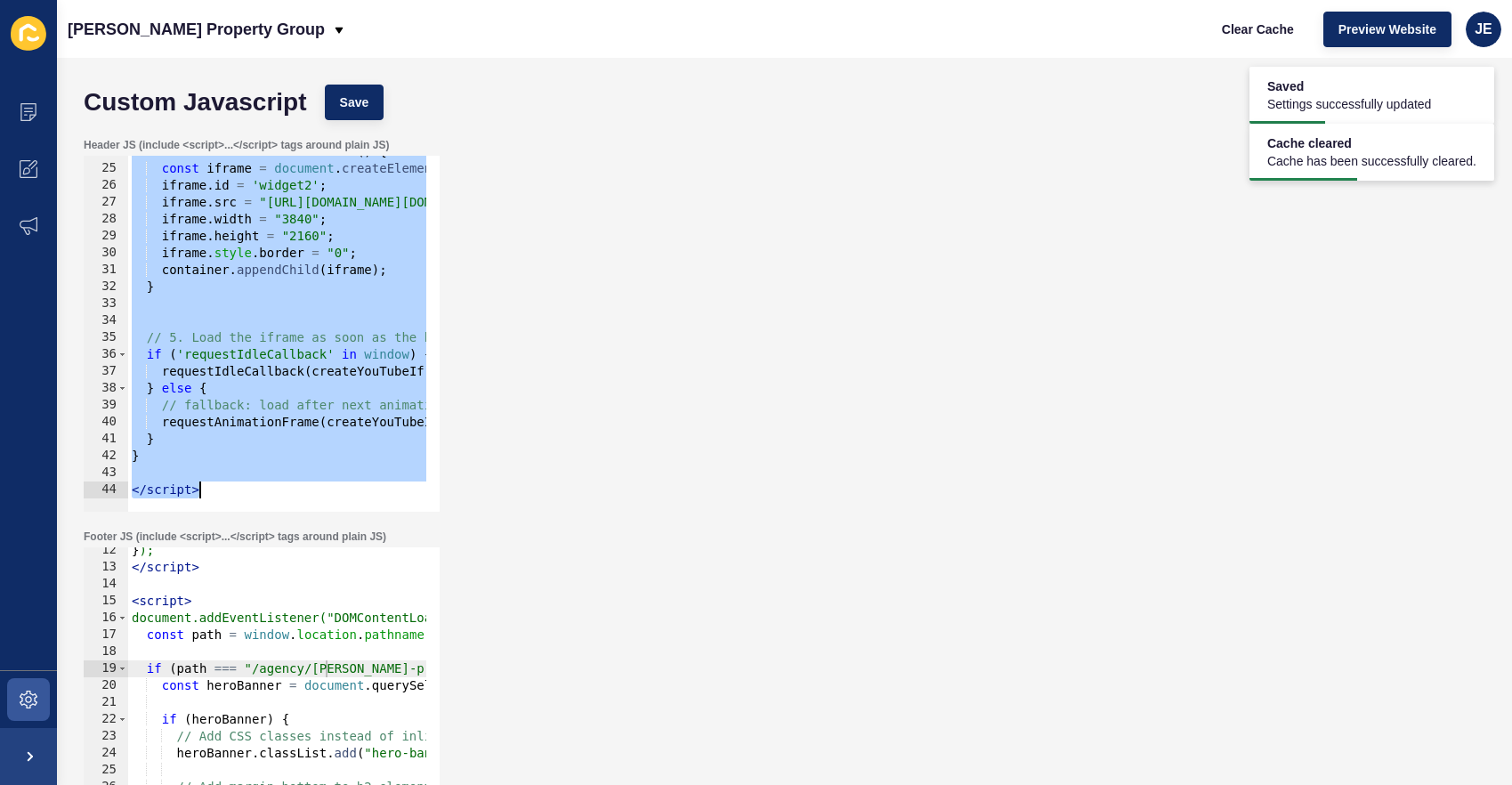
drag, startPoint x: 133, startPoint y: 200, endPoint x: 412, endPoint y: 695, distance: 568.2
click at [406, 696] on form "Custom Javascript Save Header JS (include <script>...</script> tags around plai…" at bounding box center [784, 385] width 1419 height 620
type textarea "</script>"
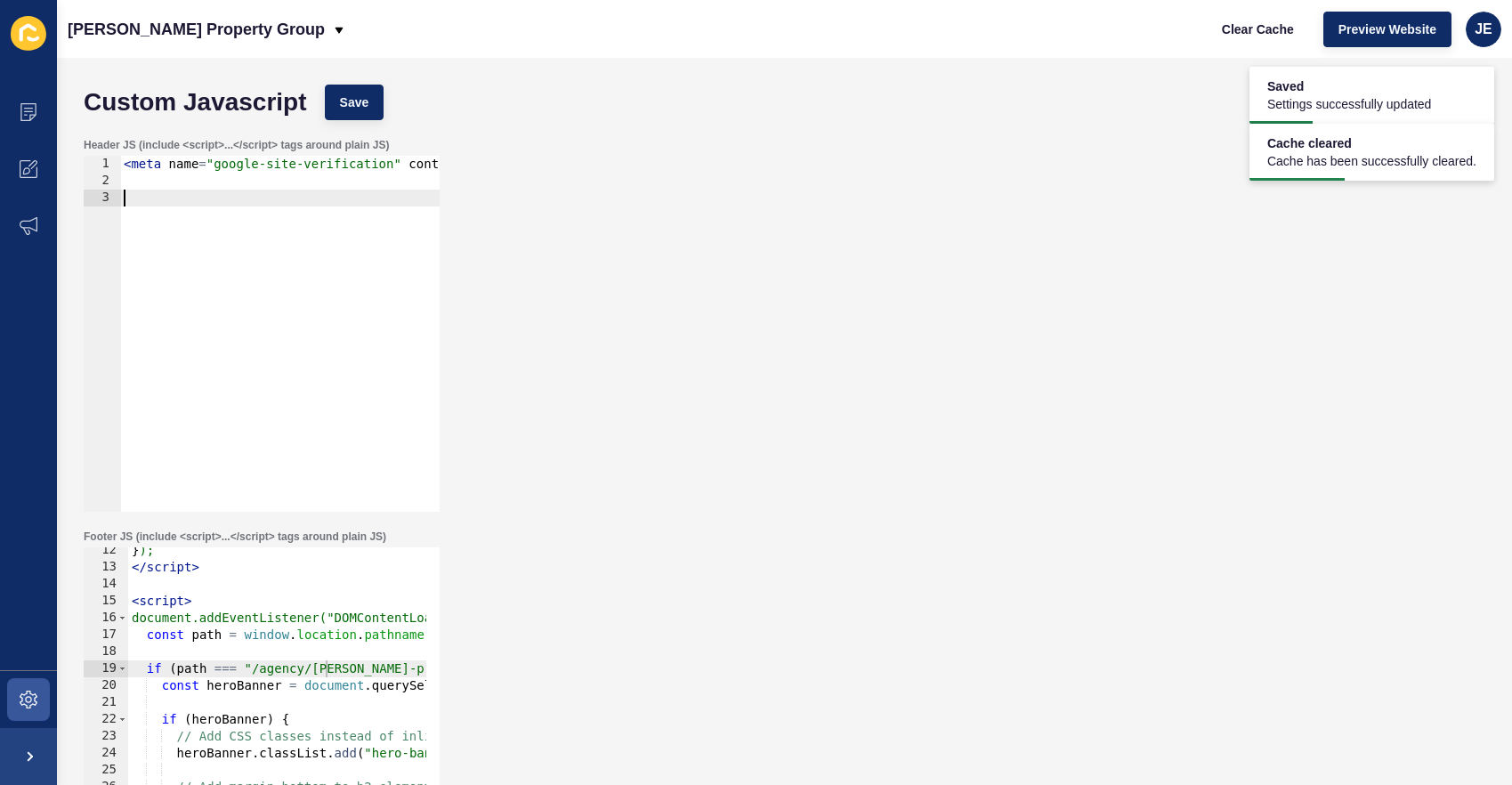
scroll to position [0, 0]
click at [356, 89] on button "Save" at bounding box center [354, 102] width 59 height 36
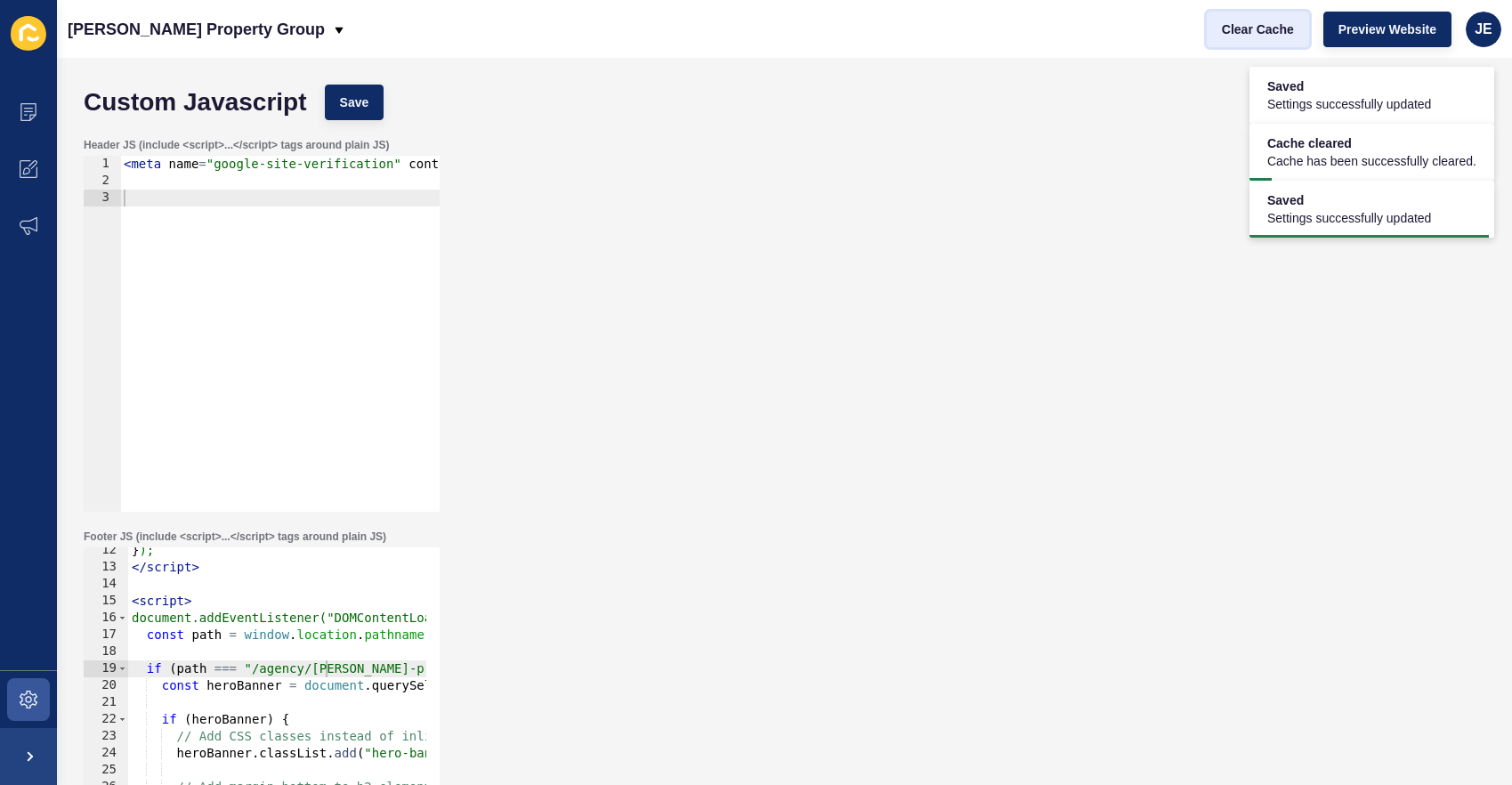
click at [1292, 27] on span "Clear Cache" at bounding box center [1257, 30] width 72 height 18
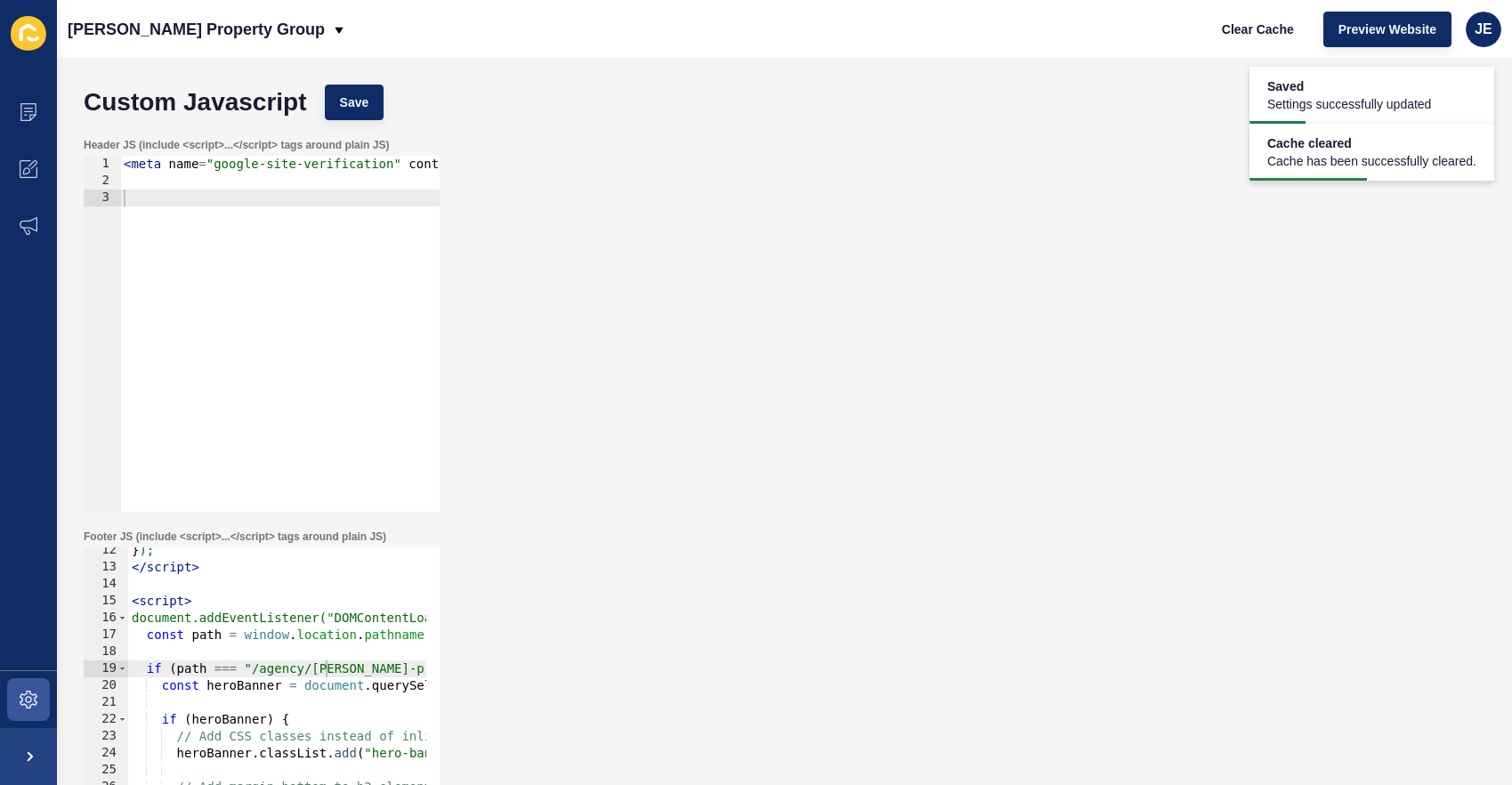
click at [251, 254] on div "< meta name = "google-site-verification" content = "QxV-zquGVWzAn2x4uDHn7DFJKSM…" at bounding box center [475, 343] width 710 height 377
paste textarea "</script>"
type textarea "</script>"
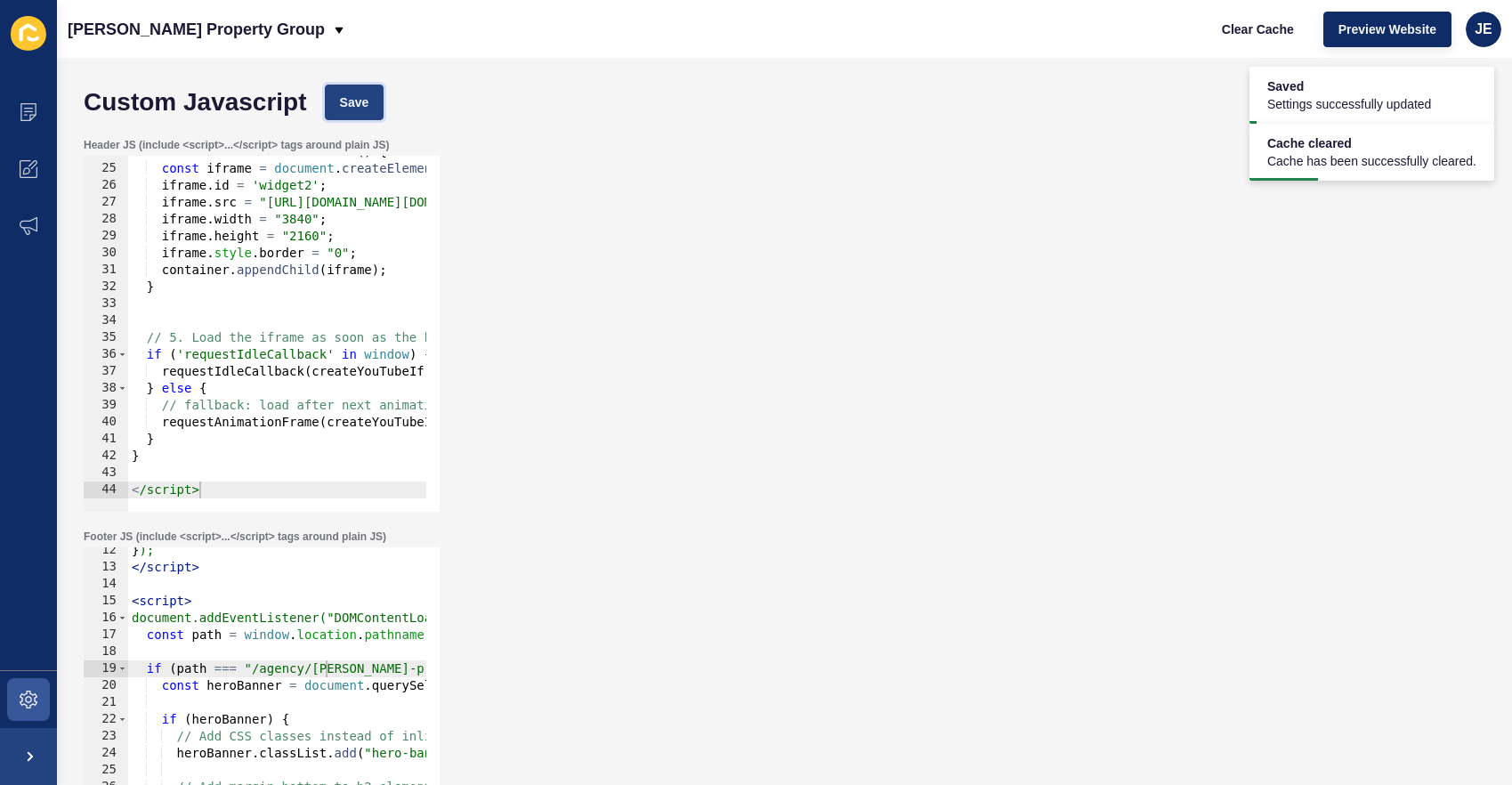
click at [348, 84] on button "Save" at bounding box center [354, 102] width 59 height 36
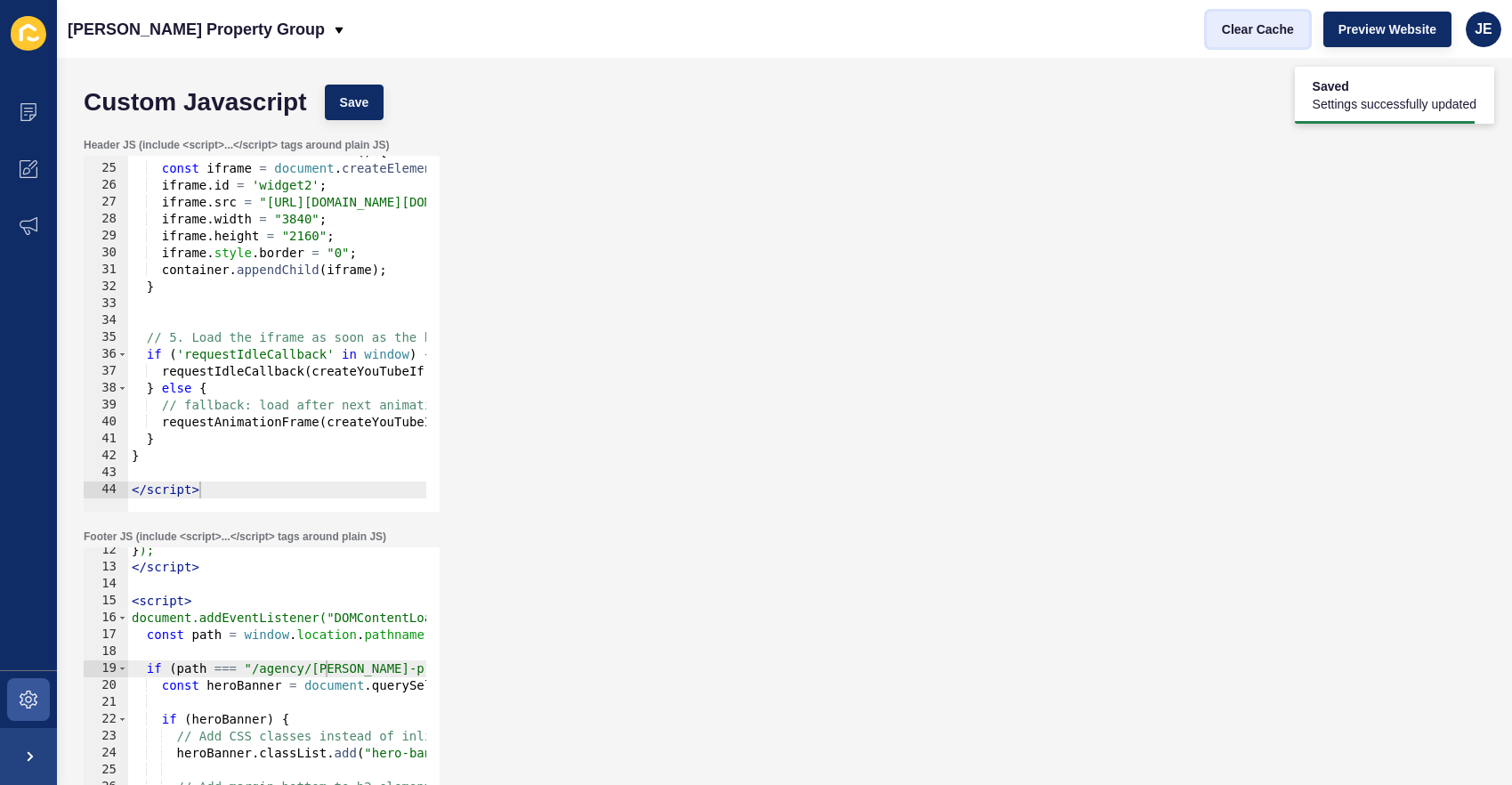
click at [1231, 19] on button "Clear Cache" at bounding box center [1257, 30] width 102 height 36
